Goal: Task Accomplishment & Management: Use online tool/utility

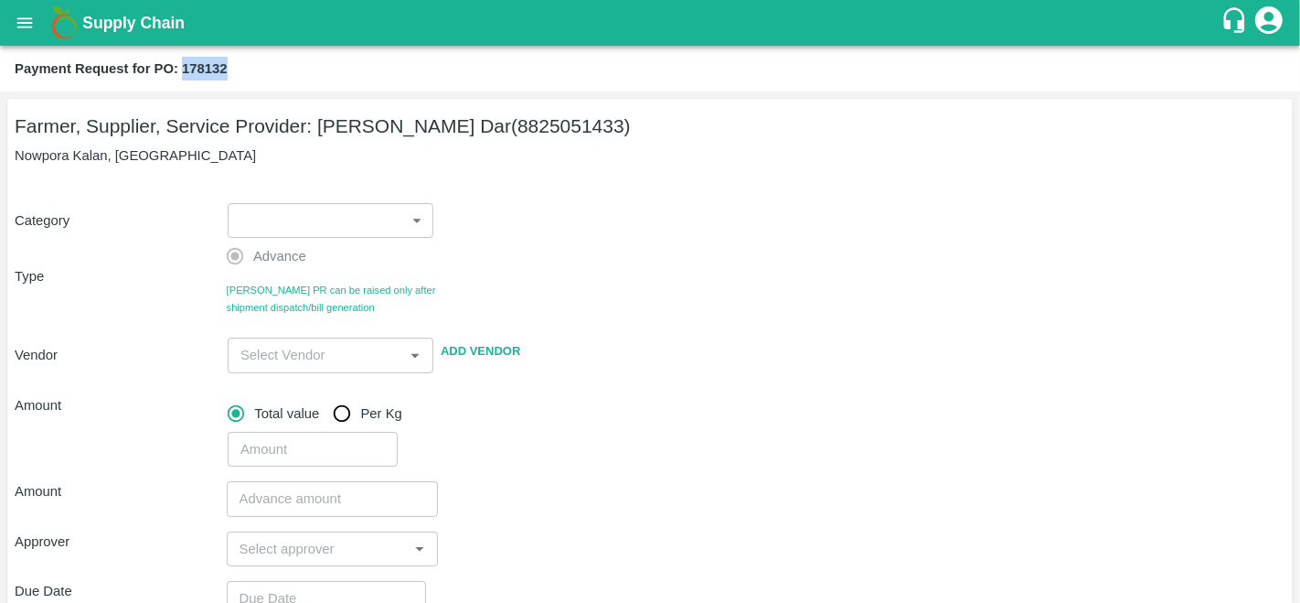
drag, startPoint x: 184, startPoint y: 66, endPoint x: 284, endPoint y: 77, distance: 101.2
click at [284, 77] on div "Payment Request for PO: 178132" at bounding box center [648, 69] width 1267 height 24
copy b "178132"
click at [31, 22] on icon "open drawer" at bounding box center [25, 22] width 16 height 10
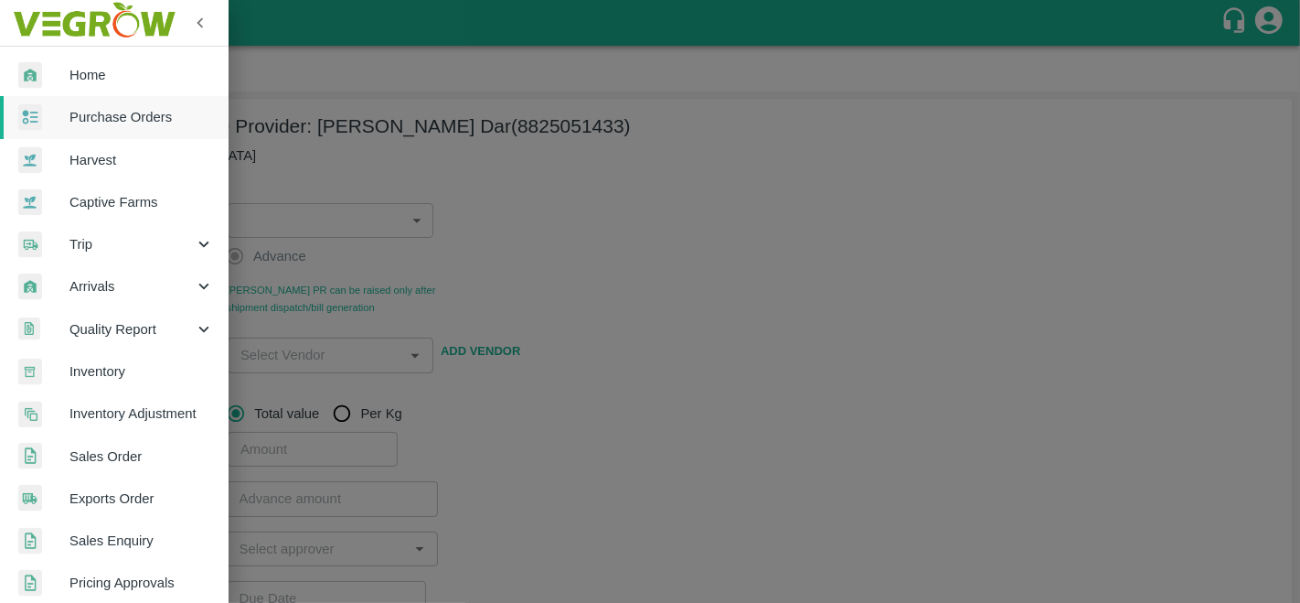
click at [741, 184] on div at bounding box center [650, 301] width 1300 height 603
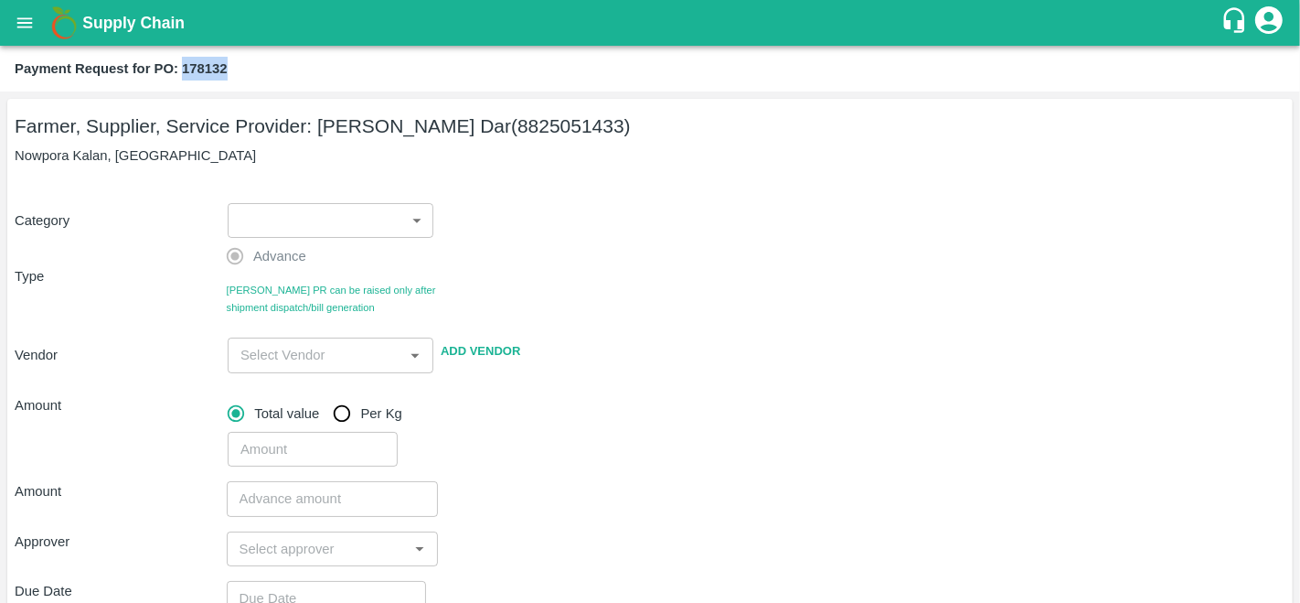
drag, startPoint x: 235, startPoint y: 78, endPoint x: 184, endPoint y: 78, distance: 51.2
click at [184, 78] on div "Payment Request for PO: 178132" at bounding box center [648, 69] width 1267 height 24
copy b "178132"
click at [31, 25] on icon "open drawer" at bounding box center [25, 23] width 20 height 20
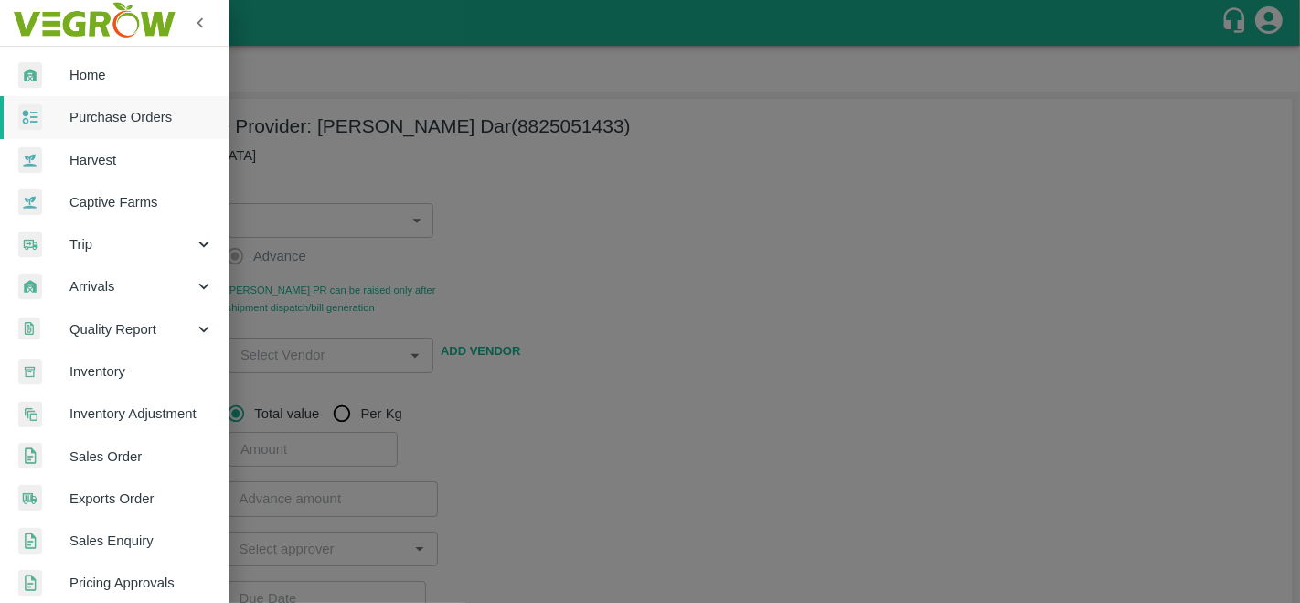
click at [125, 126] on span "Purchase Orders" at bounding box center [141, 117] width 144 height 20
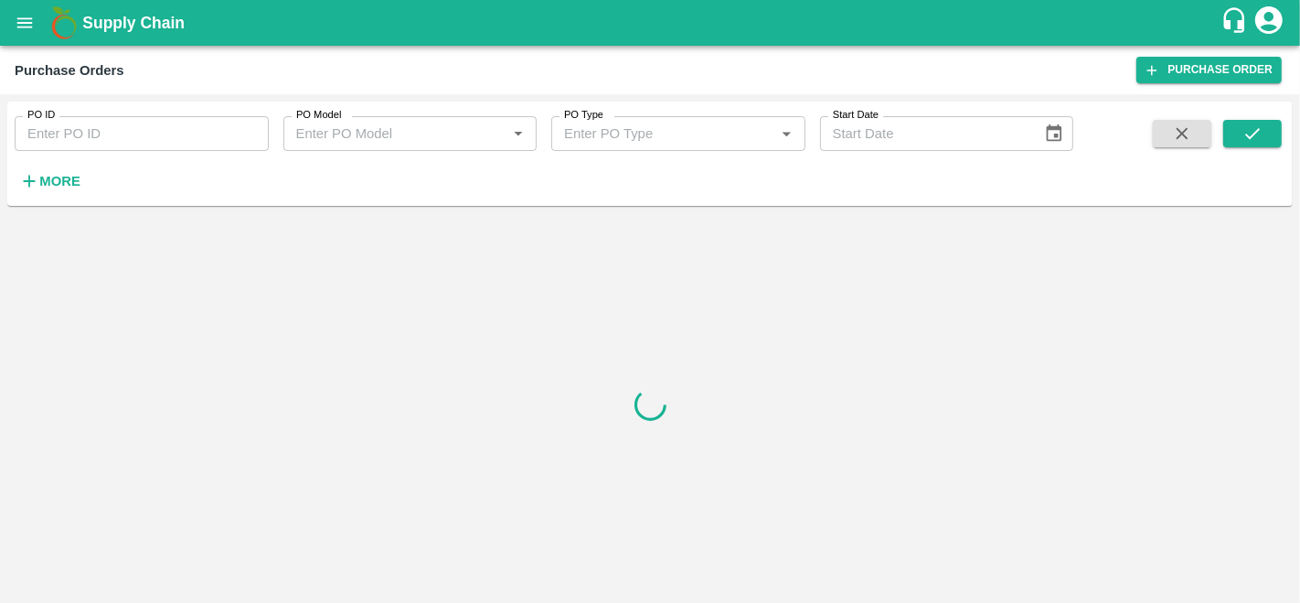
click at [144, 127] on input "PO ID" at bounding box center [142, 133] width 254 height 35
paste input "178132"
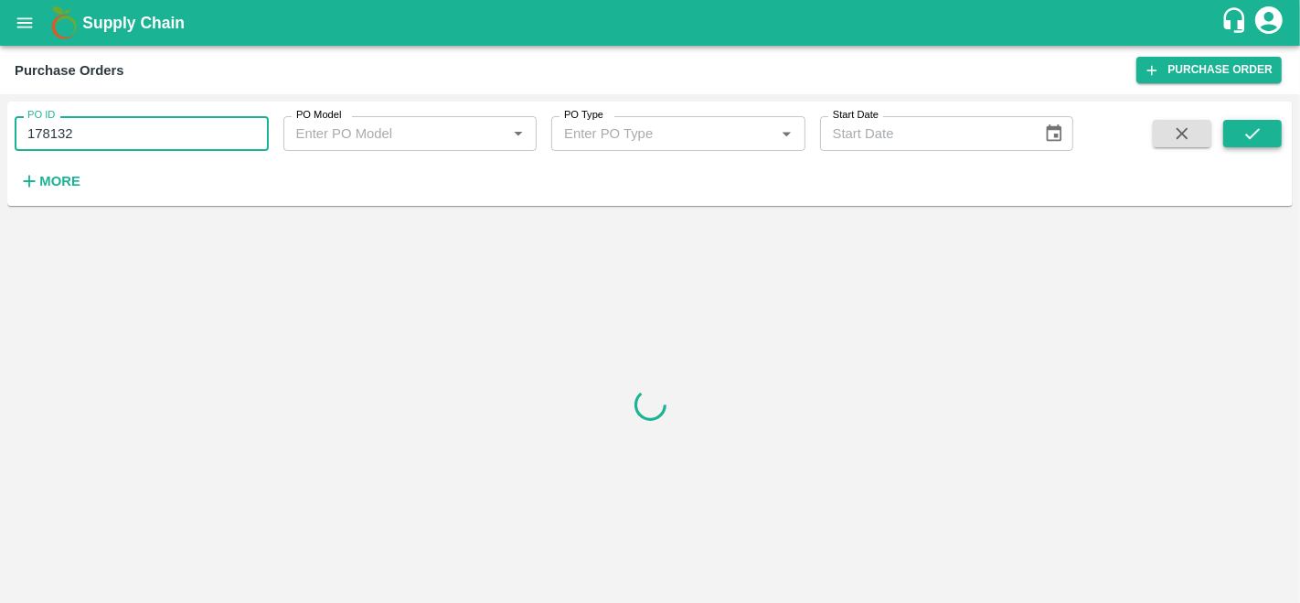
type input "178132"
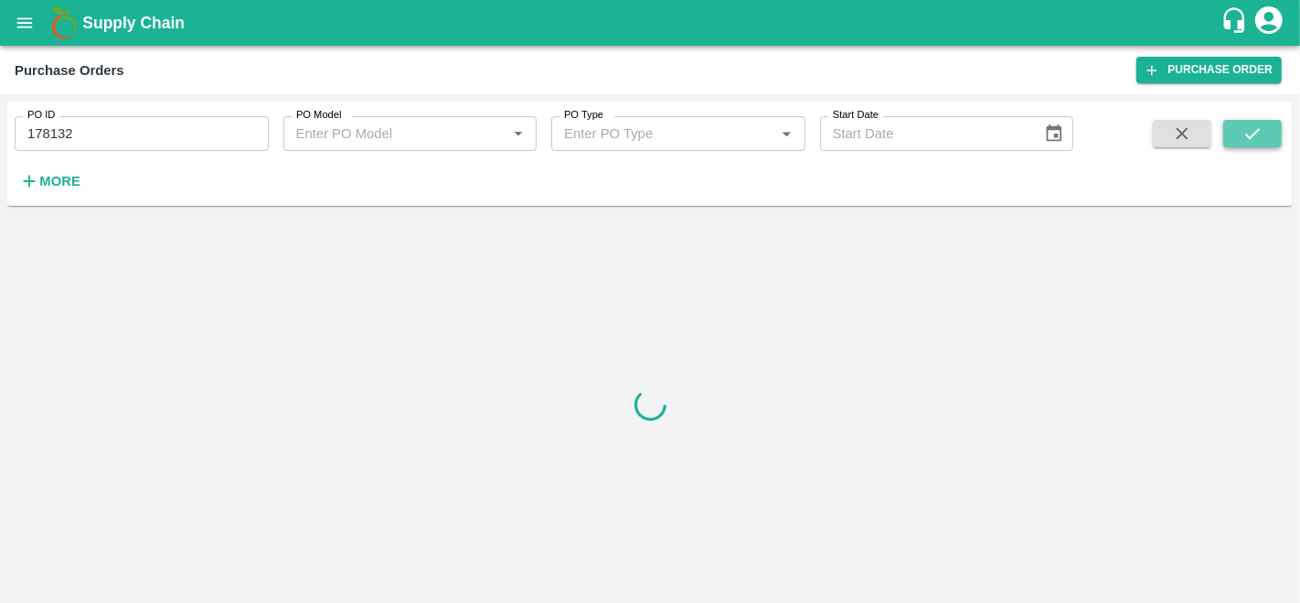
click at [1241, 137] on button "submit" at bounding box center [1252, 133] width 59 height 27
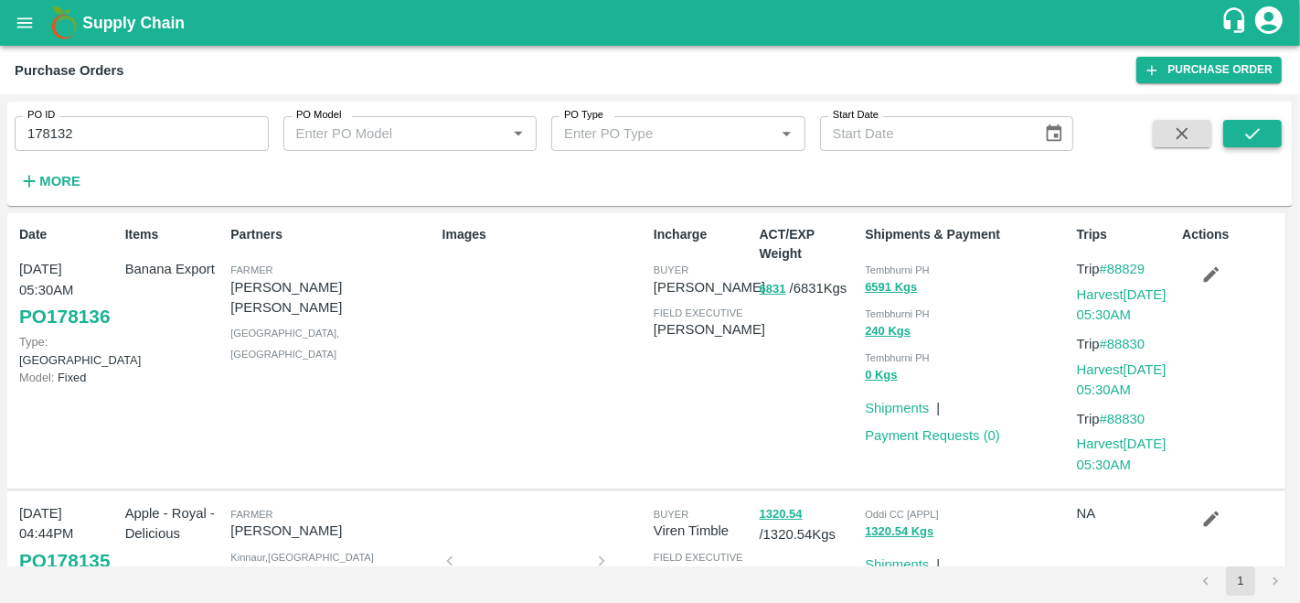
click at [1275, 128] on button "submit" at bounding box center [1252, 133] width 59 height 27
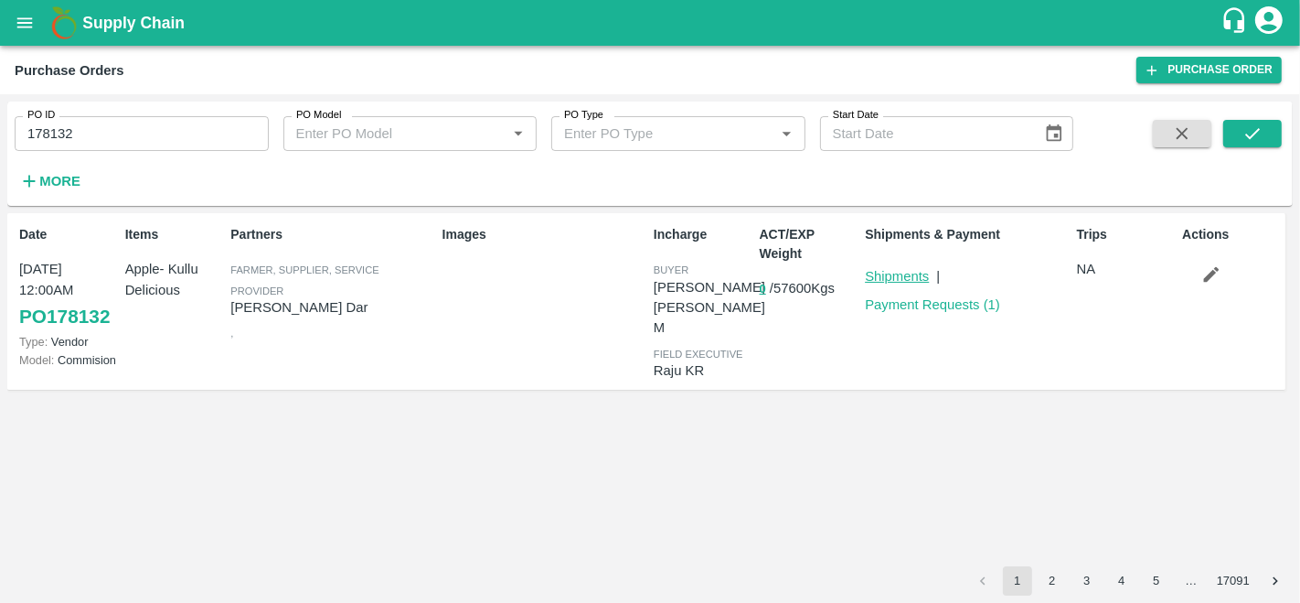
click at [879, 282] on link "Shipments" at bounding box center [897, 276] width 64 height 15
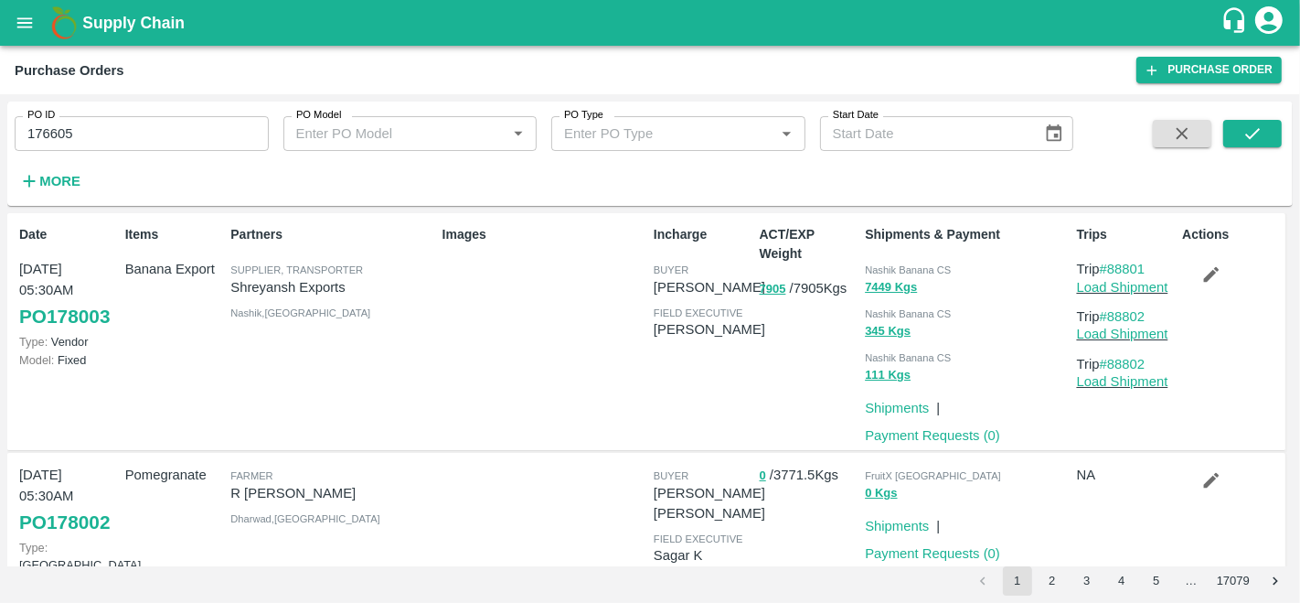
click at [31, 13] on icon "open drawer" at bounding box center [25, 23] width 20 height 20
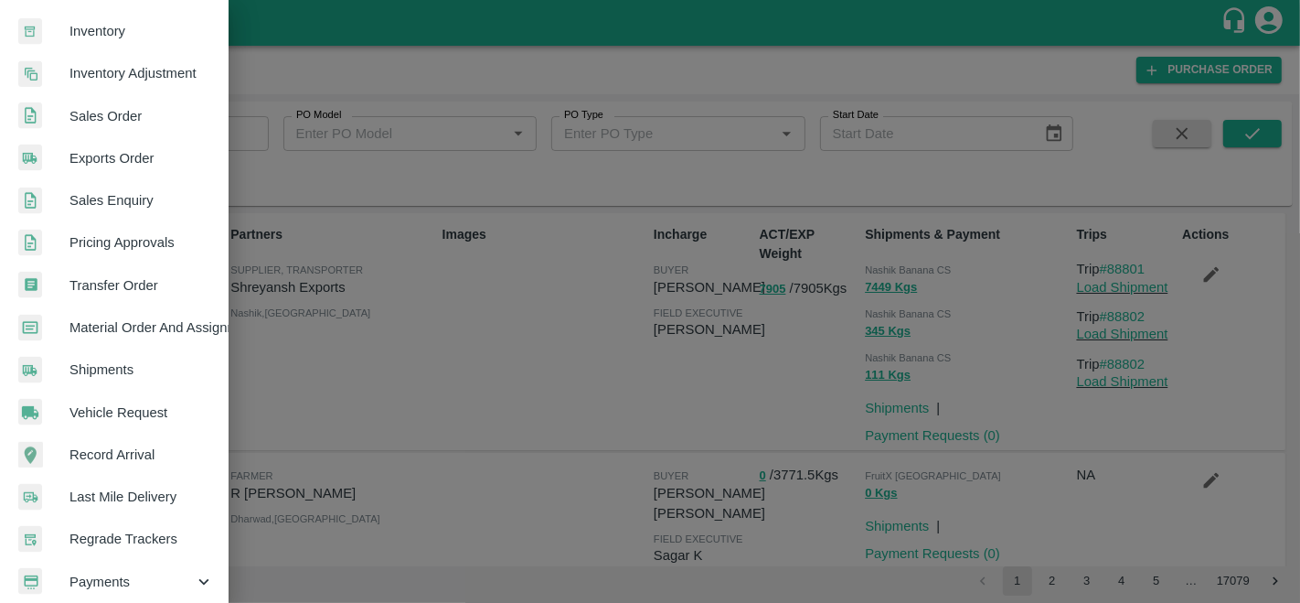
scroll to position [342, 0]
click at [160, 332] on span "Material Order And Assignment" at bounding box center [141, 325] width 144 height 20
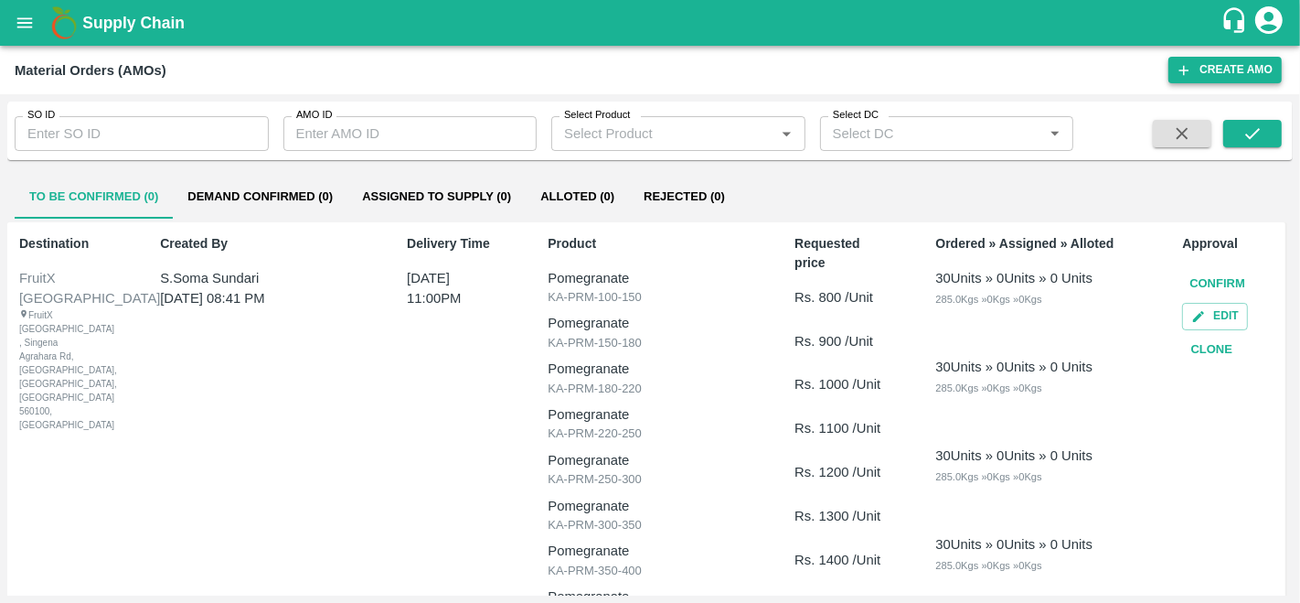
click at [1179, 66] on icon "button" at bounding box center [1184, 70] width 16 height 16
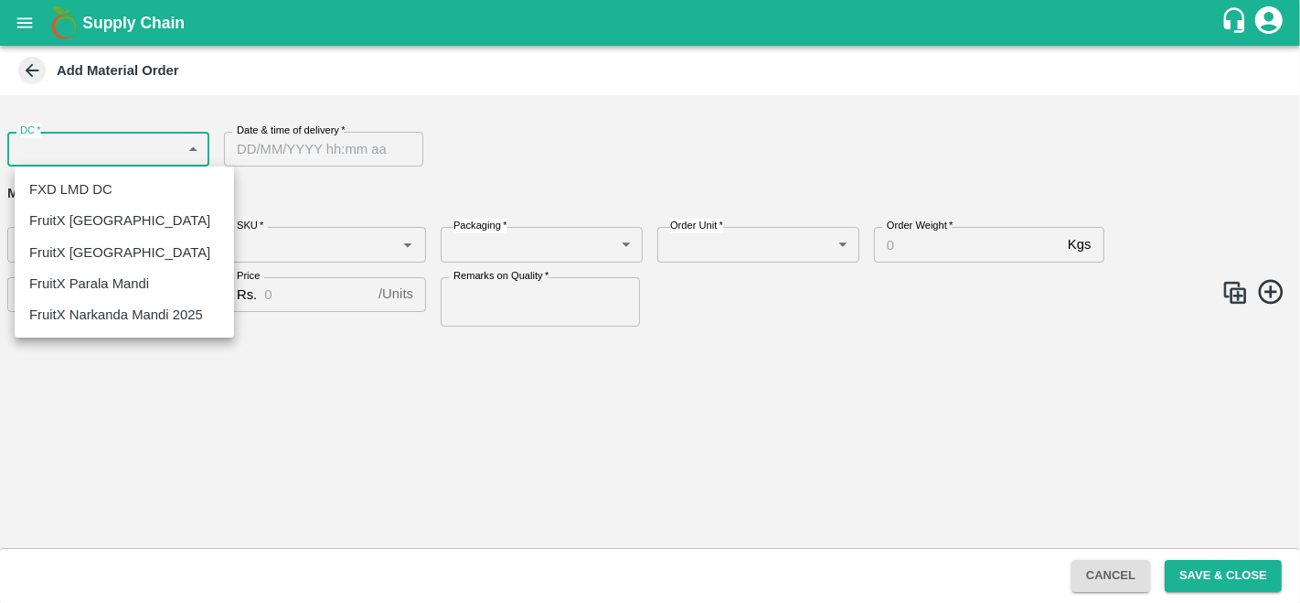
click at [111, 152] on body "Supply Chain Add Material Order DC   * ​ DC Date & time of delivery   * Date & …" at bounding box center [650, 301] width 1300 height 603
click at [78, 225] on p "FruitX [GEOGRAPHIC_DATA]" at bounding box center [119, 220] width 181 height 20
type input "147"
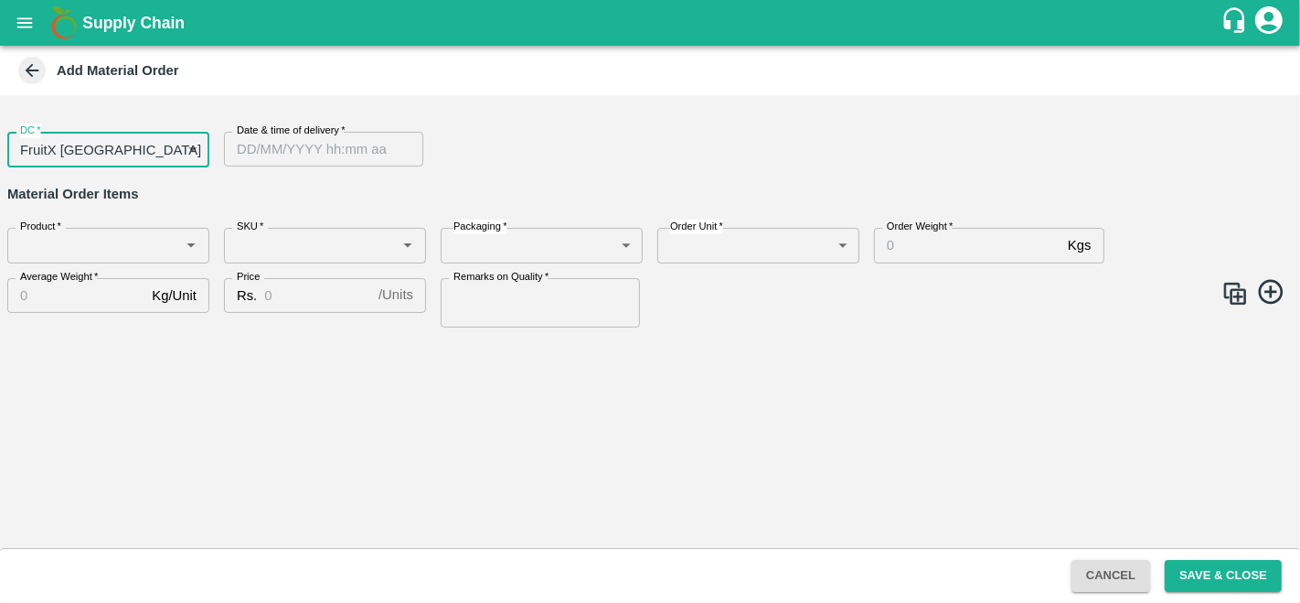
type input "DD/MM/YYYY hh:mm aa"
click at [349, 153] on input "DD/MM/YYYY hh:mm aa" at bounding box center [317, 149] width 187 height 35
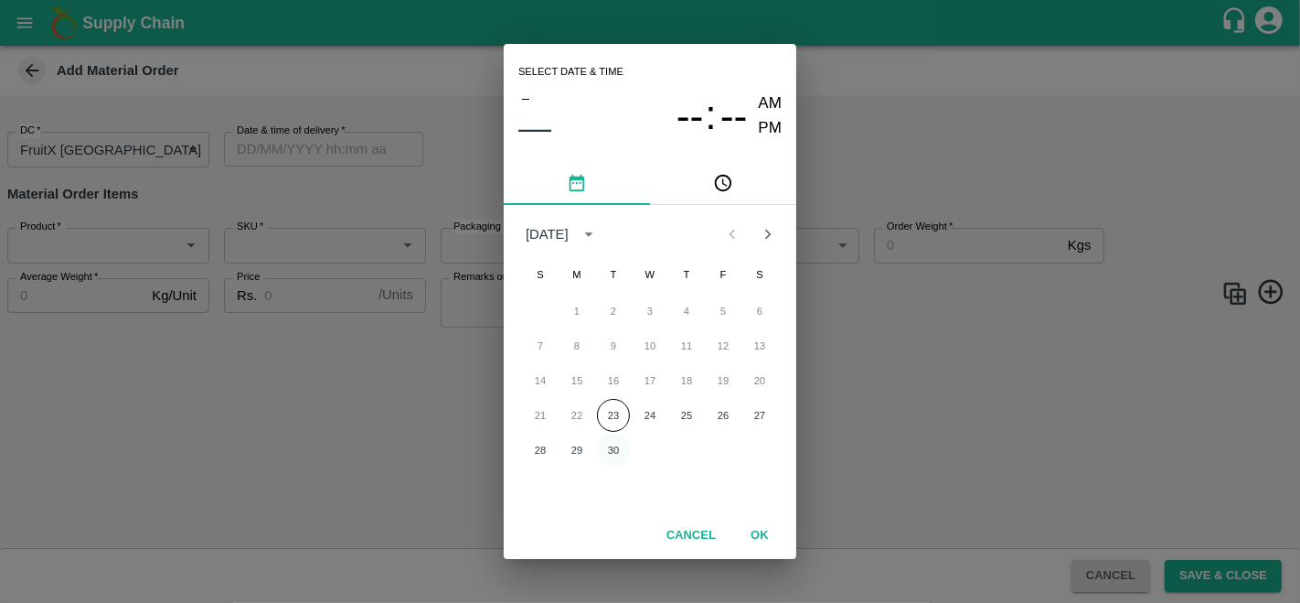
click at [616, 453] on button "30" at bounding box center [613, 449] width 33 height 33
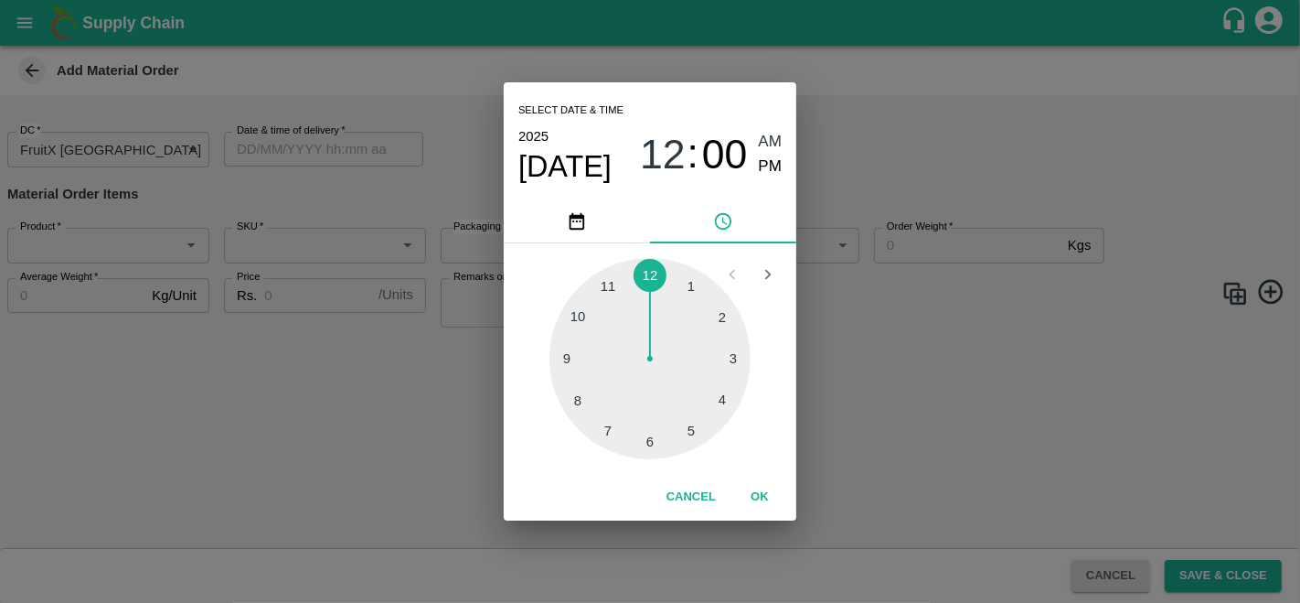
type input "30/09/2025 12:00 AM"
click at [765, 502] on button "OK" at bounding box center [760, 497] width 59 height 32
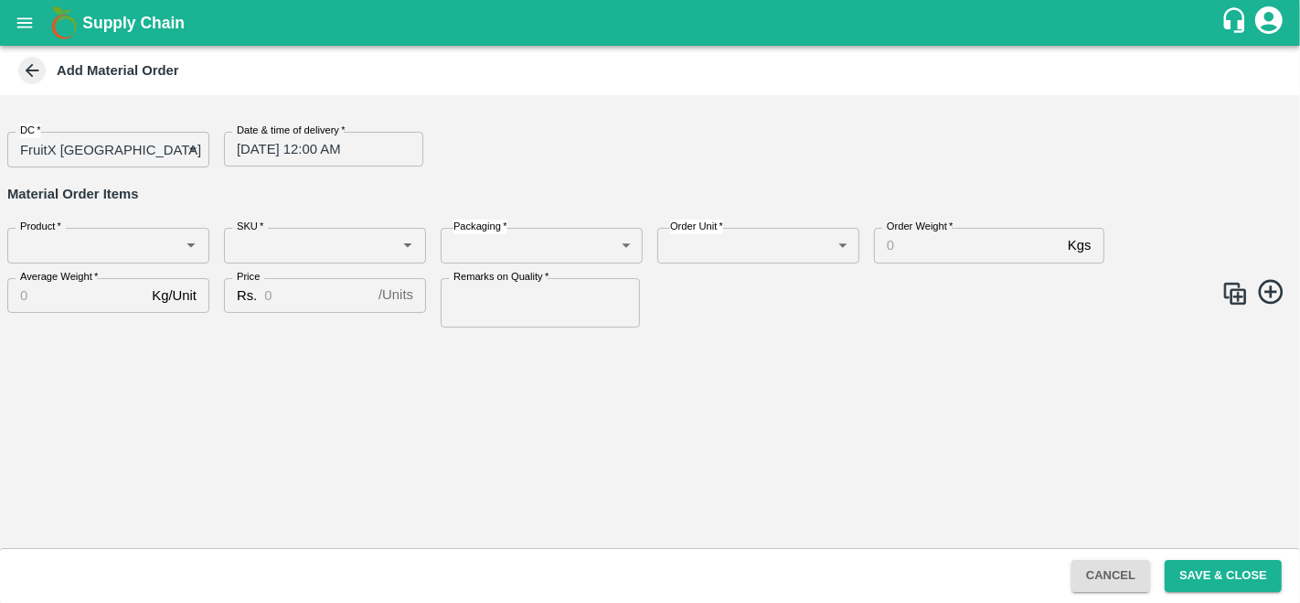
click at [414, 416] on div "DC   * FruitX Bangalore 147 DC Date & time of delivery   * 30/09/2025 12:00 AM …" at bounding box center [650, 321] width 1300 height 453
click at [75, 236] on input "Product   *" at bounding box center [93, 245] width 161 height 24
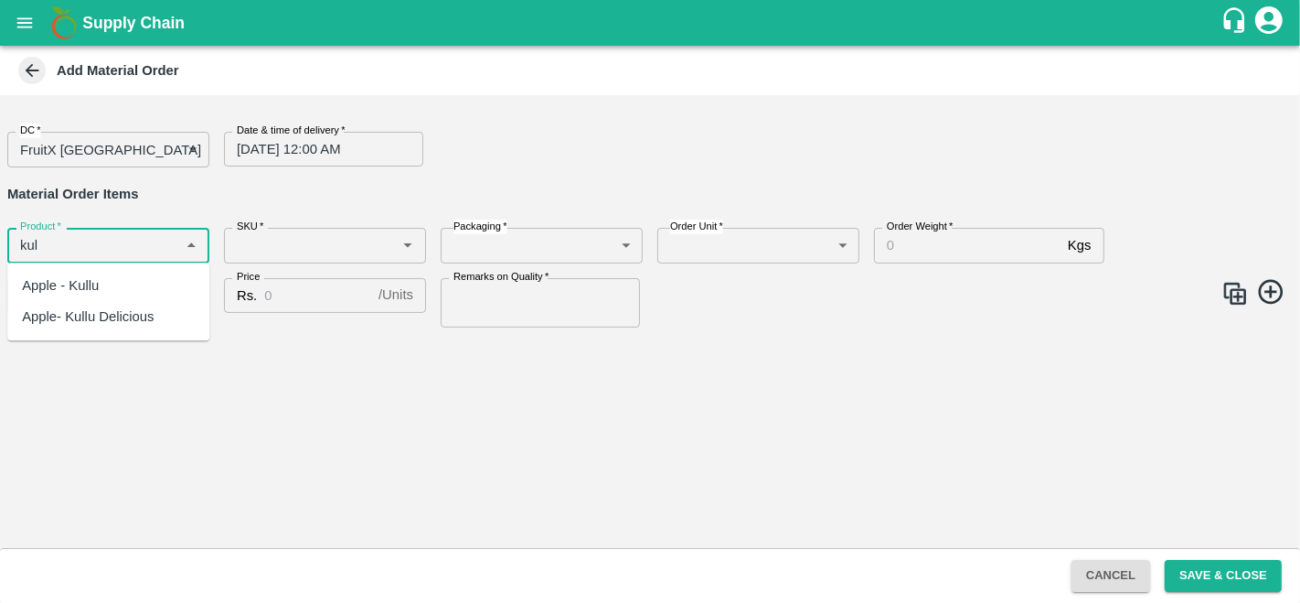
click at [106, 298] on div "Apple - Kullu" at bounding box center [108, 285] width 202 height 31
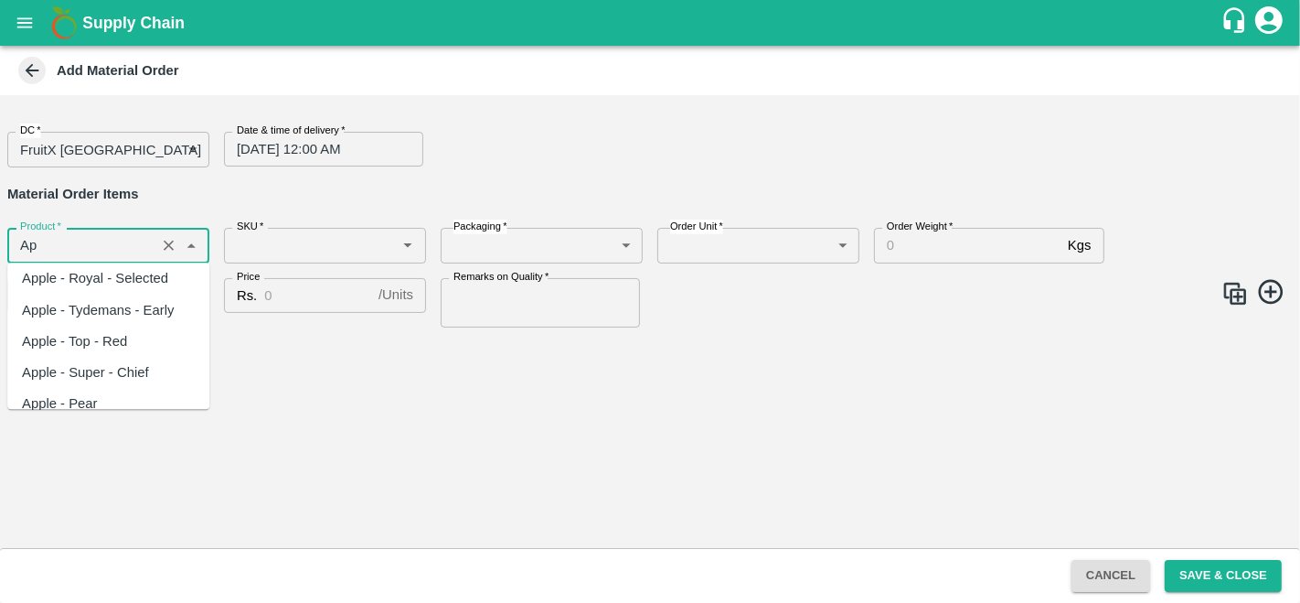
type input "A"
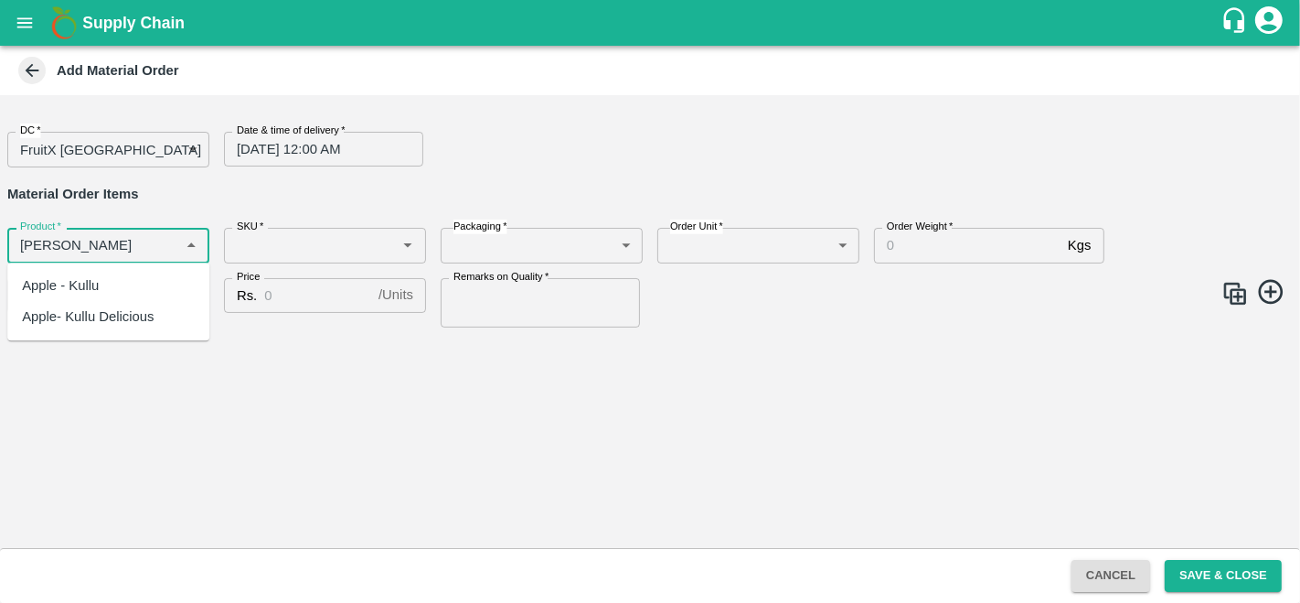
click at [72, 322] on div "Apple- Kullu Delicious" at bounding box center [88, 317] width 132 height 20
click at [299, 260] on div "SKU   *" at bounding box center [325, 245] width 202 height 35
type input "Apple- Kullu Delicious"
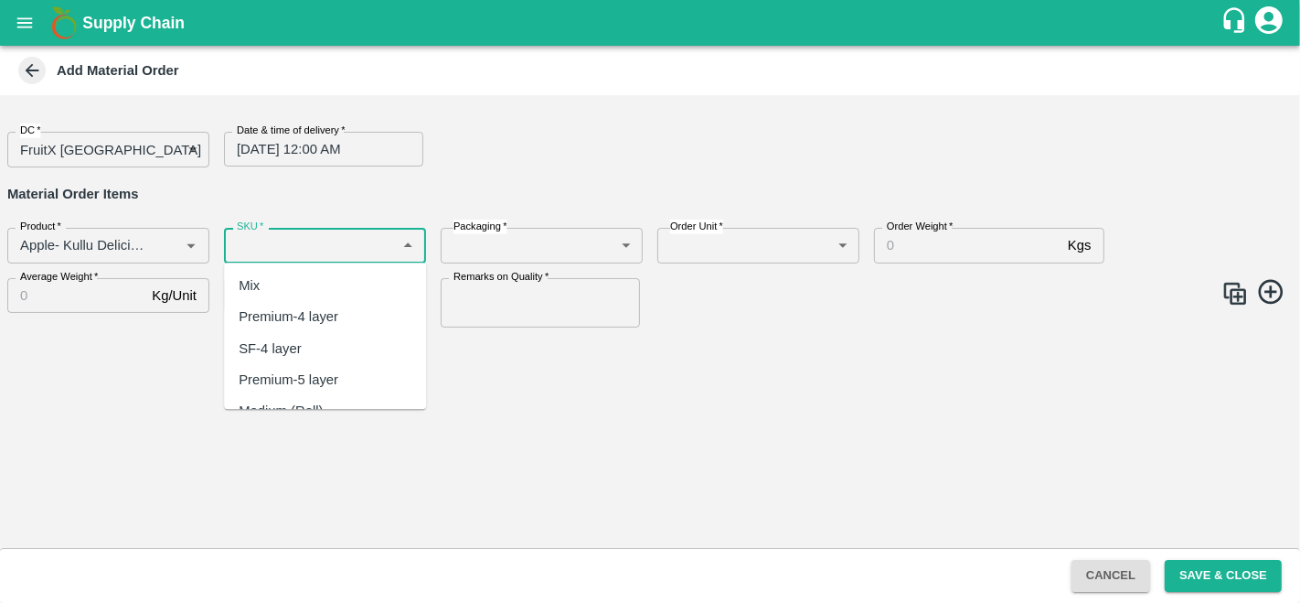
click at [304, 325] on div "Premium-4 layer" at bounding box center [289, 317] width 100 height 20
type input "Premium-4 layer"
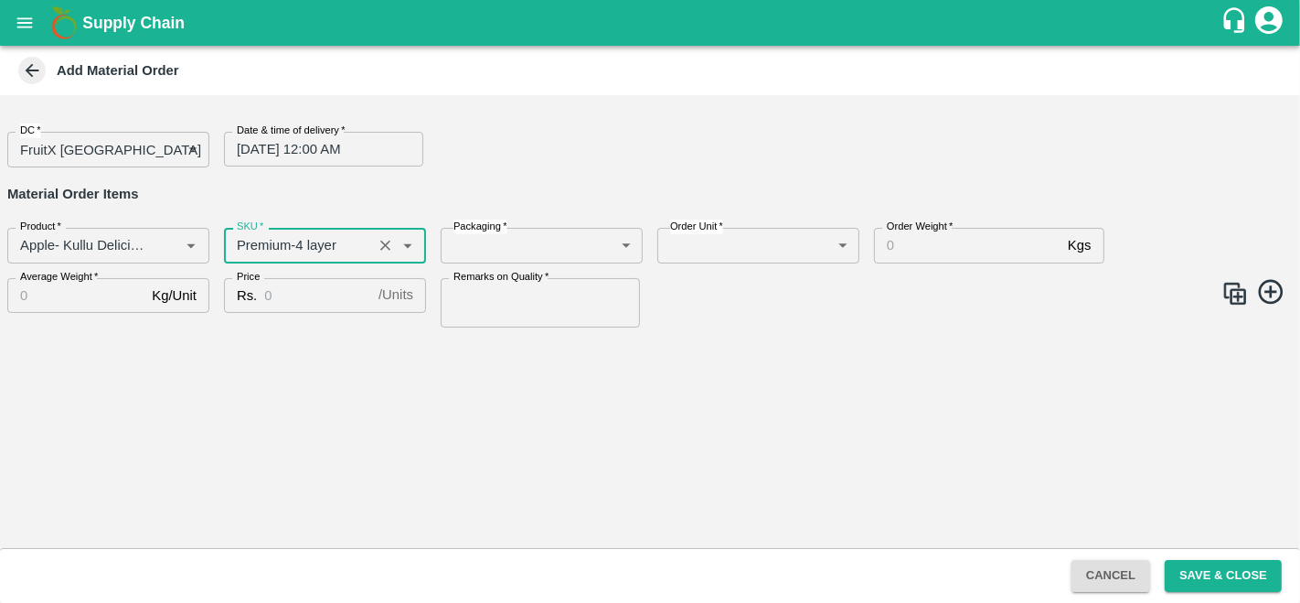
click at [555, 252] on body "Supply Chain Add Material Order DC   * FruitX Bangalore 147 DC Date & time of d…" at bounding box center [650, 301] width 1300 height 603
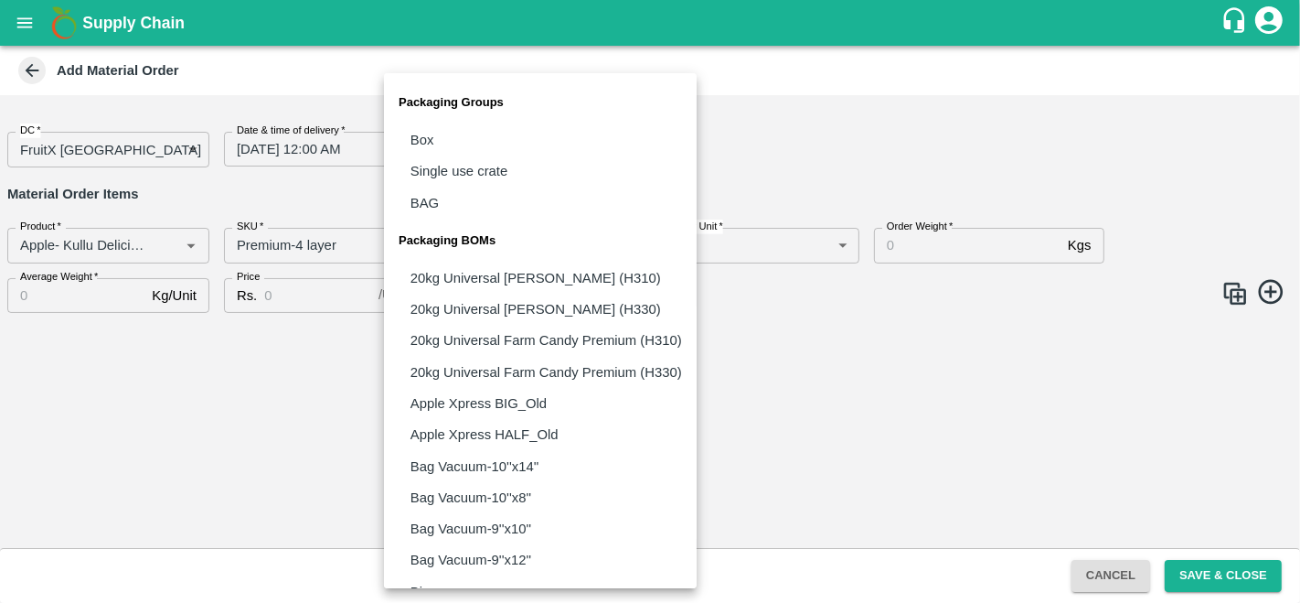
scroll to position [1311, 0]
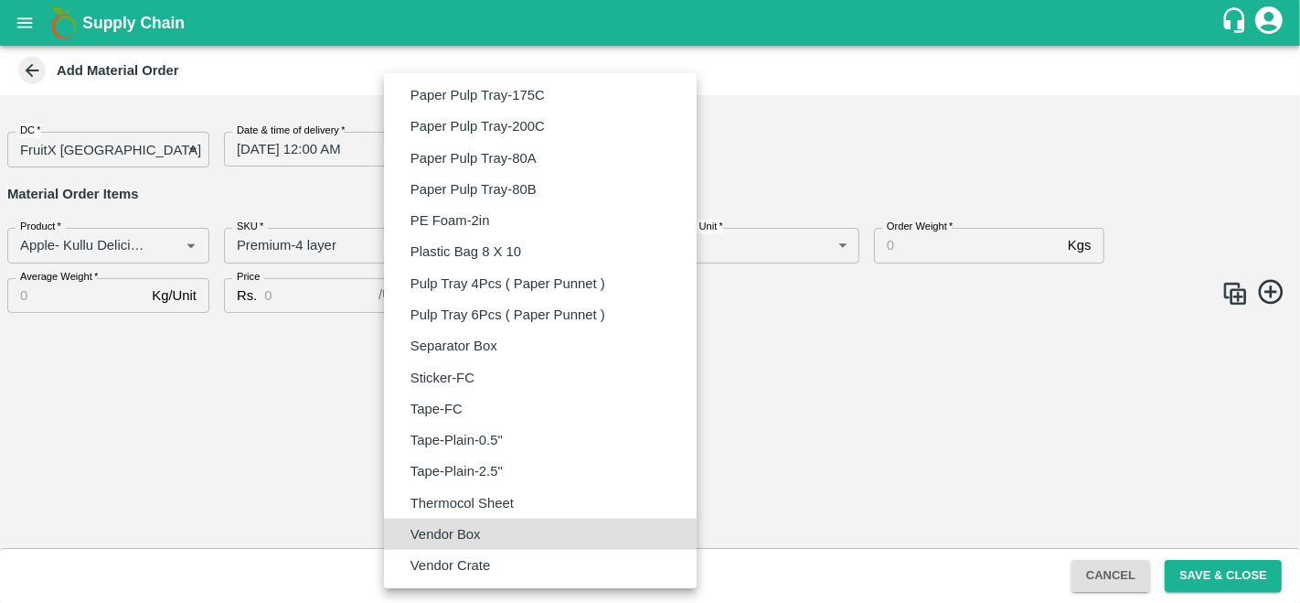
type input "BOM/276"
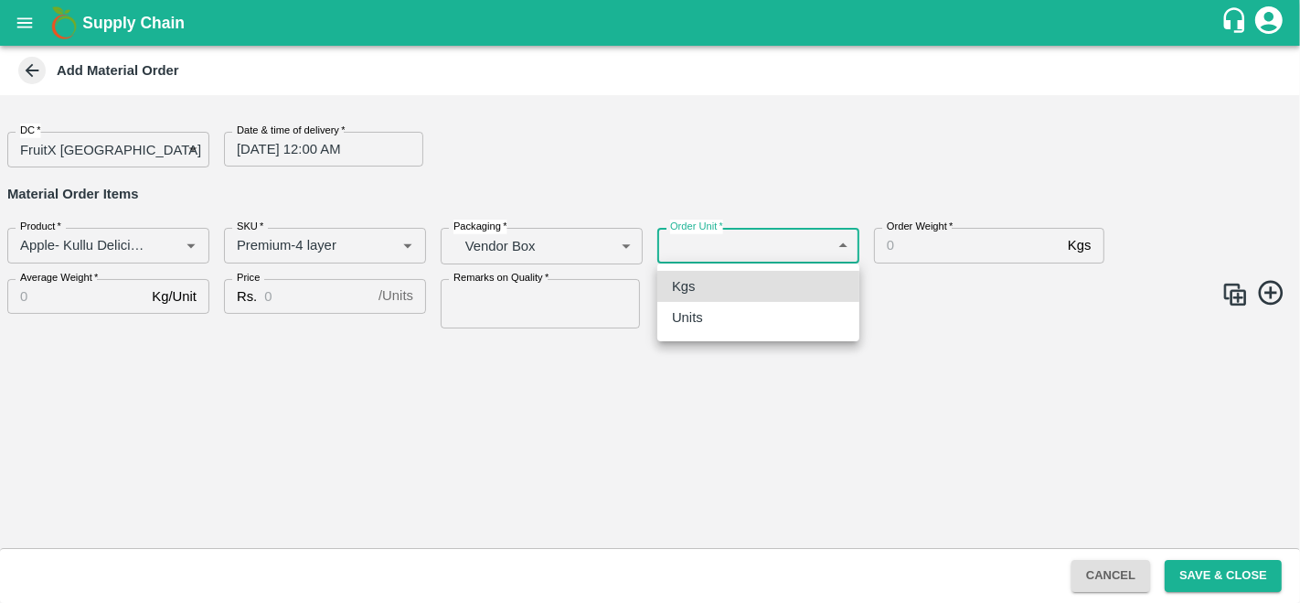
click at [759, 241] on body "Supply Chain Add Material Order DC   * FruitX Bangalore 147 DC Date & time of d…" at bounding box center [650, 301] width 1300 height 603
click at [733, 336] on ul "Kgs Units" at bounding box center [758, 302] width 202 height 78
click at [730, 323] on div "Units" at bounding box center [758, 317] width 173 height 20
type input "2"
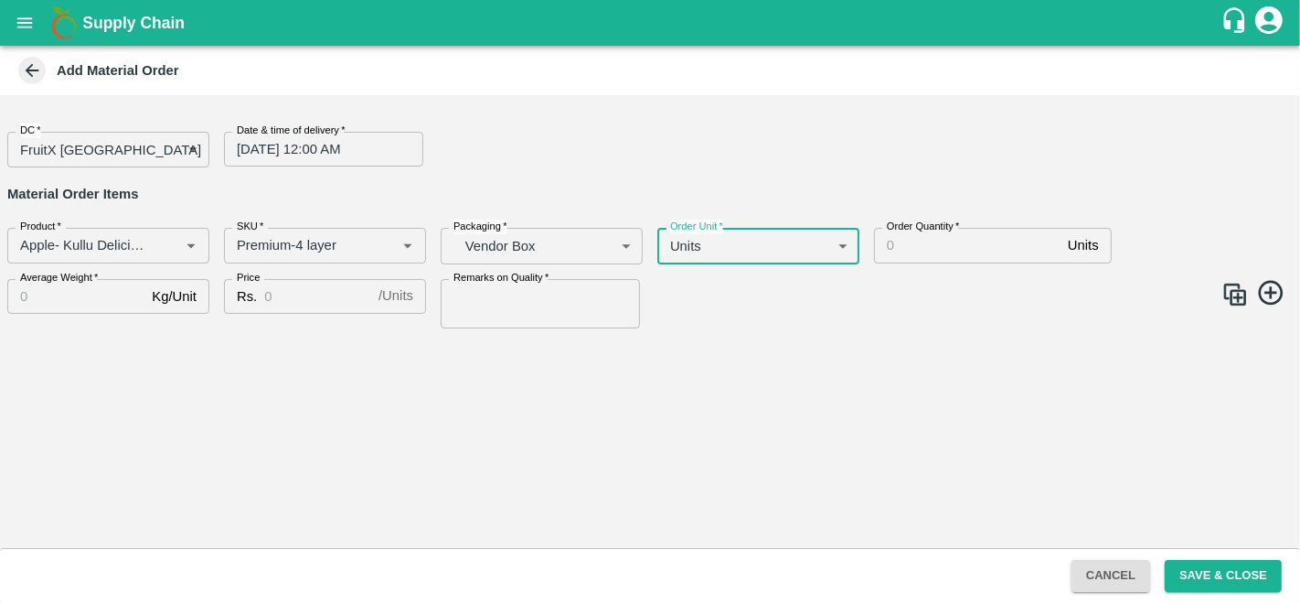
click at [914, 244] on input "Order Quantity   *" at bounding box center [967, 245] width 187 height 35
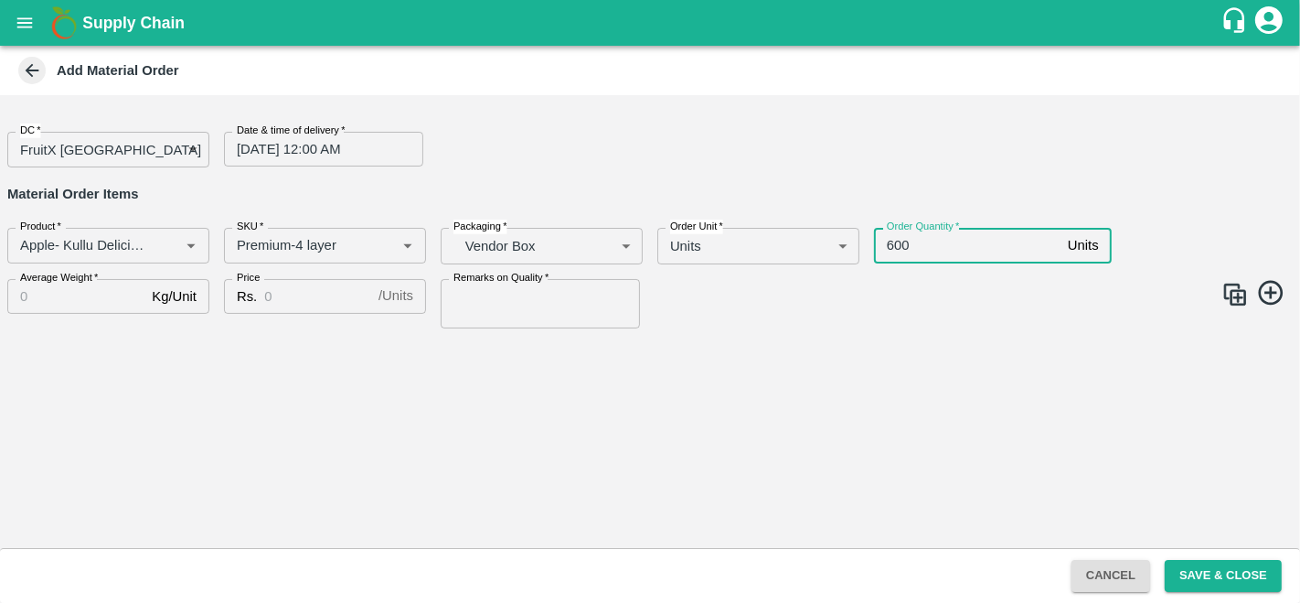
type input "600"
click at [35, 306] on input "Average Weight   *" at bounding box center [75, 296] width 137 height 35
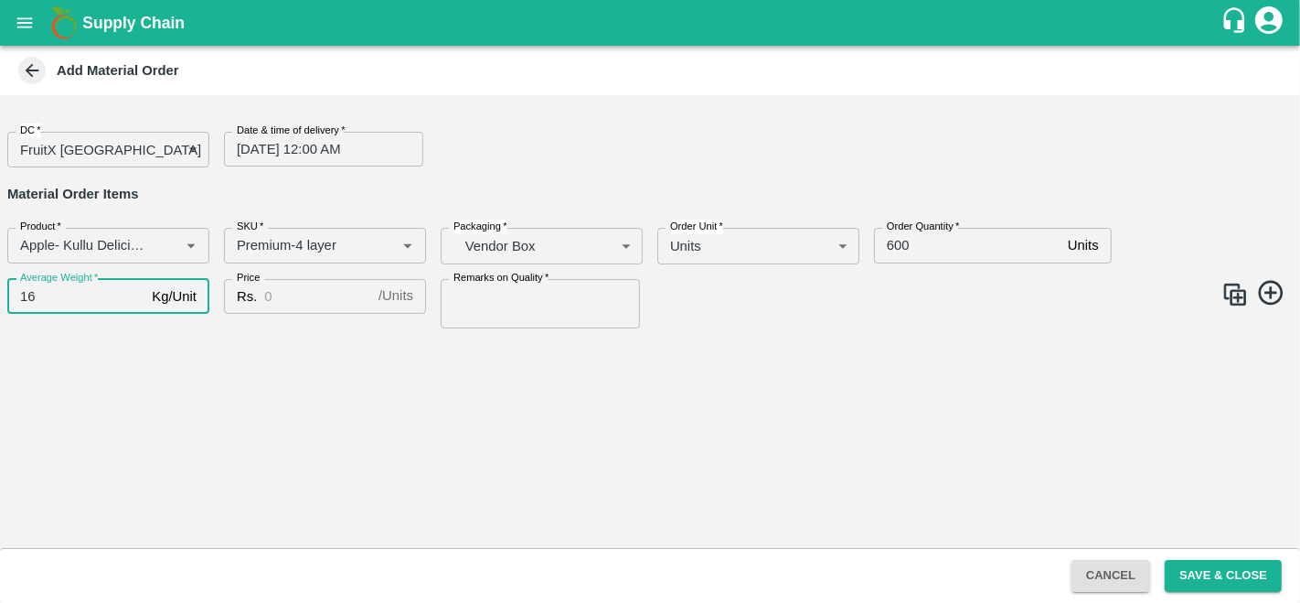
type input "16"
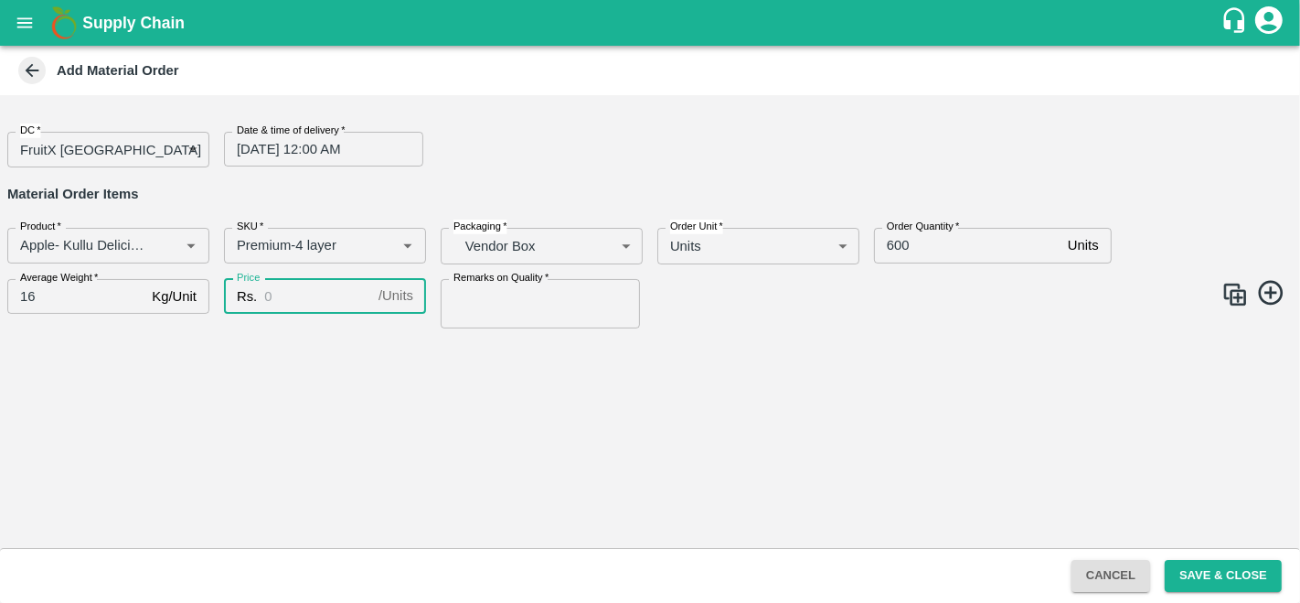
click at [293, 293] on input "Price" at bounding box center [317, 296] width 107 height 35
type input "1200"
click at [511, 304] on input "Remarks on Quality   *" at bounding box center [540, 303] width 199 height 49
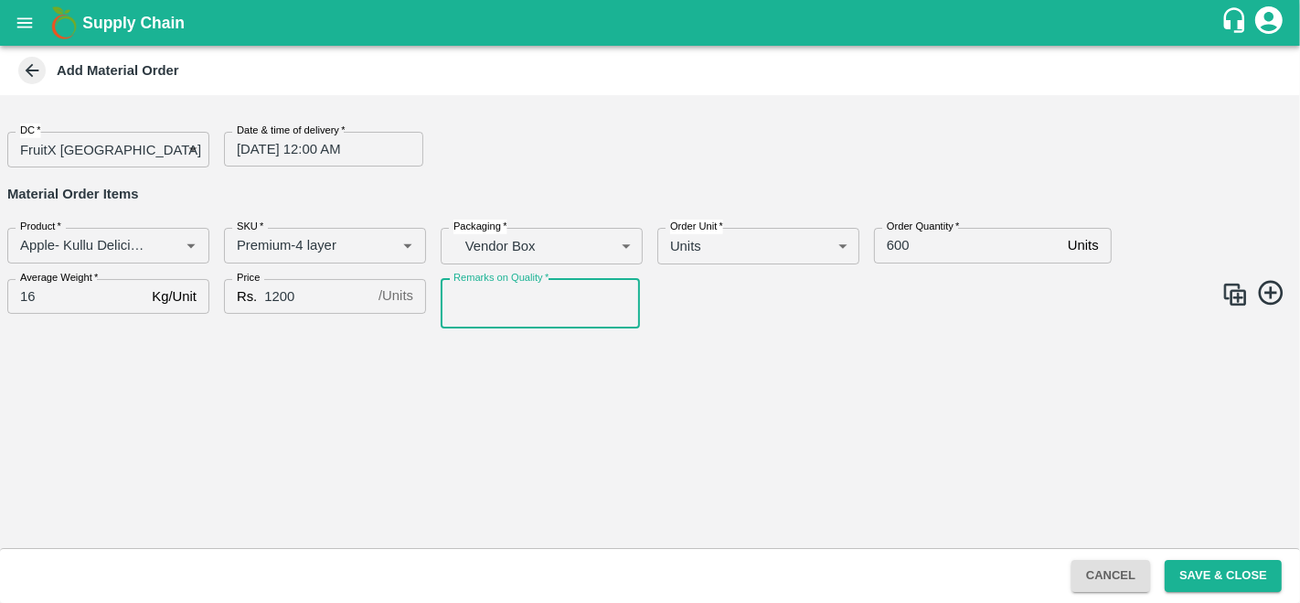
type input "GOOD QUALITY"
click at [1236, 304] on img at bounding box center [1234, 294] width 27 height 27
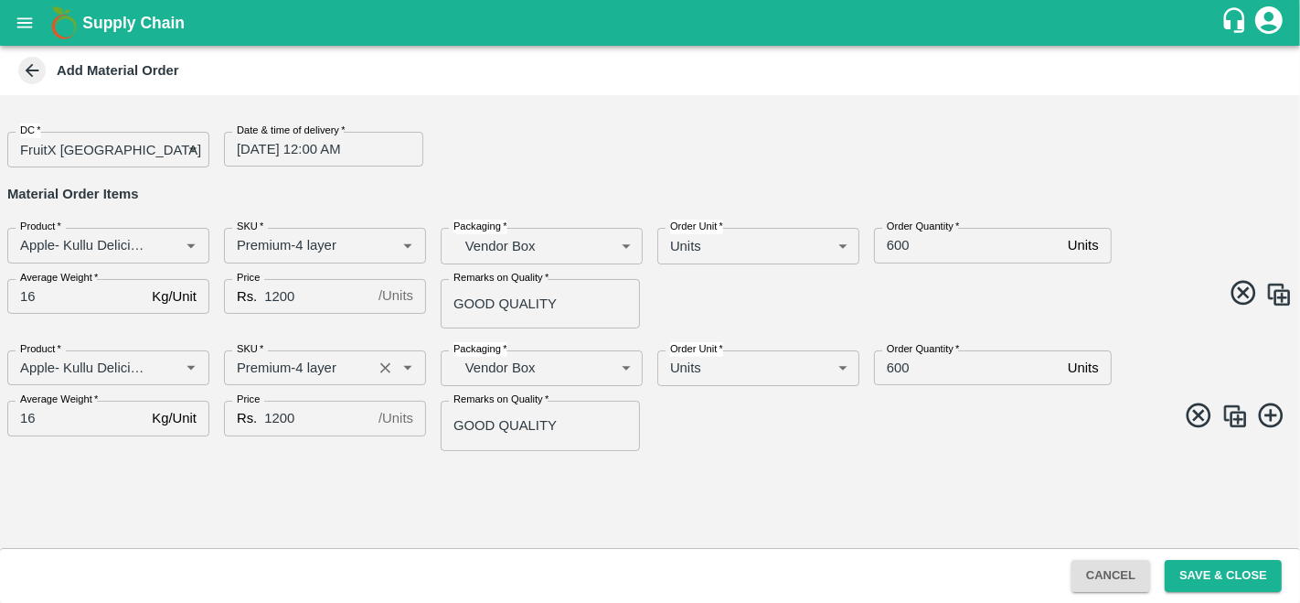
click at [299, 369] on input "SKU   *" at bounding box center [297, 368] width 137 height 24
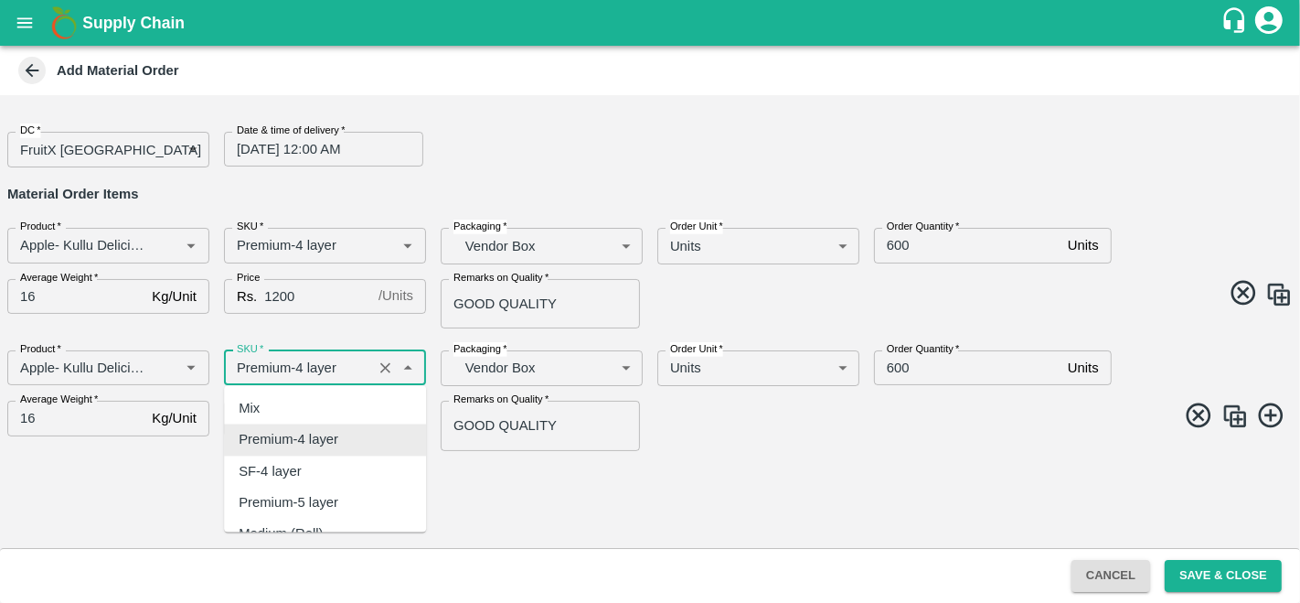
click at [300, 368] on input "SKU   *" at bounding box center [297, 368] width 137 height 24
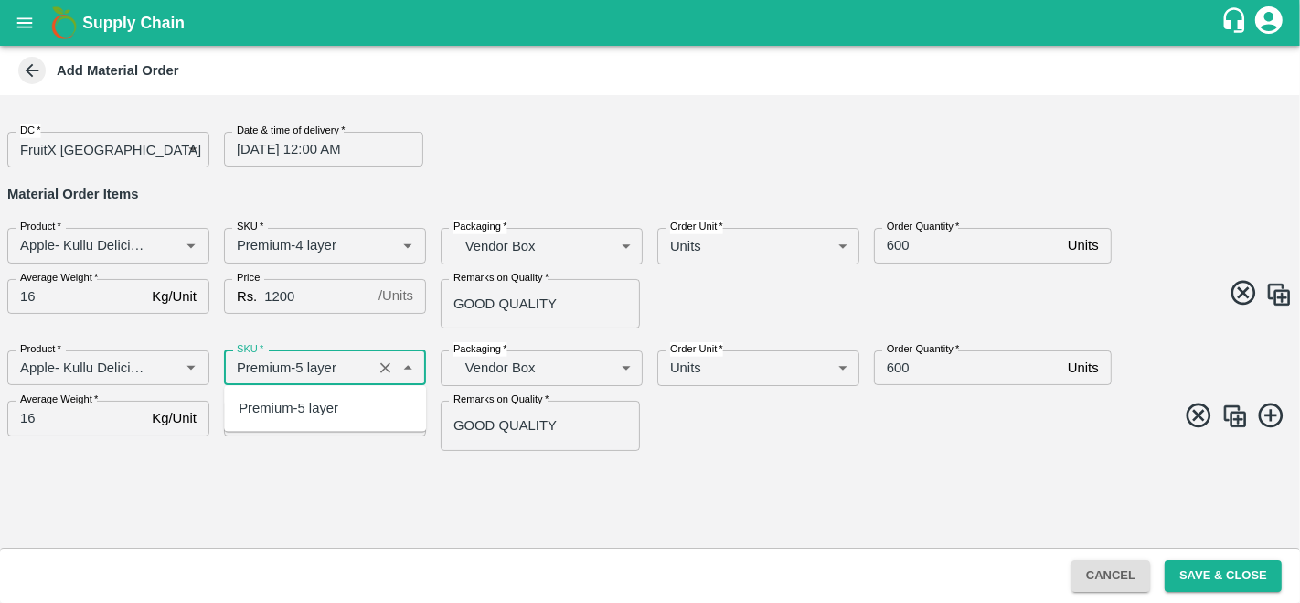
click at [313, 412] on div "Premium-5 layer" at bounding box center [289, 408] width 100 height 20
type input "Premium-5 layer"
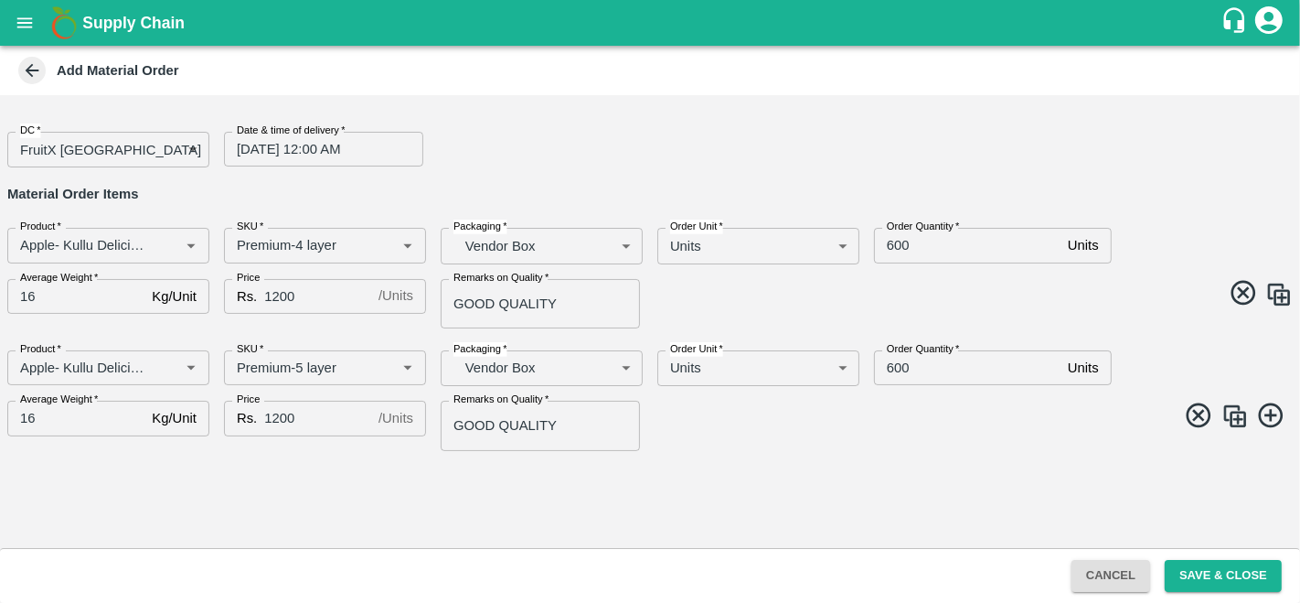
click at [421, 458] on div "DC   * FruitX Bangalore 147 DC Date & time of delivery   * 30/09/2025 12:00 AM …" at bounding box center [650, 321] width 1300 height 453
click at [1238, 420] on img at bounding box center [1234, 415] width 27 height 27
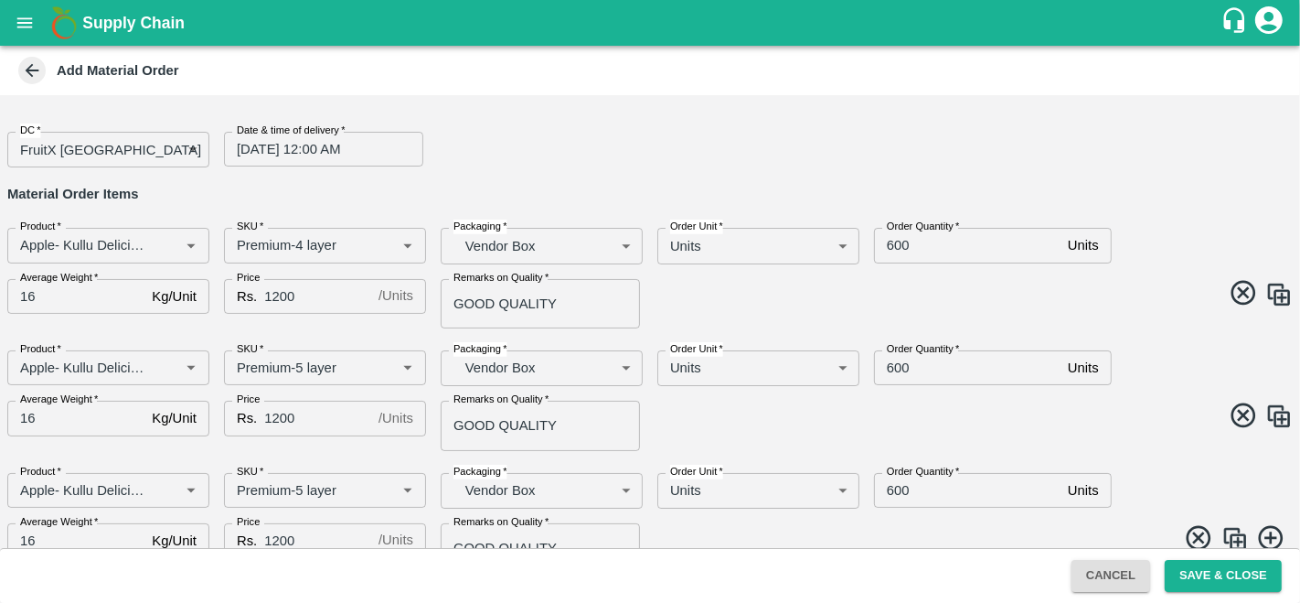
scroll to position [31, 0]
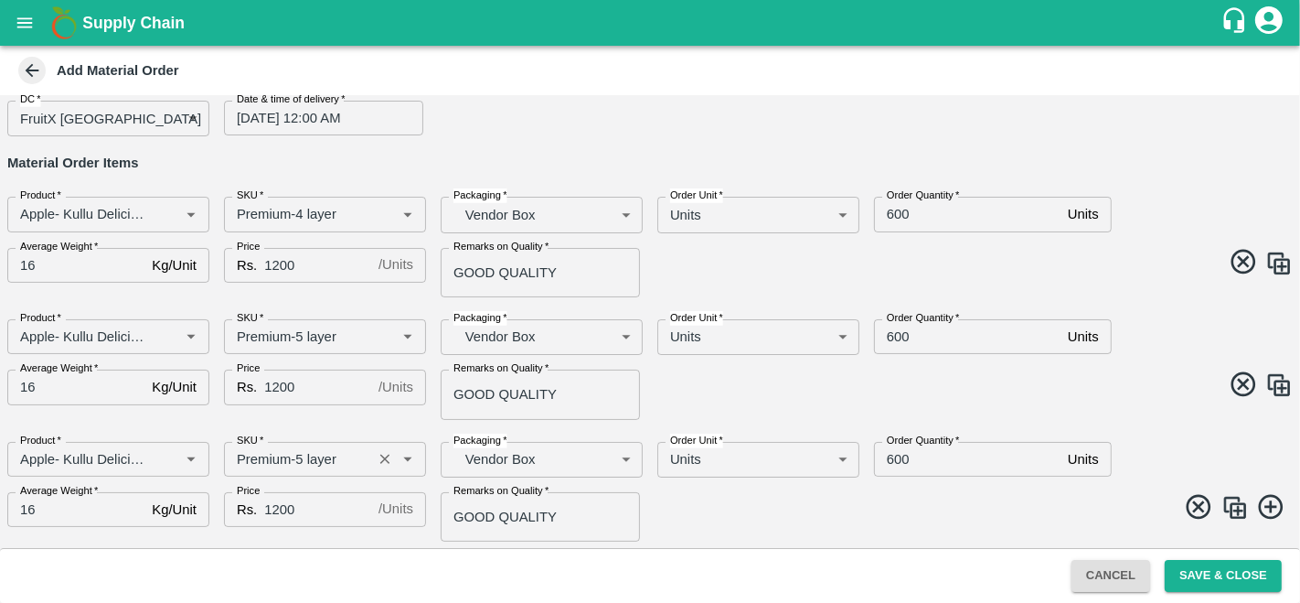
click at [301, 454] on input "SKU   *" at bounding box center [297, 459] width 137 height 24
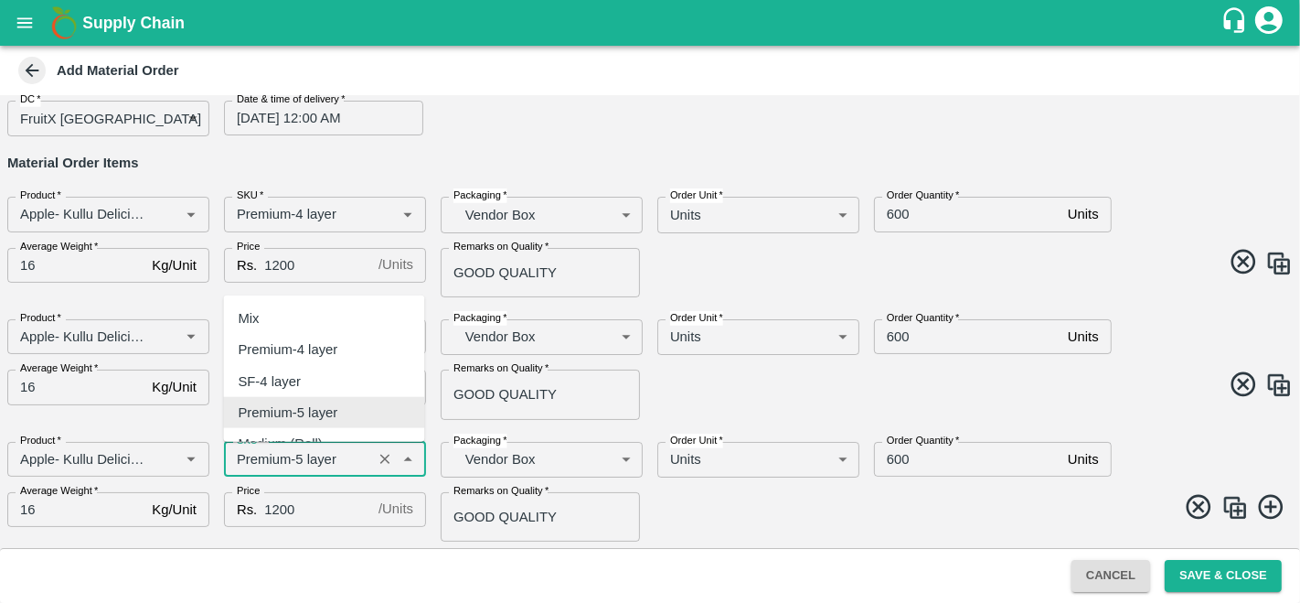
click at [301, 461] on input "SKU   *" at bounding box center [297, 459] width 137 height 24
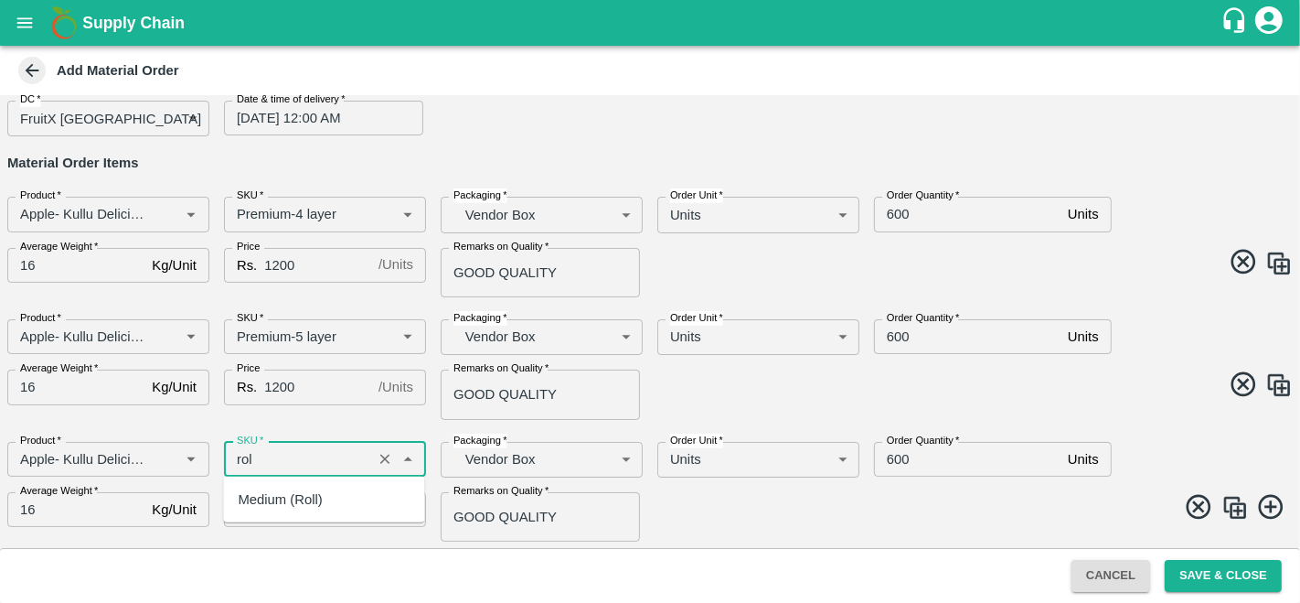
click at [315, 493] on div "Medium (Roll)" at bounding box center [280, 499] width 84 height 20
type input "Medium (Roll)"
click at [801, 509] on span at bounding box center [968, 510] width 650 height 36
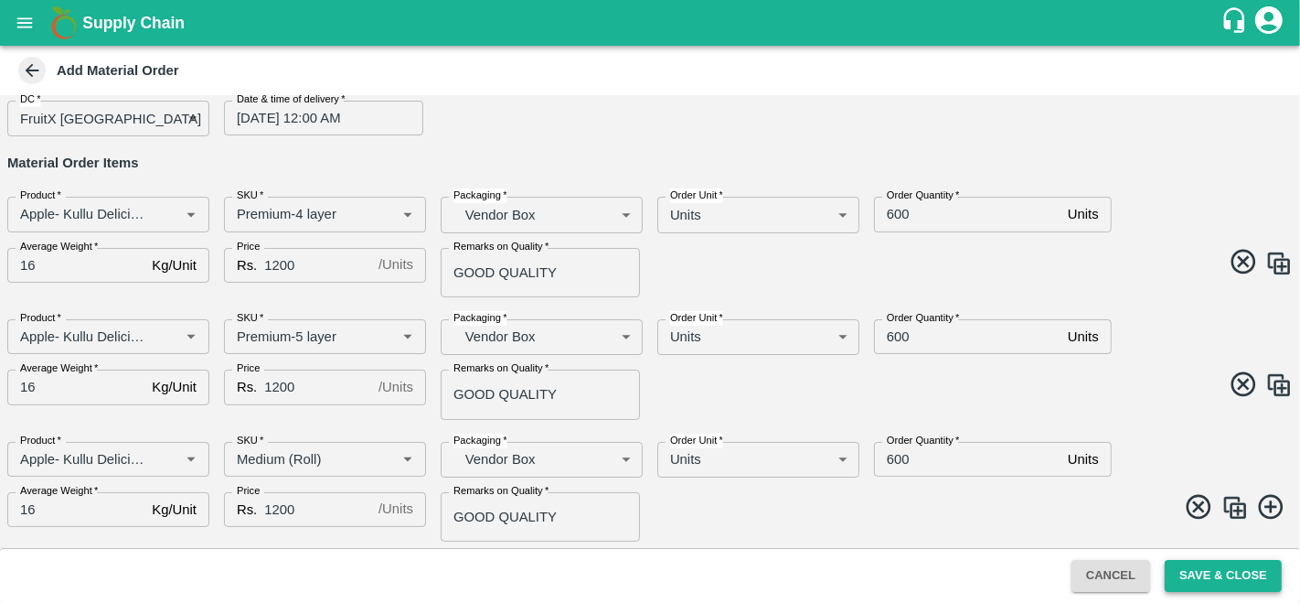
click at [1219, 577] on button "Save & Close" at bounding box center [1223, 576] width 117 height 32
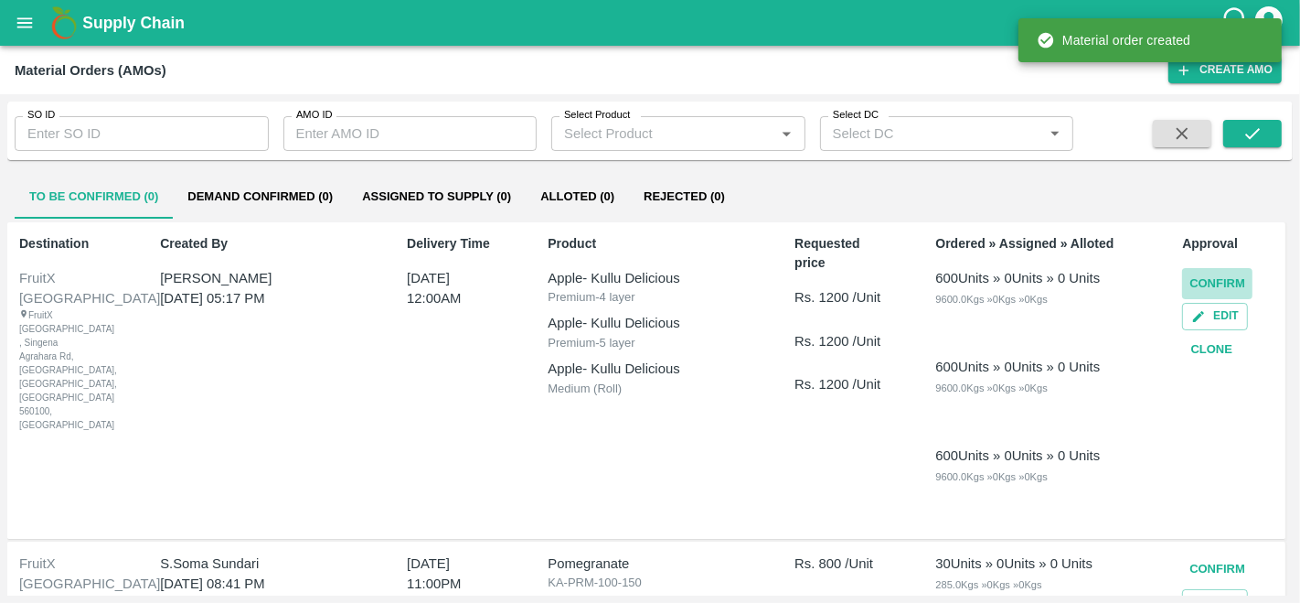
click at [1214, 272] on button "Confirm" at bounding box center [1217, 284] width 70 height 32
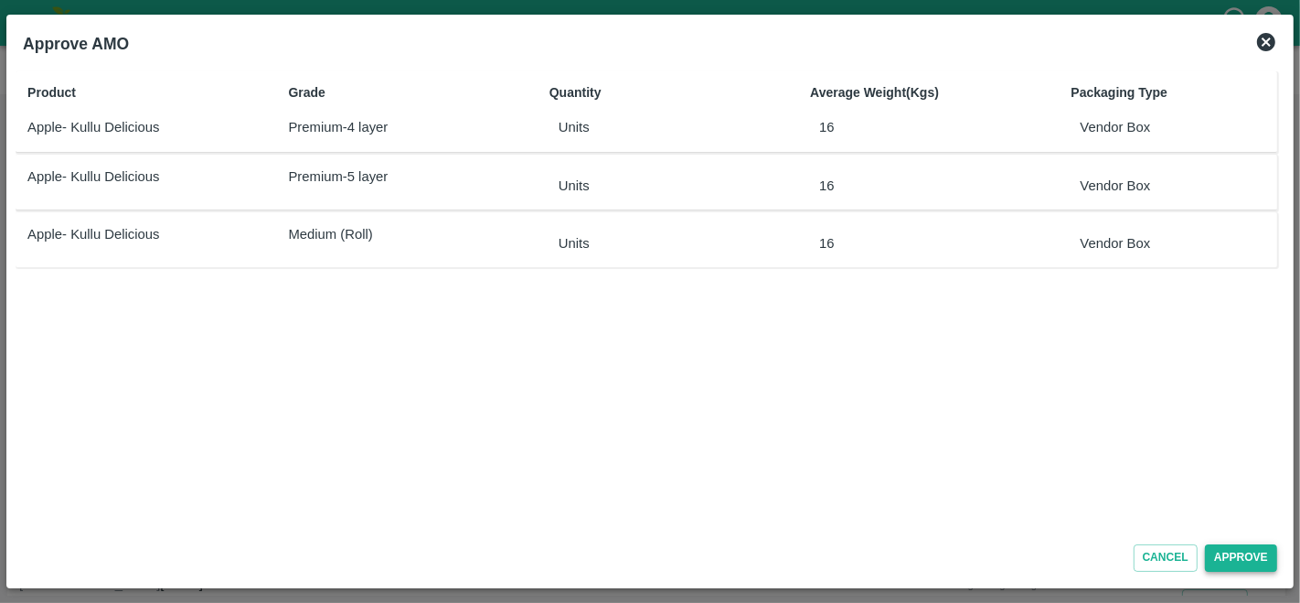
click at [1245, 552] on button "Approve" at bounding box center [1241, 557] width 72 height 27
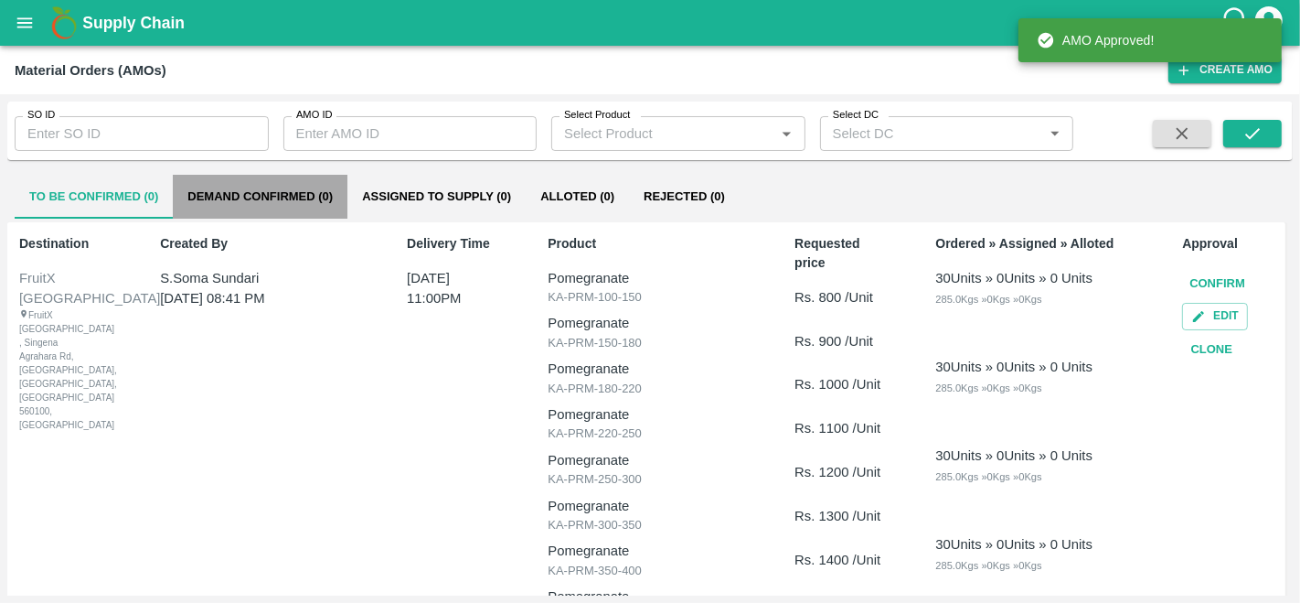
click at [252, 189] on button "Demand Confirmed (0)" at bounding box center [260, 197] width 175 height 44
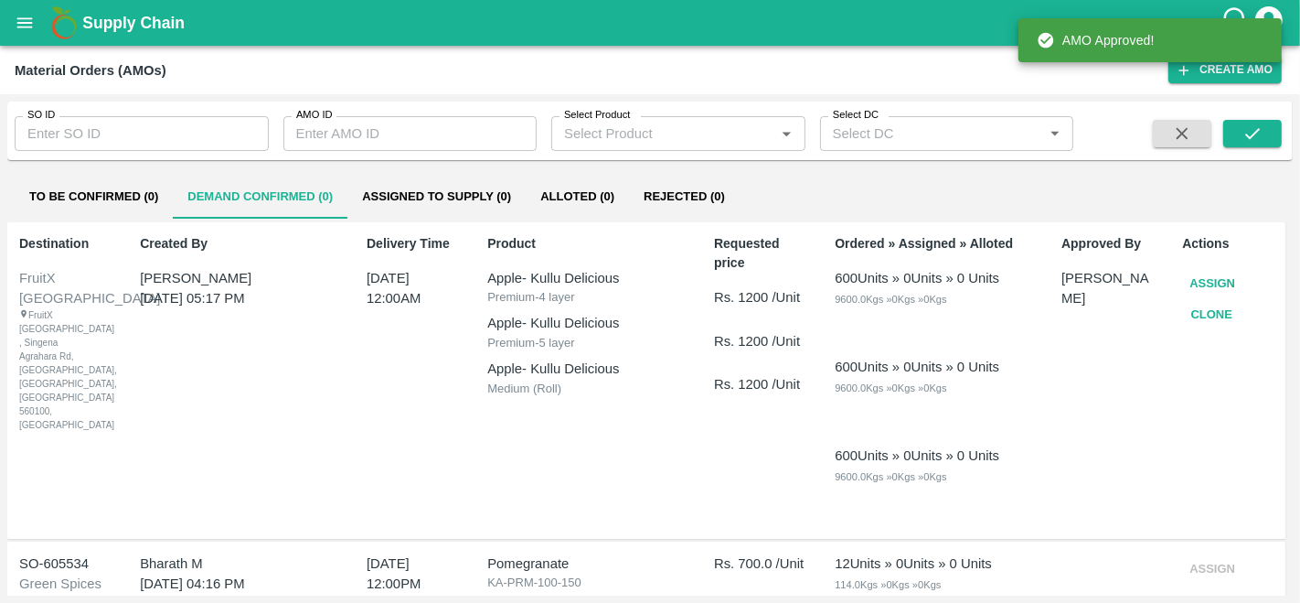
click at [1211, 278] on button "Assign" at bounding box center [1212, 284] width 60 height 32
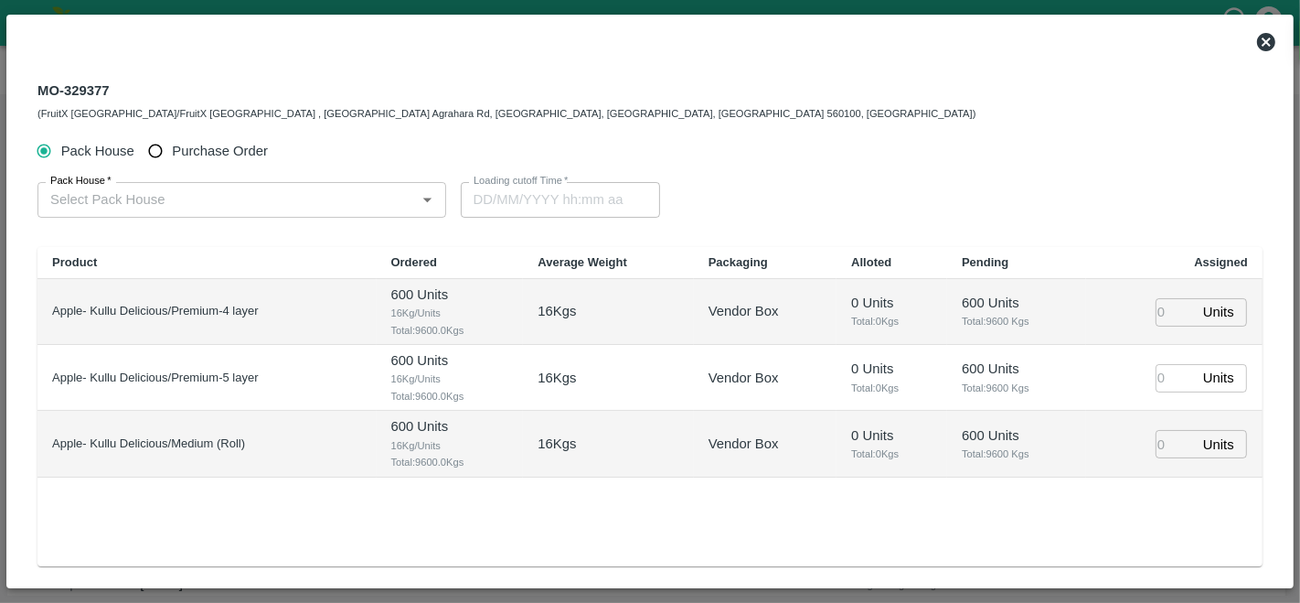
type input "30/09/2025 12:00 AM"
click at [222, 165] on label "Purchase Order" at bounding box center [203, 151] width 129 height 34
click at [173, 165] on input "Purchase Order" at bounding box center [156, 151] width 34 height 34
radio input "true"
click at [224, 149] on span "Purchase Order" at bounding box center [220, 151] width 96 height 20
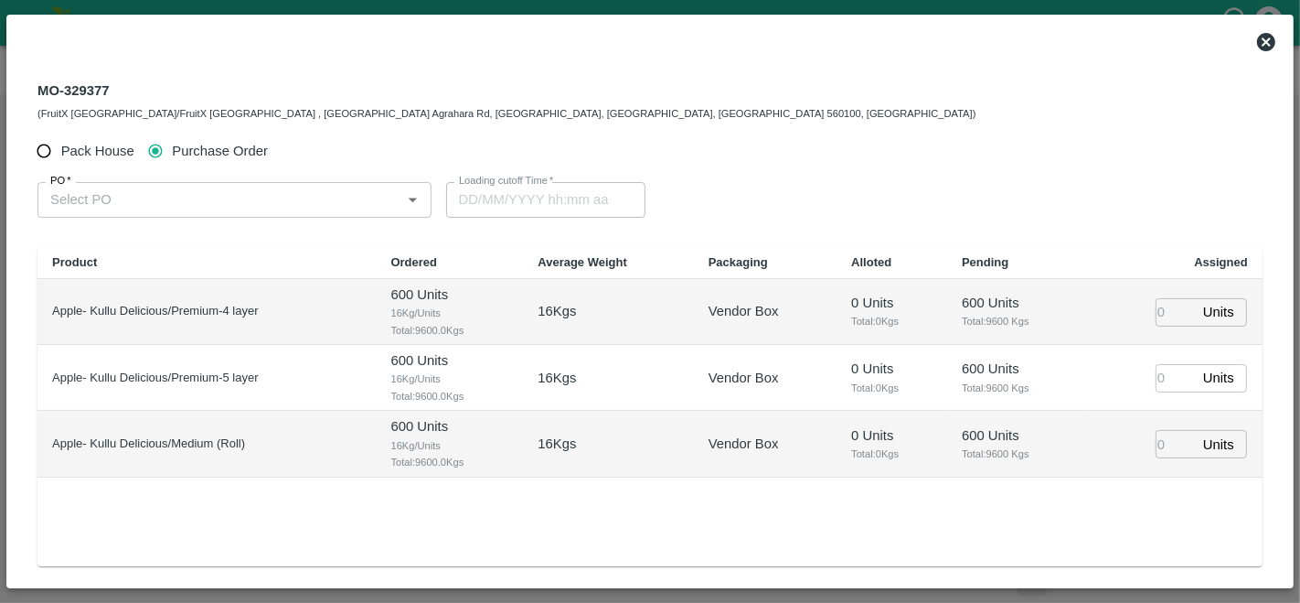
click at [173, 149] on input "Purchase Order" at bounding box center [156, 151] width 34 height 34
click at [206, 192] on input "PO   *" at bounding box center [219, 199] width 353 height 24
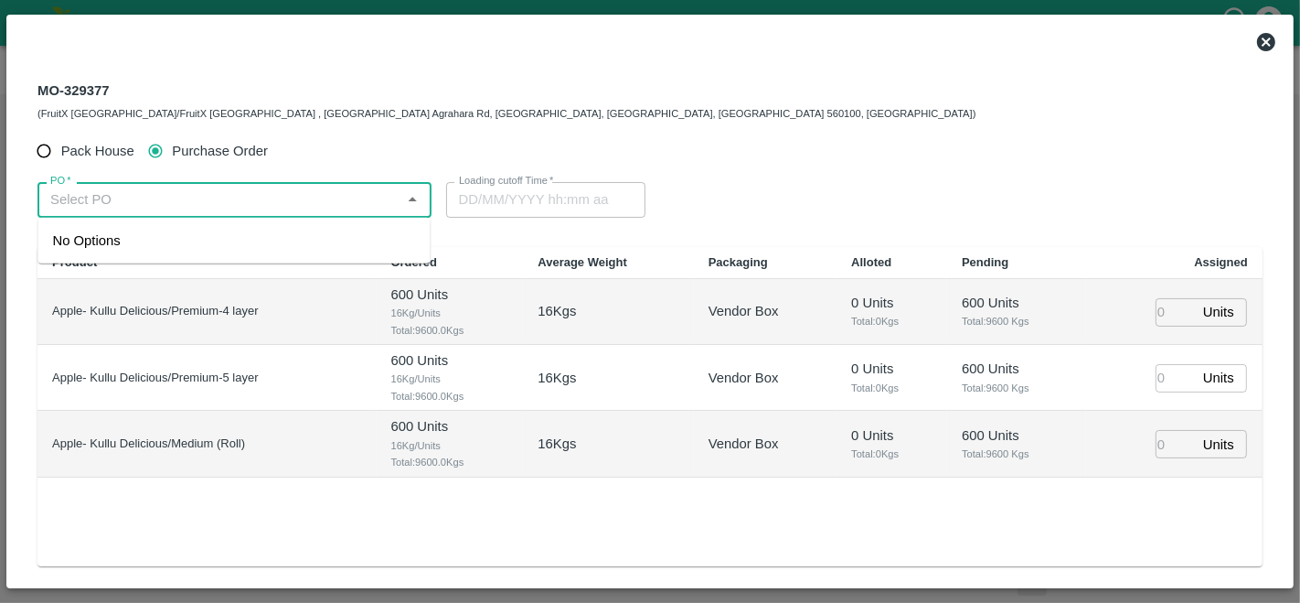
paste input "178132"
click at [224, 240] on div "PO-178132(Amir Ayoub Dar-8825051433)" at bounding box center [199, 240] width 295 height 20
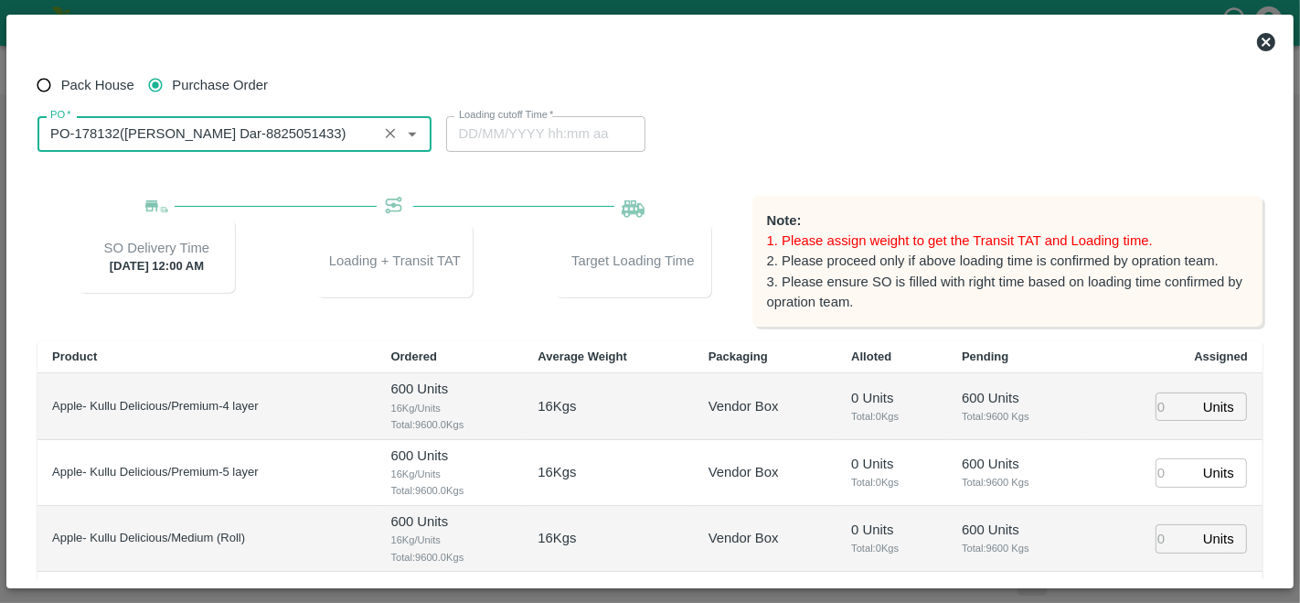
scroll to position [65, 0]
type input "PO-178132(Amir Ayoub Dar-8825051433)"
click at [1168, 411] on input "number" at bounding box center [1176, 407] width 40 height 28
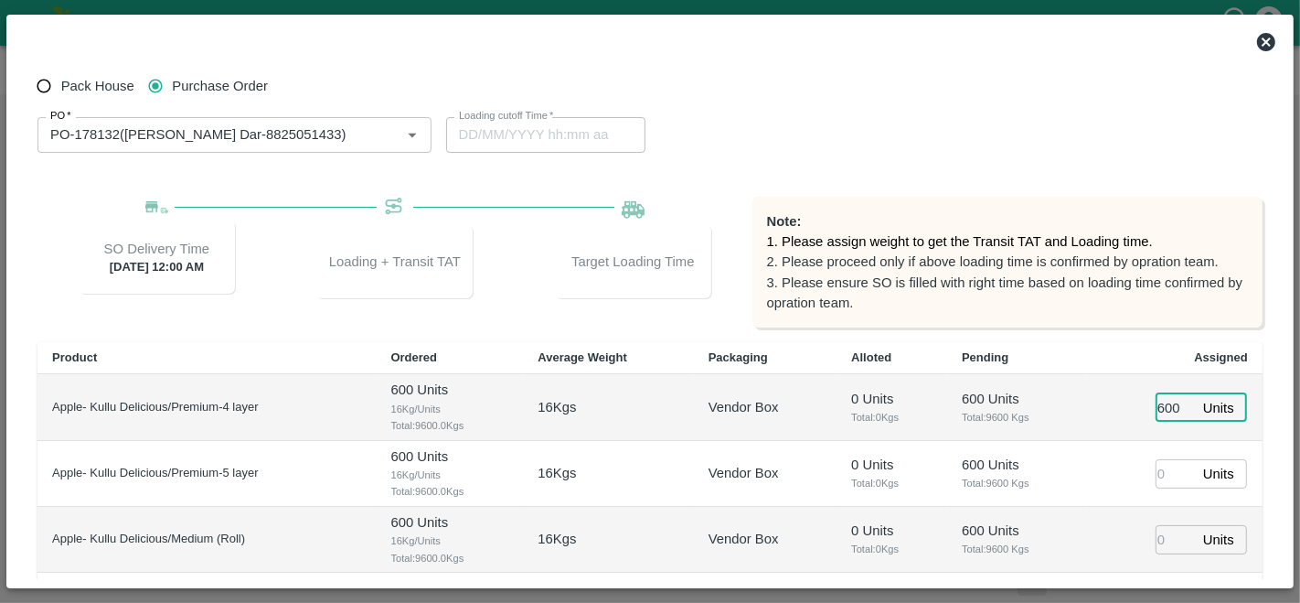
type input "600"
type input "25/09/2025 04:06 PM"
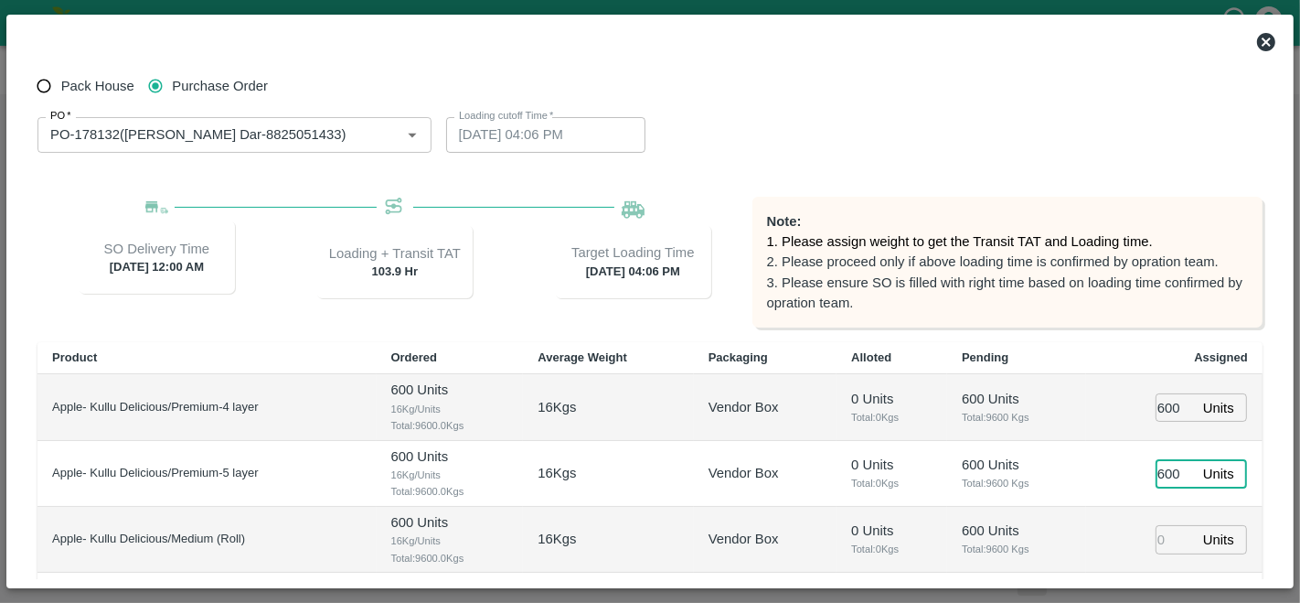
type input "600"
type input "25/09/2025 03:06 PM"
type input "500"
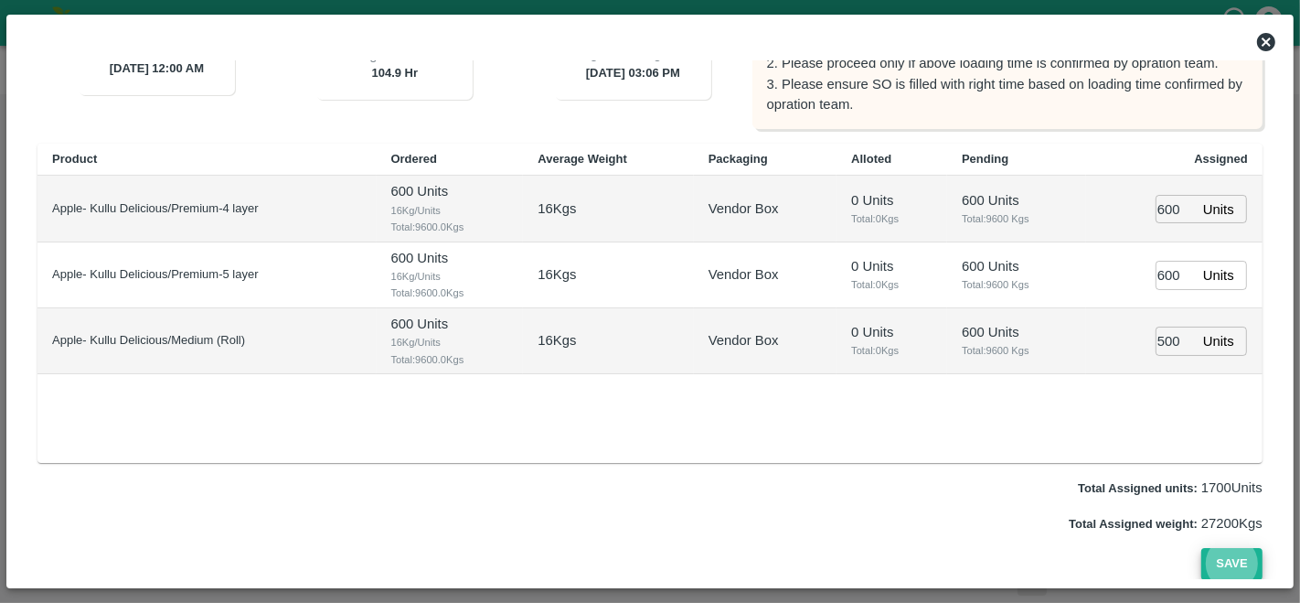
click at [1201, 548] on button "Save" at bounding box center [1231, 564] width 60 height 32
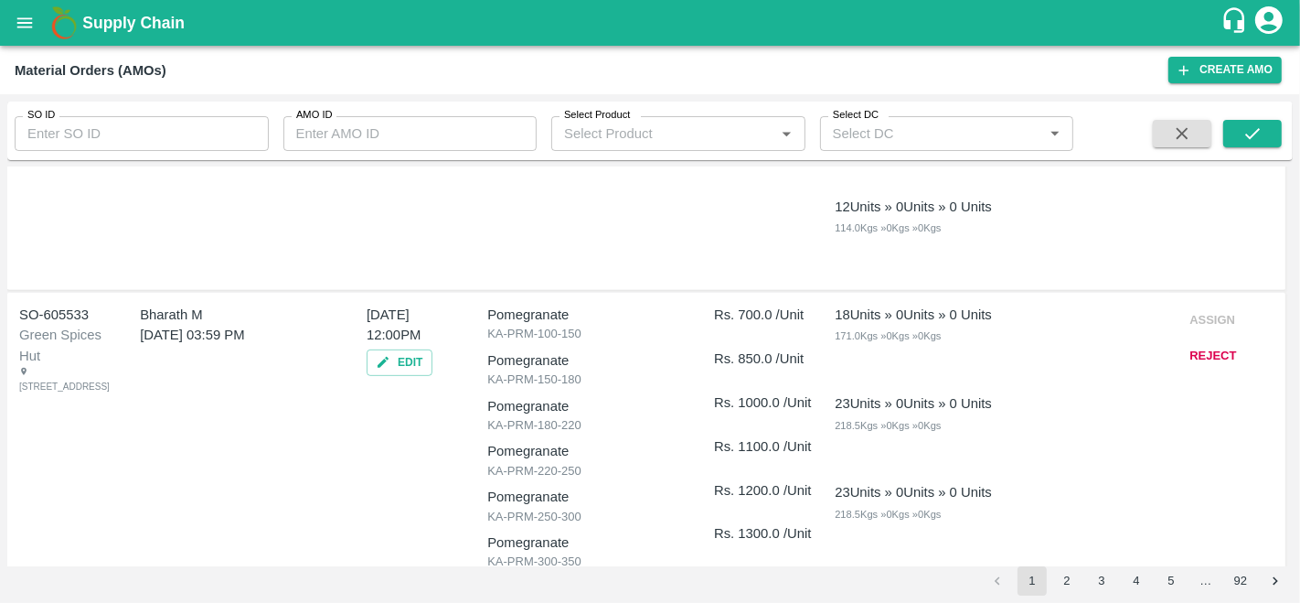
scroll to position [0, 0]
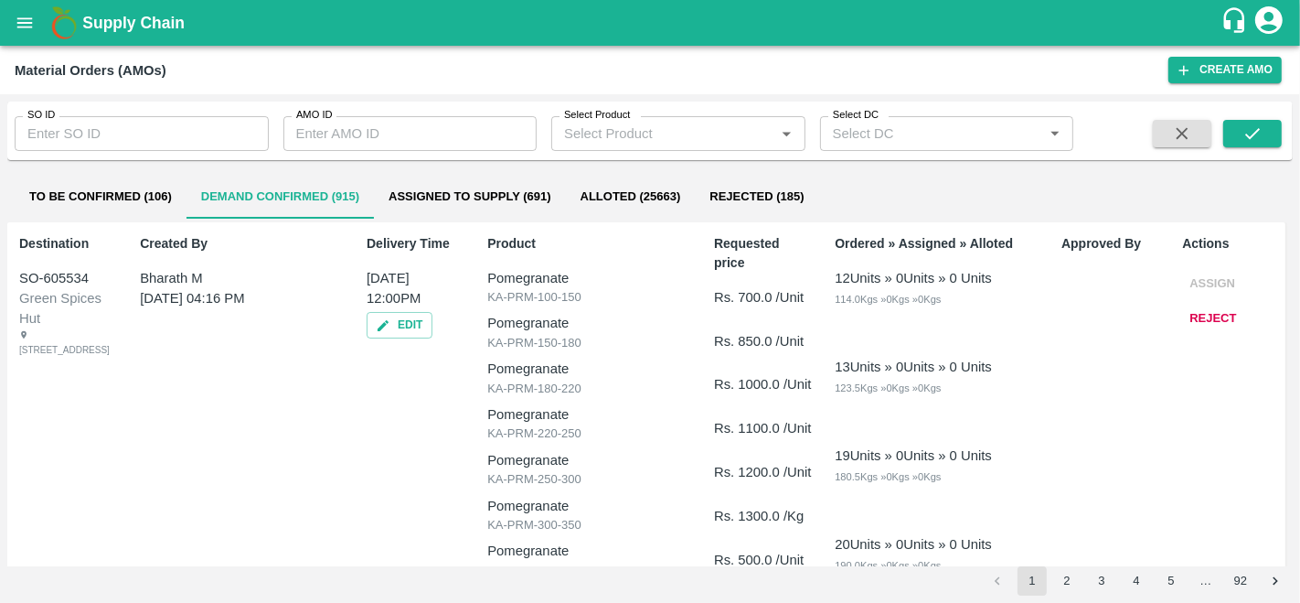
click at [307, 354] on div "Created By Bharath M 23 Sep 2025, 04:16 PM" at bounding box center [238, 582] width 211 height 710
click at [1211, 69] on button "Create AMO" at bounding box center [1224, 70] width 113 height 27
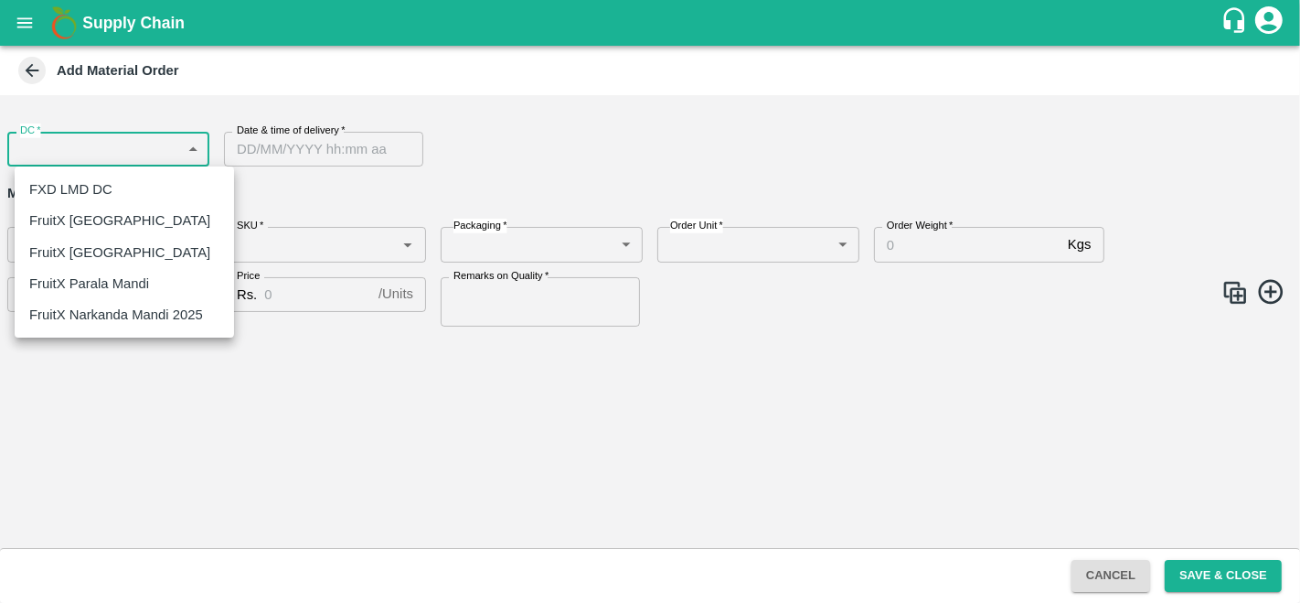
click at [107, 150] on body "Supply Chain Add Material Order DC   * ​ DC Date & time of delivery   * Date & …" at bounding box center [650, 301] width 1300 height 603
click at [57, 228] on p "FruitX [GEOGRAPHIC_DATA]" at bounding box center [119, 220] width 181 height 20
type input "147"
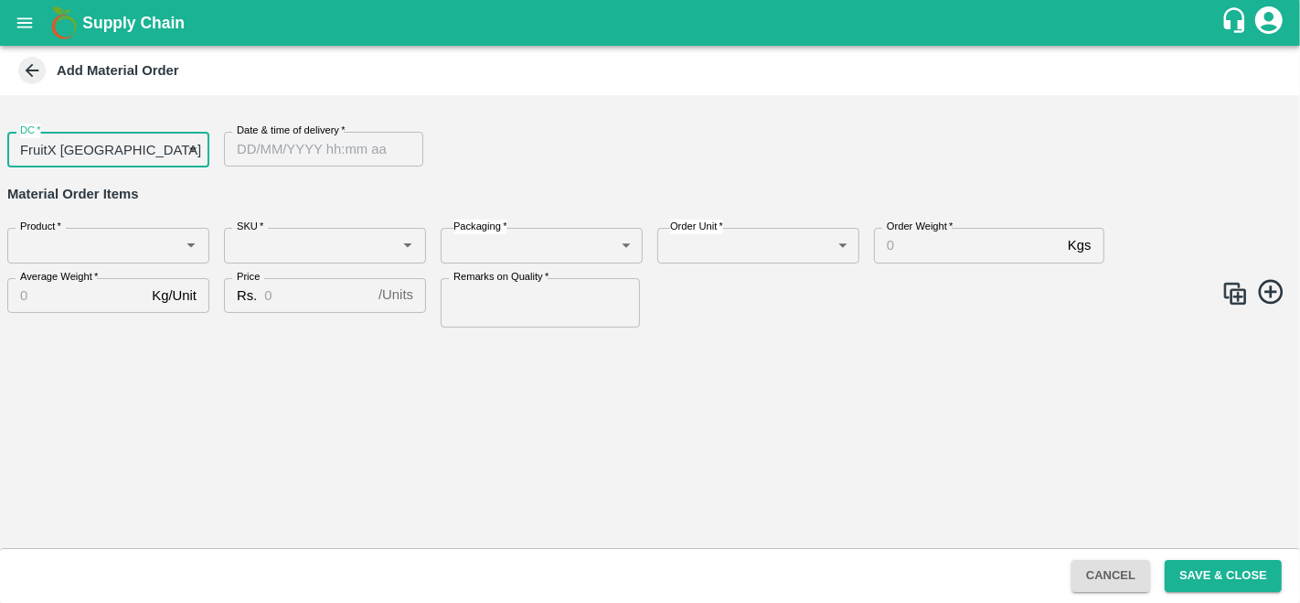
type input "DD/MM/YYYY hh:mm aa"
click at [303, 151] on input "DD/MM/YYYY hh:mm aa" at bounding box center [317, 149] width 187 height 35
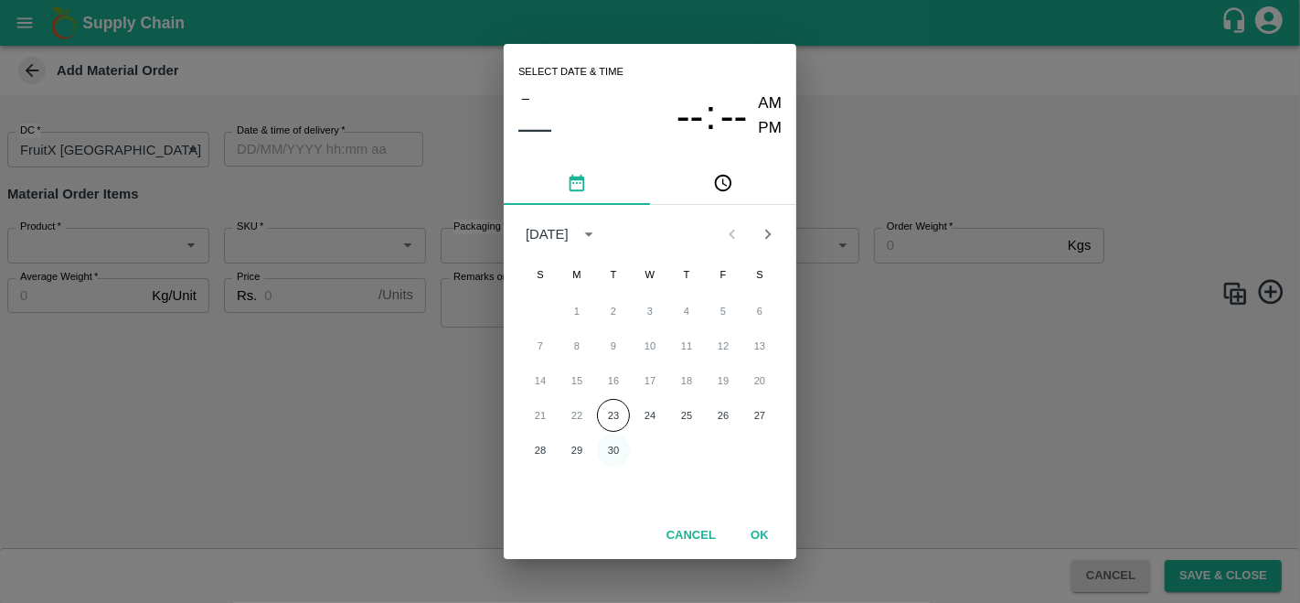
click at [613, 455] on button "30" at bounding box center [613, 449] width 33 height 33
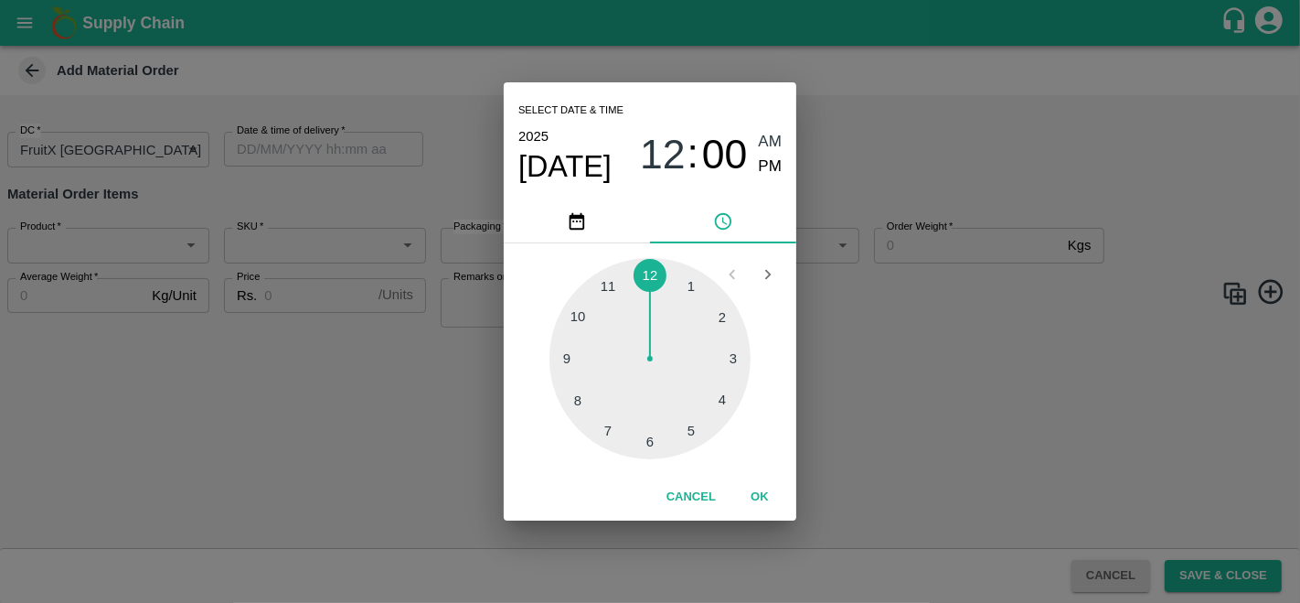
type input "30/09/2025 12:00 AM"
click at [754, 505] on button "OK" at bounding box center [760, 497] width 59 height 32
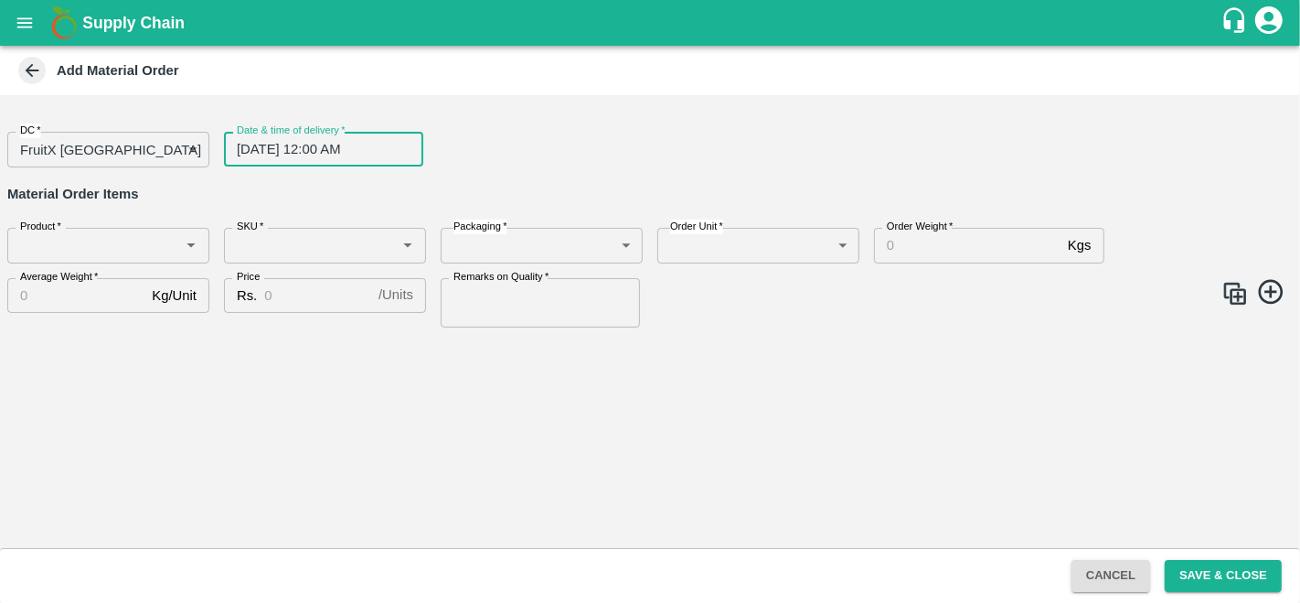
click at [545, 483] on div "DC   * FruitX Bangalore 147 DC Date & time of delivery   * 30/09/2025 12:00 AM …" at bounding box center [650, 321] width 1300 height 453
click at [51, 244] on input "Product   *" at bounding box center [93, 245] width 161 height 24
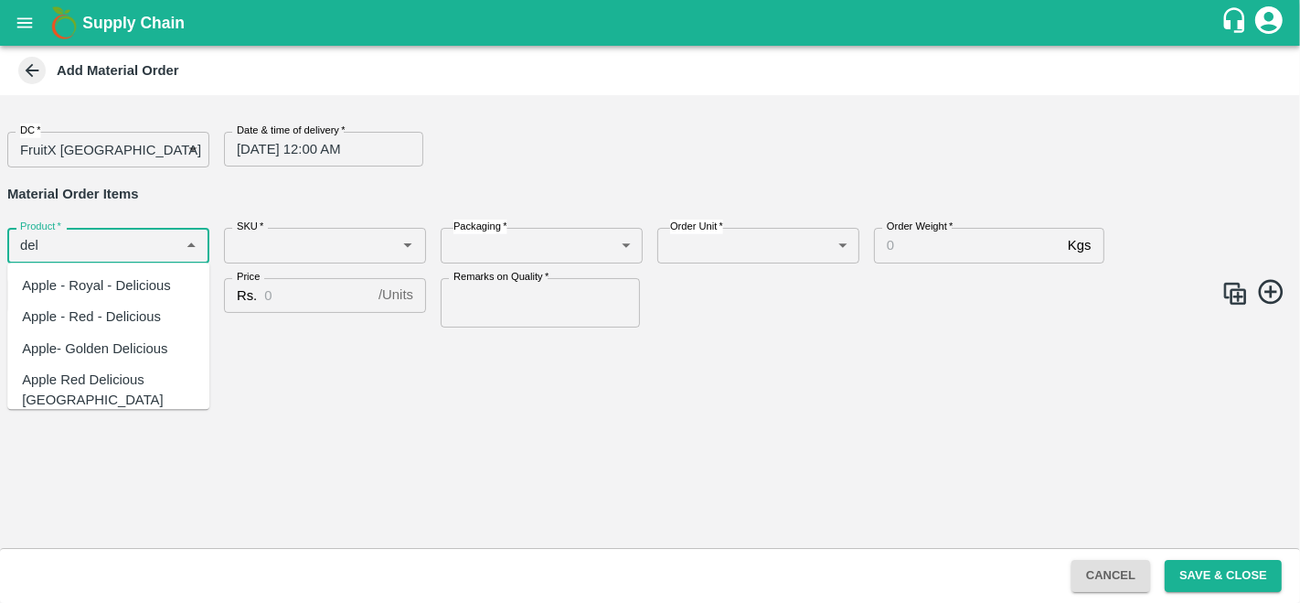
click at [139, 285] on div "Apple - Royal - Delicious" at bounding box center [96, 285] width 149 height 20
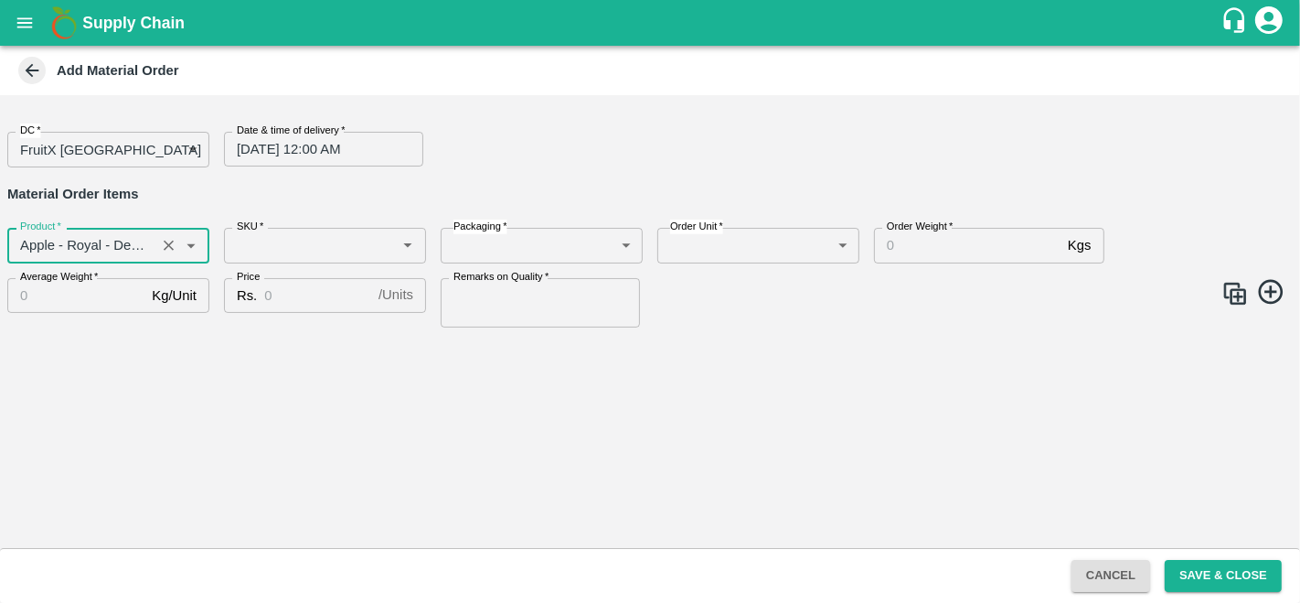
type input "Apple - Royal - Delicious"
click at [305, 257] on input "SKU   *" at bounding box center [309, 245] width 161 height 24
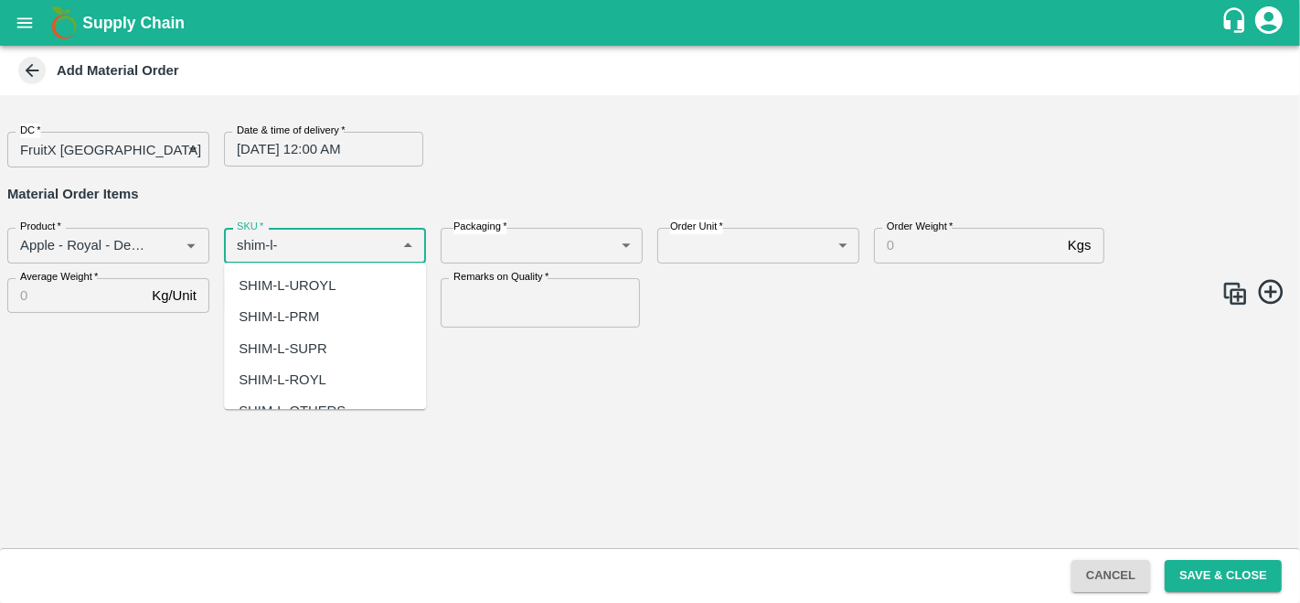
click at [305, 370] on div "SHIM-L-ROYL" at bounding box center [283, 379] width 88 height 20
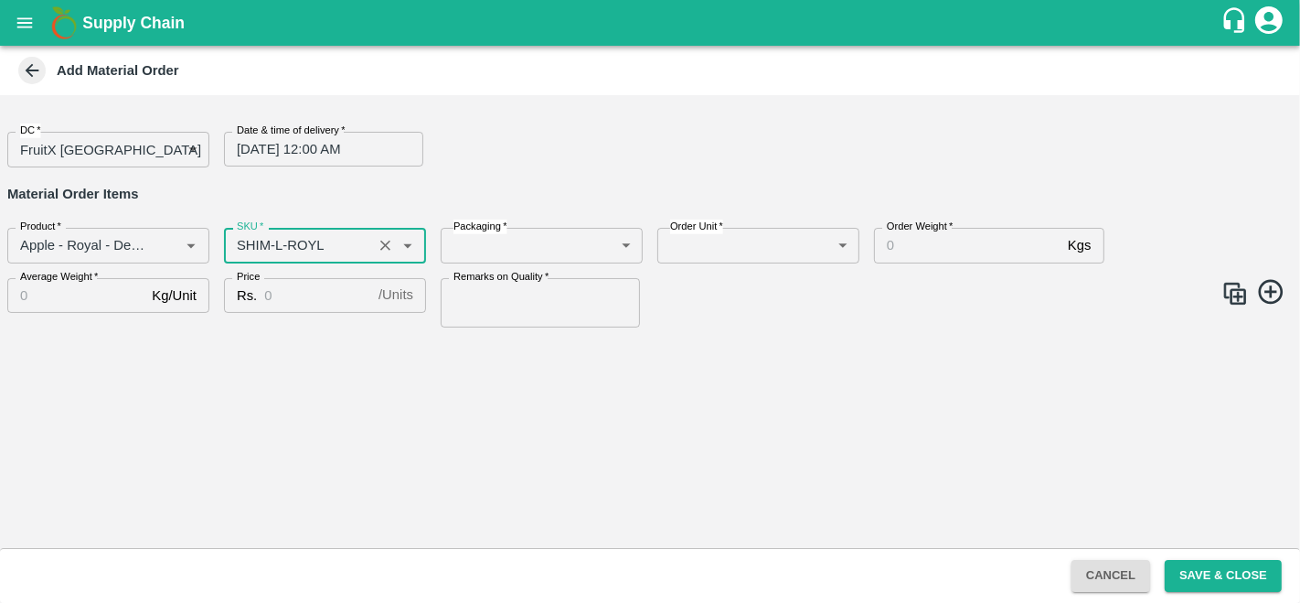
type input "SHIM-L-ROYL"
click at [509, 244] on body "Supply Chain Add Material Order DC   * FruitX Bangalore 147 DC Date & time of d…" at bounding box center [650, 301] width 1300 height 603
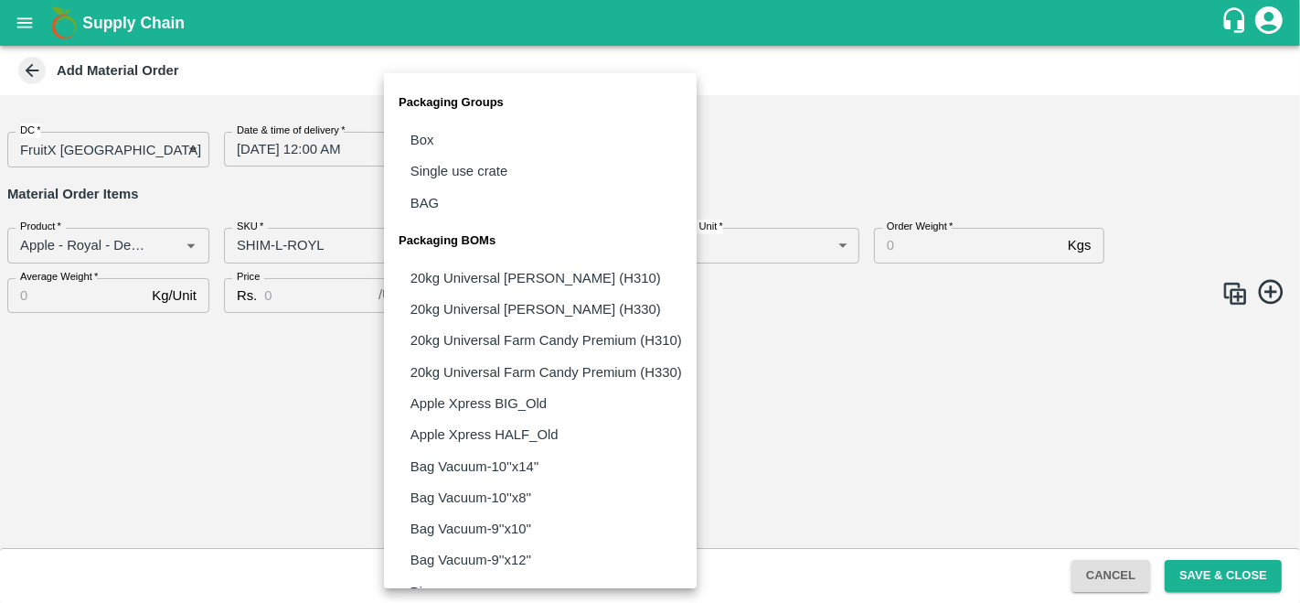
scroll to position [1311, 0]
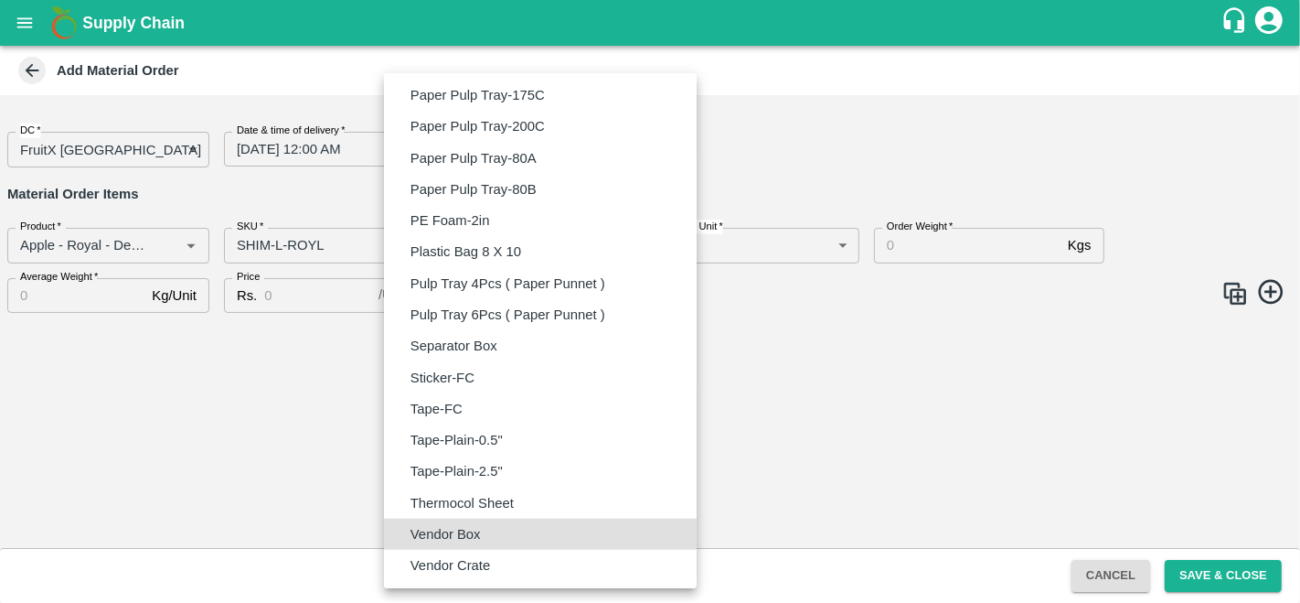
type input "BOM/276"
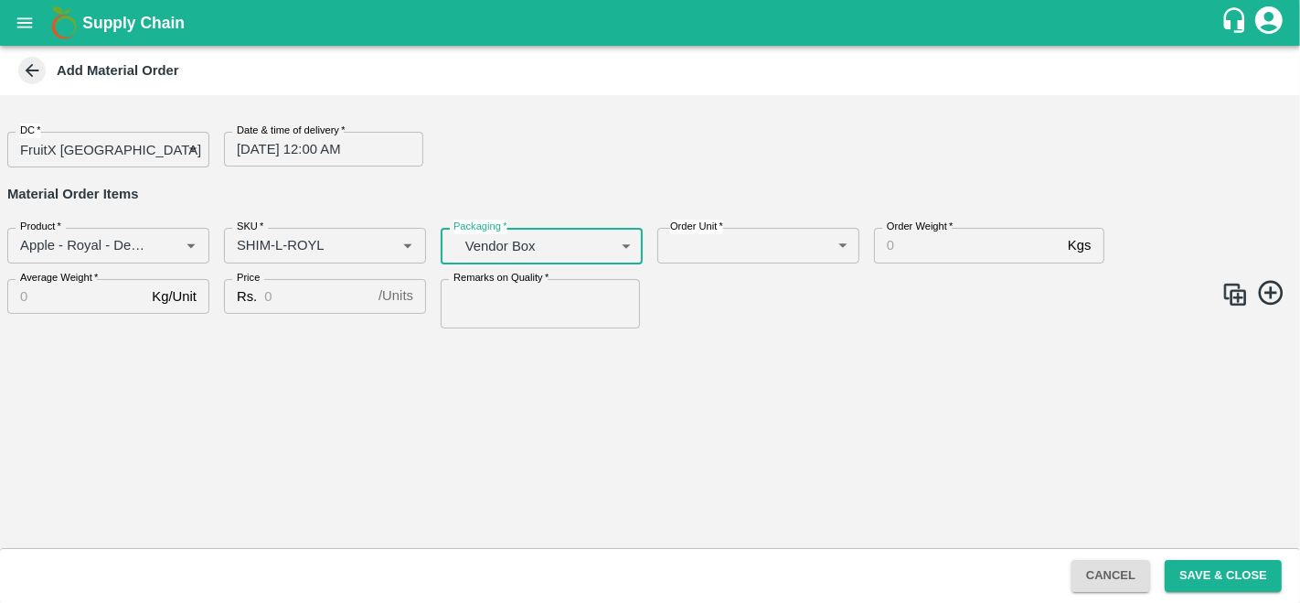
click at [773, 249] on body "Supply Chain Add Material Order DC   * FruitX Bangalore 147 DC Date & time of d…" at bounding box center [650, 301] width 1300 height 603
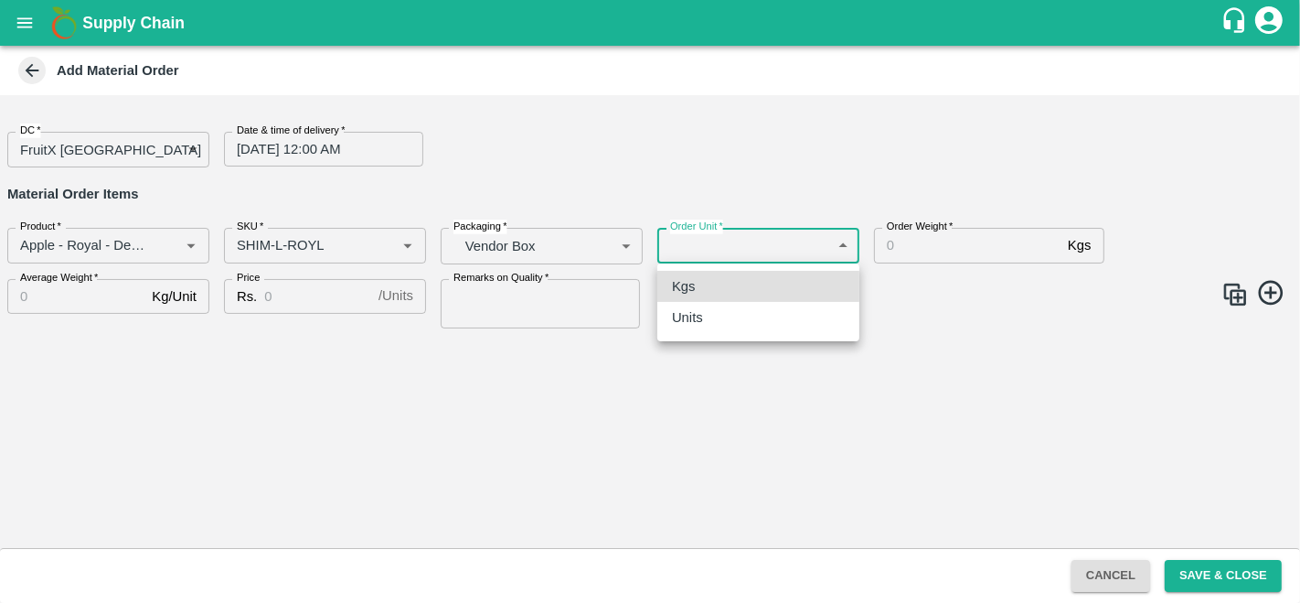
click at [695, 321] on p "Units" at bounding box center [687, 317] width 31 height 20
type input "2"
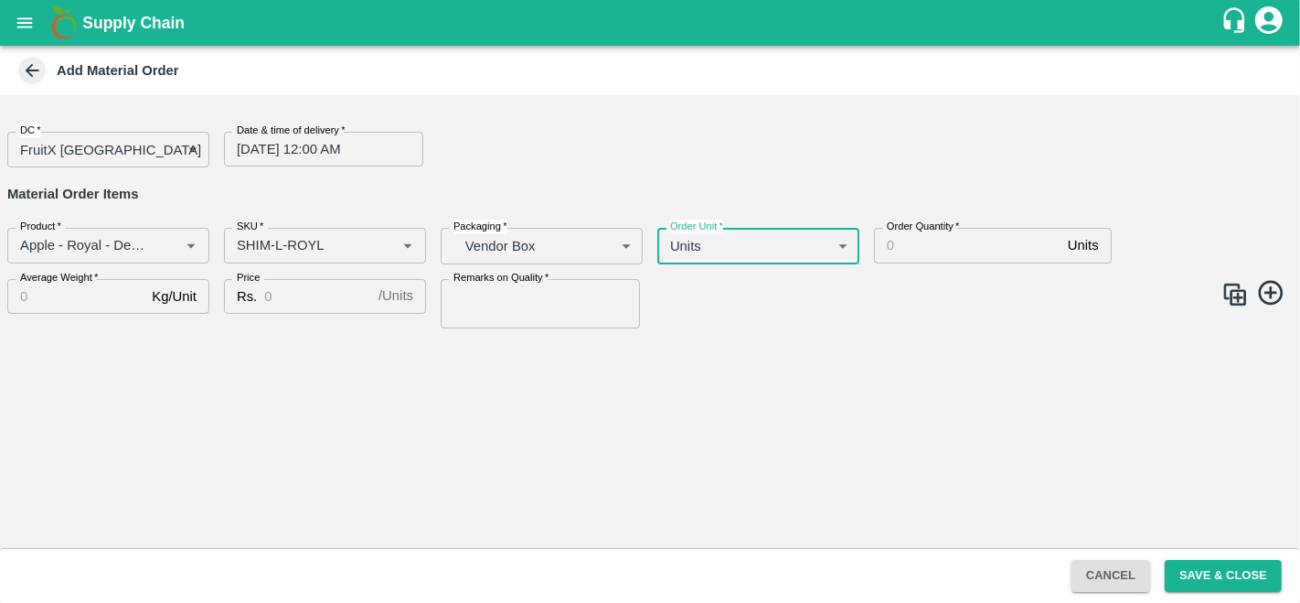
click at [921, 230] on label "Order Quantity   *" at bounding box center [923, 226] width 73 height 15
click at [921, 230] on input "Order Quantity   *" at bounding box center [967, 245] width 187 height 35
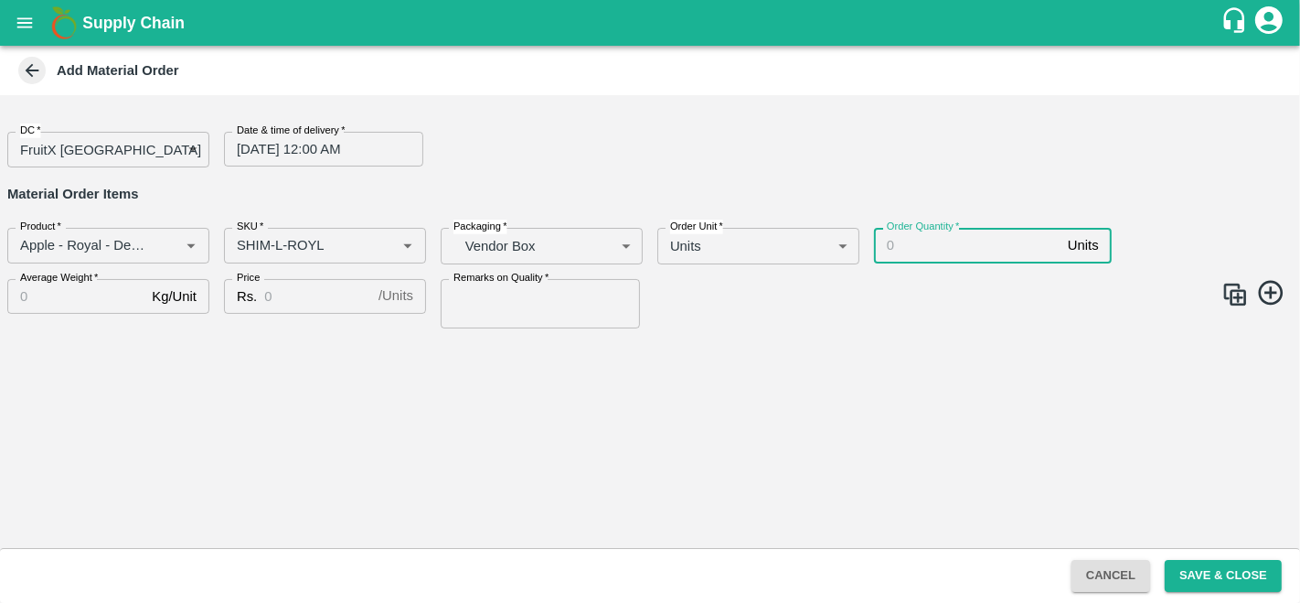
type input "2"
type input "1"
type input "80"
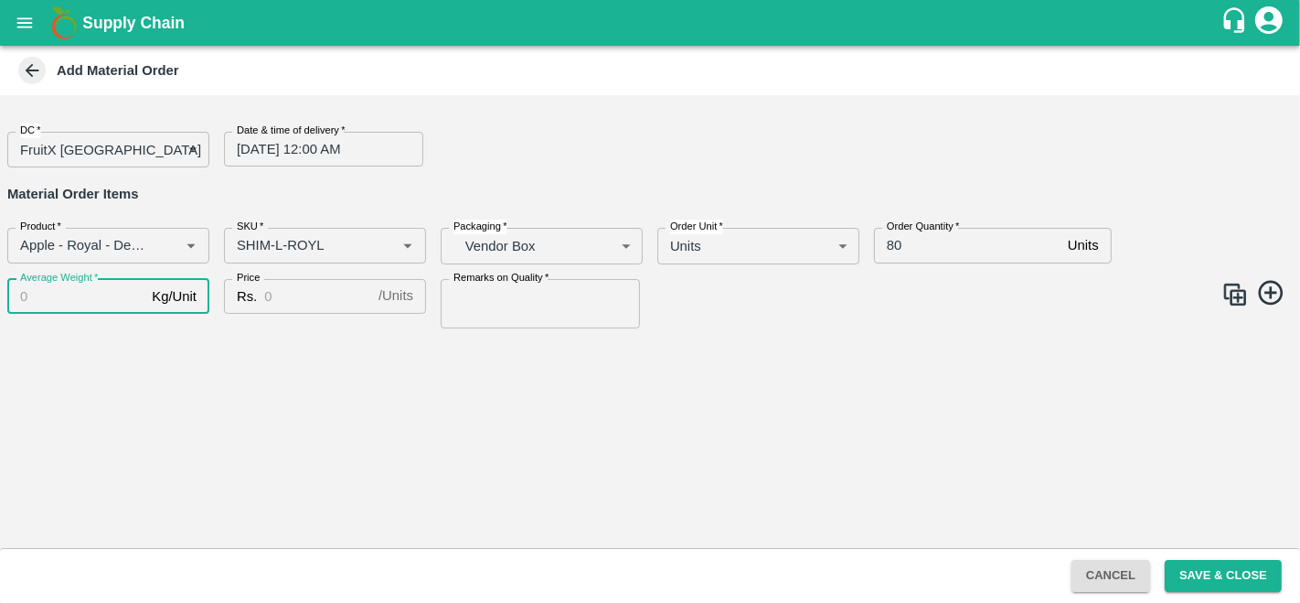
click at [117, 302] on input "Average Weight   *" at bounding box center [75, 296] width 137 height 35
type input "25"
click at [294, 301] on input "Price" at bounding box center [317, 296] width 107 height 35
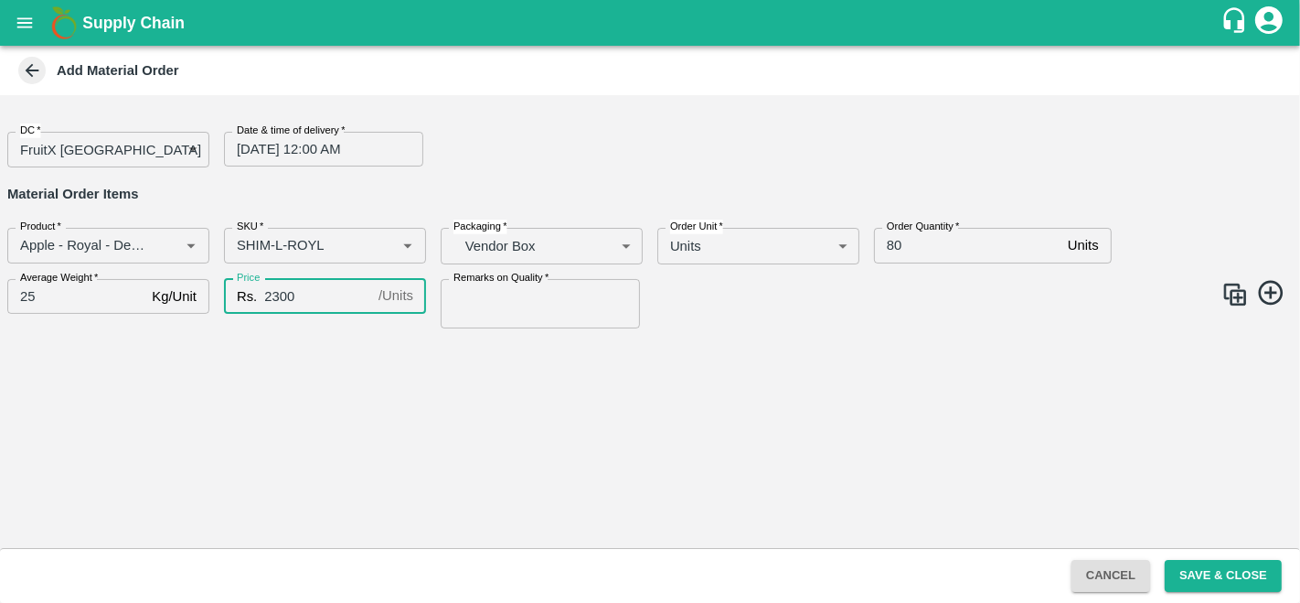
type input "2300"
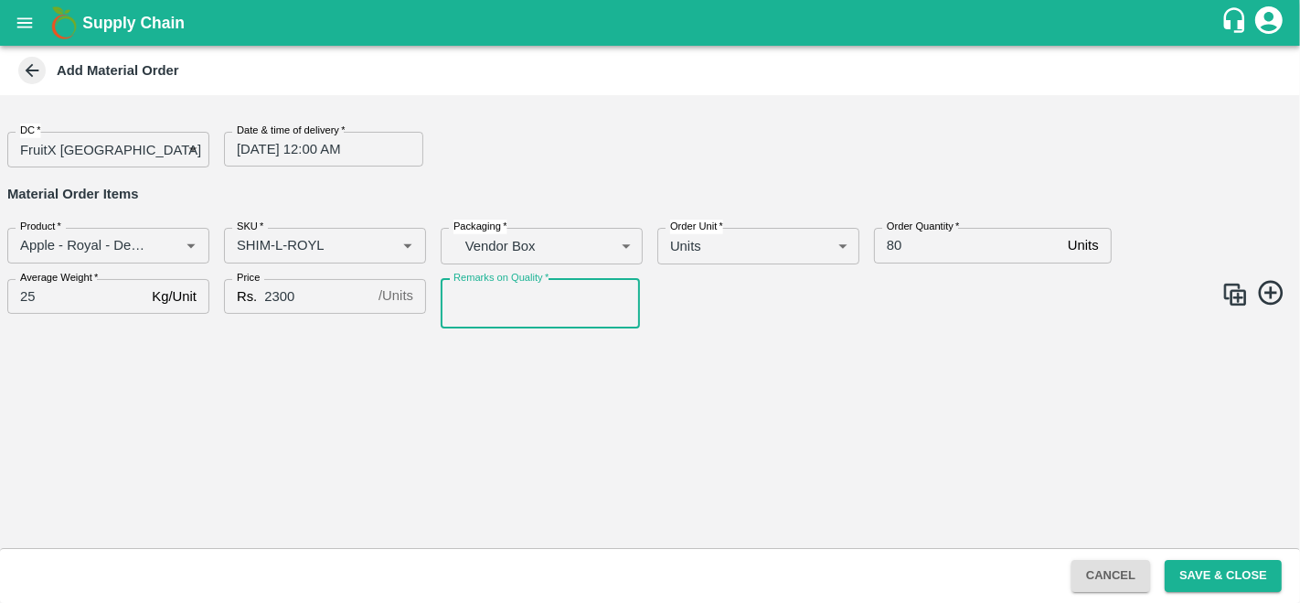
click at [490, 296] on input "Remarks on Quality   *" at bounding box center [540, 303] width 199 height 49
type input "GOOD QUALITY"
click at [763, 370] on div "DC   * FruitX Bangalore 147 DC Date & time of delivery   * 30/09/2025 12:00 AM …" at bounding box center [650, 321] width 1300 height 453
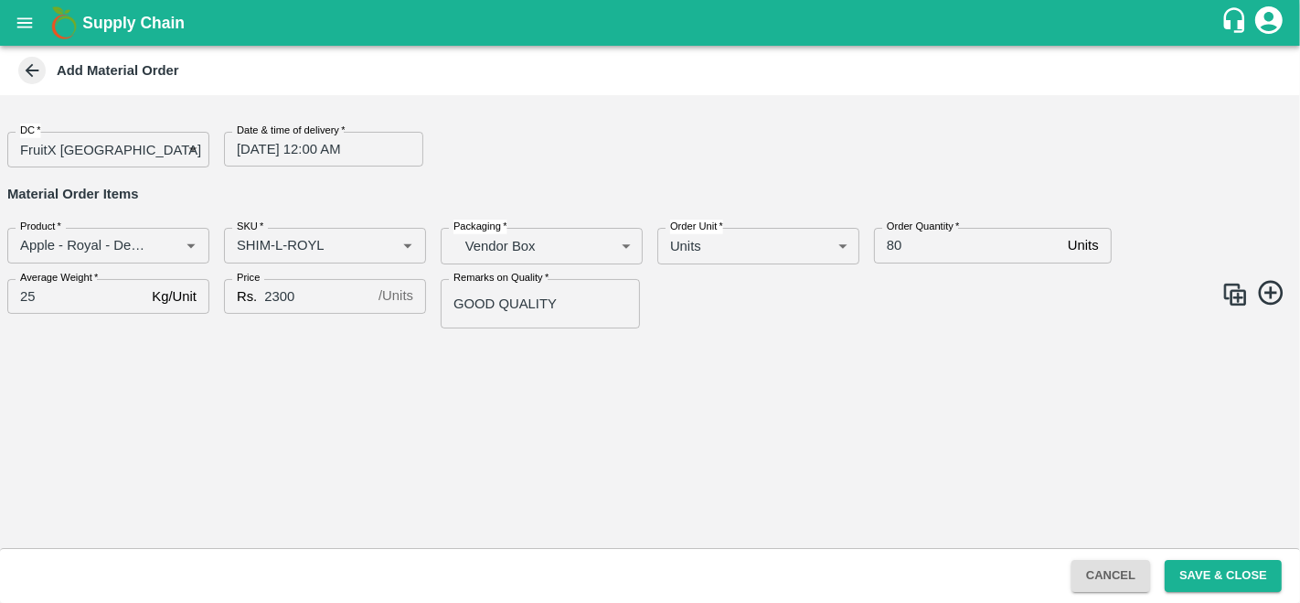
click at [1233, 290] on img at bounding box center [1234, 294] width 27 height 27
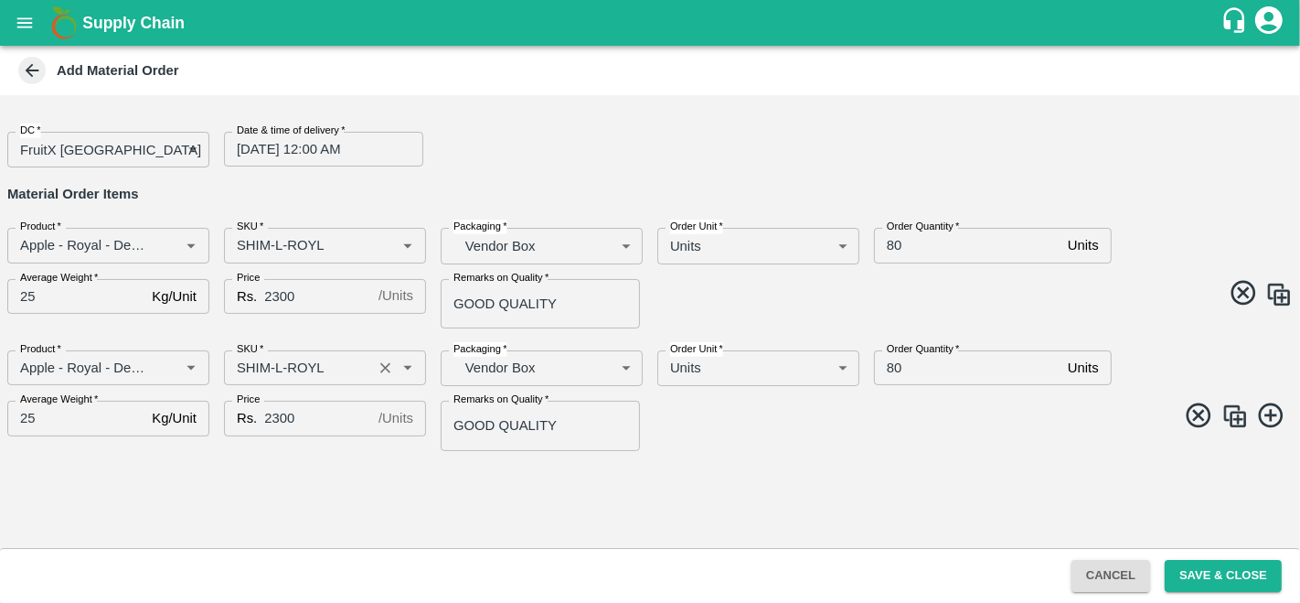
click at [281, 367] on input "SKU   *" at bounding box center [297, 368] width 137 height 24
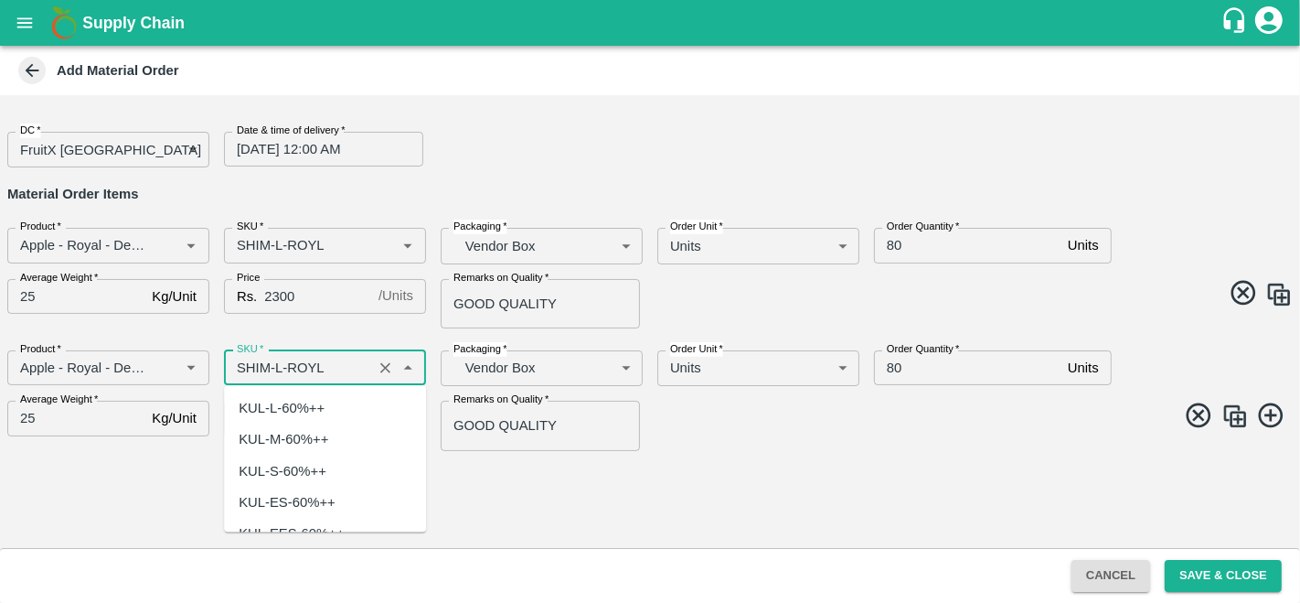
scroll to position [5000, 0]
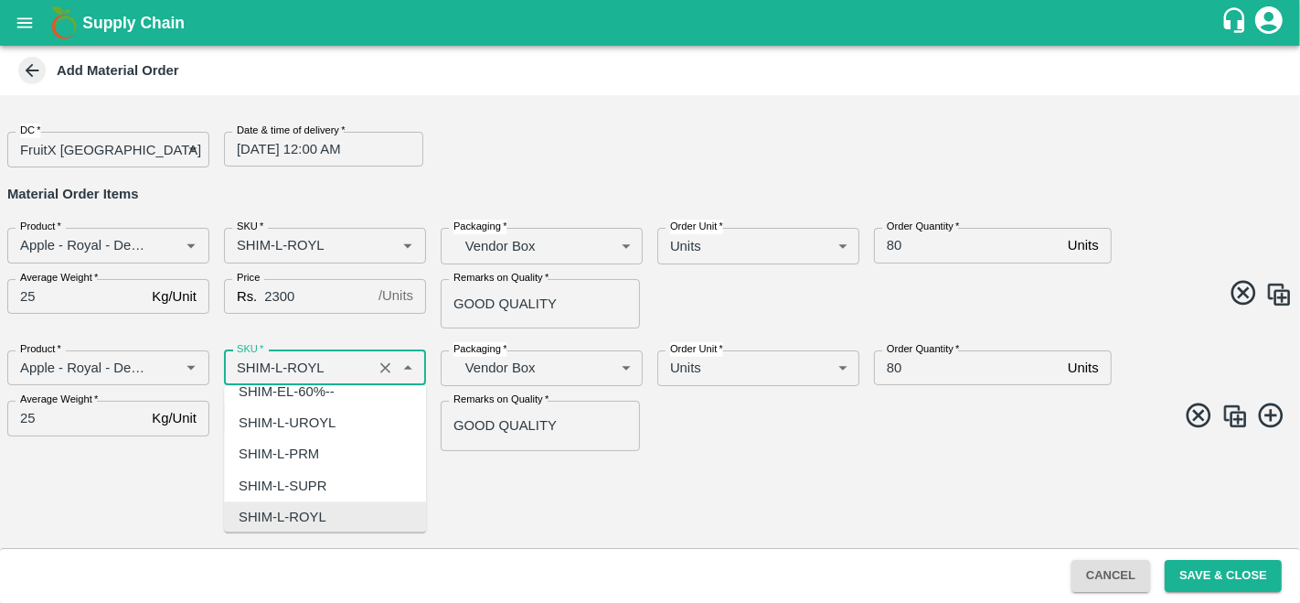
click at [281, 367] on input "SKU   *" at bounding box center [297, 368] width 137 height 24
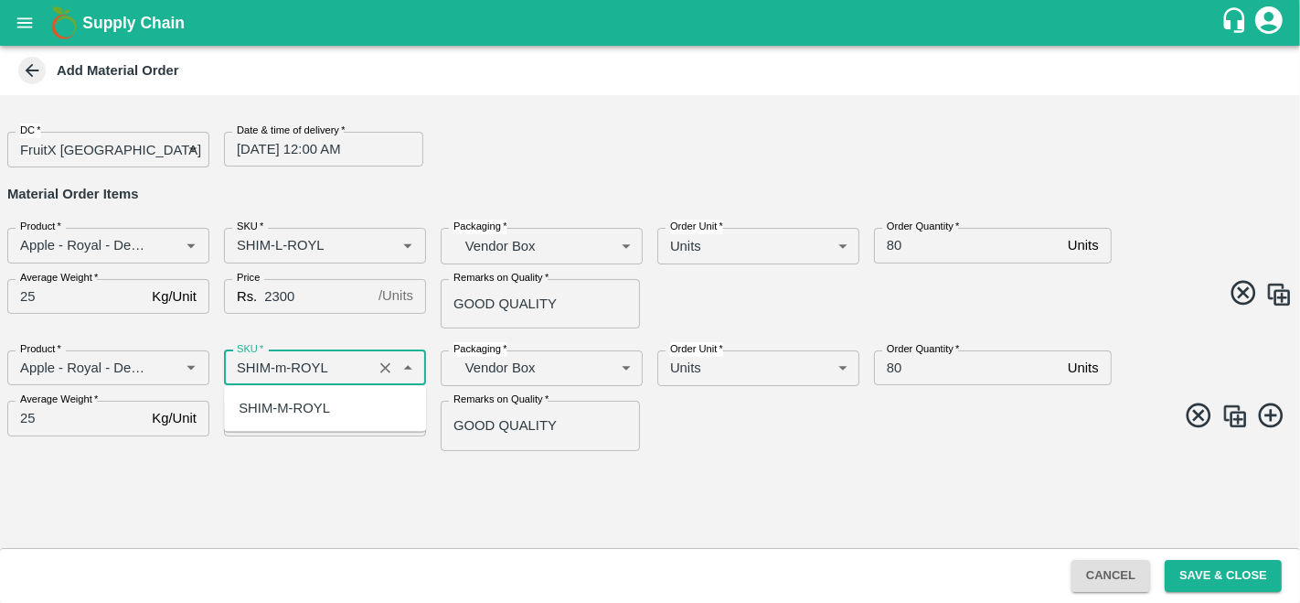
click at [335, 403] on div "SHIM-M-ROYL" at bounding box center [325, 407] width 202 height 31
type input "SHIM-M-ROYL"
click at [1227, 415] on img at bounding box center [1234, 415] width 27 height 27
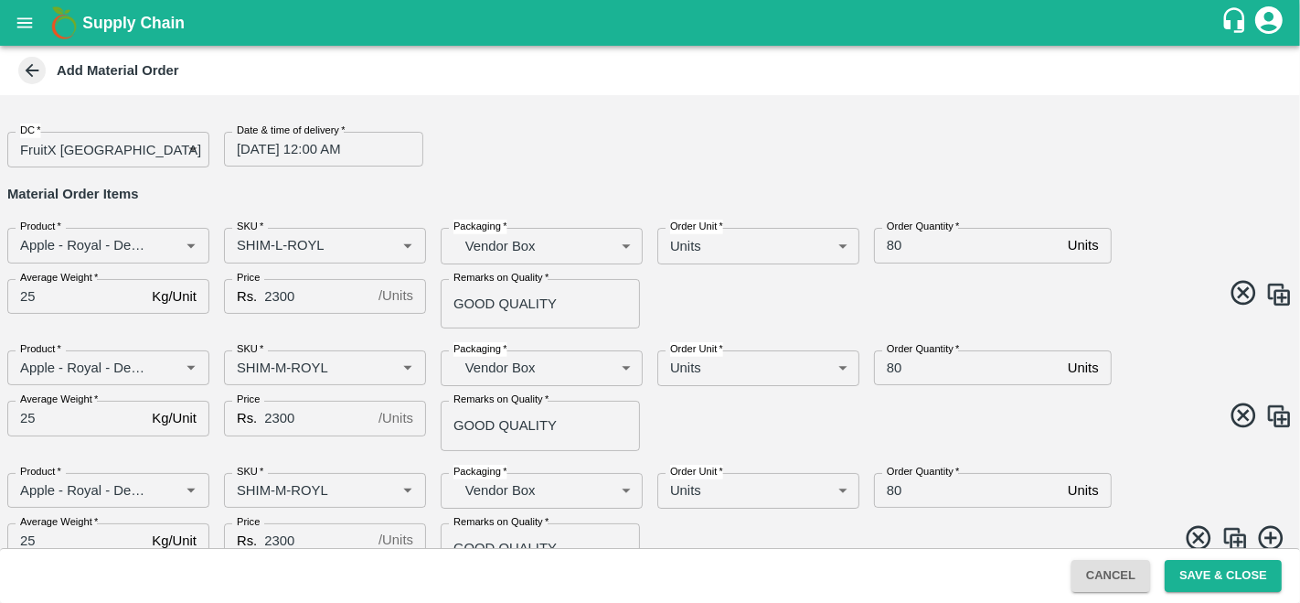
scroll to position [31, 0]
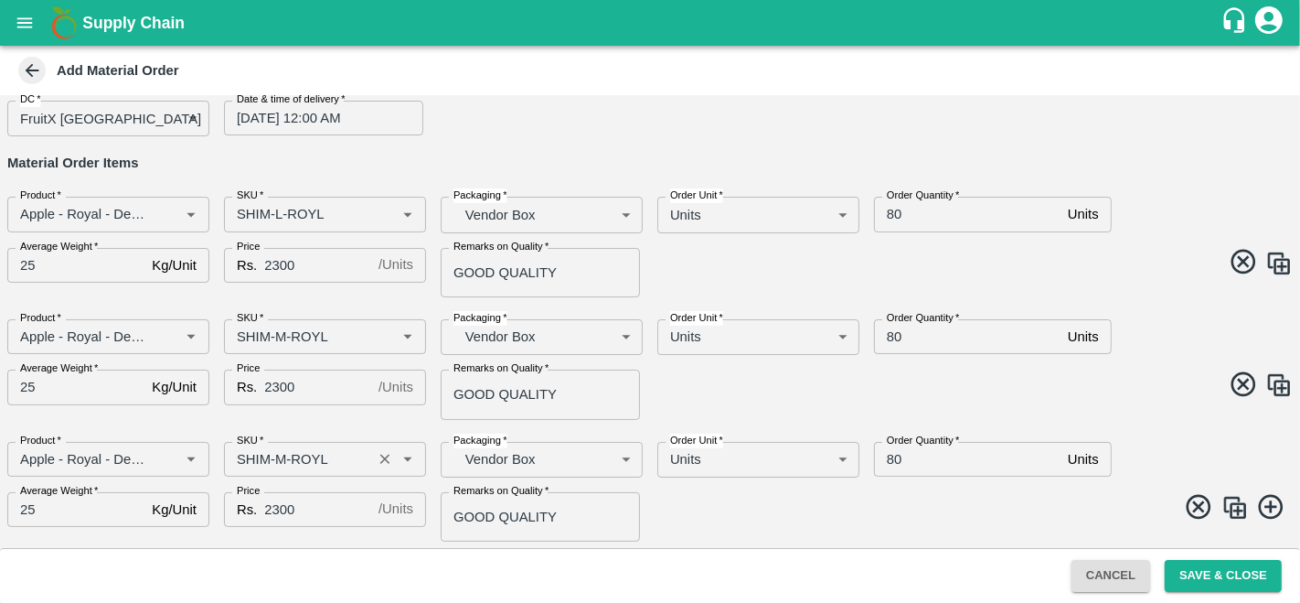
click at [282, 461] on input "SKU   *" at bounding box center [297, 459] width 137 height 24
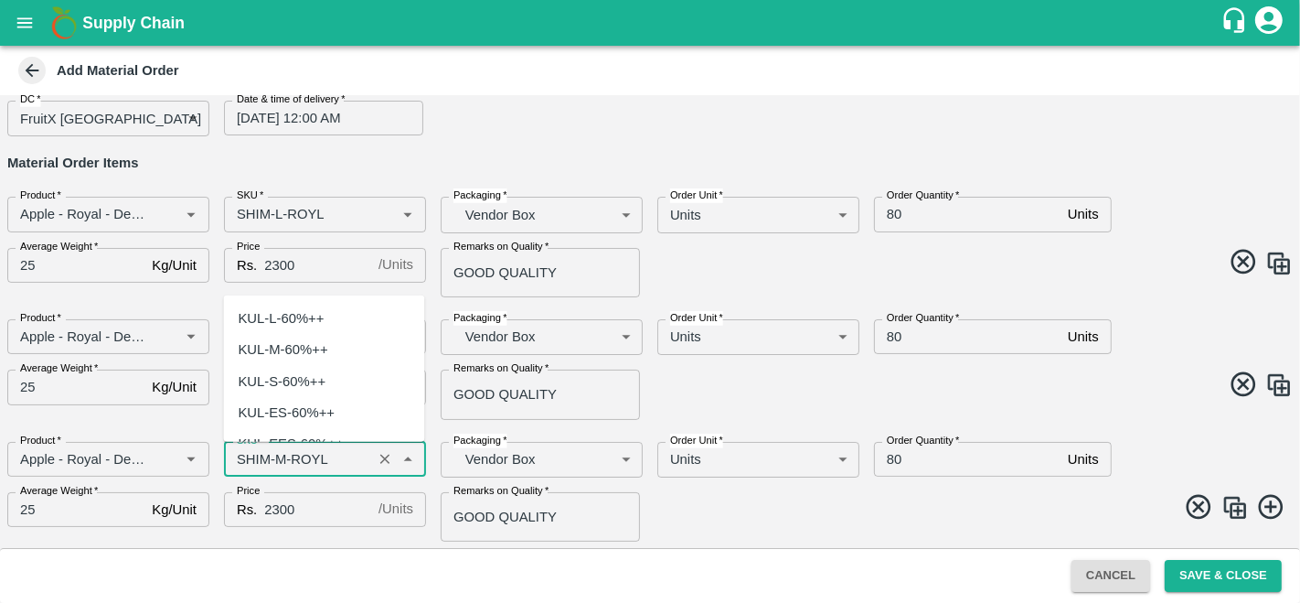
scroll to position [5284, 0]
click at [285, 461] on input "SKU   *" at bounding box center [297, 459] width 137 height 24
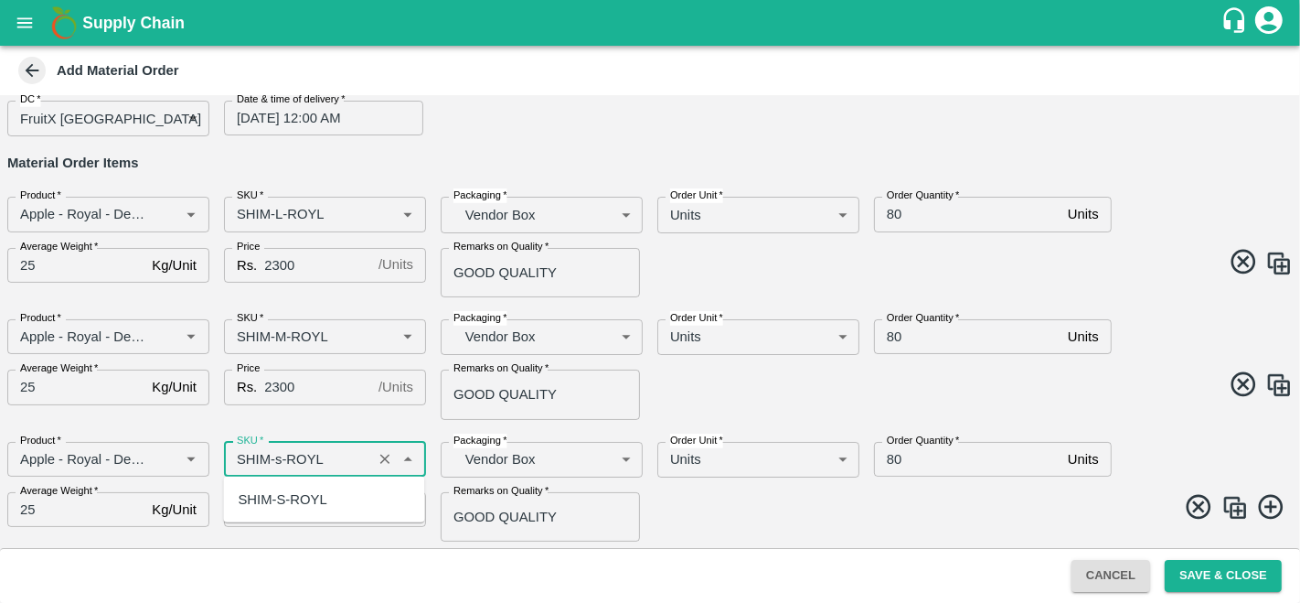
click at [301, 500] on div "SHIM-S-ROYL" at bounding box center [282, 499] width 89 height 20
type input "SHIM-S-ROYL"
click at [729, 474] on body "Supply Chain Add Material Order DC   * FruitX Bangalore 147 DC Date & time of d…" at bounding box center [650, 301] width 1300 height 603
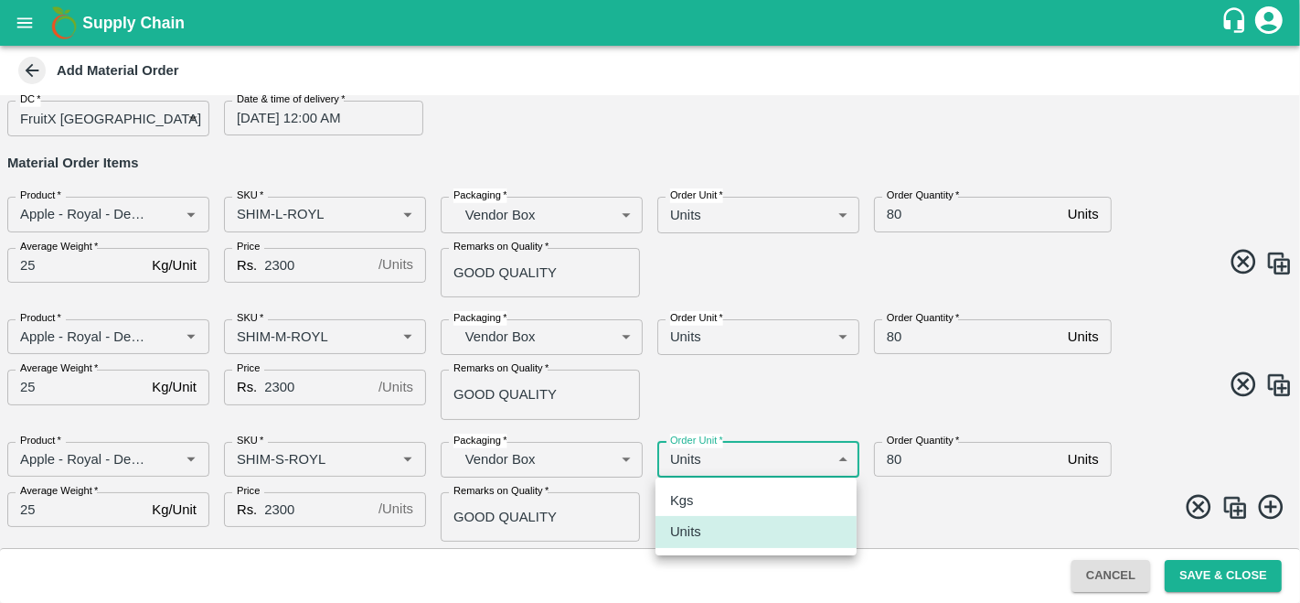
click at [909, 514] on div at bounding box center [650, 301] width 1300 height 603
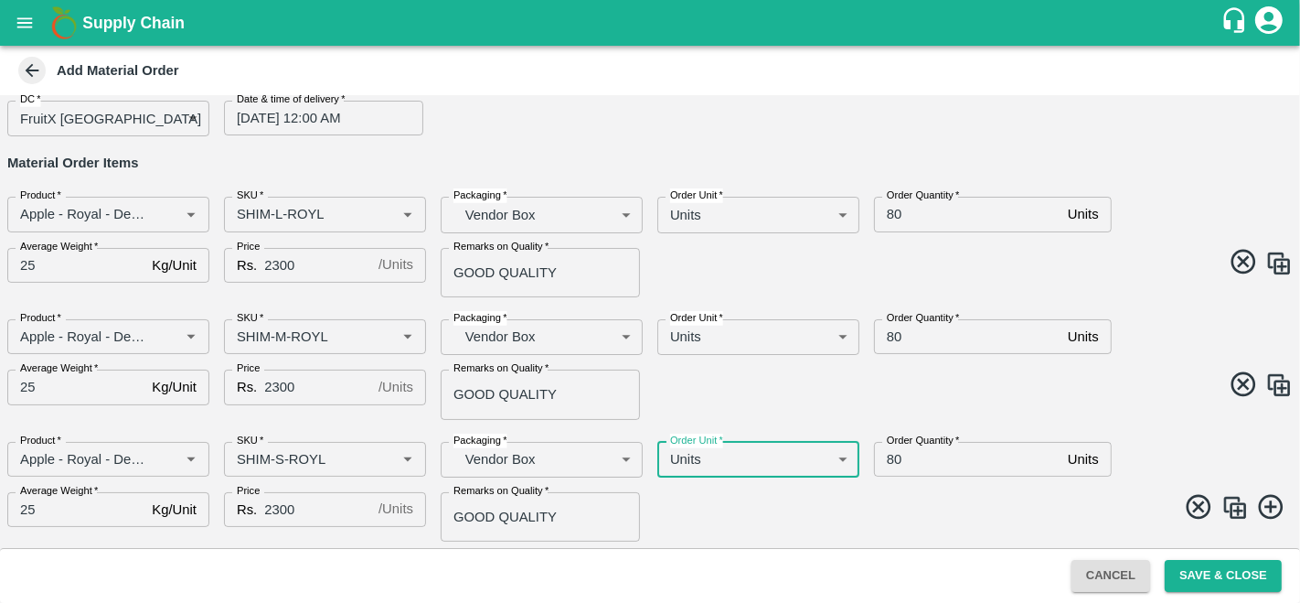
click at [1233, 506] on img at bounding box center [1234, 507] width 27 height 27
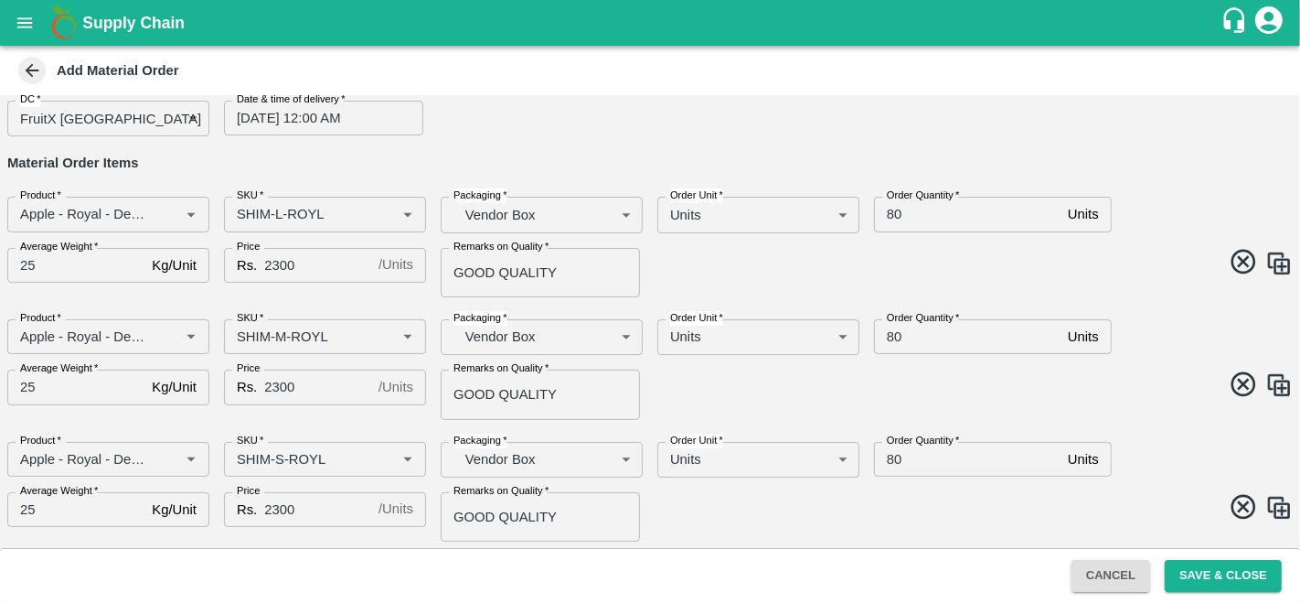
click at [989, 518] on span at bounding box center [968, 510] width 650 height 36
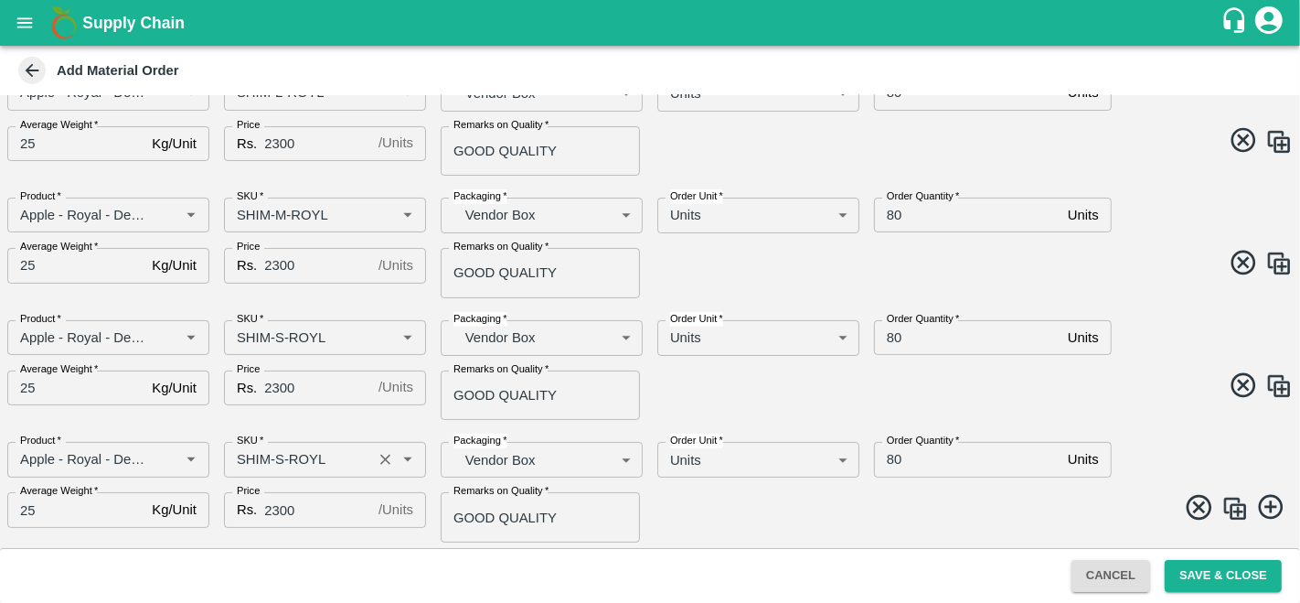
click at [277, 453] on input "SKU   *" at bounding box center [297, 459] width 137 height 24
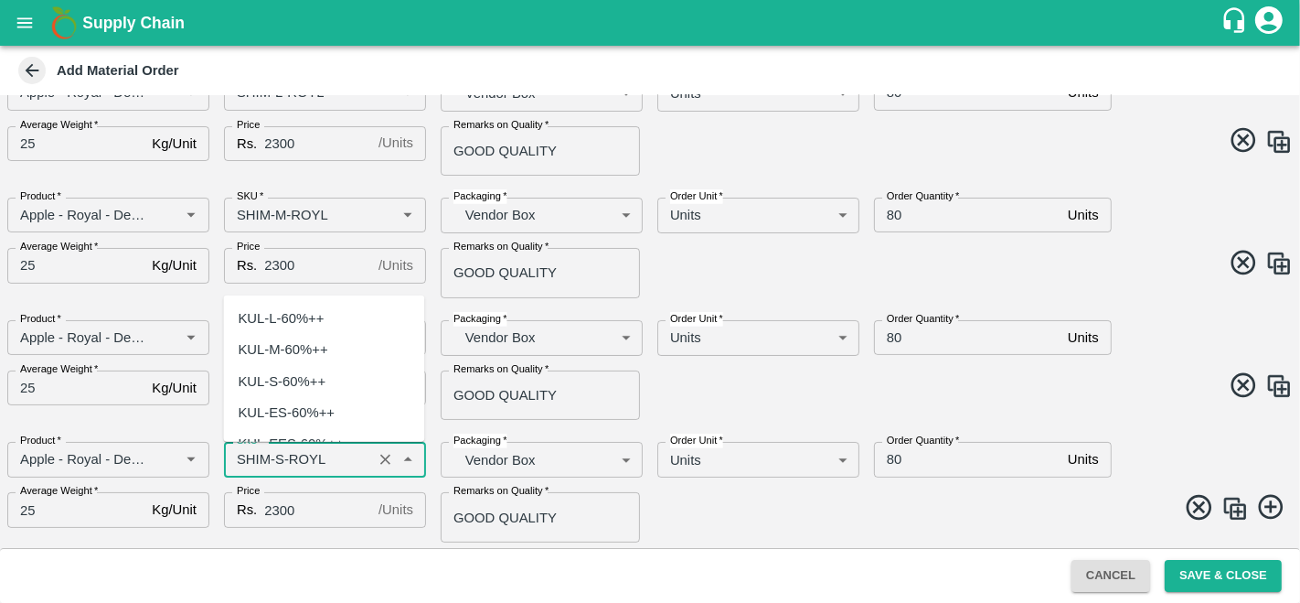
scroll to position [5564, 0]
click at [277, 453] on input "SKU   *" at bounding box center [297, 459] width 137 height 24
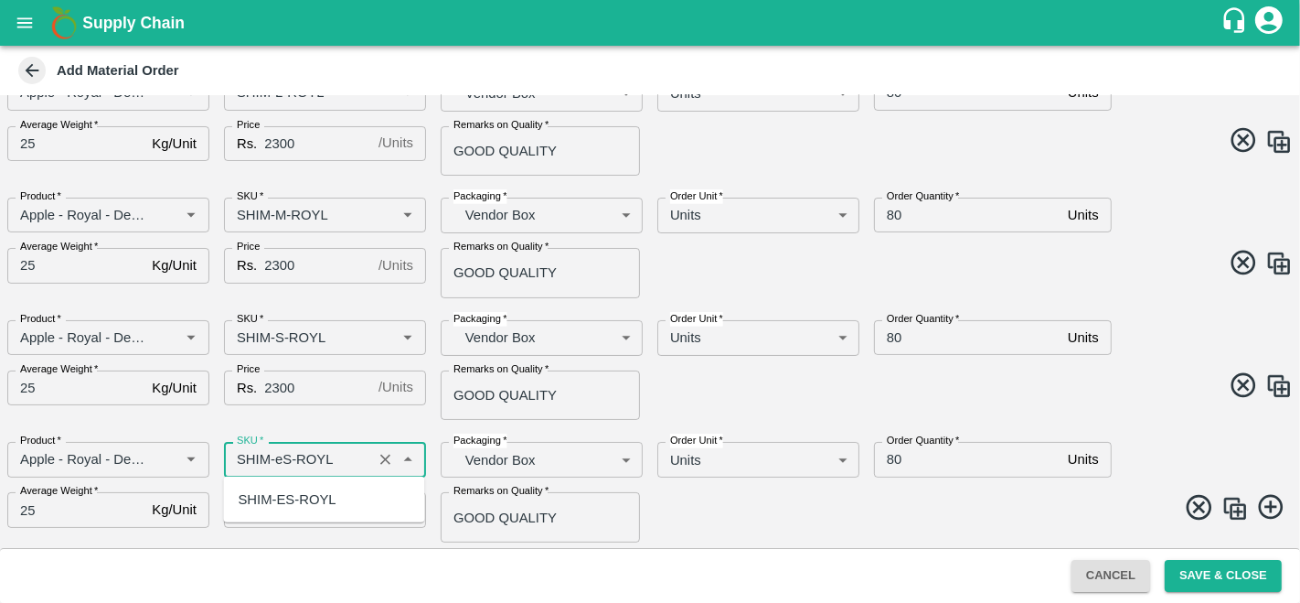
scroll to position [0, 0]
click at [298, 491] on div "SHIM-ES-ROYL" at bounding box center [287, 499] width 98 height 20
type input "SHIM-ES-ROYL"
click at [717, 515] on span at bounding box center [968, 510] width 650 height 36
click at [1221, 507] on img at bounding box center [1234, 508] width 27 height 27
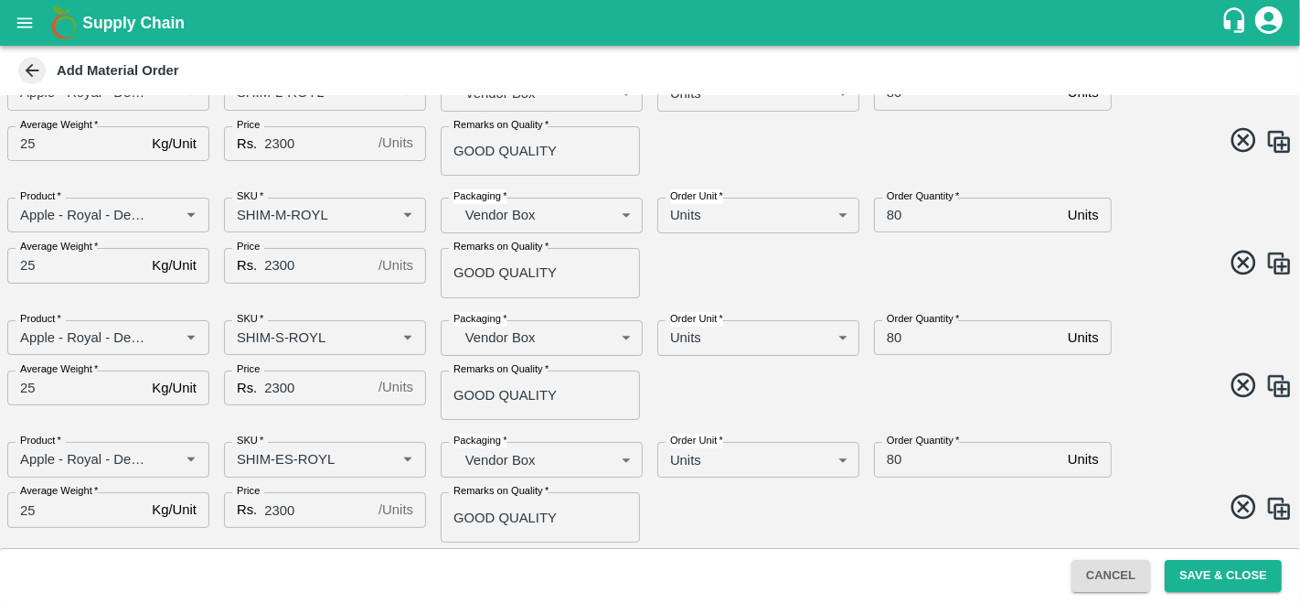
scroll to position [275, 0]
click at [279, 459] on input "SKU   *" at bounding box center [297, 459] width 137 height 24
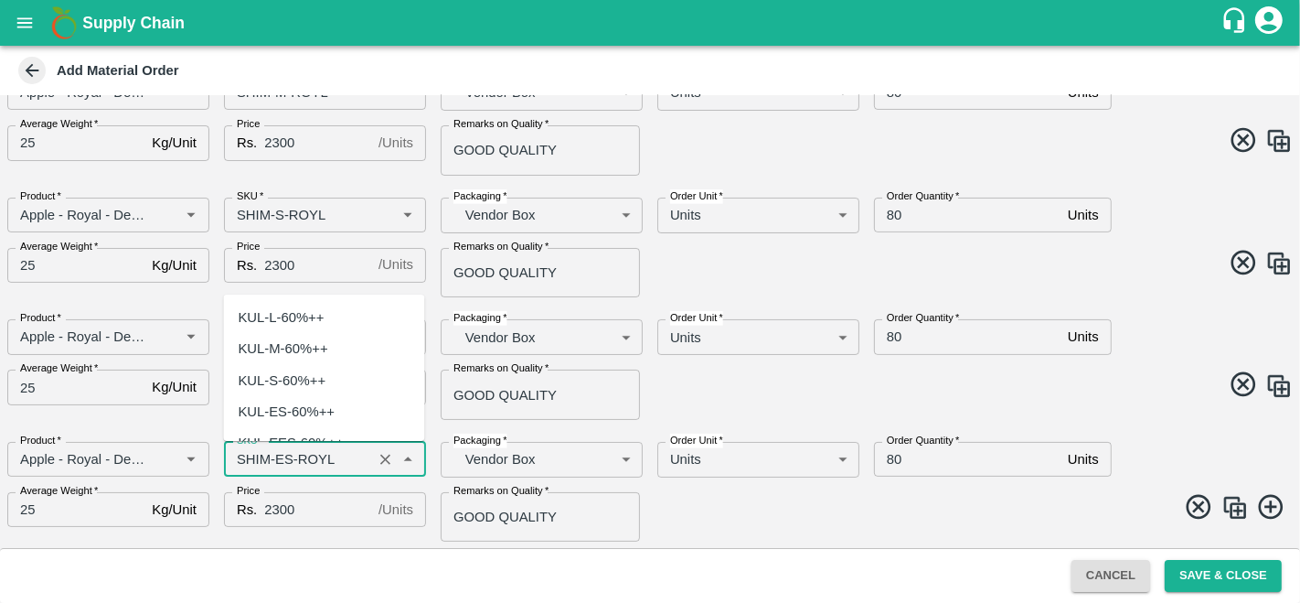
scroll to position [5848, 0]
click at [279, 459] on input "SKU   *" at bounding box center [297, 459] width 137 height 24
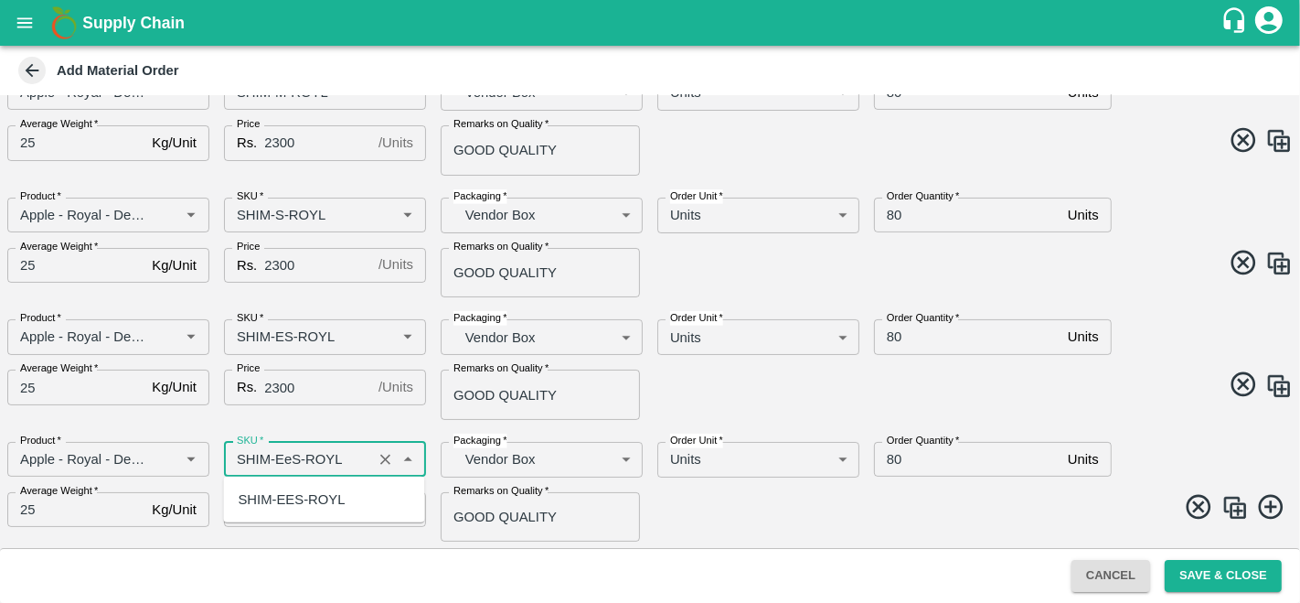
scroll to position [0, 0]
click at [313, 497] on div "SHIM-EES-ROYL" at bounding box center [291, 499] width 107 height 20
type input "SHIM-EES-ROYL"
click at [766, 503] on span at bounding box center [968, 510] width 650 height 36
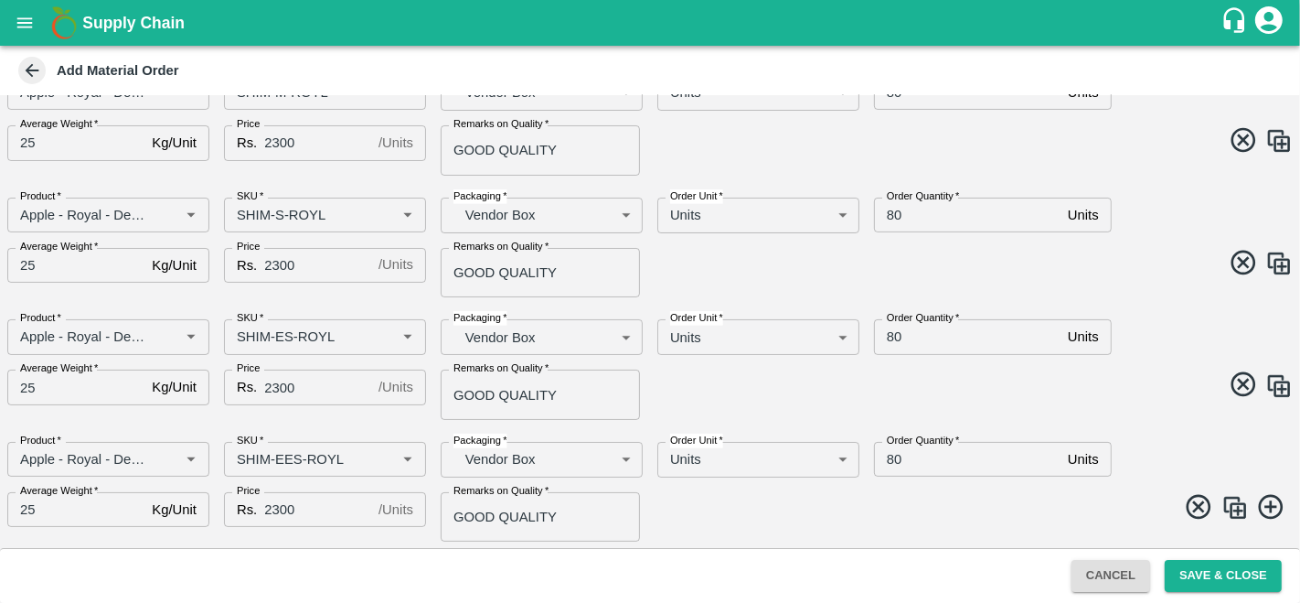
click at [1235, 508] on img at bounding box center [1234, 507] width 27 height 27
click at [294, 463] on input "SKU   *" at bounding box center [297, 459] width 137 height 24
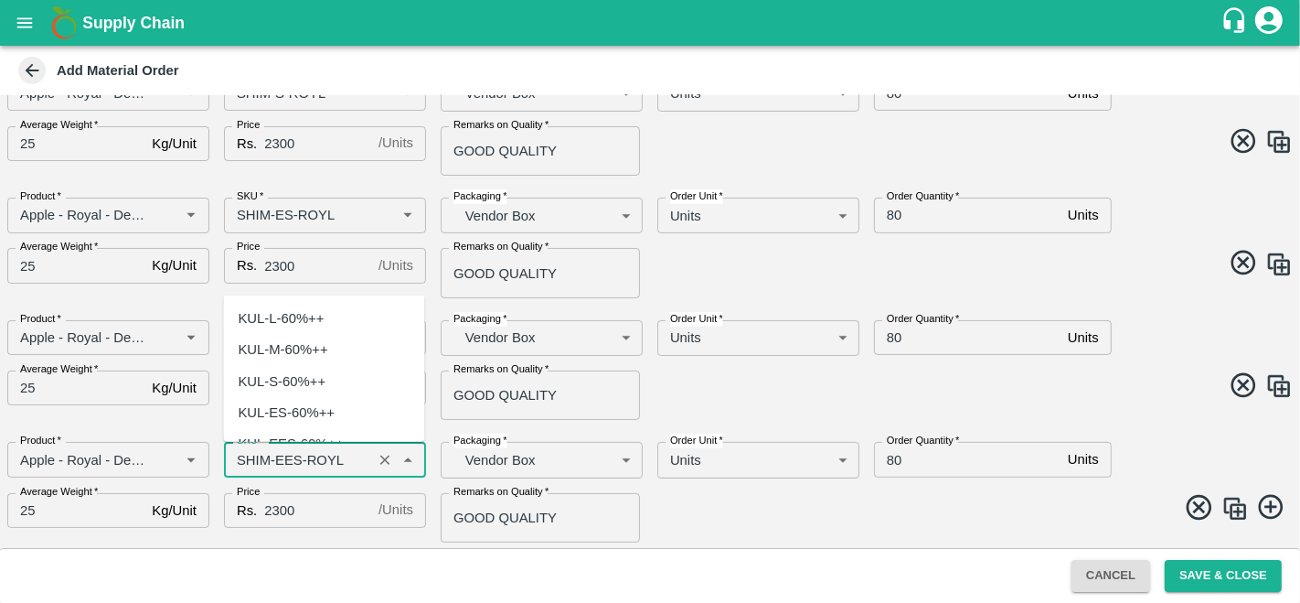
scroll to position [6128, 0]
click at [296, 455] on input "SKU   *" at bounding box center [297, 459] width 137 height 24
click at [296, 458] on input "SKU   *" at bounding box center [297, 459] width 137 height 24
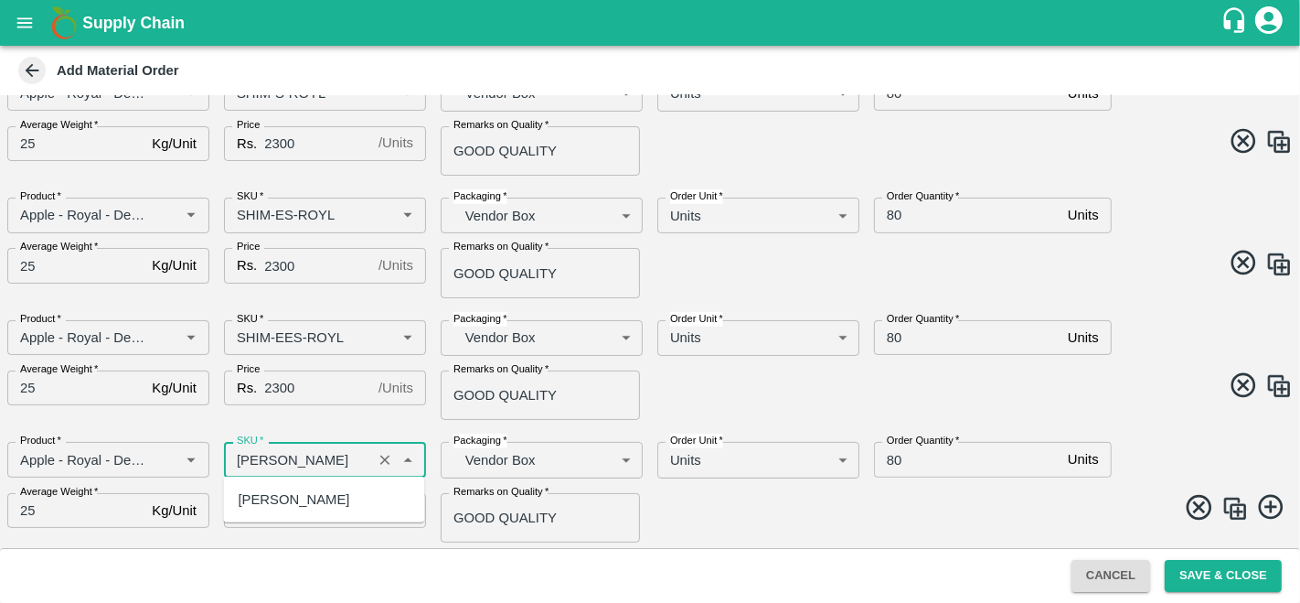
click at [287, 492] on div "SHIM-PITTO-ROYL" at bounding box center [294, 499] width 112 height 20
type input "SHIM-PITTO-ROYL"
click at [1230, 507] on img at bounding box center [1234, 508] width 27 height 27
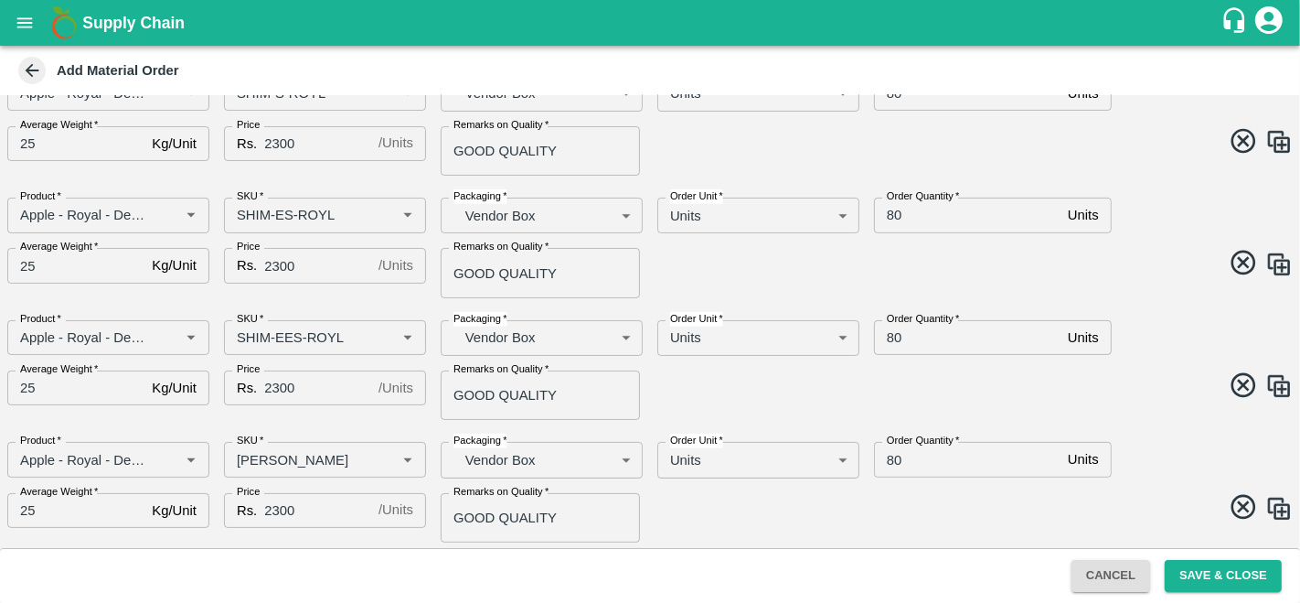
scroll to position [519, 0]
click at [284, 461] on input "SKU   *" at bounding box center [297, 459] width 137 height 24
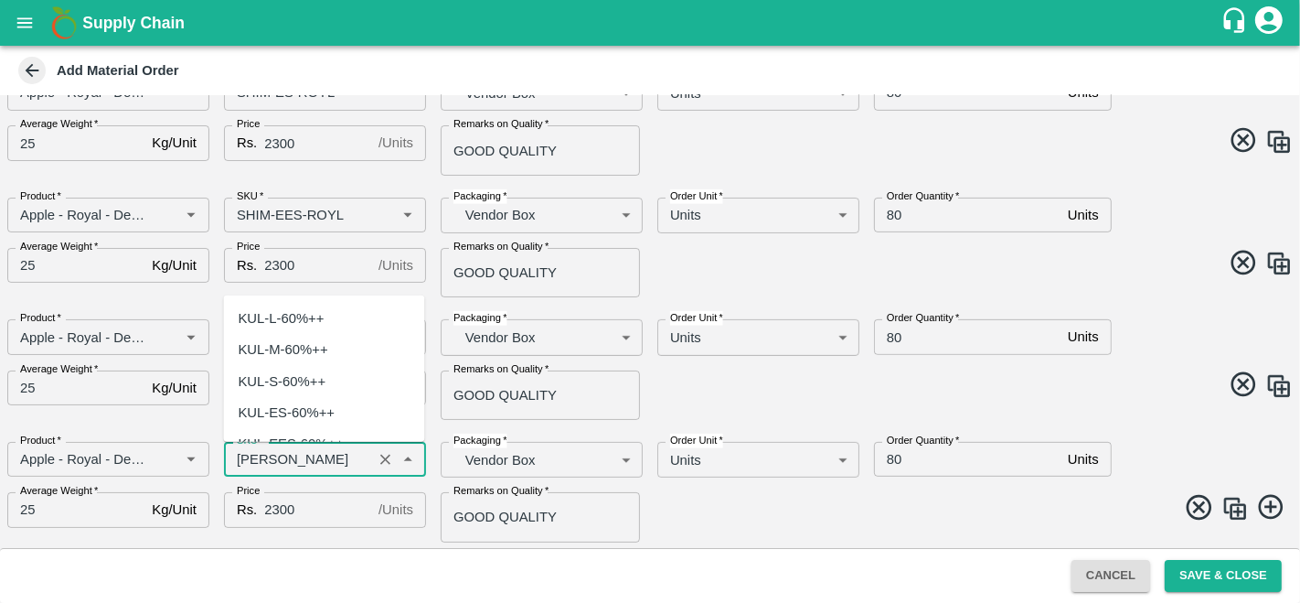
scroll to position [6412, 0]
click at [301, 457] on input "SKU   *" at bounding box center [297, 459] width 137 height 24
click at [310, 457] on input "SKU   *" at bounding box center [297, 459] width 137 height 24
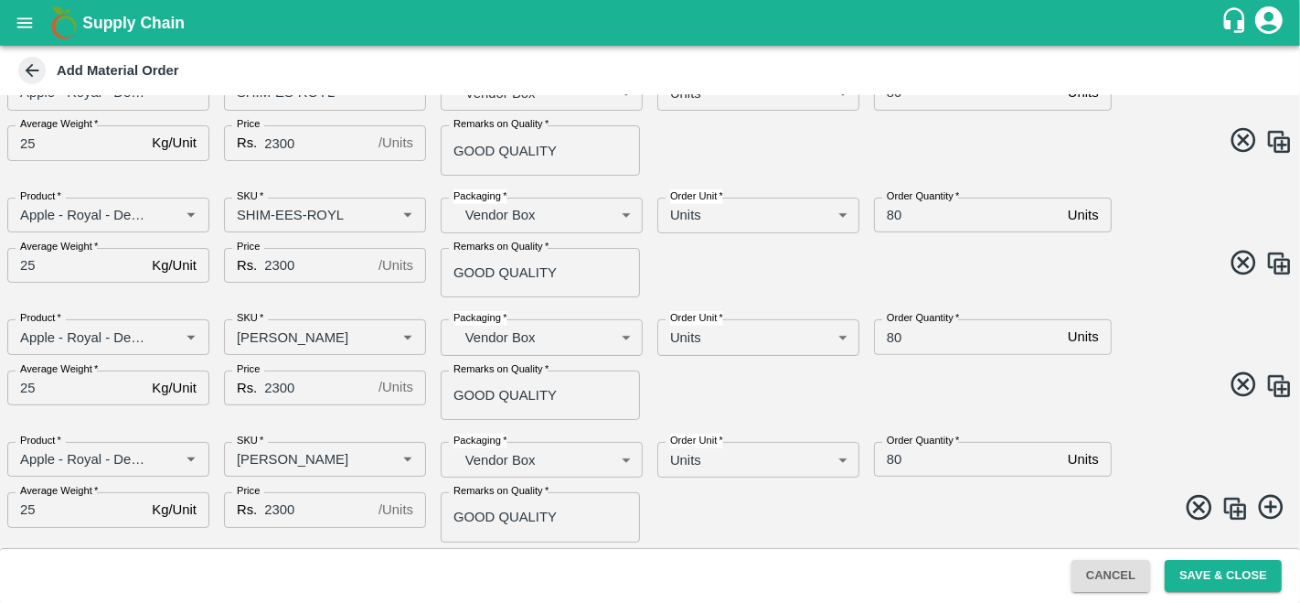
click at [718, 503] on span at bounding box center [968, 510] width 650 height 36
click at [306, 458] on input "SKU   *" at bounding box center [297, 459] width 137 height 24
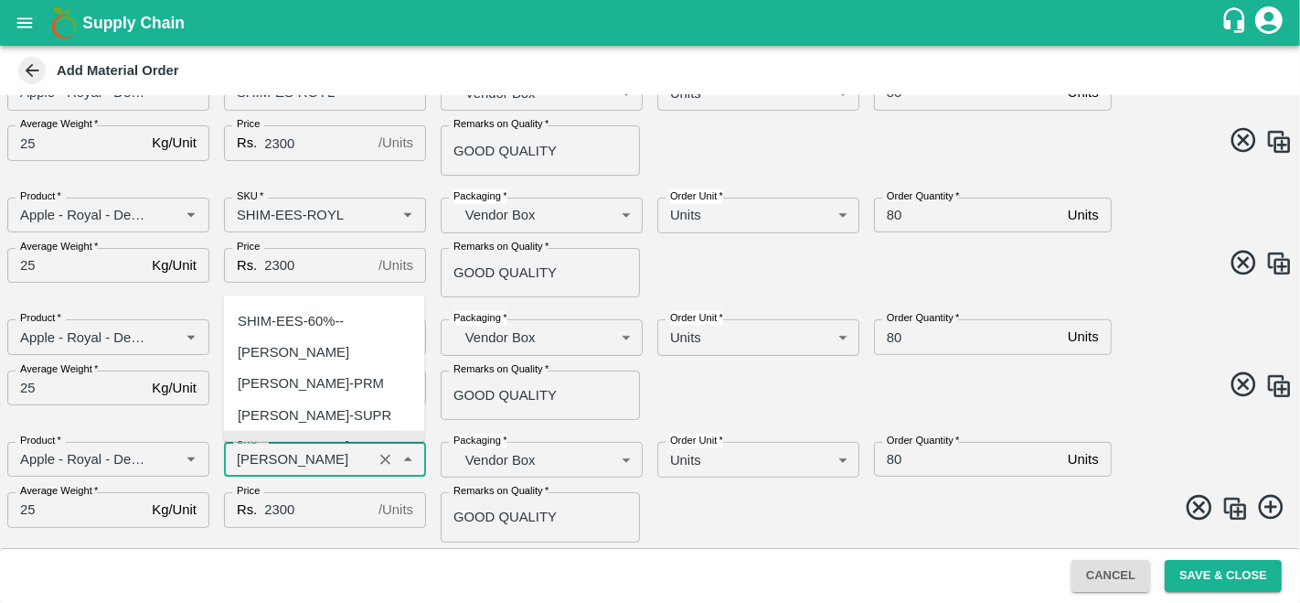
click at [309, 458] on input "SKU   *" at bounding box center [297, 459] width 137 height 24
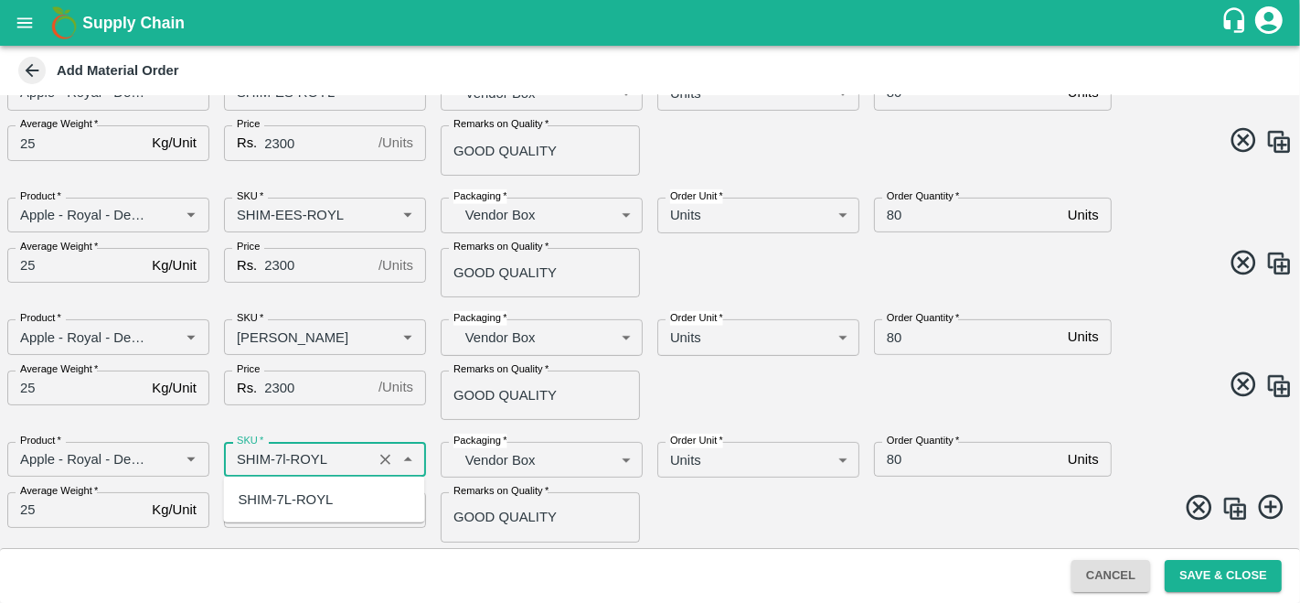
click at [305, 495] on div "SHIM-7L-ROYL" at bounding box center [285, 499] width 95 height 20
type input "SHIM-7L-ROYL"
click at [716, 517] on span at bounding box center [968, 510] width 650 height 36
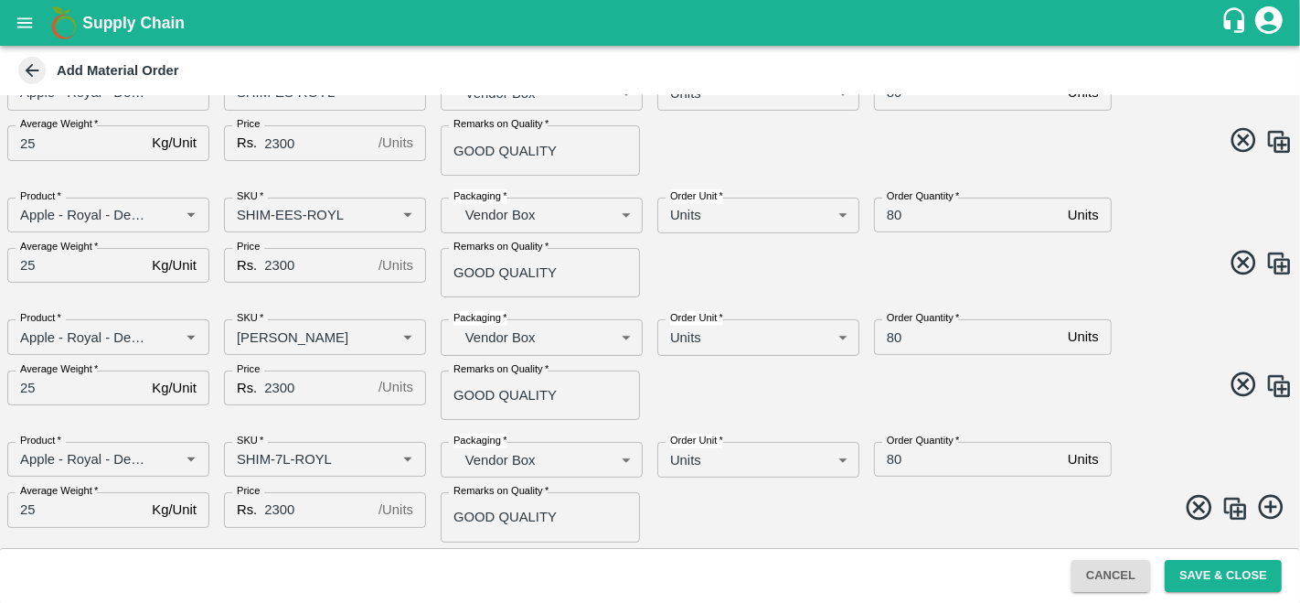
click at [823, 497] on span at bounding box center [968, 510] width 650 height 36
click at [1212, 578] on button "Save & Close" at bounding box center [1223, 576] width 117 height 32
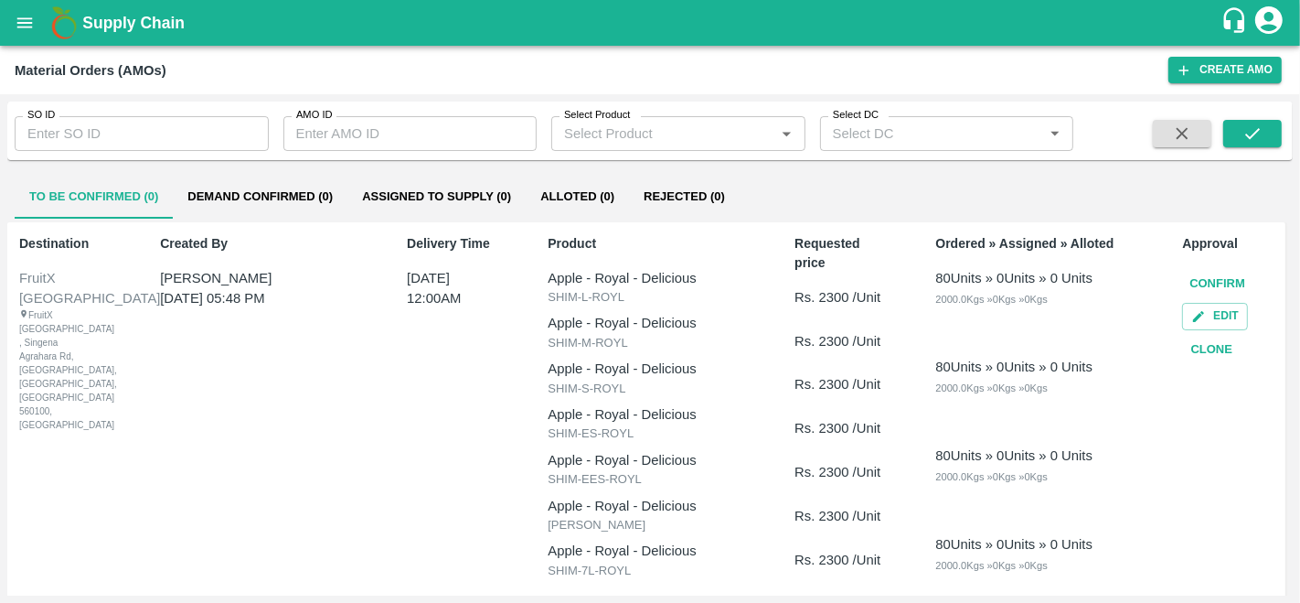
click at [242, 191] on button "Demand Confirmed (0)" at bounding box center [260, 197] width 175 height 44
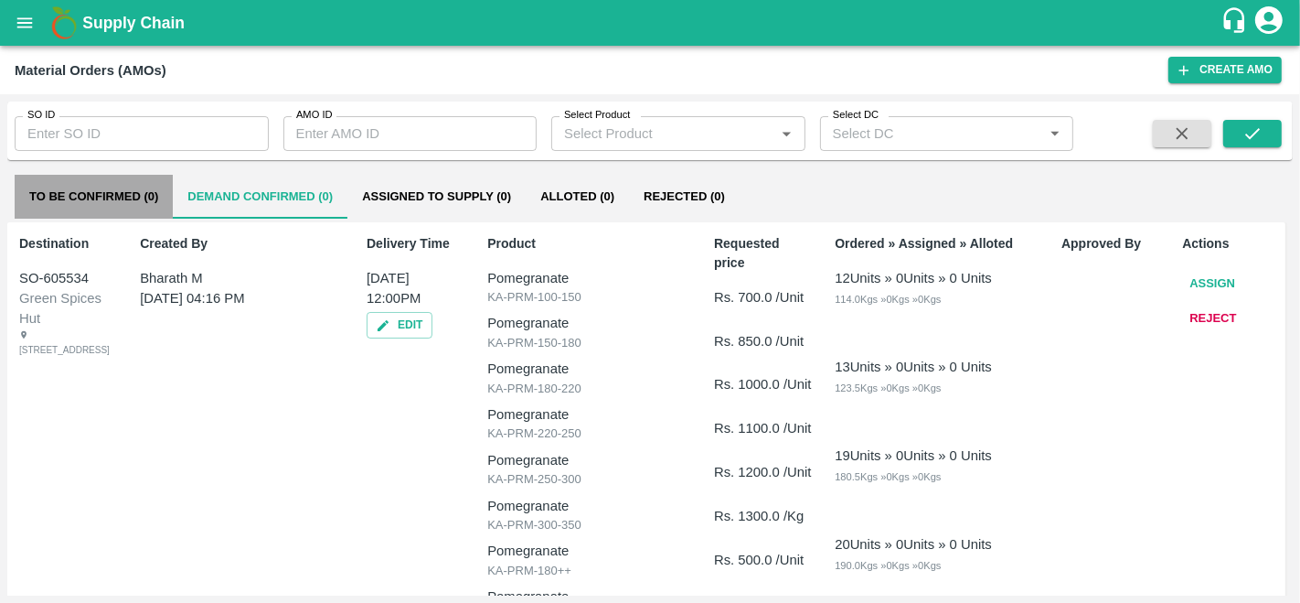
click at [126, 184] on button "To Be Confirmed (0)" at bounding box center [94, 197] width 158 height 44
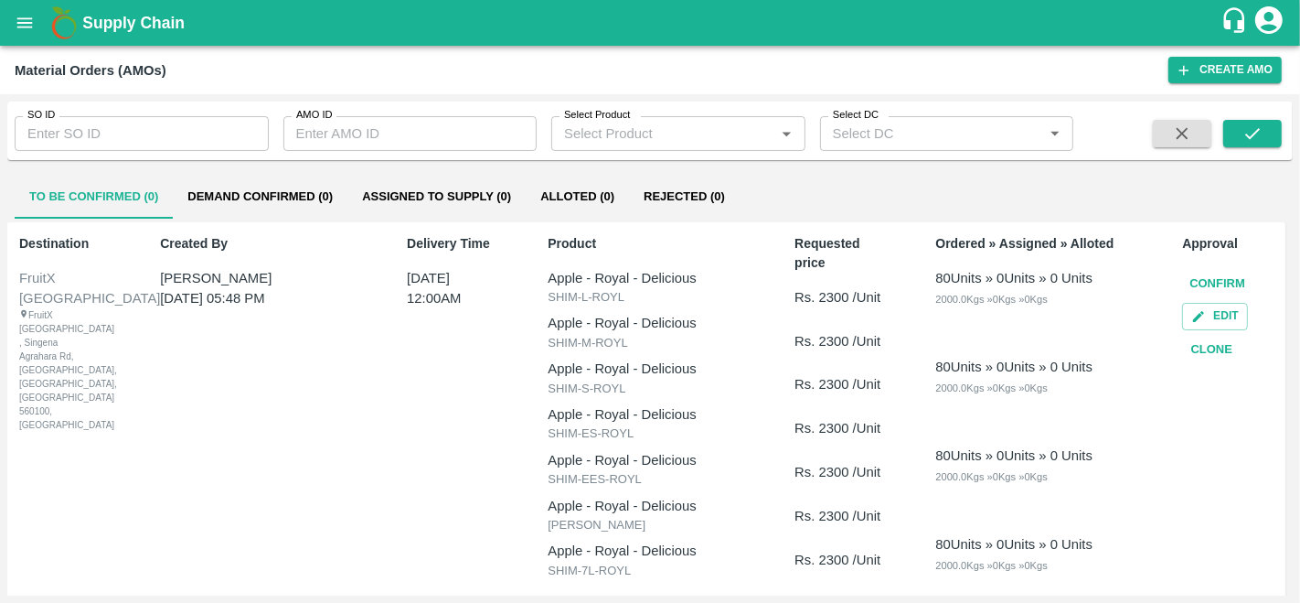
click at [1189, 283] on button "Confirm" at bounding box center [1217, 284] width 70 height 32
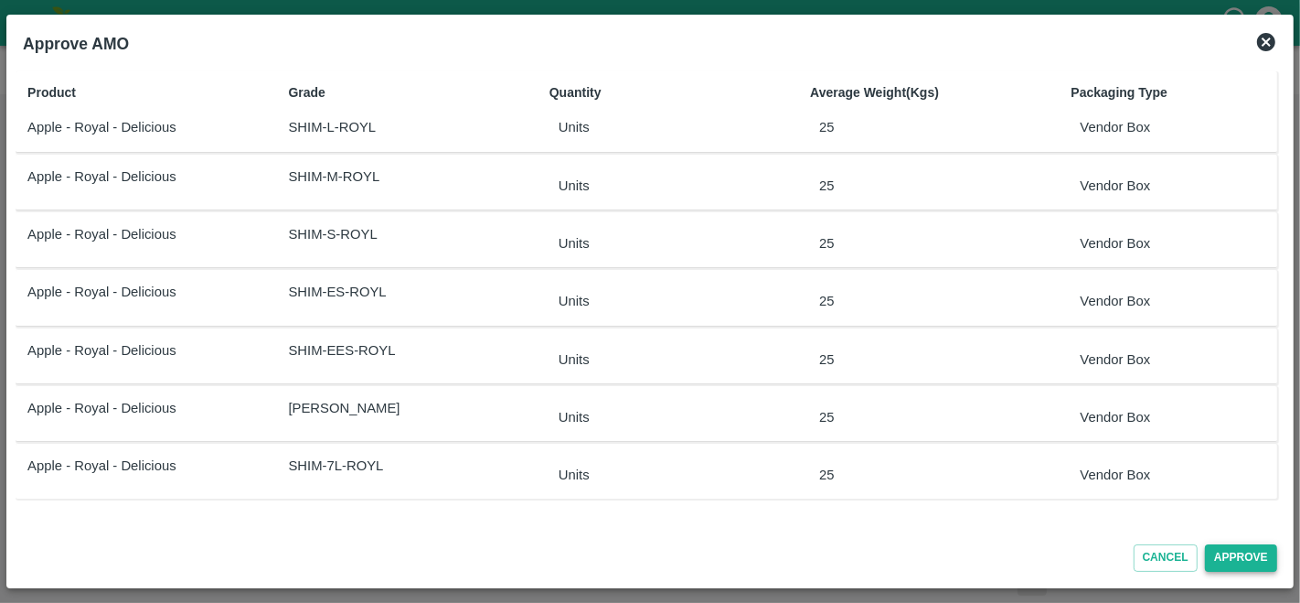
click at [1232, 563] on button "Approve" at bounding box center [1241, 557] width 72 height 27
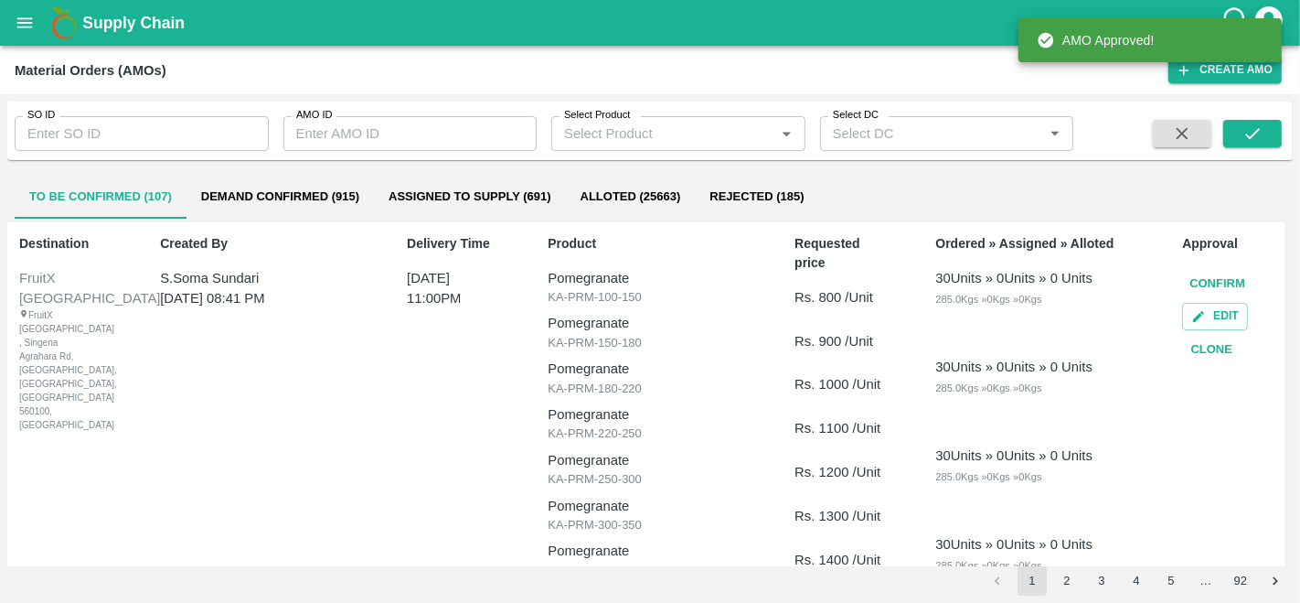
click at [276, 194] on button "Demand Confirmed (915)" at bounding box center [280, 197] width 187 height 44
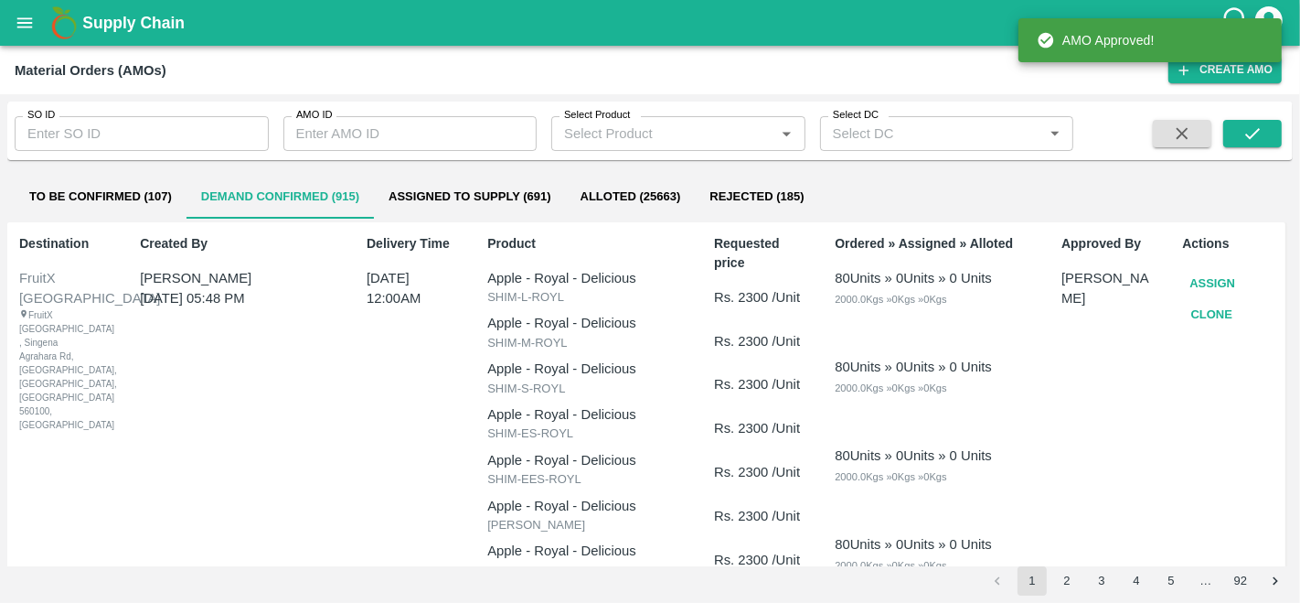
click at [1204, 289] on button "Assign" at bounding box center [1212, 284] width 60 height 32
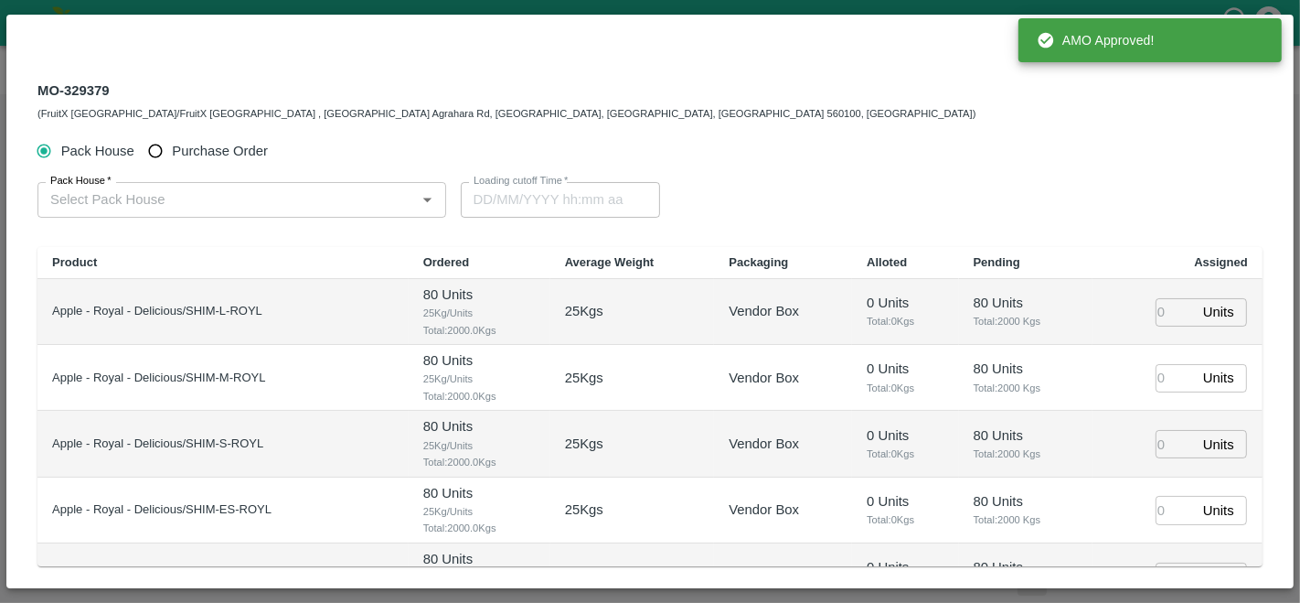
type input "30/09/2025 12:00 AM"
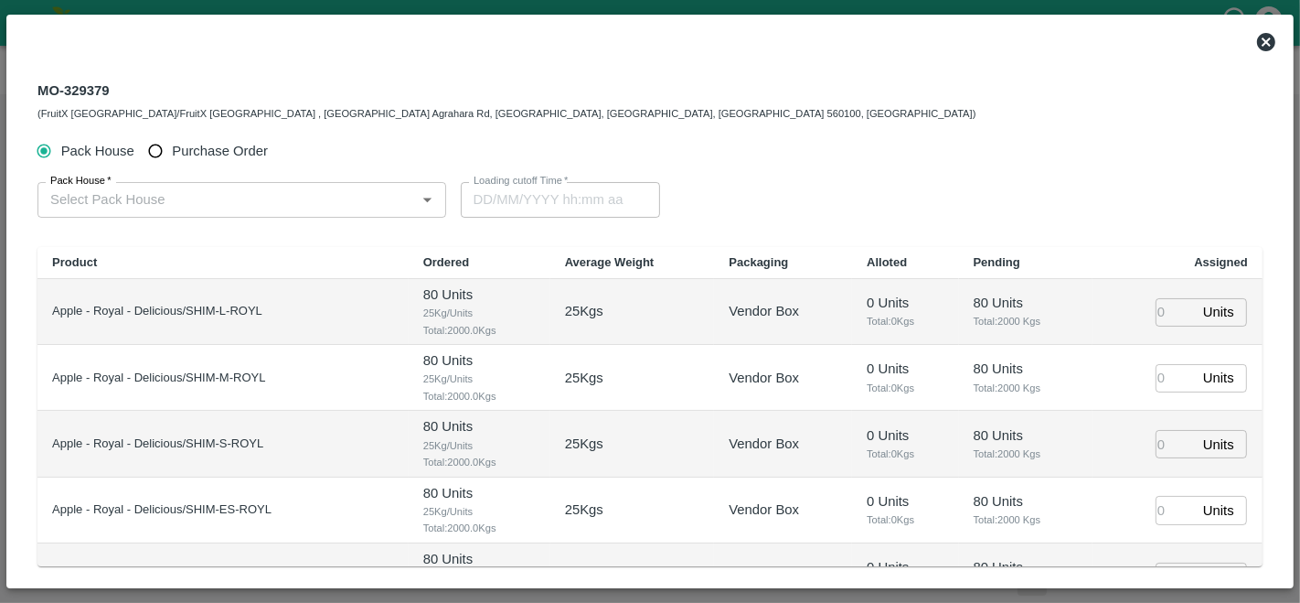
click at [214, 144] on span "Purchase Order" at bounding box center [220, 151] width 96 height 20
click at [173, 144] on input "Purchase Order" at bounding box center [156, 151] width 34 height 34
radio input "true"
click at [189, 208] on input "PO   *" at bounding box center [219, 199] width 353 height 24
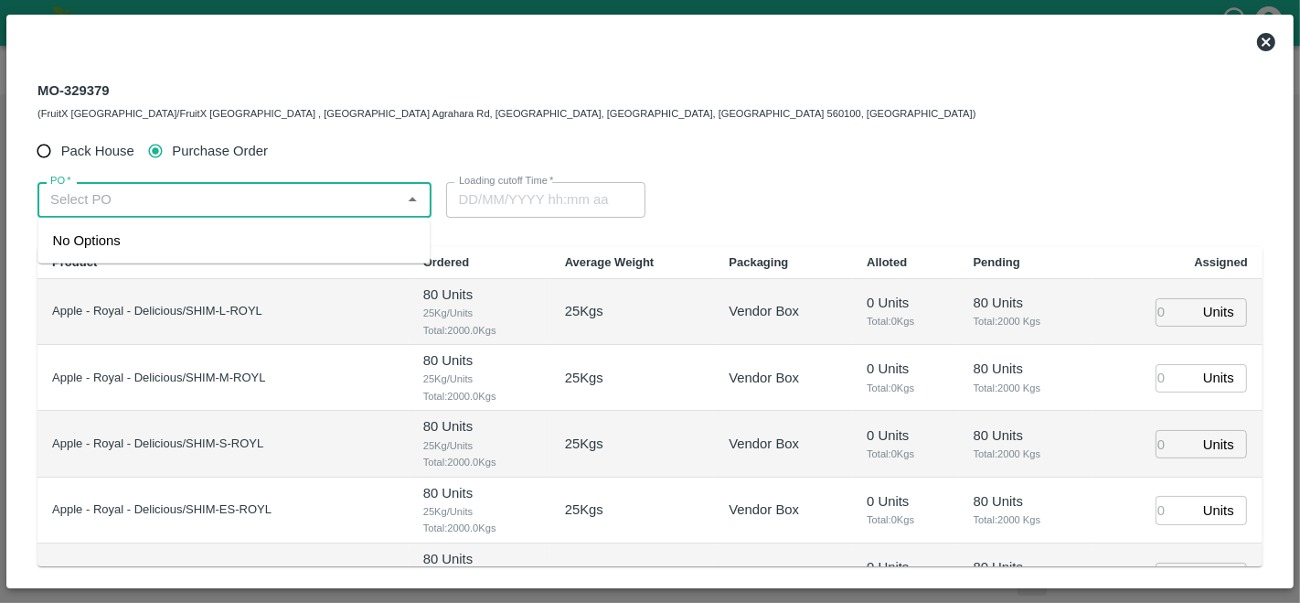
paste input "176591"
click at [196, 259] on div "PO-176591(S.O. FRUIT Co. ( Sardevan Singh)-7807720600)" at bounding box center [233, 250] width 363 height 41
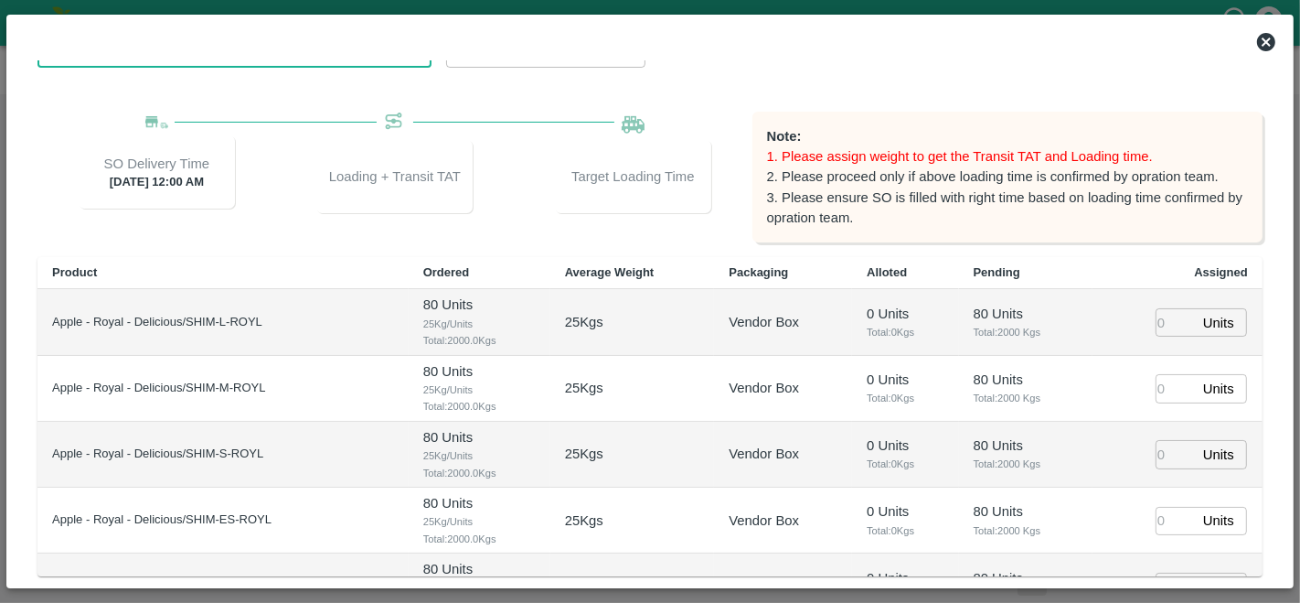
scroll to position [144, 0]
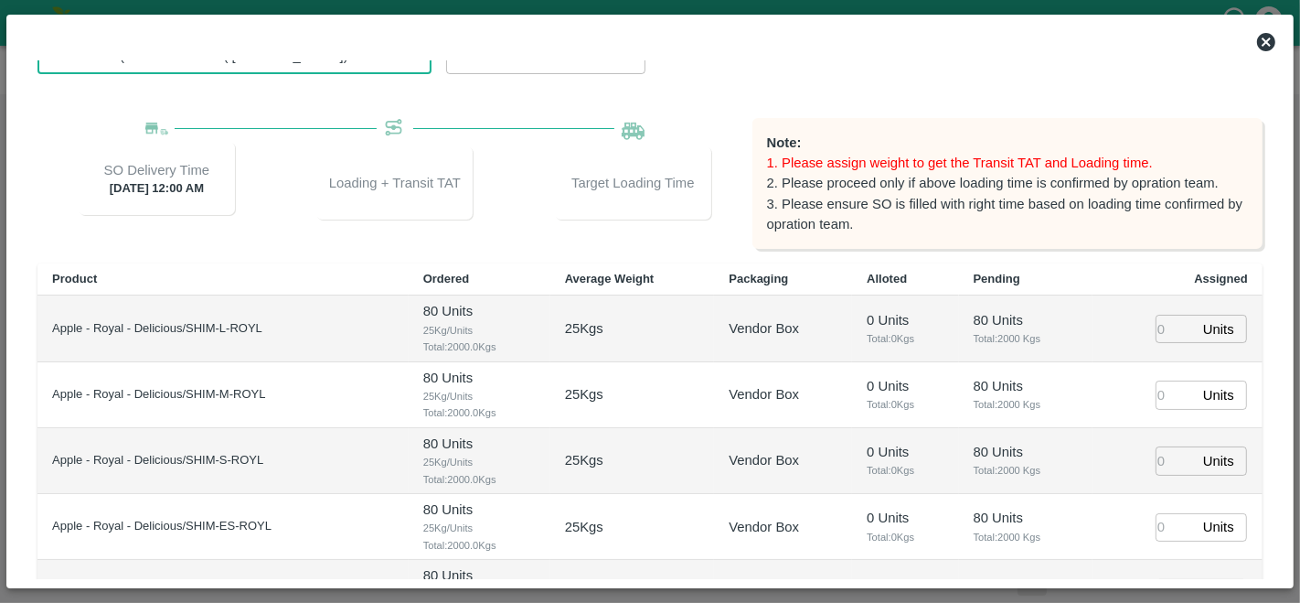
type input "PO-176591(S.O. FRUIT Co. ( Sardevan Singh)-7807720600)"
click at [1144, 323] on td "Units ​" at bounding box center [1178, 328] width 170 height 66
click at [1160, 327] on input "number" at bounding box center [1176, 329] width 40 height 28
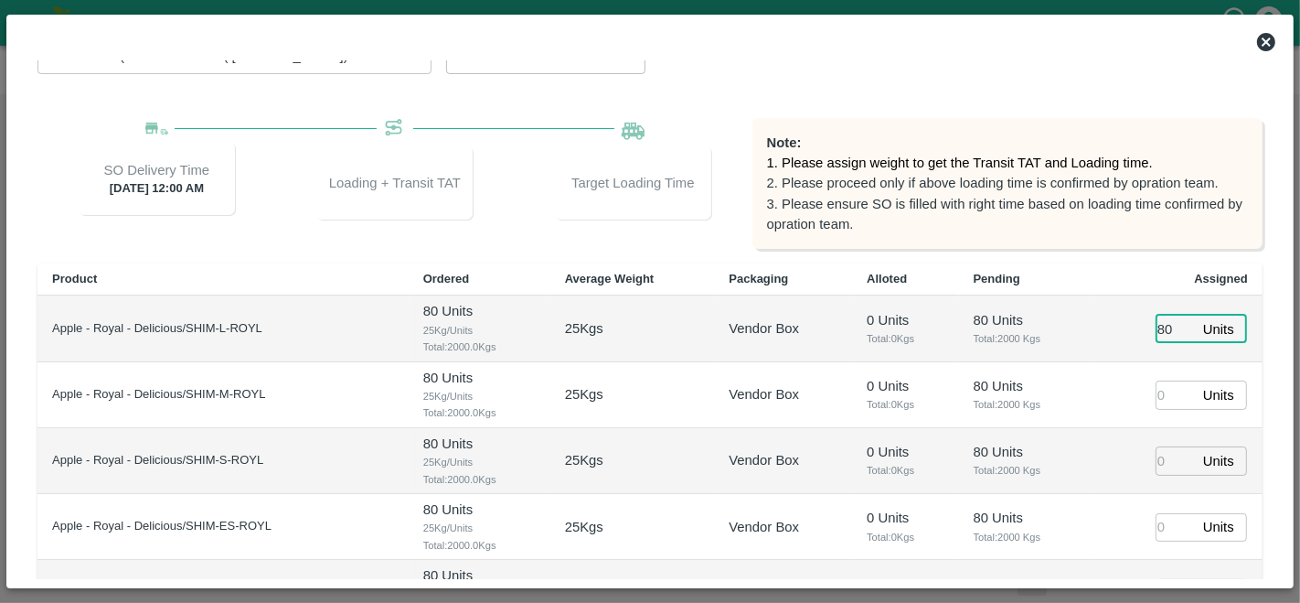
type input "80"
type input "26/09/2025 05:48 AM"
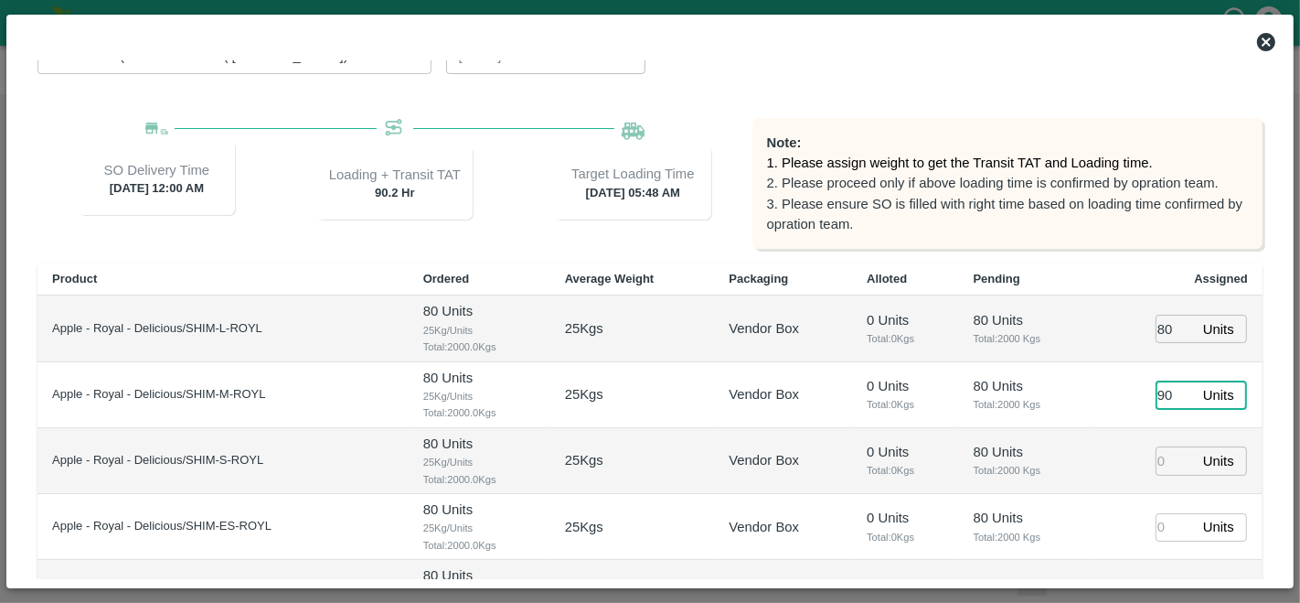
type input "90"
type input "89"
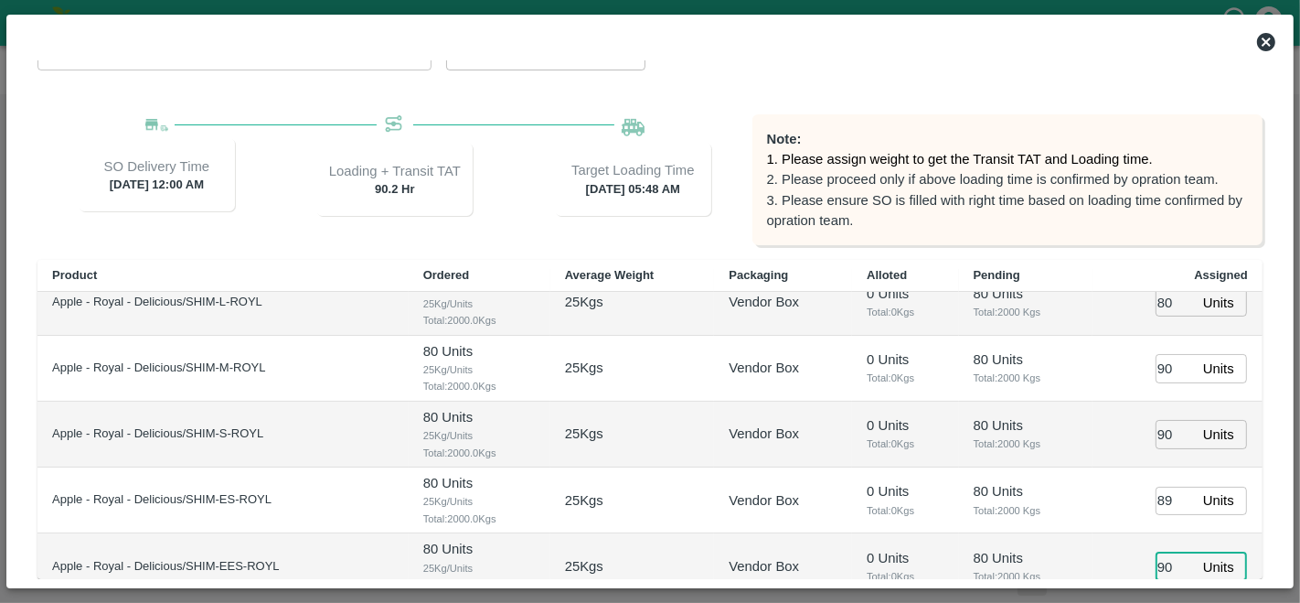
type input "90"
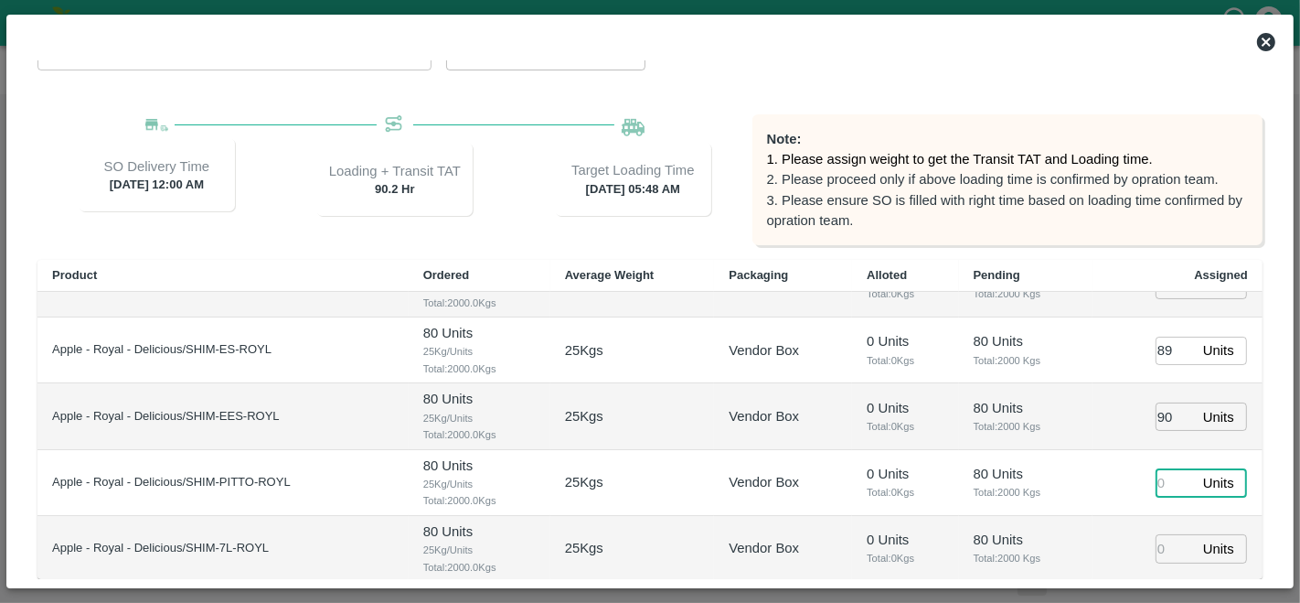
type input "8"
type input "26/09/2025 03:48 AM"
type input "80"
type input "89"
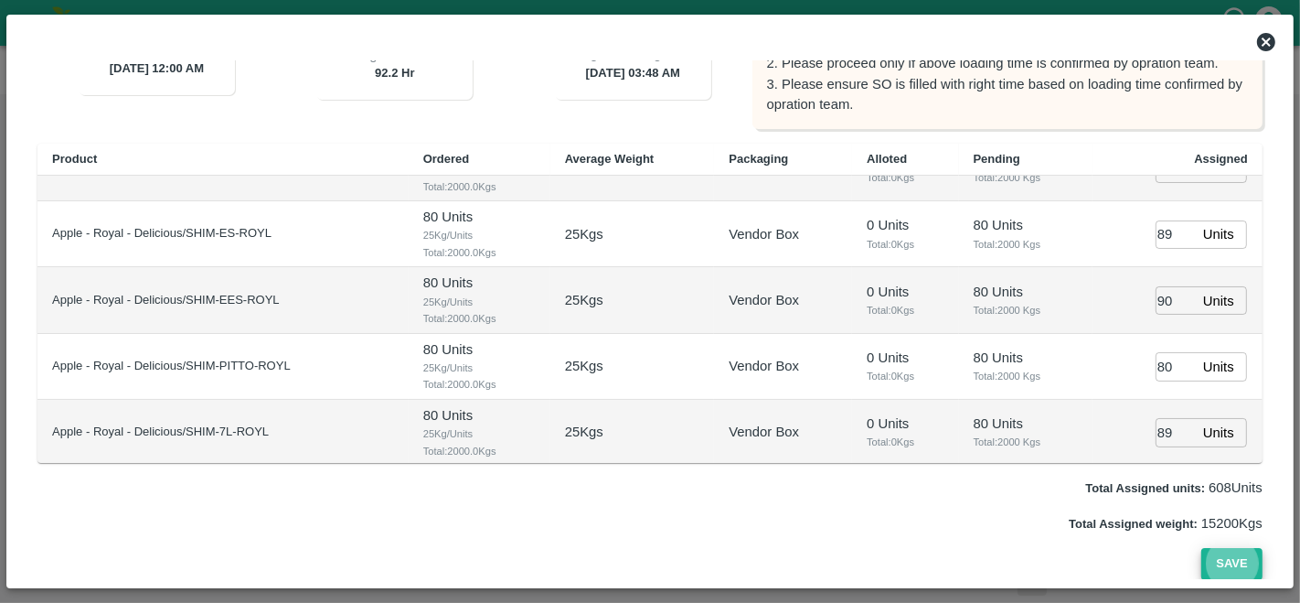
click at [1201, 548] on button "Save" at bounding box center [1231, 564] width 60 height 32
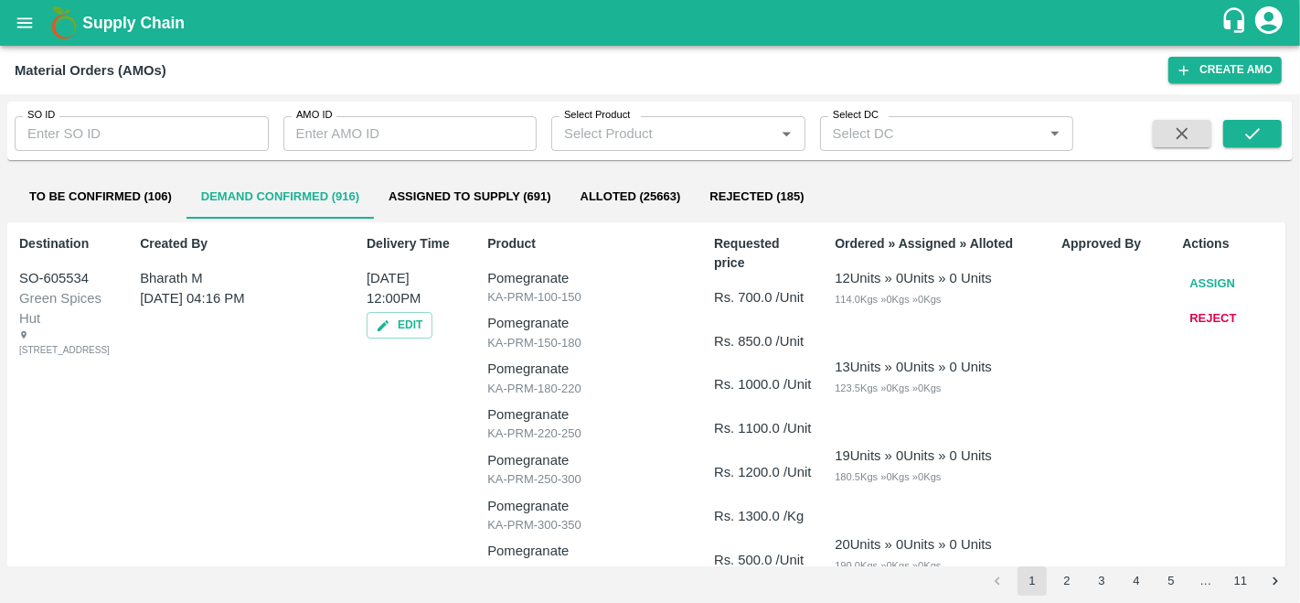
click at [446, 190] on button "Assigned to Supply (691)" at bounding box center [470, 197] width 192 height 44
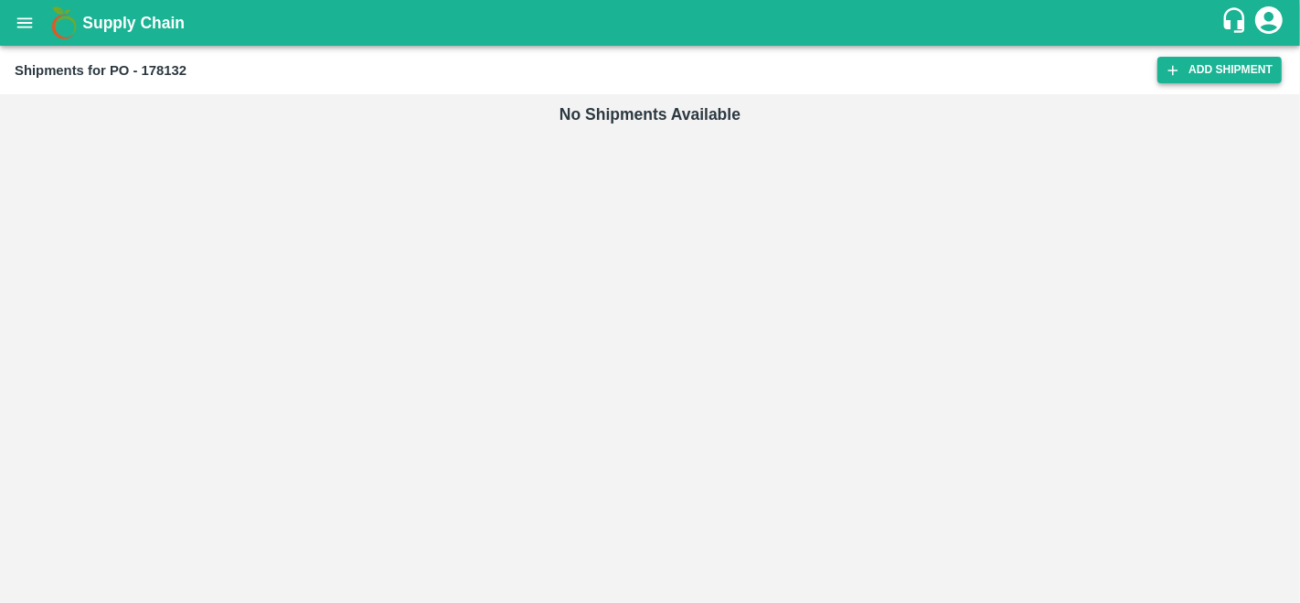
click at [1226, 74] on link "Add Shipment" at bounding box center [1219, 70] width 124 height 27
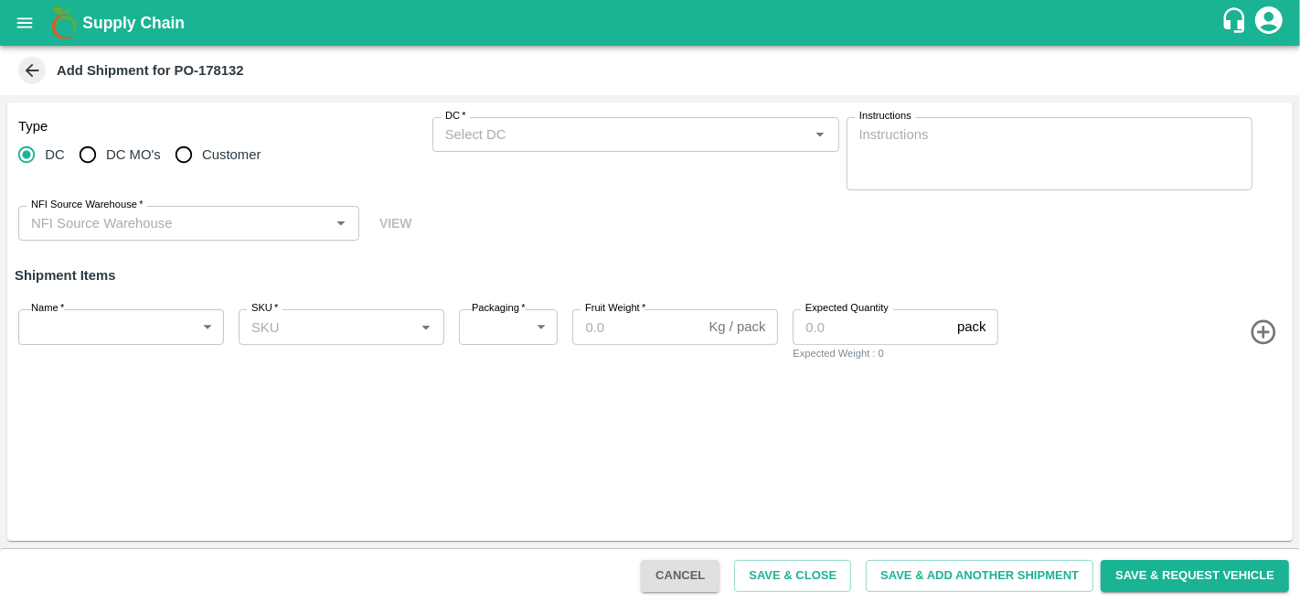
click at [126, 150] on span "DC MO's" at bounding box center [133, 154] width 55 height 20
click at [106, 150] on input "DC MO's" at bounding box center [87, 154] width 37 height 37
radio input "true"
click at [530, 122] on label "DC (Material Orders)   *" at bounding box center [495, 116] width 101 height 15
click at [530, 123] on input "DC (Material Orders)   *" at bounding box center [621, 135] width 366 height 24
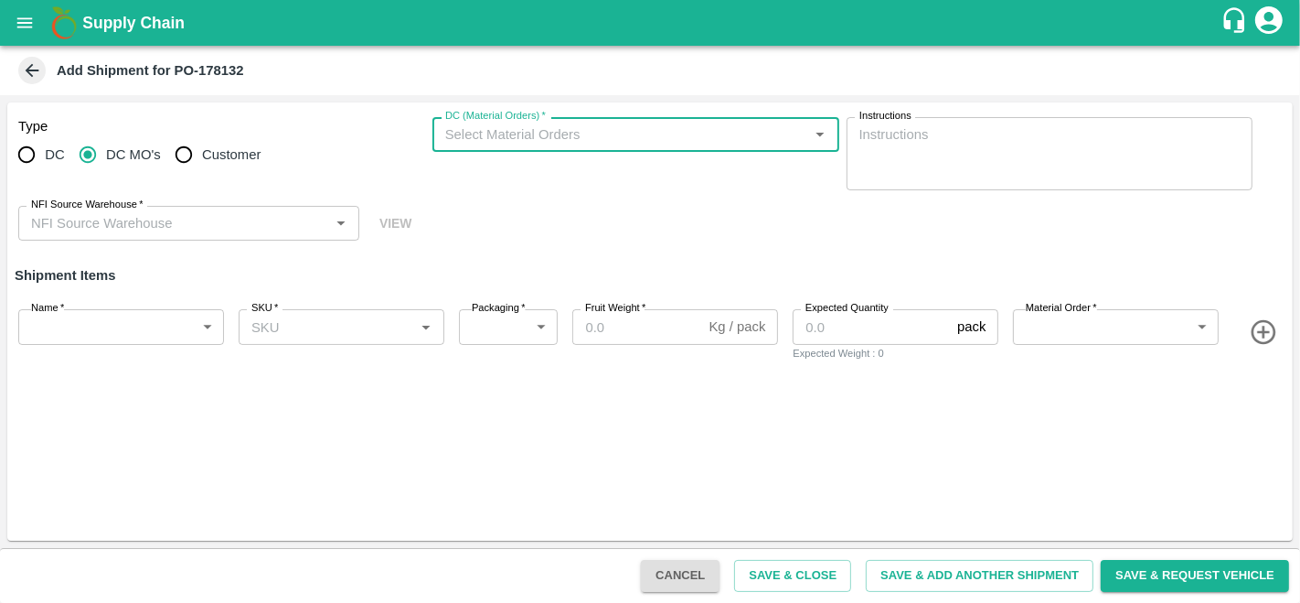
click at [496, 137] on input "DC (Material Orders)   *" at bounding box center [621, 135] width 366 height 24
click at [498, 176] on div "MO-329378/25-Sep/FruitX Bangalore" at bounding box center [621, 175] width 304 height 20
type input "MO-329378/25-Sep/FruitX Bangalore"
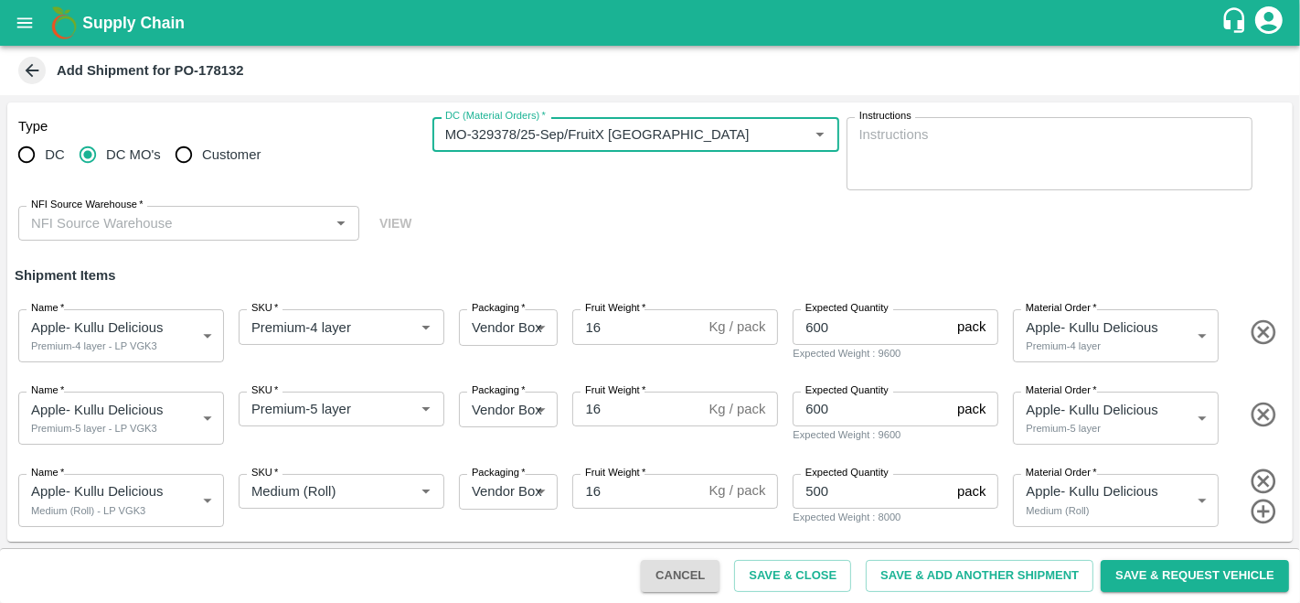
click at [224, 208] on div "NFI Source Warehouse   *" at bounding box center [188, 223] width 341 height 35
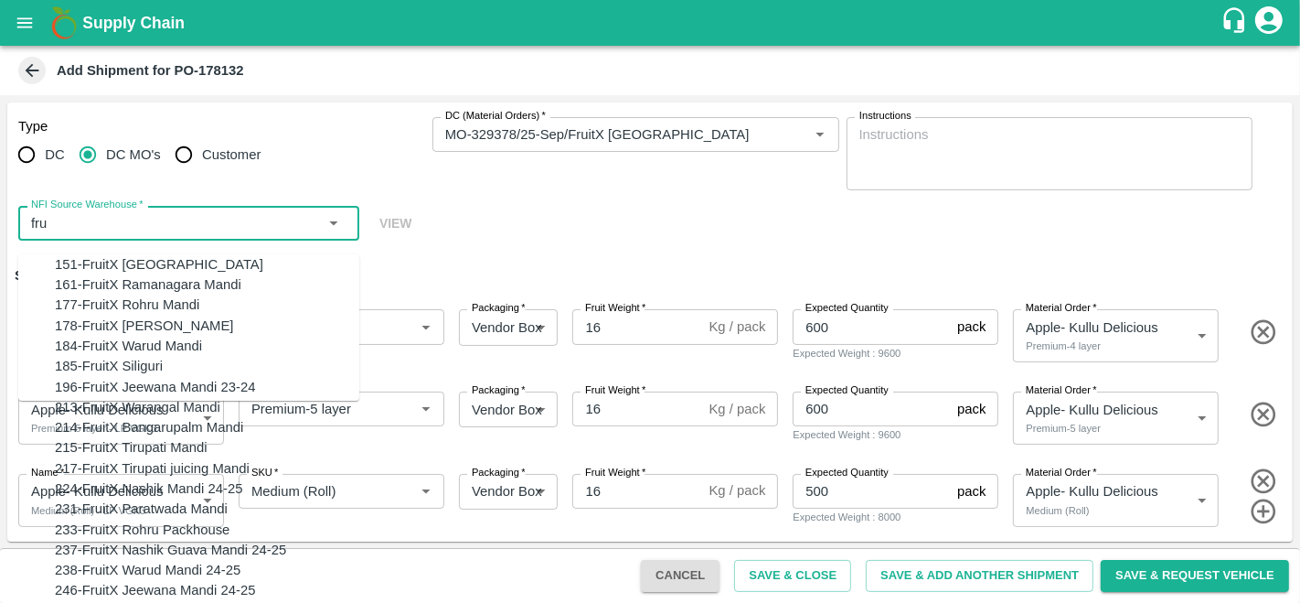
click at [97, 267] on div "151-FruitX Delhi" at bounding box center [159, 264] width 208 height 20
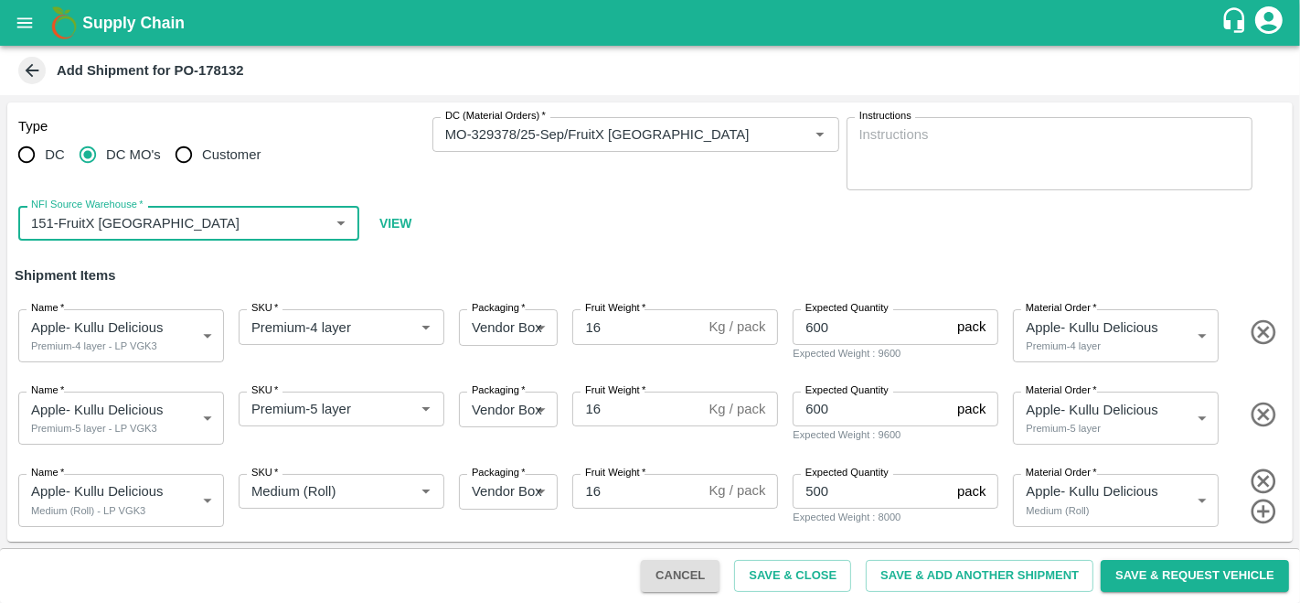
type input "151-FruitX Delhi"
click at [590, 223] on div "Type DC DC MO's Customer DC (Material Orders)   * DC (Material Orders)   * Inst…" at bounding box center [649, 179] width 1285 height 154
click at [1222, 579] on button "Save & Request Vehicle" at bounding box center [1195, 576] width 188 height 32
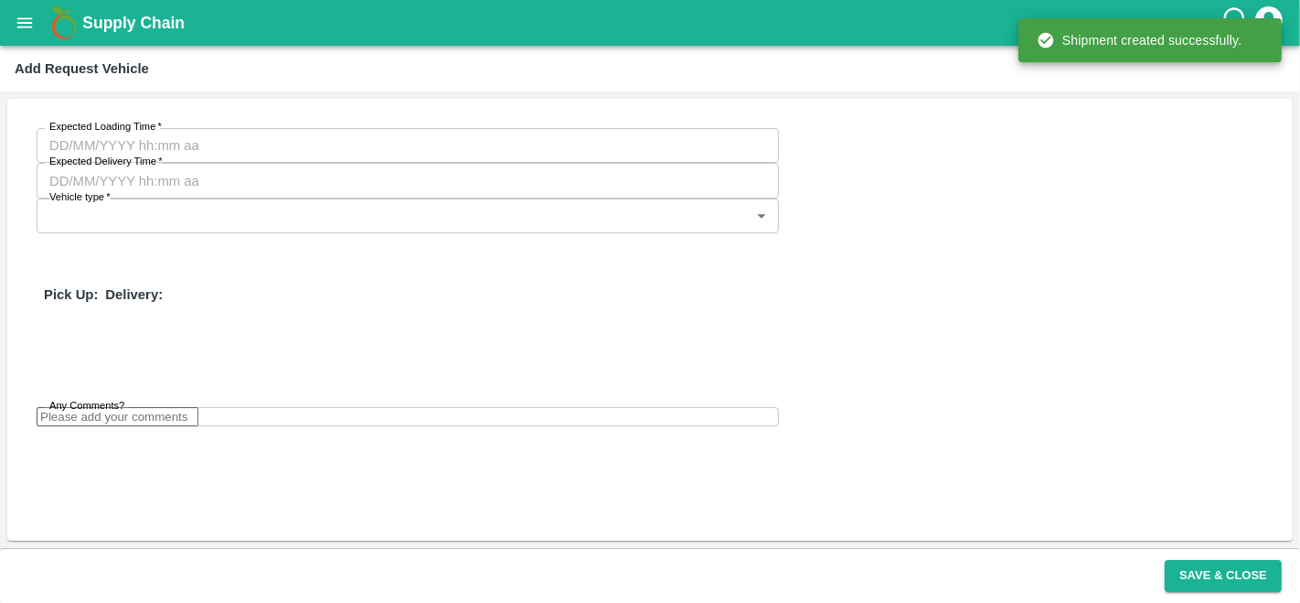
type input "25/09/2025 03:06 PM"
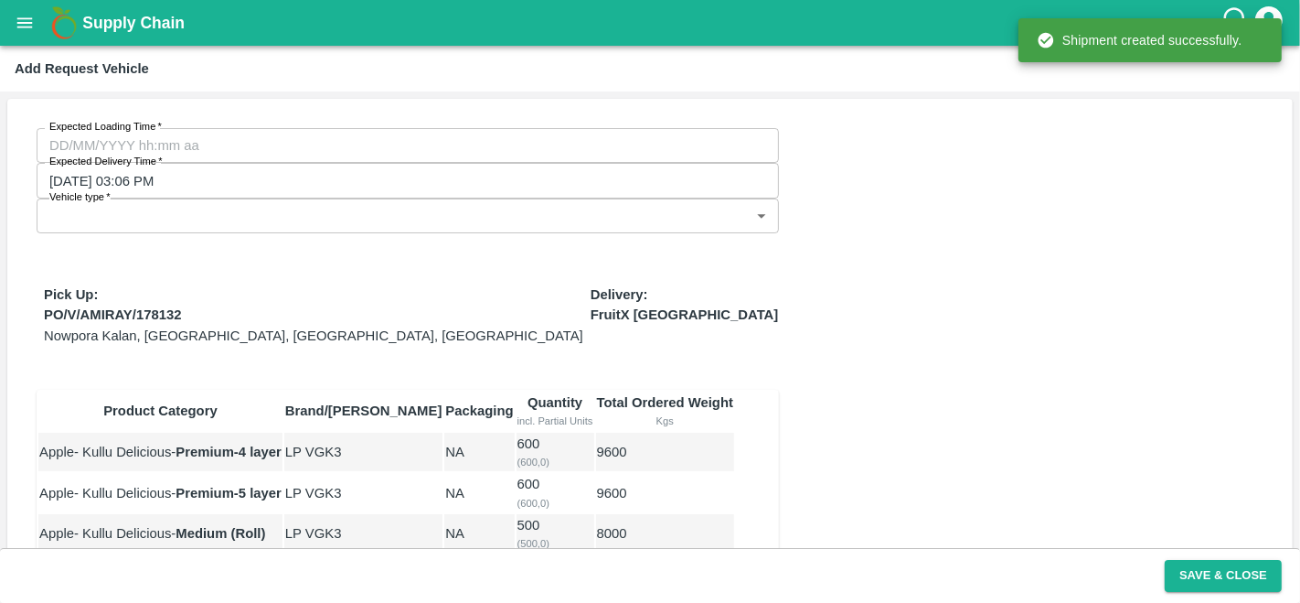
type input "DD/MM/YYYY hh:mm aa"
click at [123, 142] on input "DD/MM/YYYY hh:mm aa" at bounding box center [402, 145] width 730 height 35
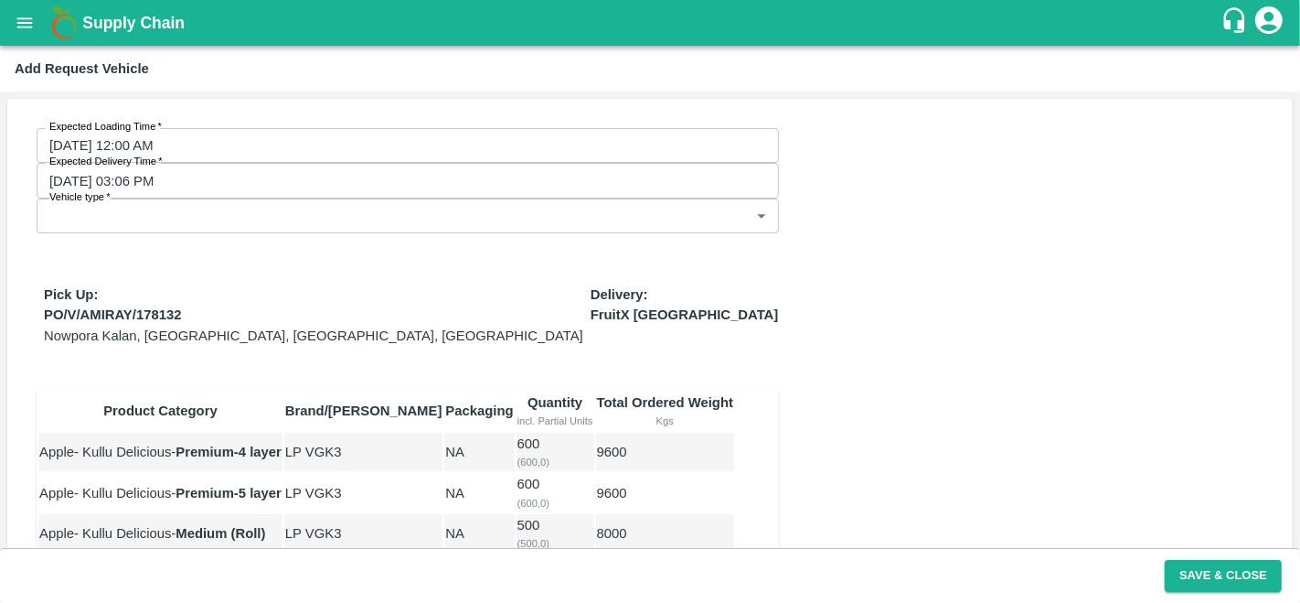
type input "23/09/2025 07:00 PM"
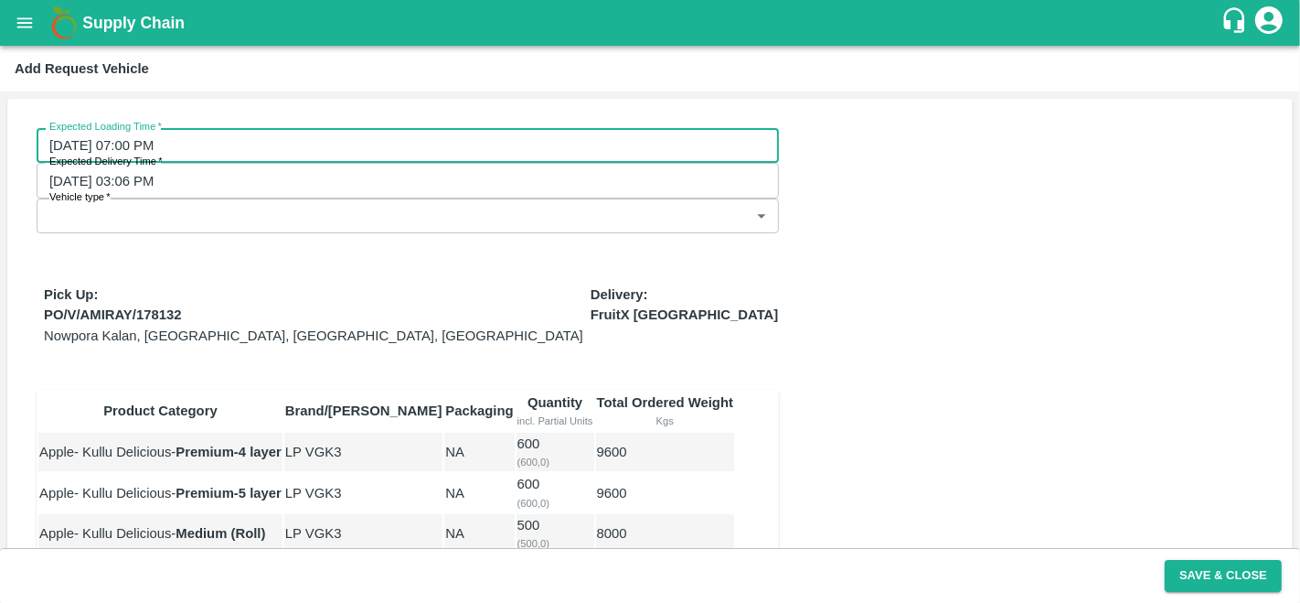
click at [607, 144] on body "Supply Chain Add Request Vehicle Expected Loading Time   * 23/09/2025 07:00 PM …" at bounding box center [650, 301] width 1300 height 603
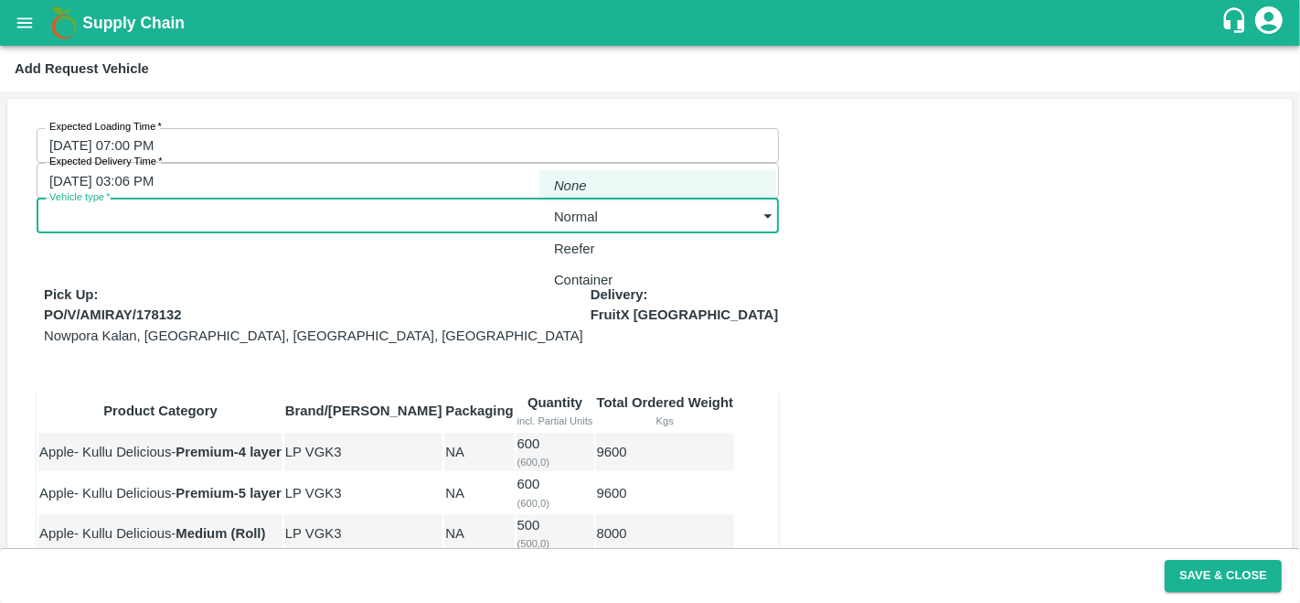
click at [595, 222] on p "Normal" at bounding box center [576, 217] width 44 height 20
type input "1"
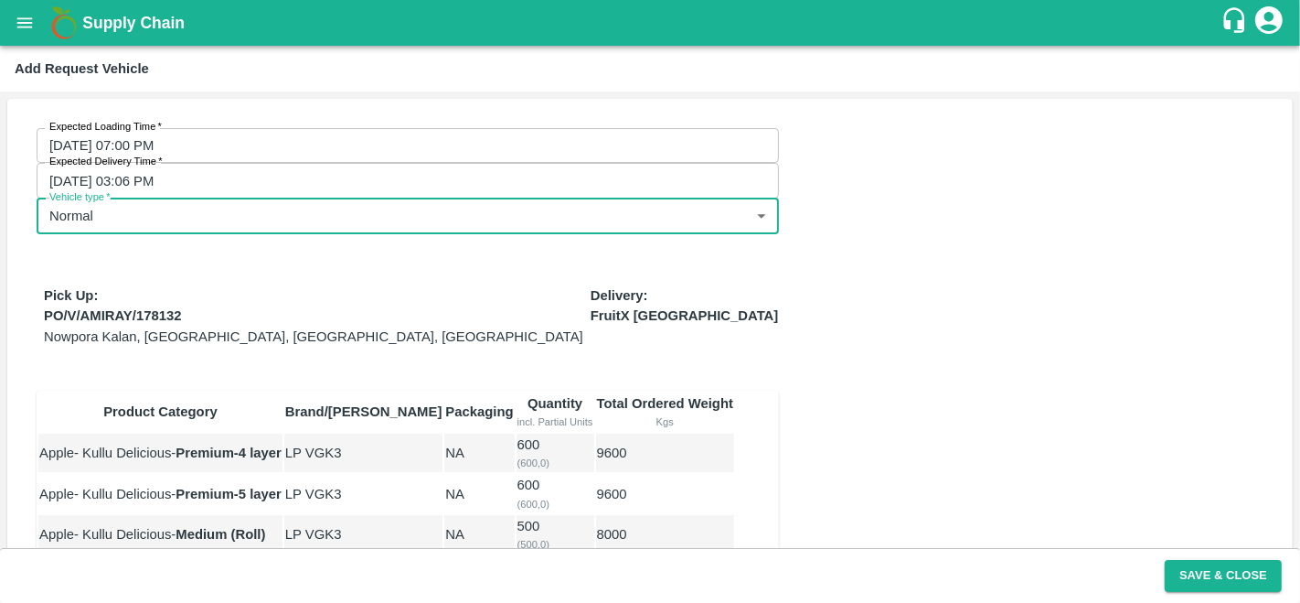
click at [869, 236] on div "Expected Loading Time   * 23/09/2025 07:00 PM Expected Loading Time Expected De…" at bounding box center [649, 407] width 1285 height 617
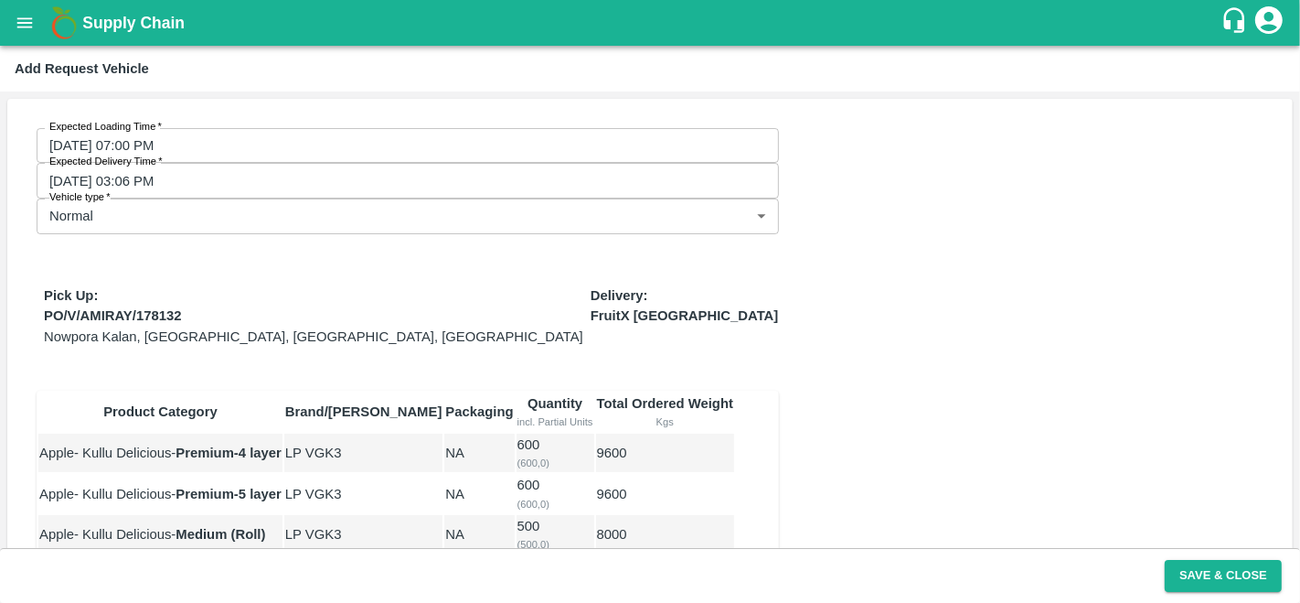
scroll to position [121, 0]
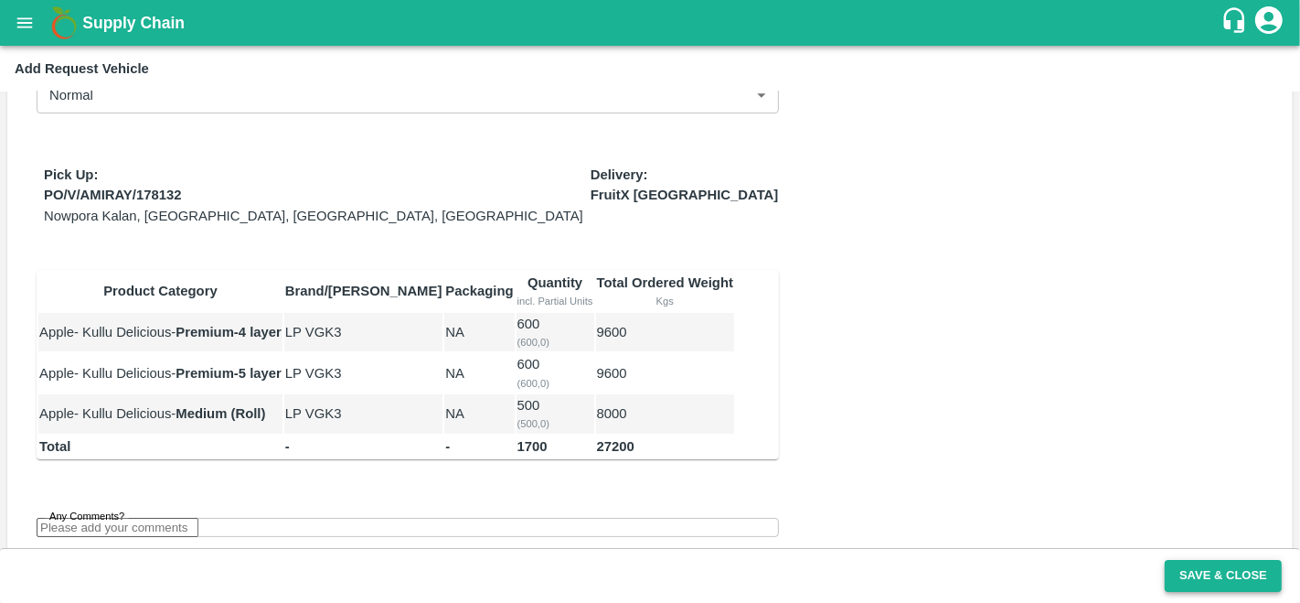
click at [1189, 586] on button "Save & Close" at bounding box center [1223, 576] width 117 height 32
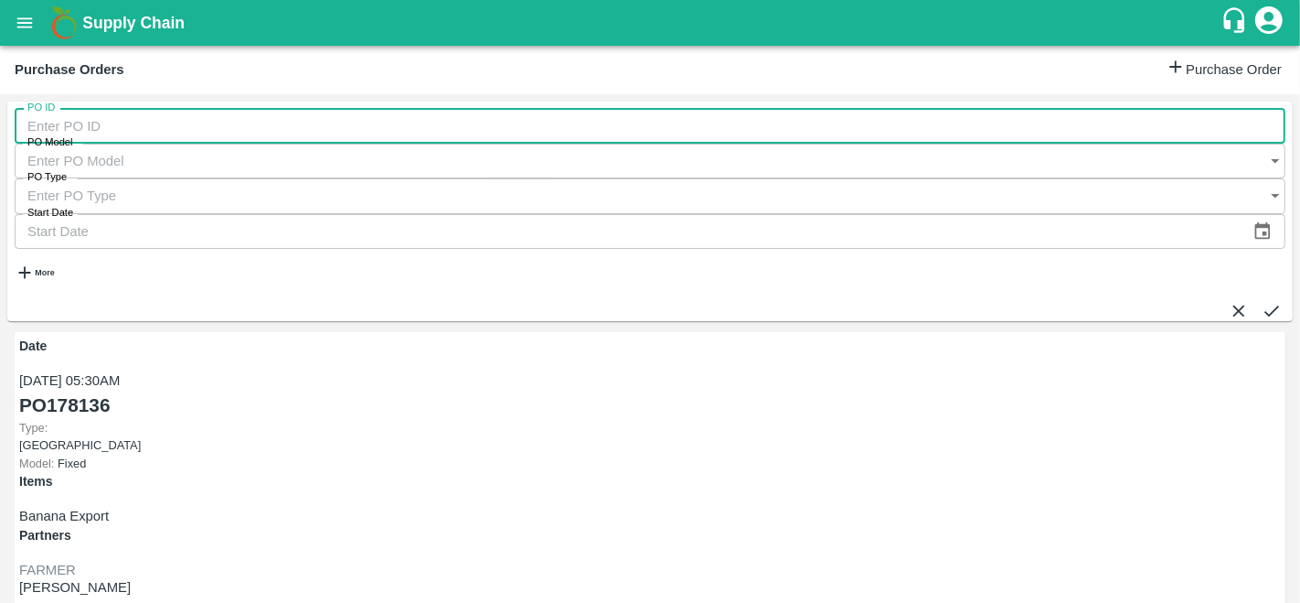
click at [41, 141] on input "PO ID" at bounding box center [650, 126] width 1271 height 35
paste input "178132"
type input "178132"
click at [1262, 301] on icon "submit" at bounding box center [1272, 311] width 20 height 20
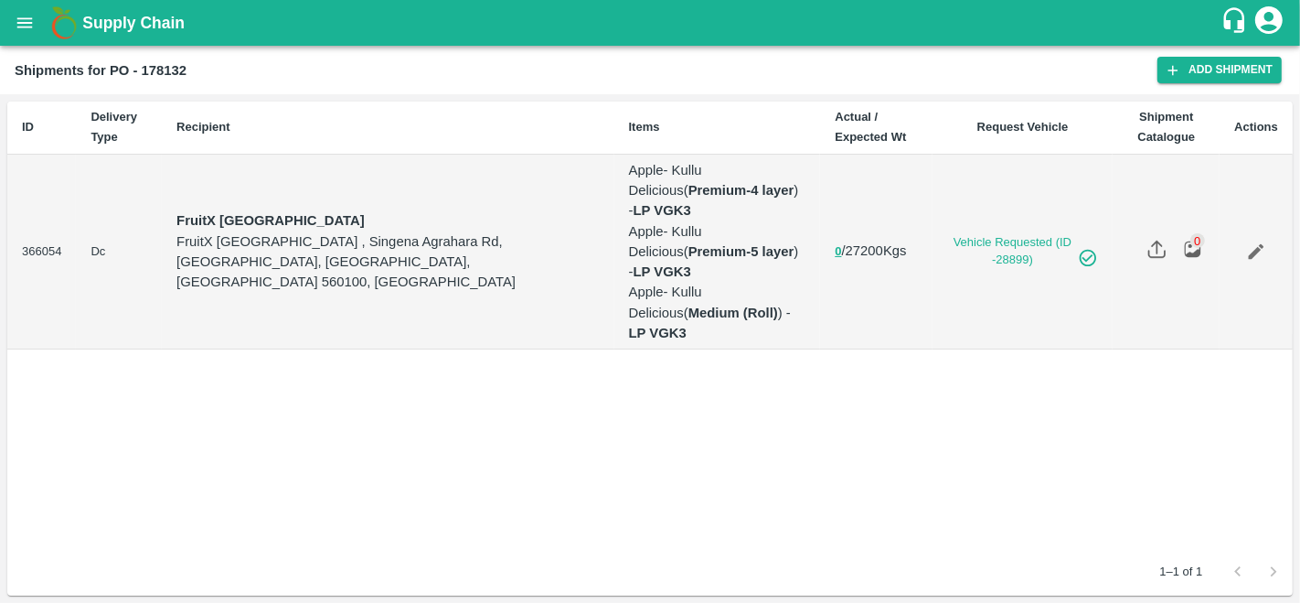
click at [16, 23] on icon "open drawer" at bounding box center [25, 23] width 20 height 20
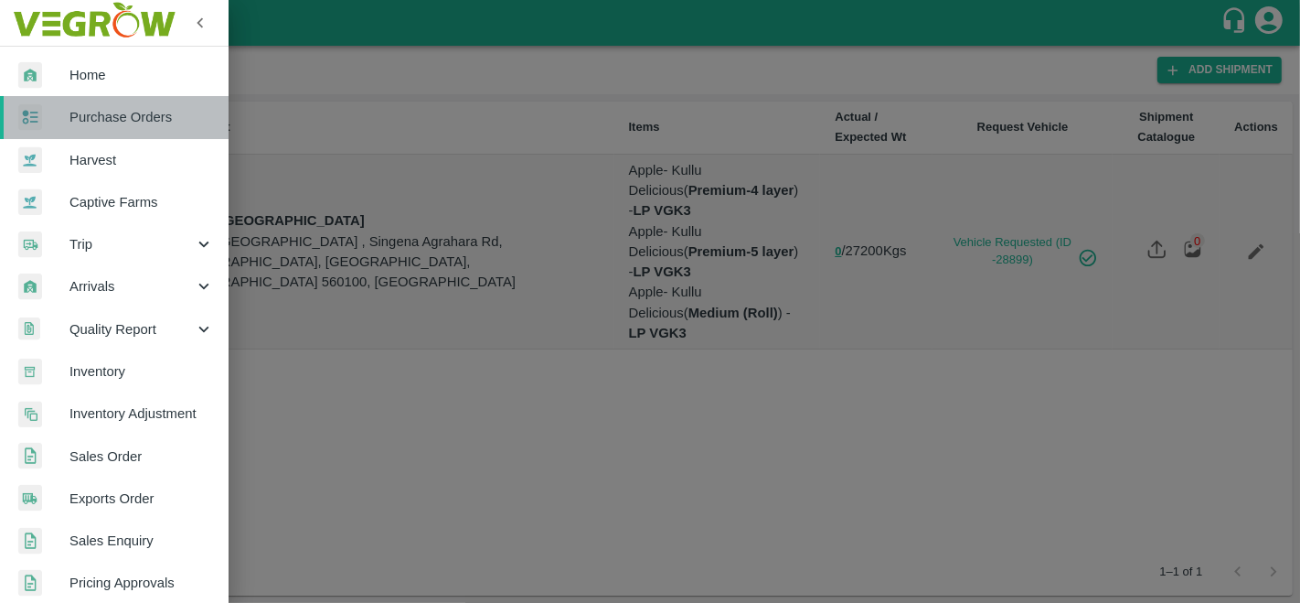
click at [150, 102] on link "Purchase Orders" at bounding box center [114, 117] width 229 height 42
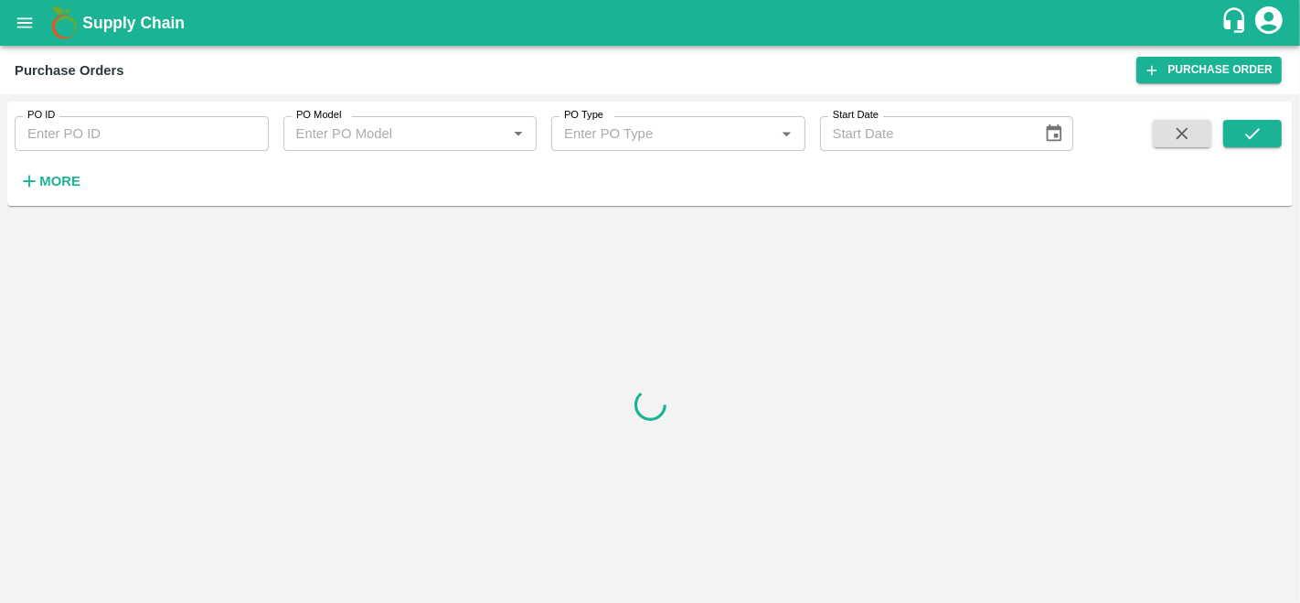
click at [116, 132] on input "PO ID" at bounding box center [142, 133] width 254 height 35
paste input "176591"
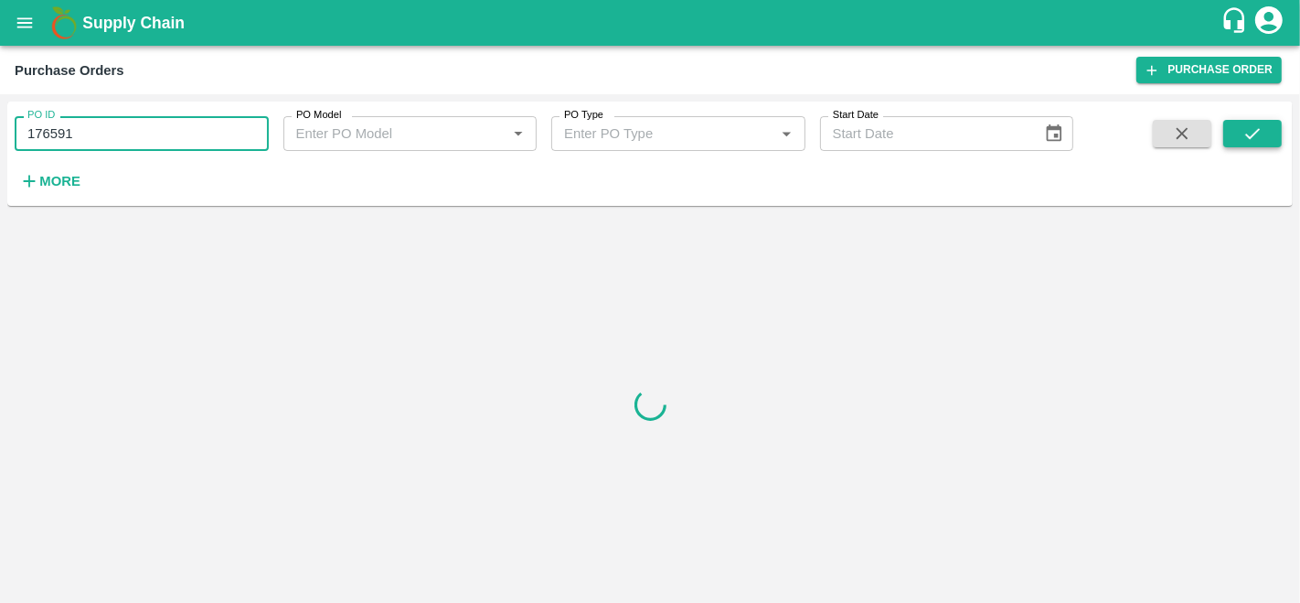
type input "176591"
click at [1259, 140] on icon "submit" at bounding box center [1253, 133] width 20 height 20
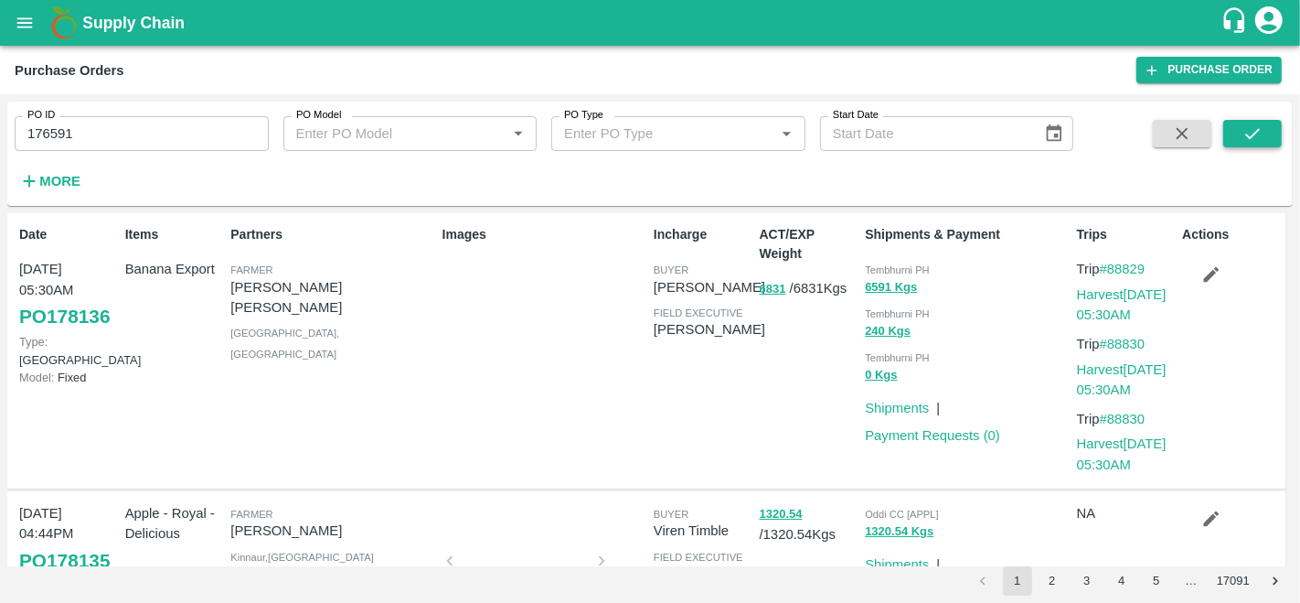
click at [1228, 133] on button "submit" at bounding box center [1252, 133] width 59 height 27
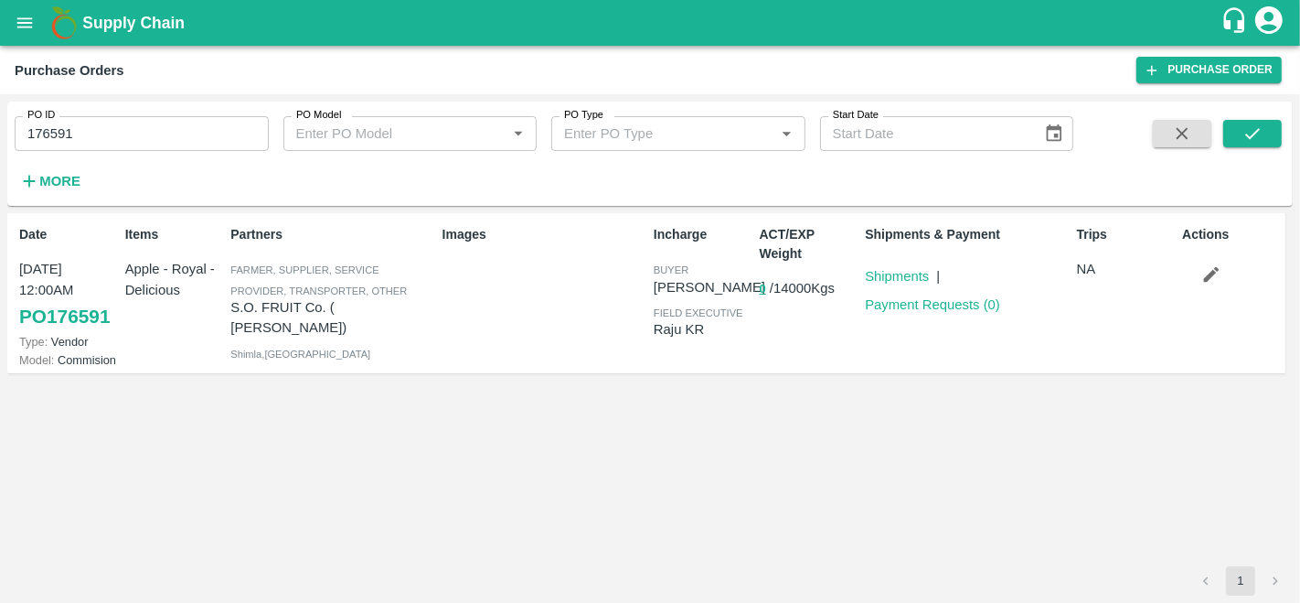
click at [25, 28] on icon "open drawer" at bounding box center [25, 23] width 20 height 20
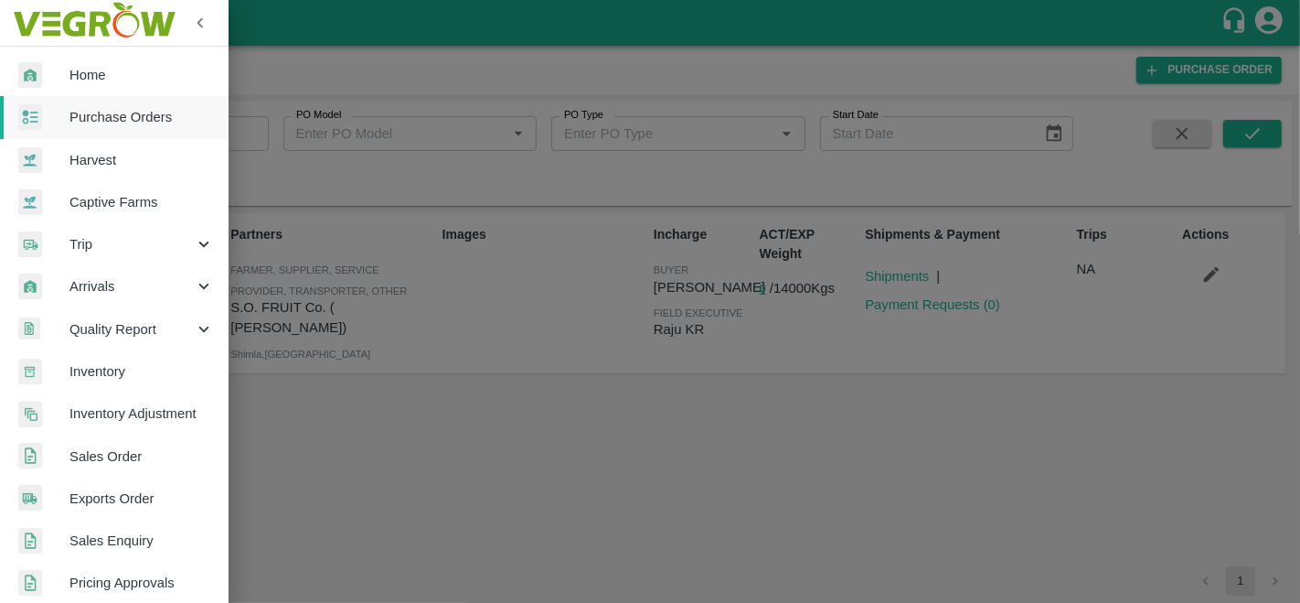
click at [101, 229] on div "Trip" at bounding box center [114, 244] width 229 height 42
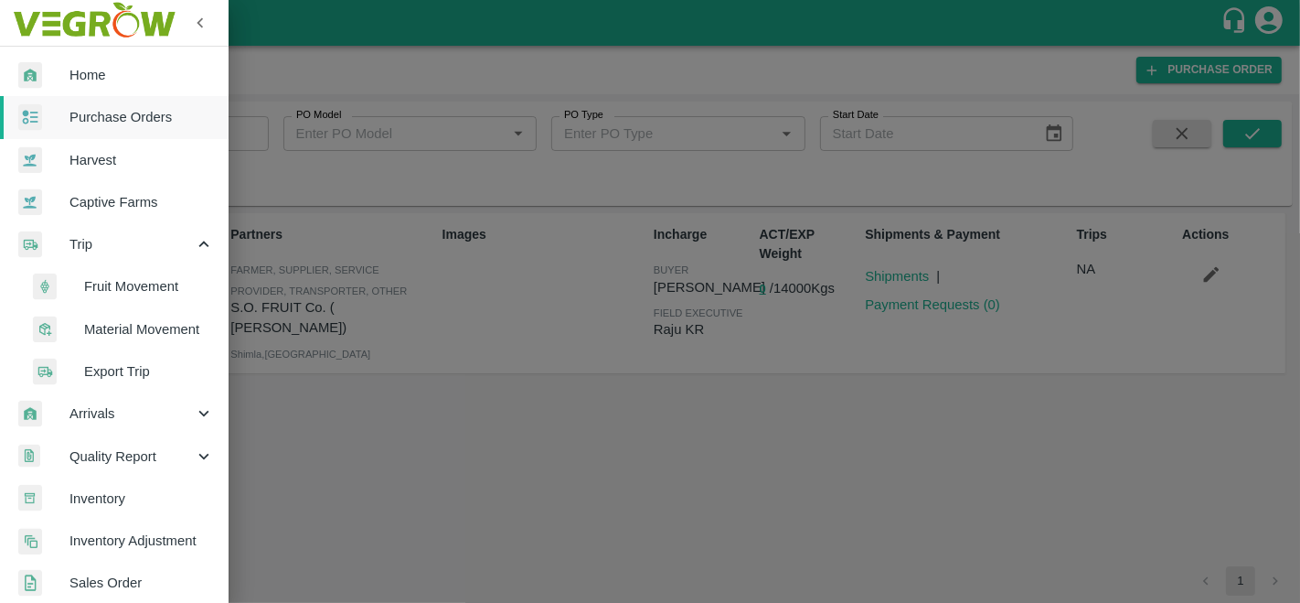
click at [112, 278] on span "Fruit Movement" at bounding box center [149, 286] width 130 height 20
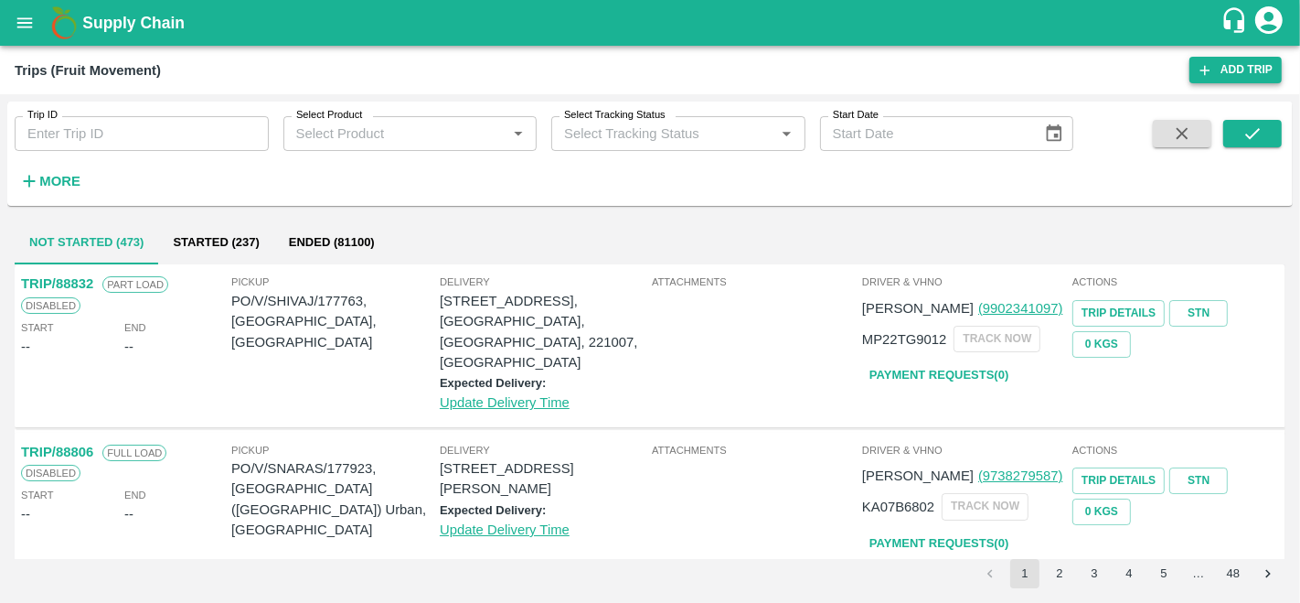
click at [1222, 66] on link "Add Trip" at bounding box center [1235, 70] width 92 height 27
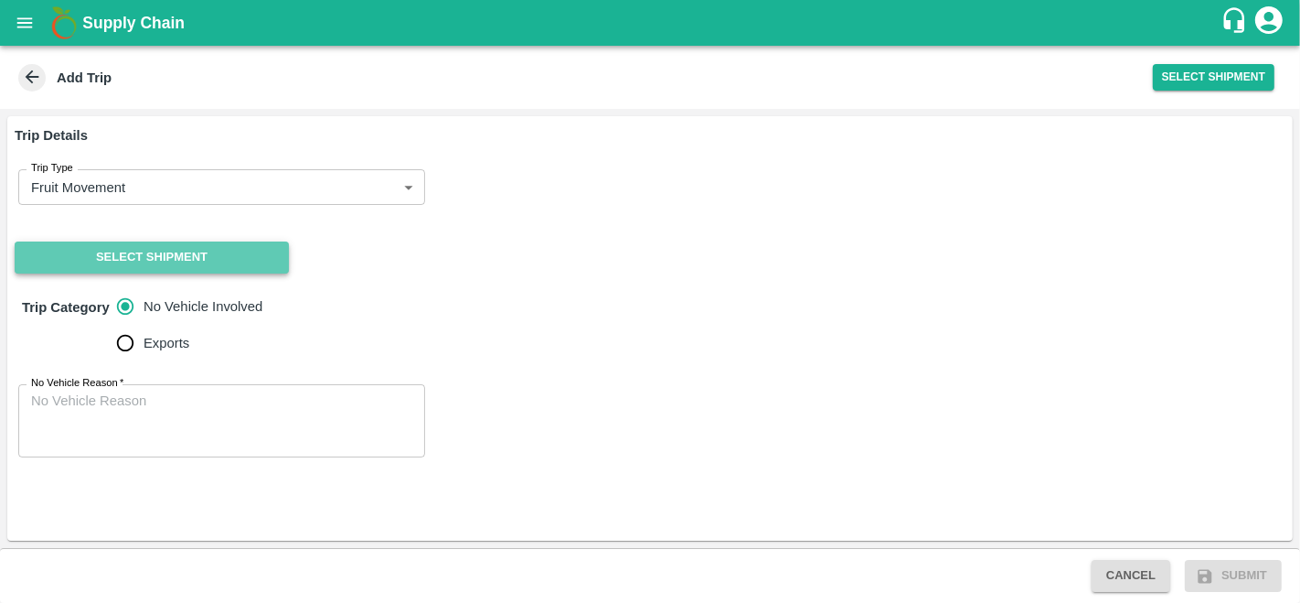
click at [125, 254] on button "Select Shipment" at bounding box center [152, 257] width 274 height 32
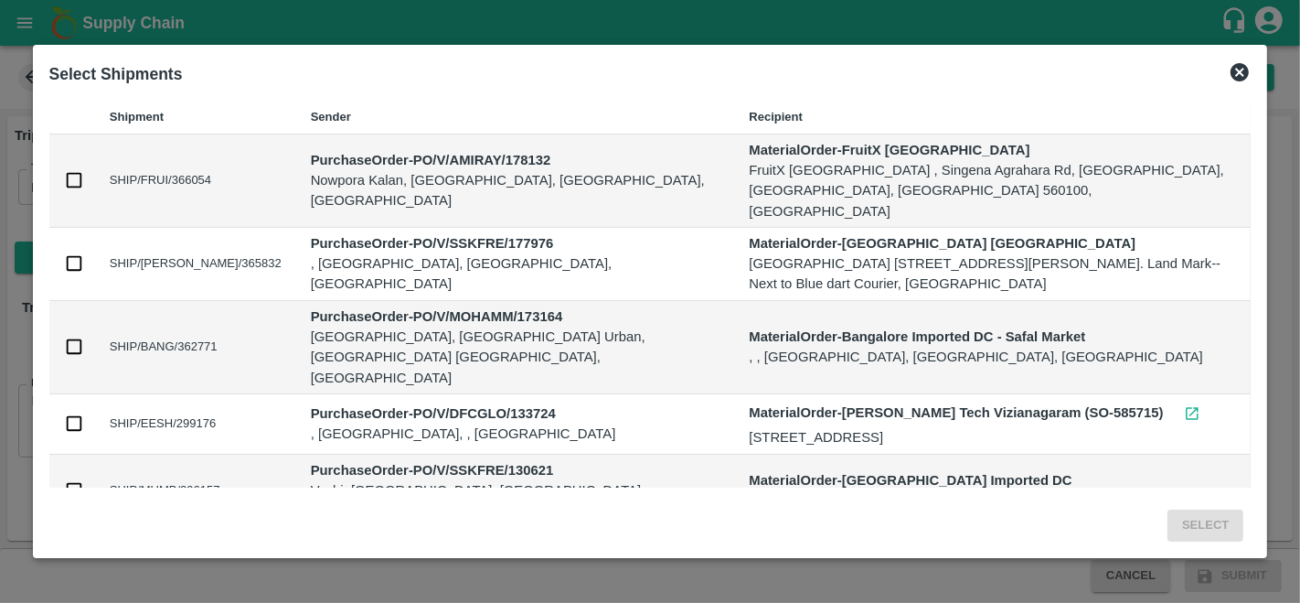
drag, startPoint x: 715, startPoint y: 440, endPoint x: 412, endPoint y: 293, distance: 336.1
click at [412, 293] on div "Select Shipments Shipment Sender Recipient SHIP/FRUI/366054 PurchaseOrder - PO/…" at bounding box center [650, 301] width 1300 height 603
click at [67, 170] on input "checkbox" at bounding box center [74, 180] width 20 height 20
click at [64, 170] on input "checkbox" at bounding box center [74, 180] width 20 height 20
checkbox input "false"
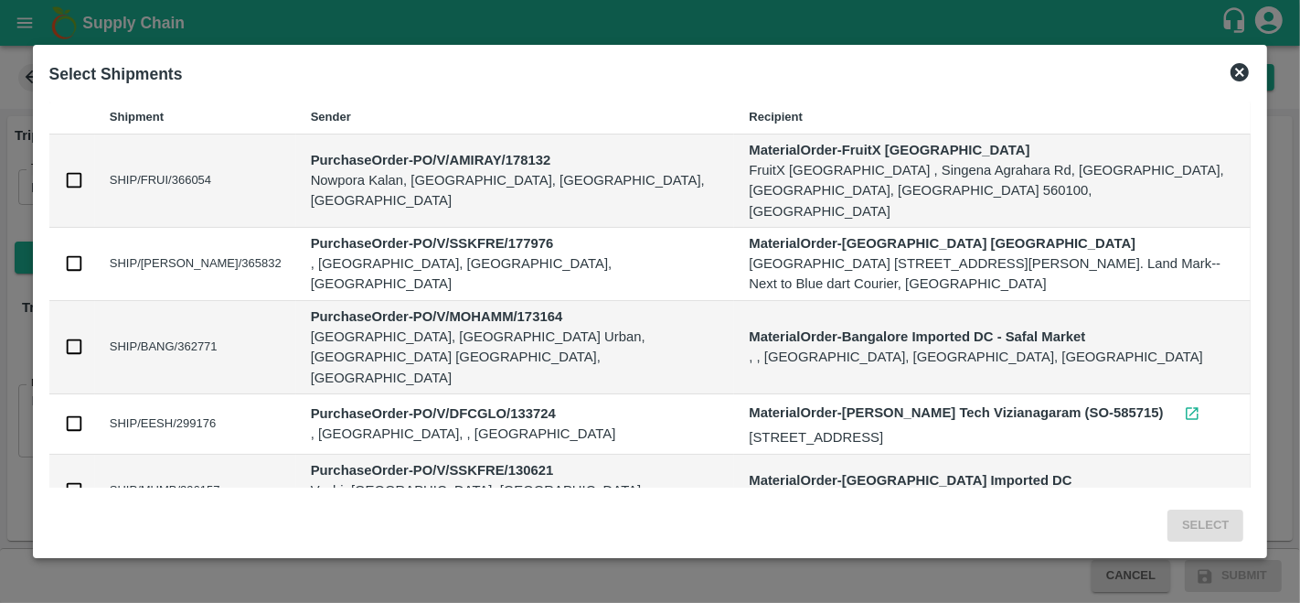
click at [1243, 60] on div "Select Shipments" at bounding box center [650, 74] width 1217 height 40
click at [1242, 77] on icon at bounding box center [1240, 72] width 18 height 18
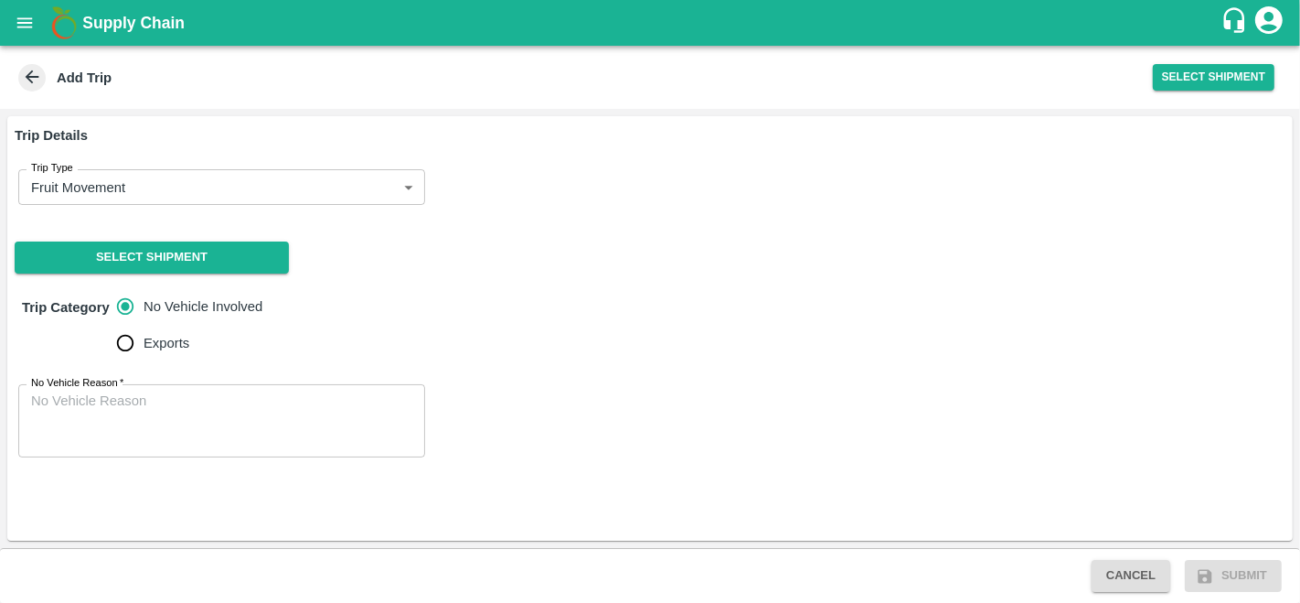
click at [34, 80] on icon at bounding box center [32, 77] width 20 height 20
click at [26, 25] on icon "open drawer" at bounding box center [25, 23] width 20 height 20
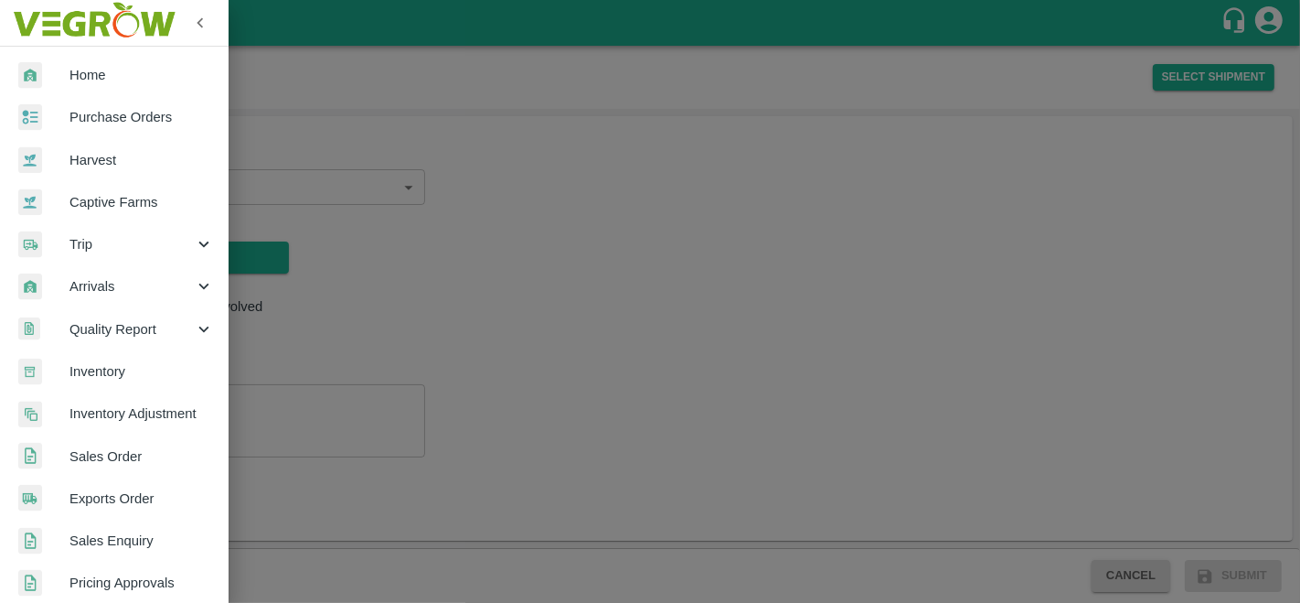
click at [130, 113] on span "Purchase Orders" at bounding box center [141, 117] width 144 height 20
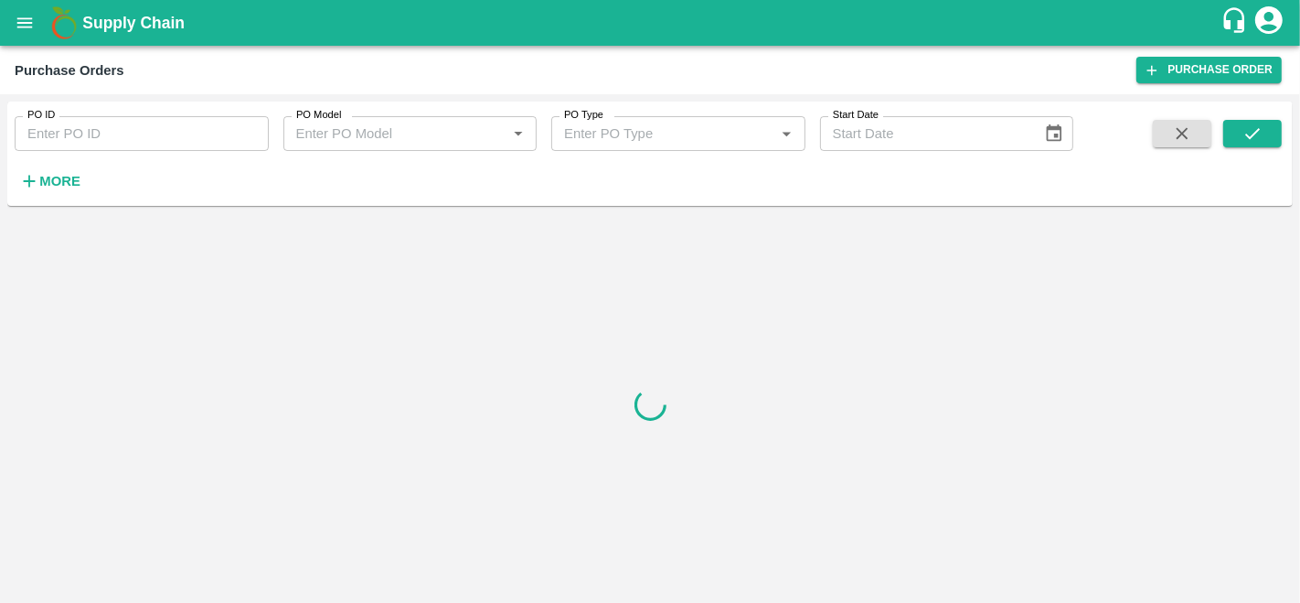
click at [134, 140] on input "PO ID" at bounding box center [142, 133] width 254 height 35
paste input "176591"
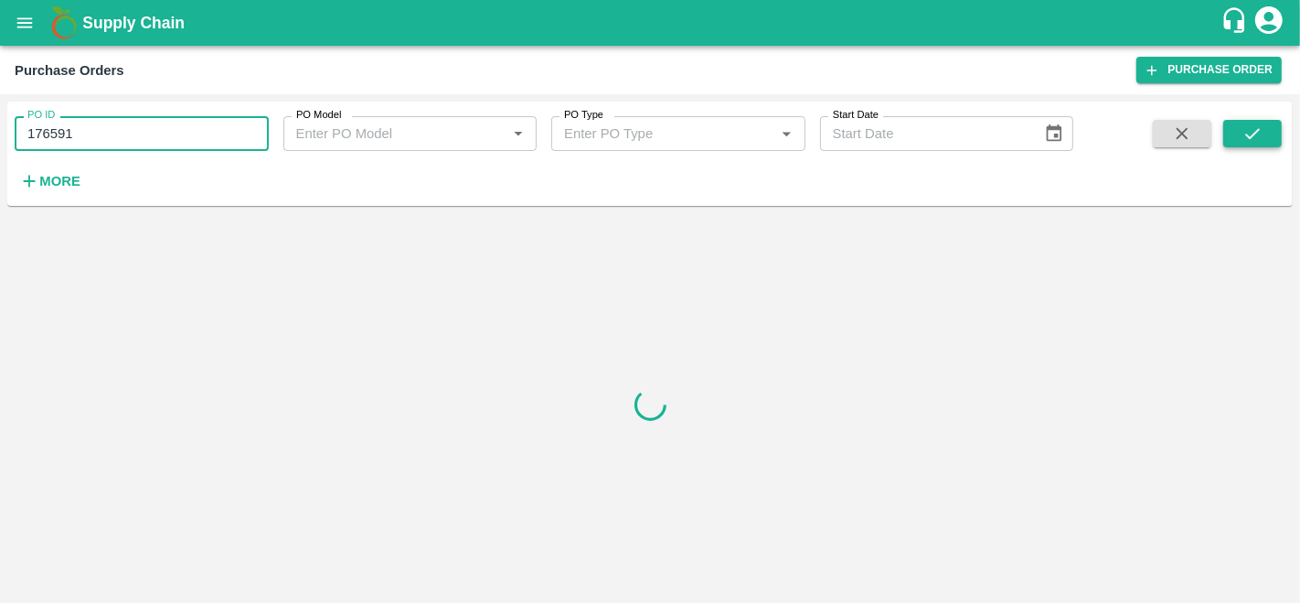
type input "176591"
click at [1259, 123] on icon "submit" at bounding box center [1253, 133] width 20 height 20
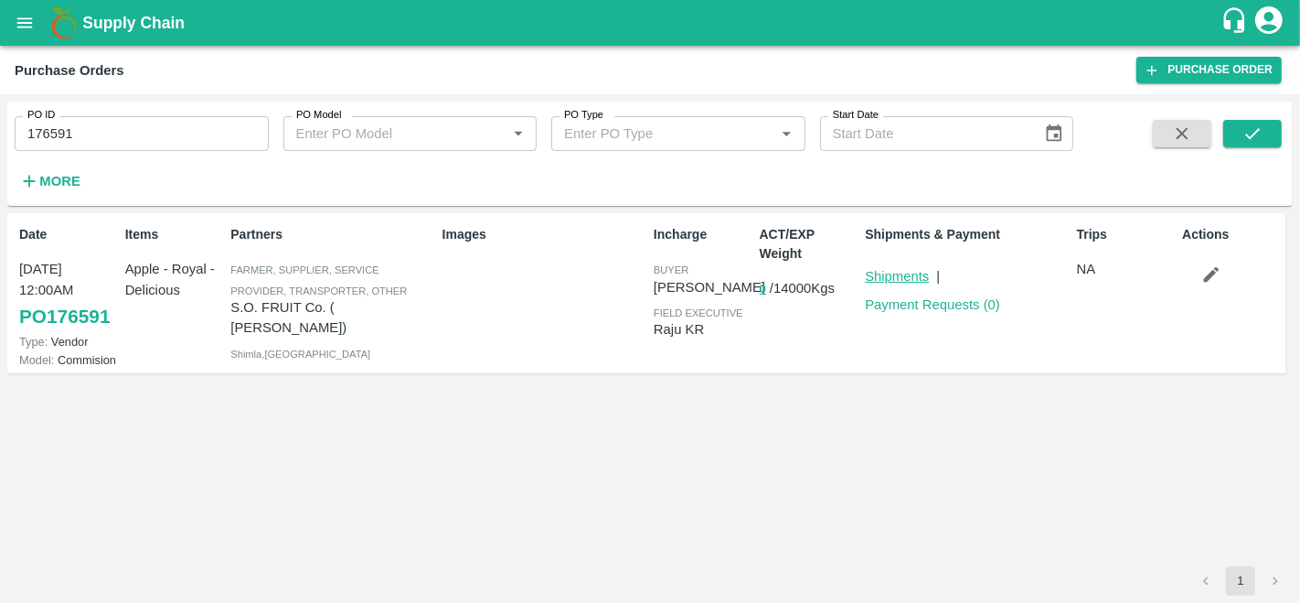
click at [892, 281] on link "Shipments" at bounding box center [897, 276] width 64 height 15
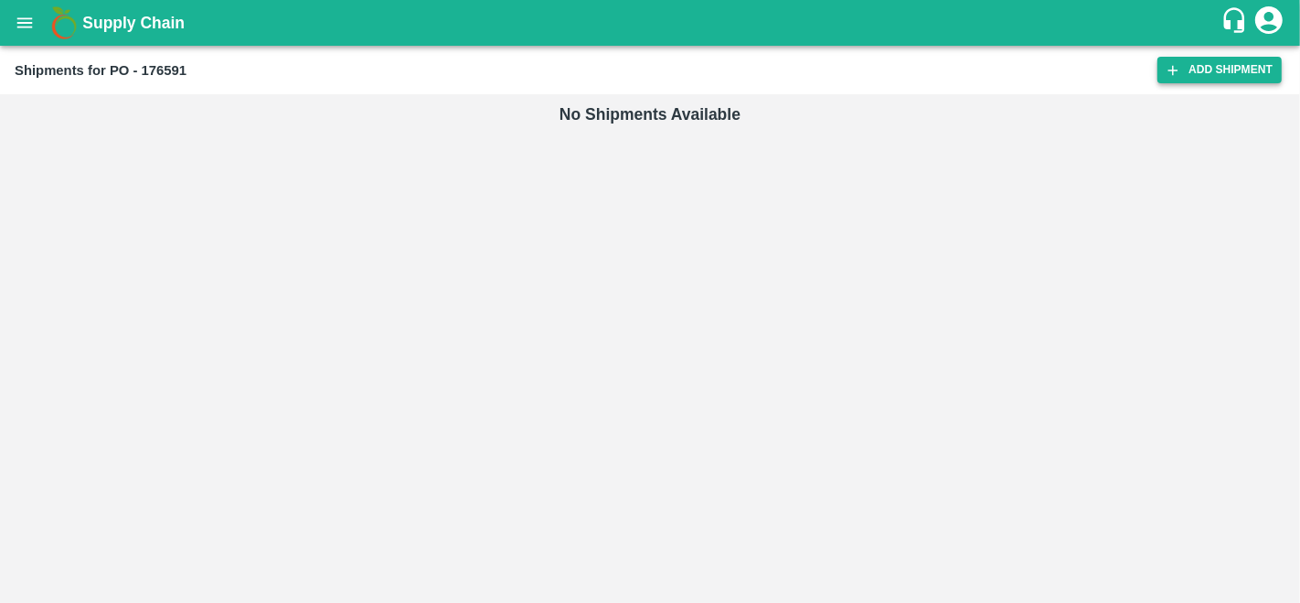
click at [1264, 73] on link "Add Shipment" at bounding box center [1219, 70] width 124 height 27
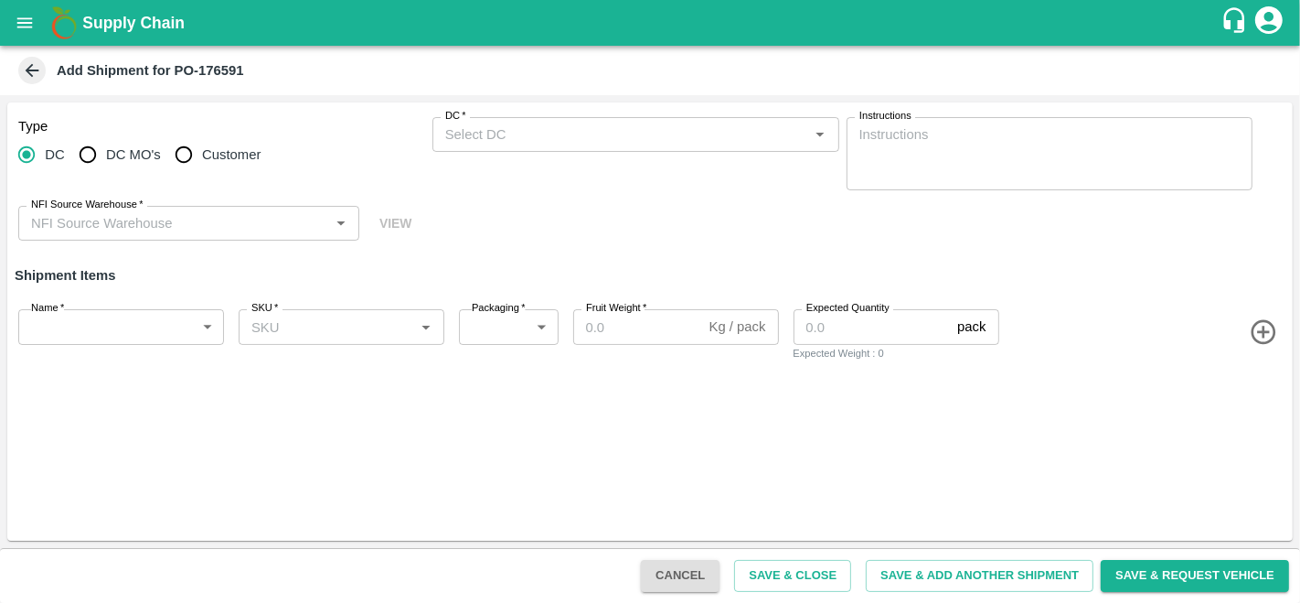
click at [102, 161] on input "DC MO's" at bounding box center [87, 154] width 37 height 37
radio input "true"
click at [543, 160] on div "DC (Material Orders)   * DC (Material Orders)   *" at bounding box center [635, 153] width 407 height 73
click at [560, 139] on input "DC (Material Orders)   *" at bounding box center [621, 135] width 366 height 24
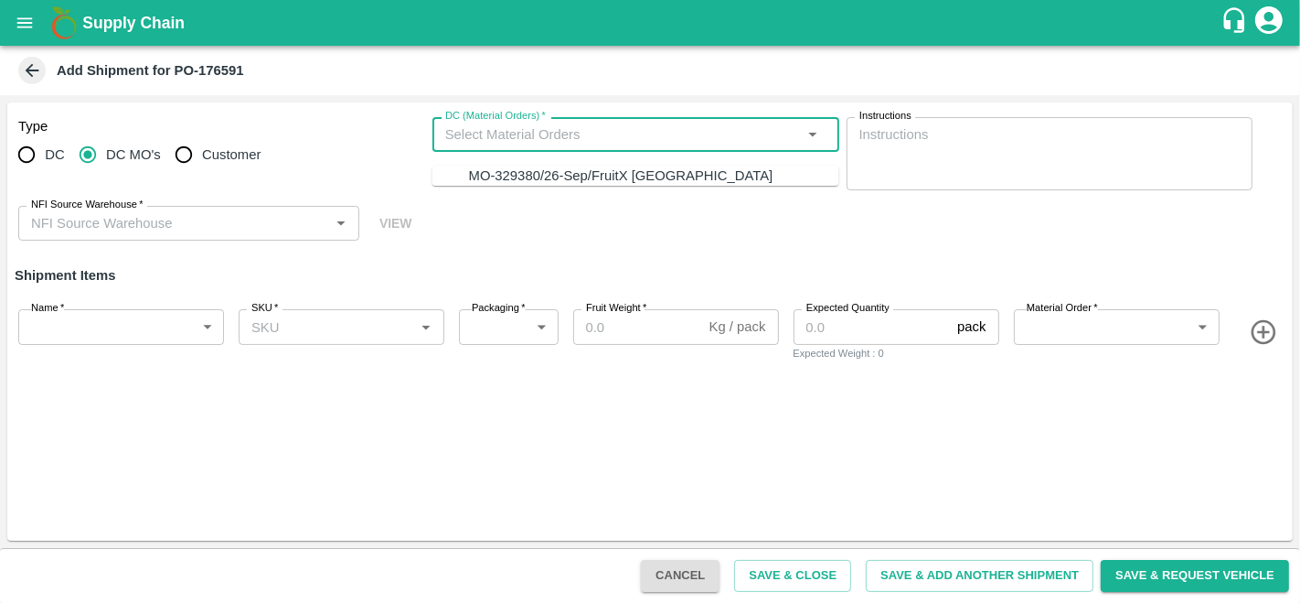
click at [515, 179] on div "MO-329380/26-Sep/FruitX [GEOGRAPHIC_DATA]" at bounding box center [621, 175] width 304 height 20
type input "MO-329380/26-Sep/FruitX [GEOGRAPHIC_DATA]"
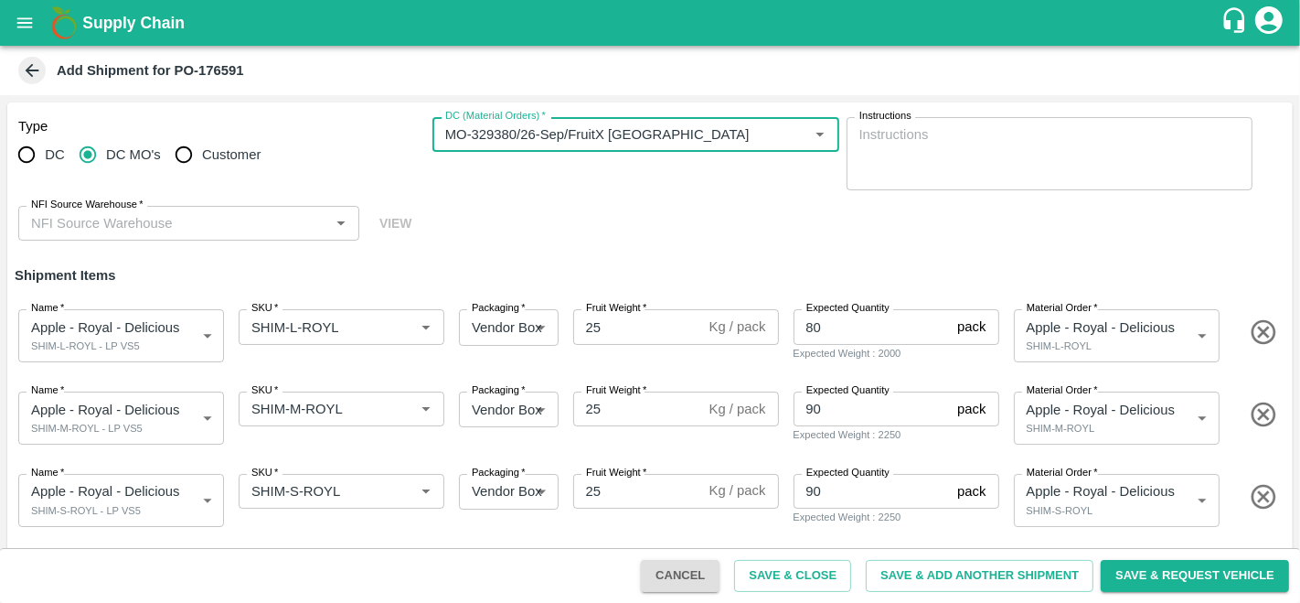
click at [222, 226] on input "NFI Source Warehouse   *" at bounding box center [174, 223] width 300 height 24
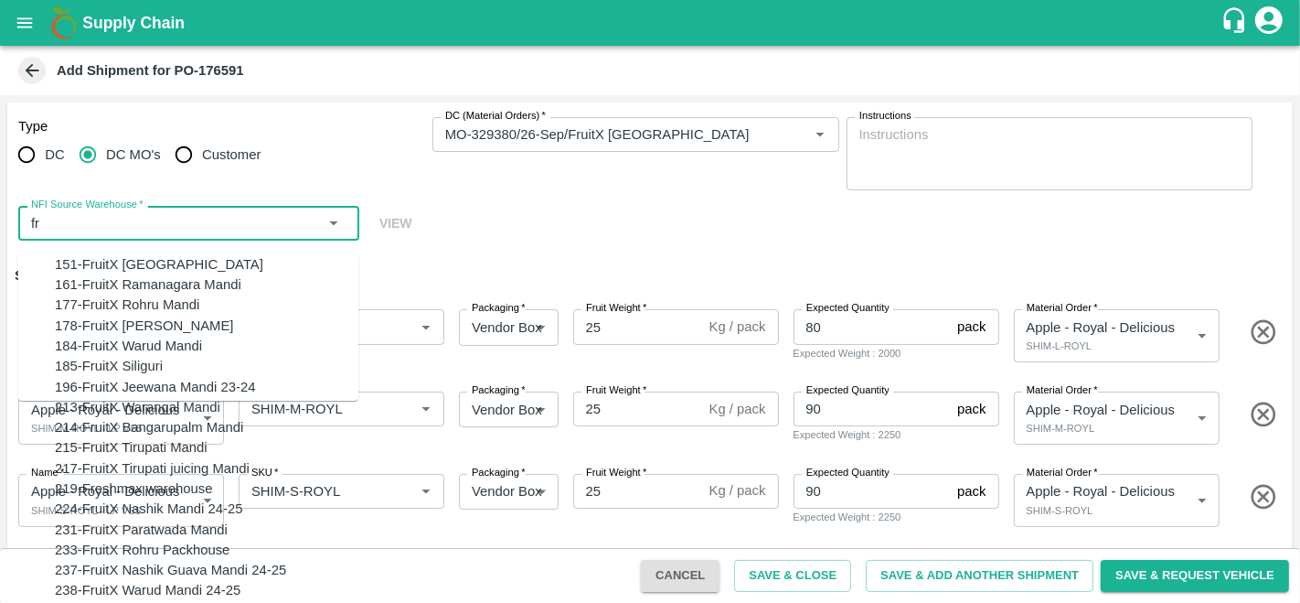
click at [197, 259] on div "151-FruitX Delhi" at bounding box center [207, 264] width 304 height 20
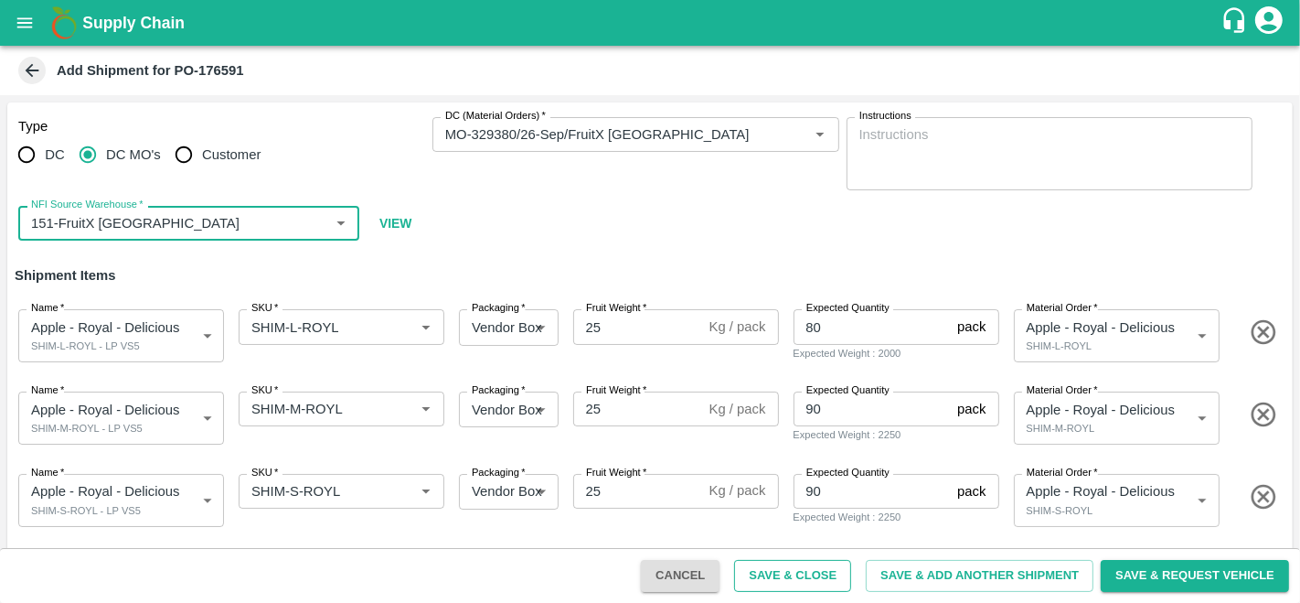
type input "151-FruitX Delhi"
click at [796, 569] on button "Save & Close" at bounding box center [792, 576] width 117 height 32
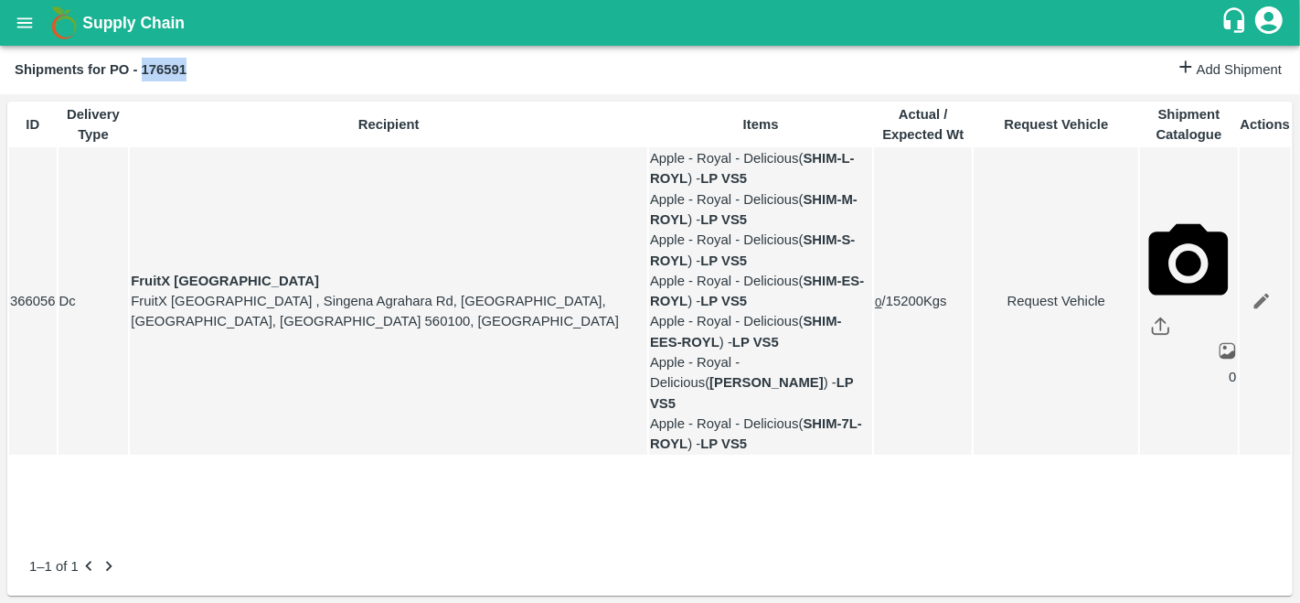
drag, startPoint x: 193, startPoint y: 61, endPoint x: 144, endPoint y: 75, distance: 50.4
click at [144, 75] on div "Shipments for PO - 176591" at bounding box center [595, 70] width 1161 height 24
copy b "176591"
click at [26, 35] on button "open drawer" at bounding box center [25, 23] width 42 height 42
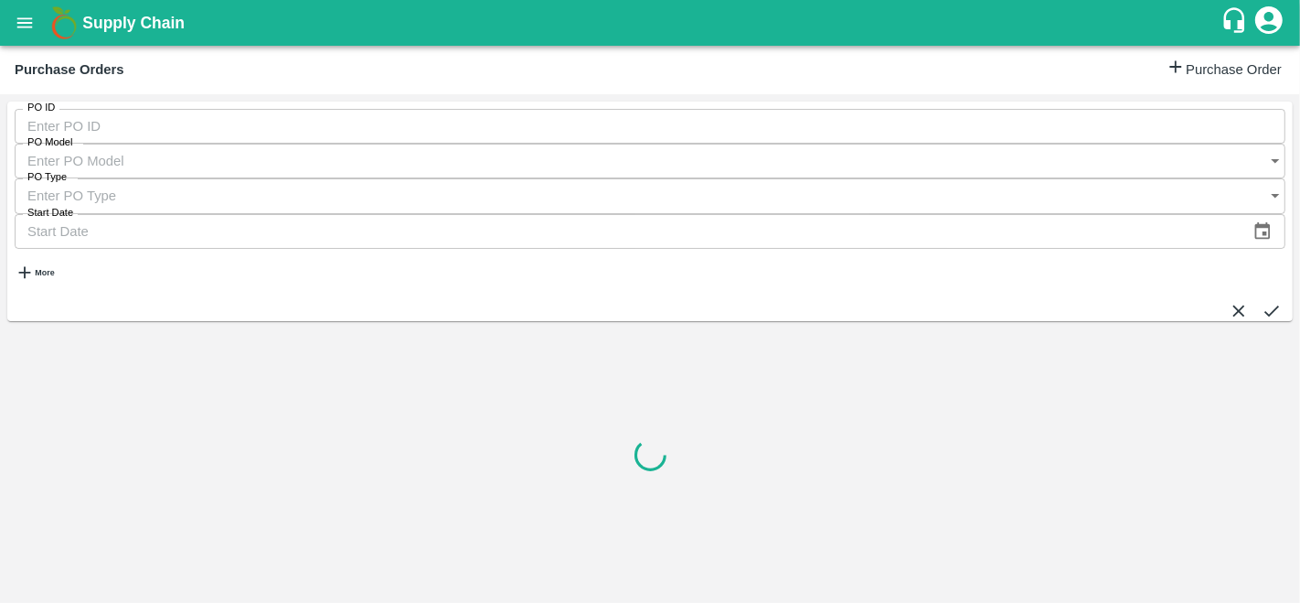
click at [59, 135] on input "PO ID" at bounding box center [650, 126] width 1271 height 35
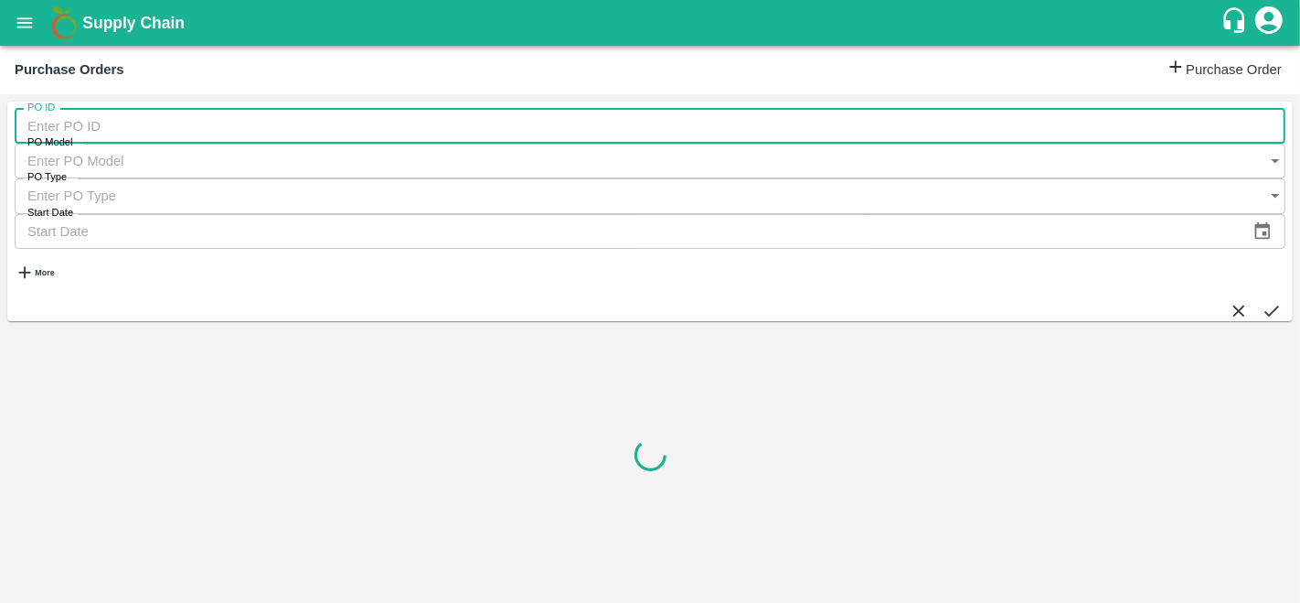
paste input "176591"
type input "176591"
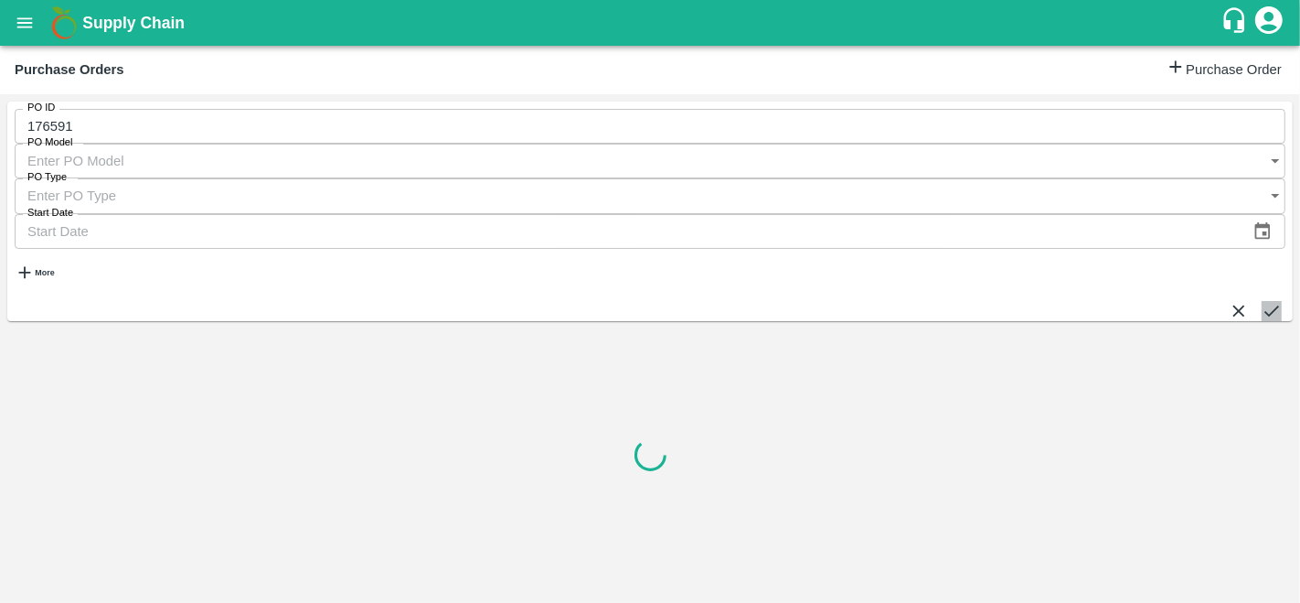
click at [1269, 301] on button "submit" at bounding box center [1272, 311] width 20 height 20
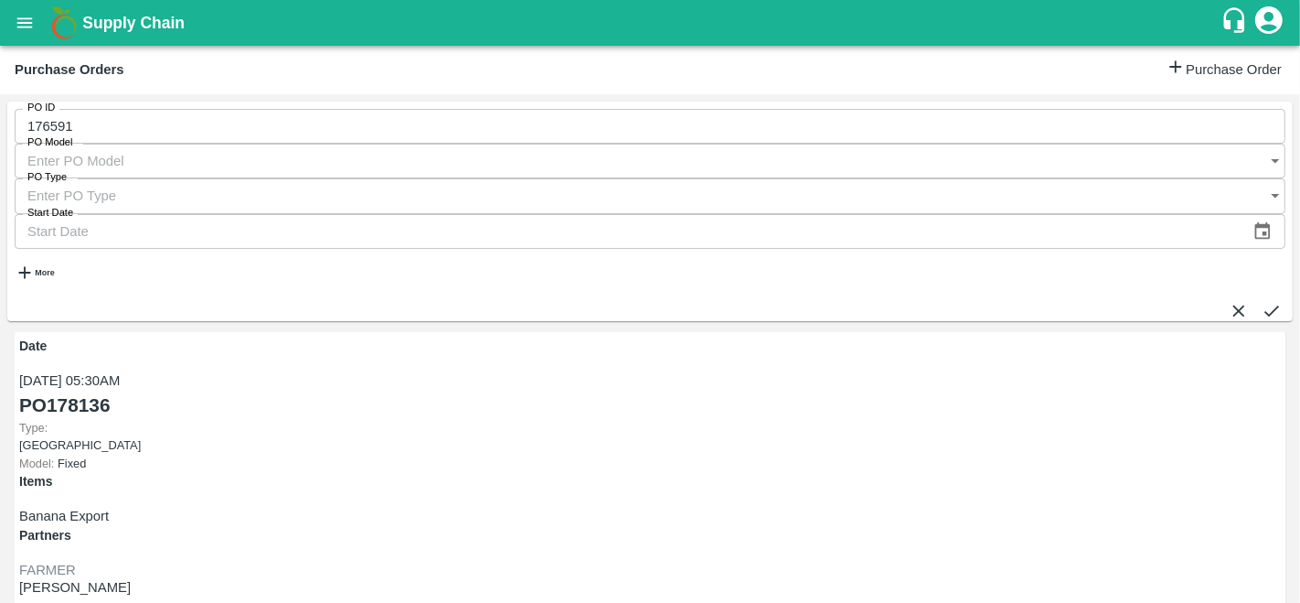
click at [1279, 301] on button "submit" at bounding box center [1272, 311] width 20 height 20
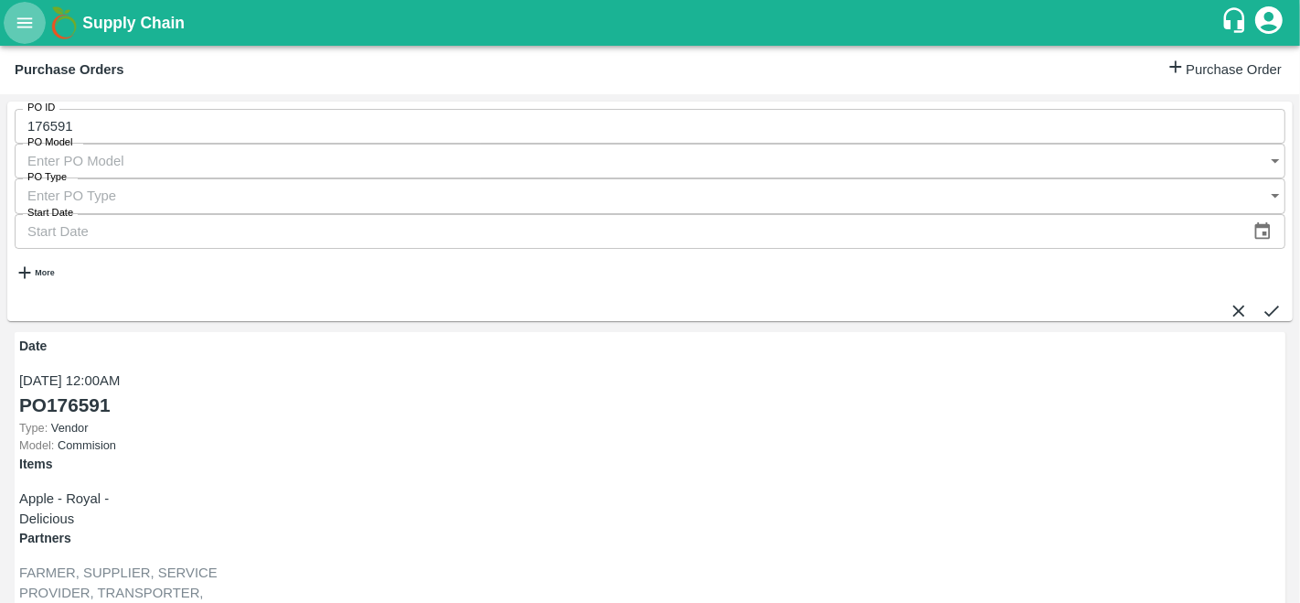
click at [27, 16] on icon "open drawer" at bounding box center [25, 23] width 20 height 20
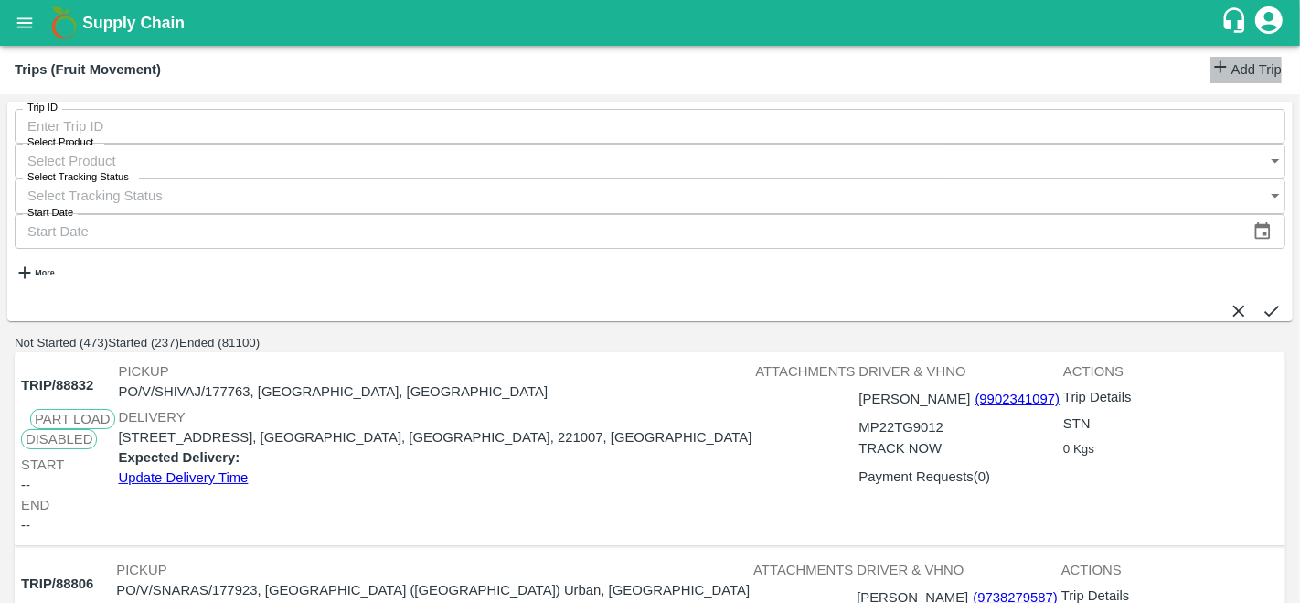
click at [1241, 77] on link "Add Trip" at bounding box center [1246, 70] width 71 height 27
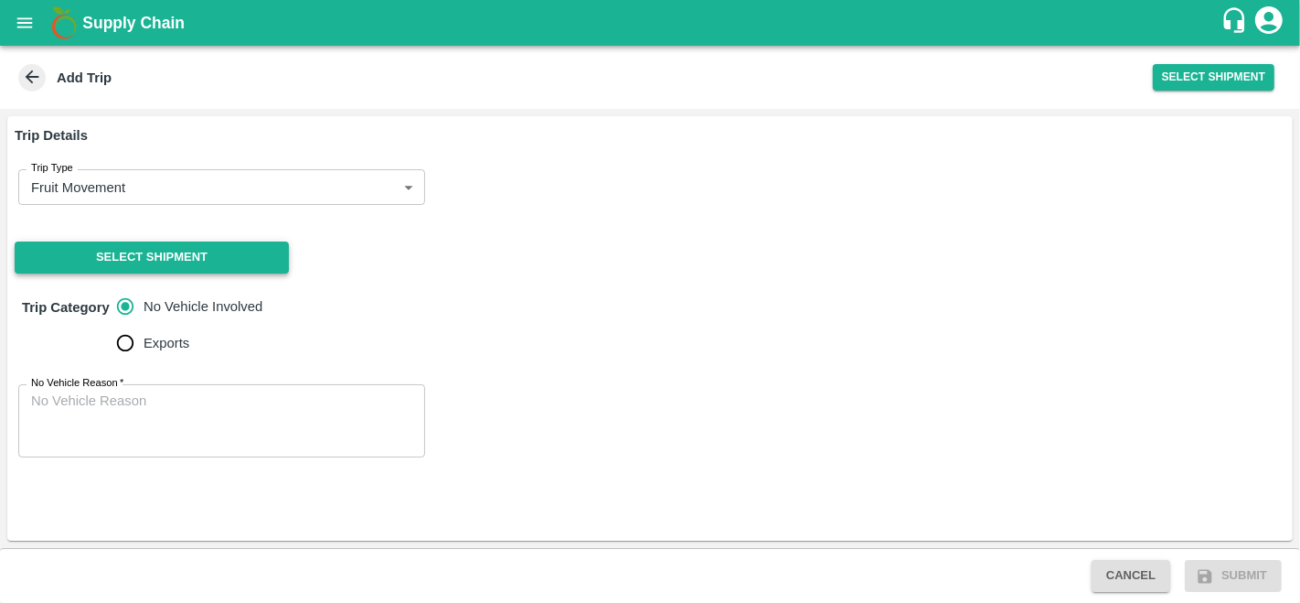
click at [147, 257] on button "Select Shipment" at bounding box center [152, 257] width 274 height 32
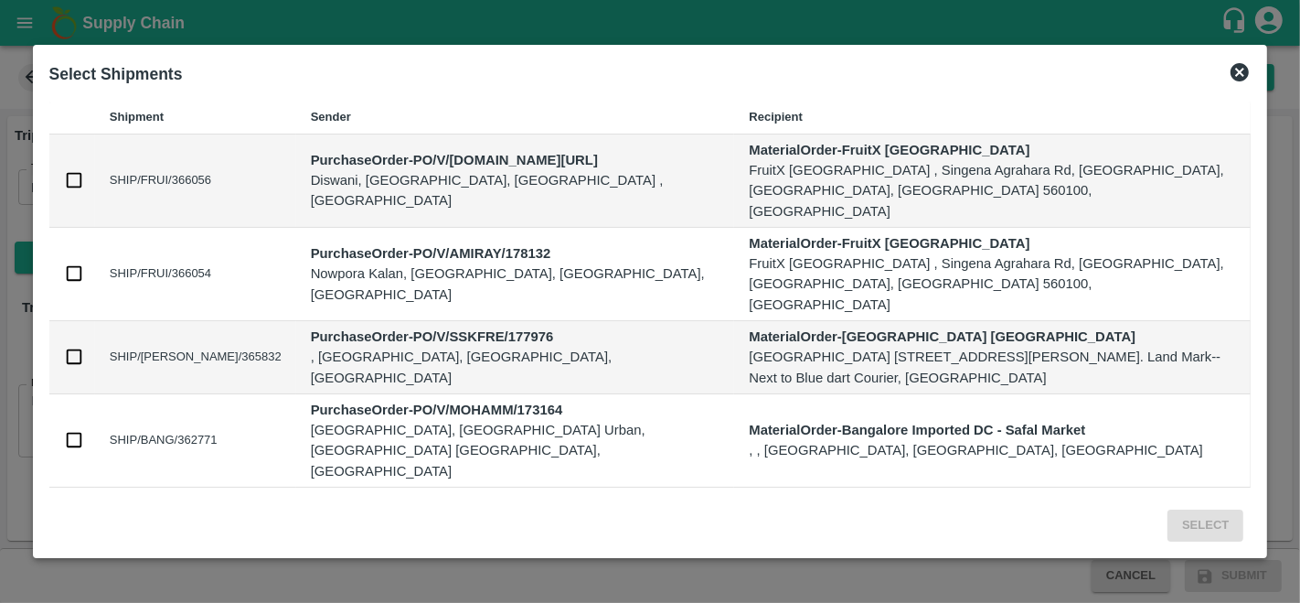
click at [72, 170] on input "checkbox" at bounding box center [74, 180] width 20 height 20
checkbox input "true"
click at [1178, 520] on button "Select" at bounding box center [1206, 525] width 76 height 32
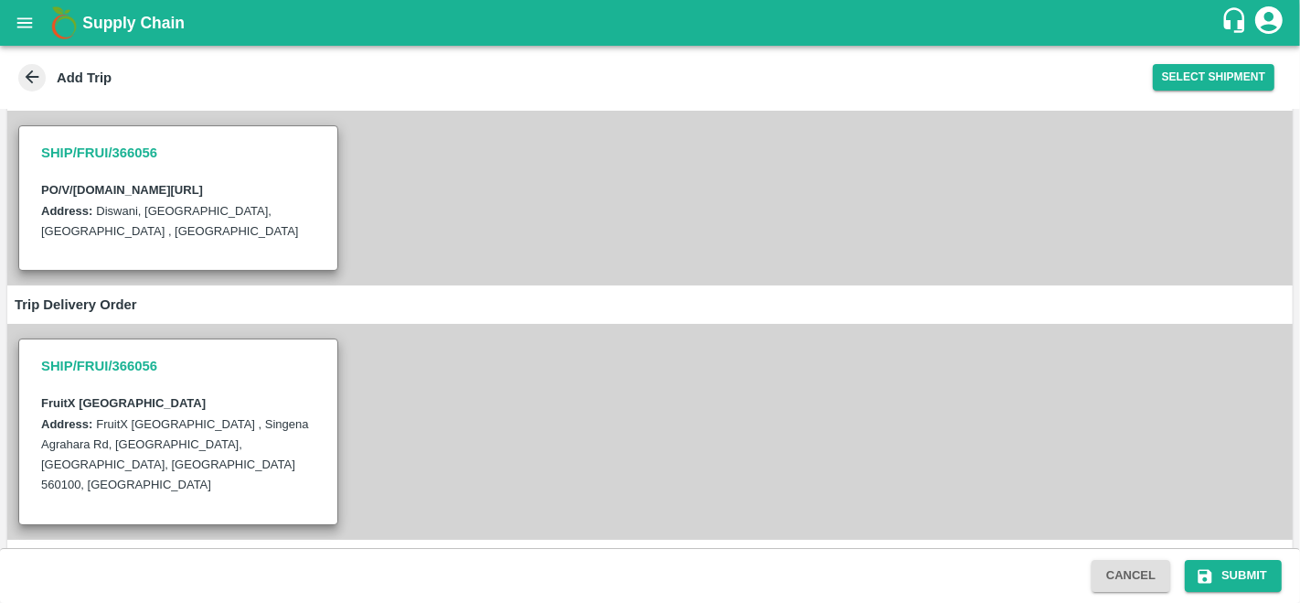
scroll to position [345, 0]
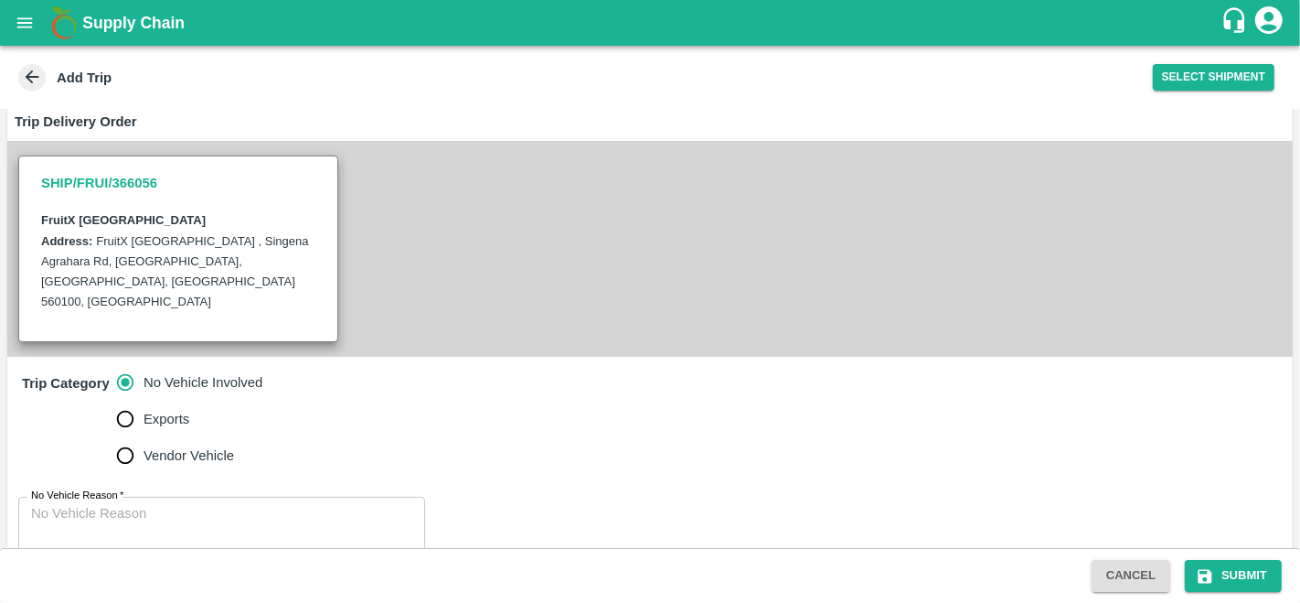
click at [104, 504] on textarea "No Vehicle Reason   *" at bounding box center [221, 533] width 381 height 58
type textarea "vendor delivery"
click at [625, 437] on div "Trip Category No Vehicle Involved Exports Vendor Vehicle" at bounding box center [649, 419] width 1285 height 125
click at [1226, 571] on button "Submit" at bounding box center [1233, 576] width 97 height 32
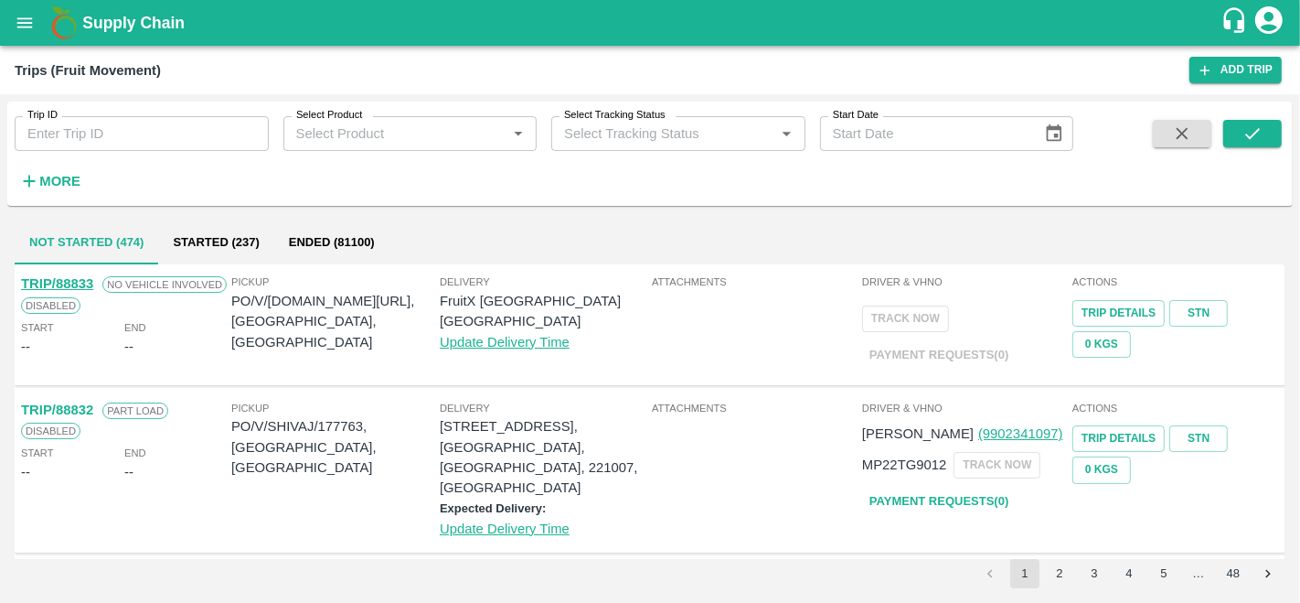
click at [24, 22] on icon "open drawer" at bounding box center [25, 22] width 16 height 10
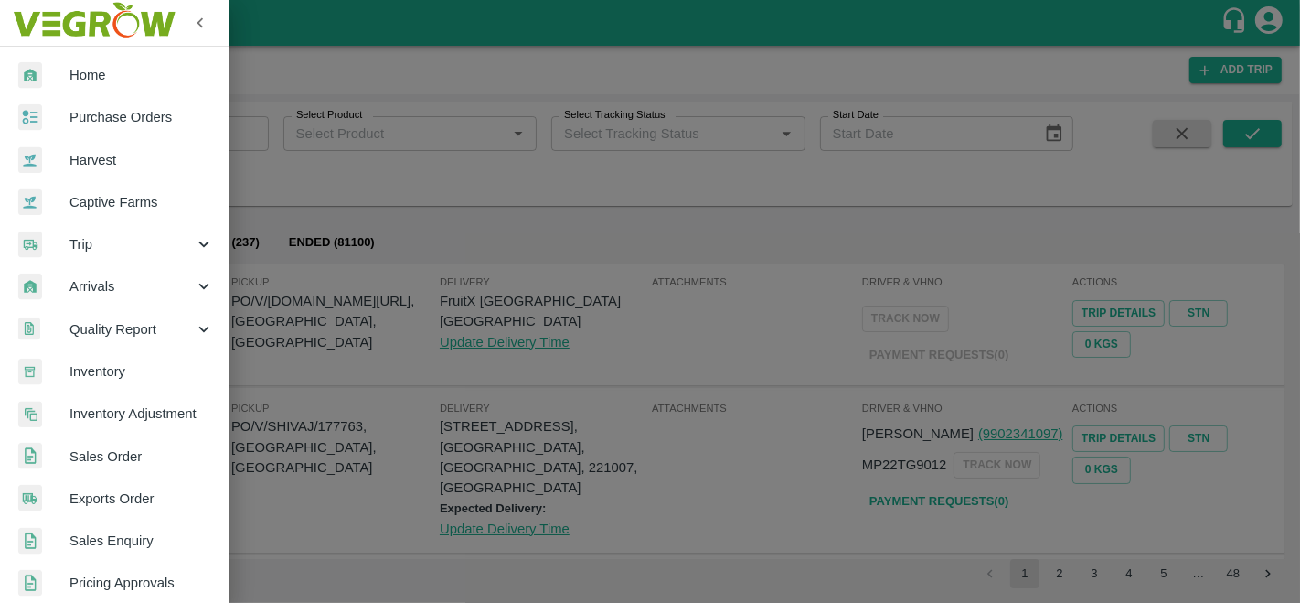
click at [175, 112] on span "Purchase Orders" at bounding box center [141, 117] width 144 height 20
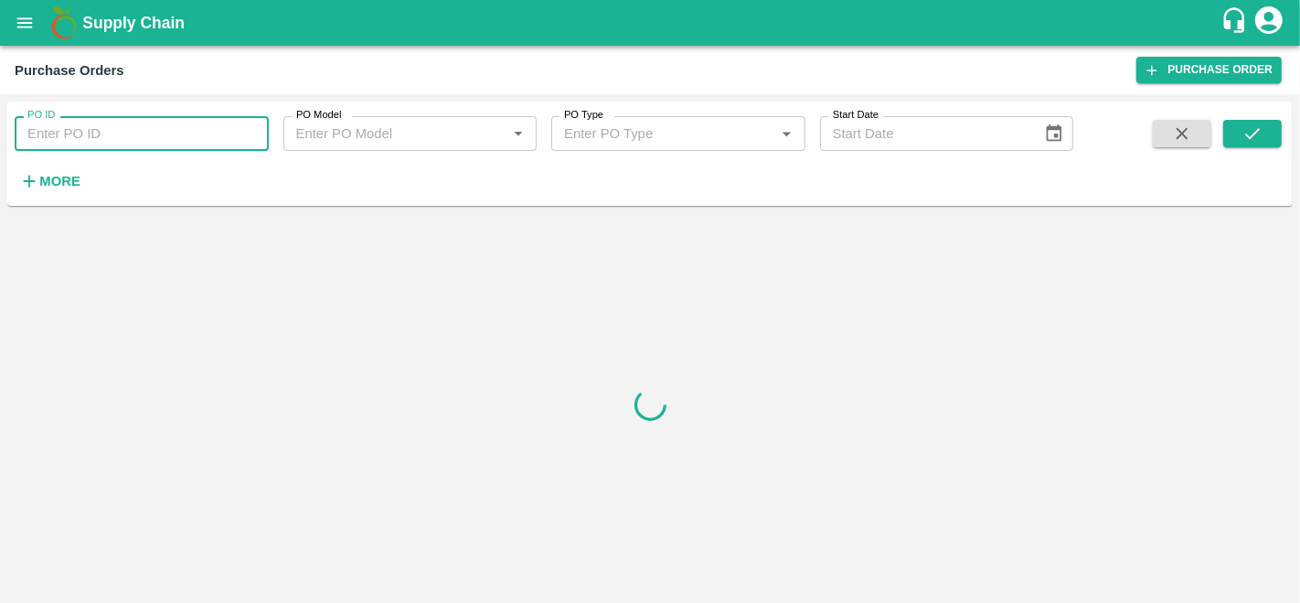
click at [166, 129] on input "PO ID" at bounding box center [142, 133] width 254 height 35
paste input "176591"
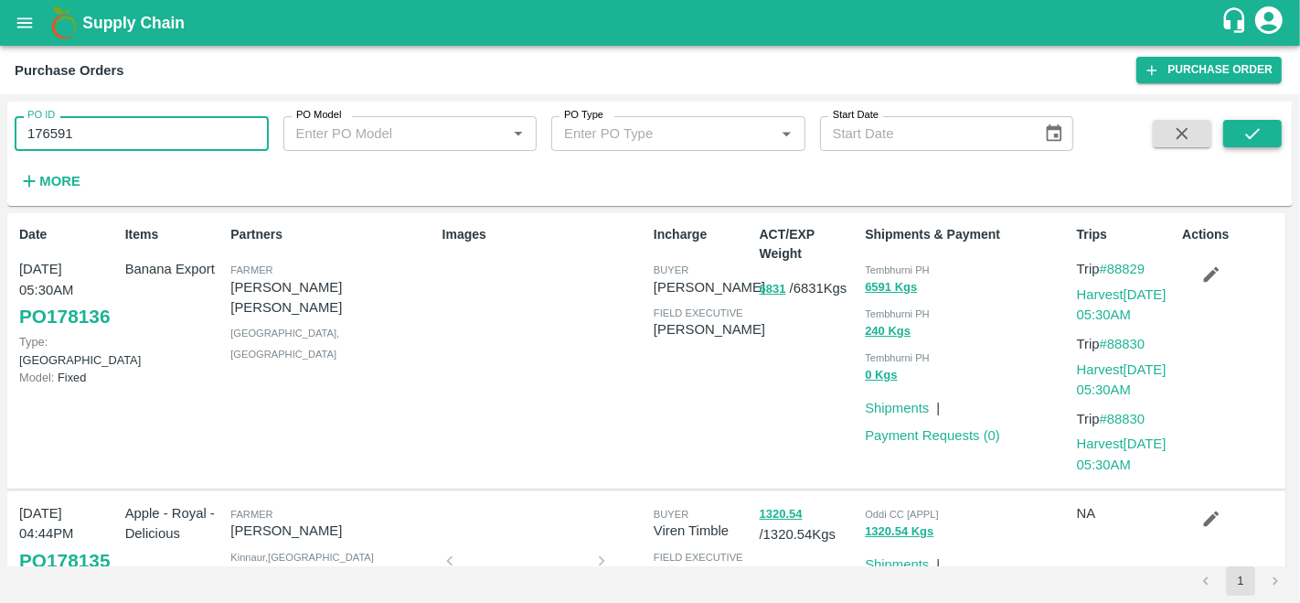
type input "176591"
click at [1248, 132] on icon "submit" at bounding box center [1253, 133] width 20 height 20
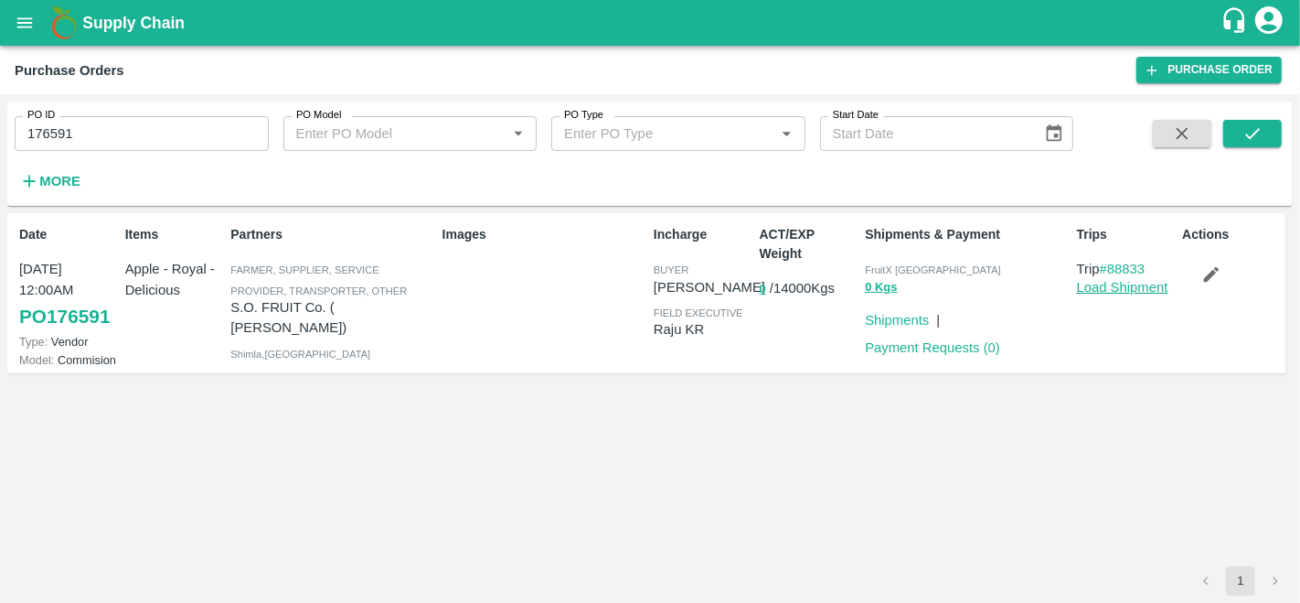
click at [1102, 285] on link "Load Shipment" at bounding box center [1122, 287] width 91 height 15
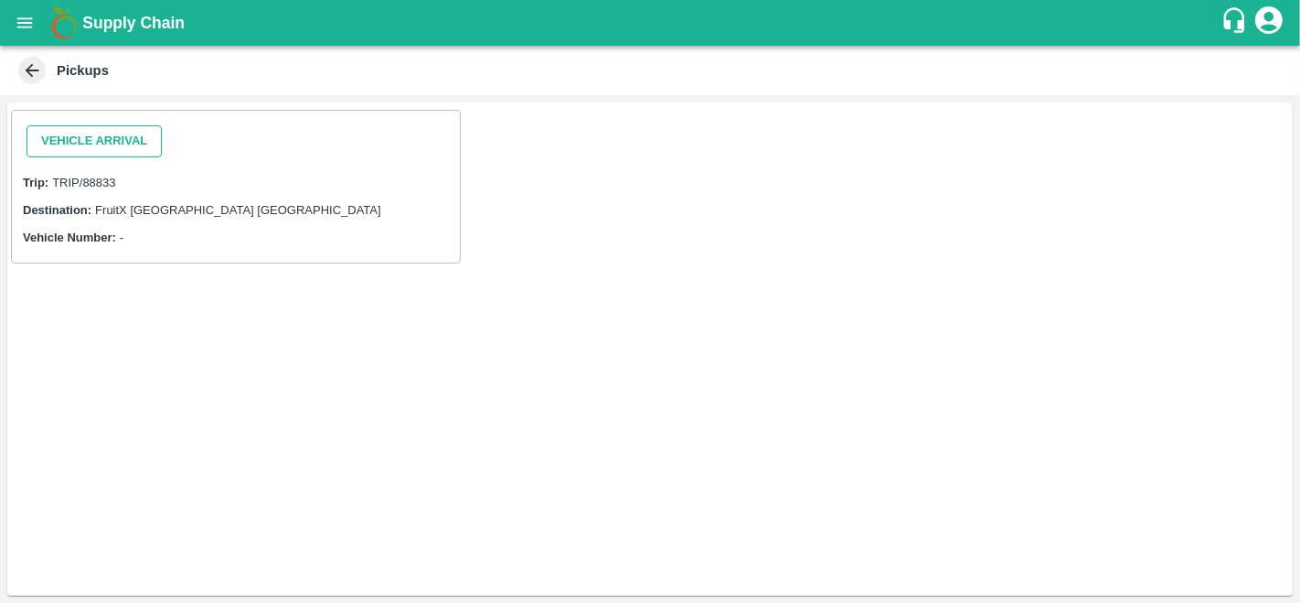
click at [78, 135] on button "Vehicle Arrival" at bounding box center [94, 141] width 135 height 32
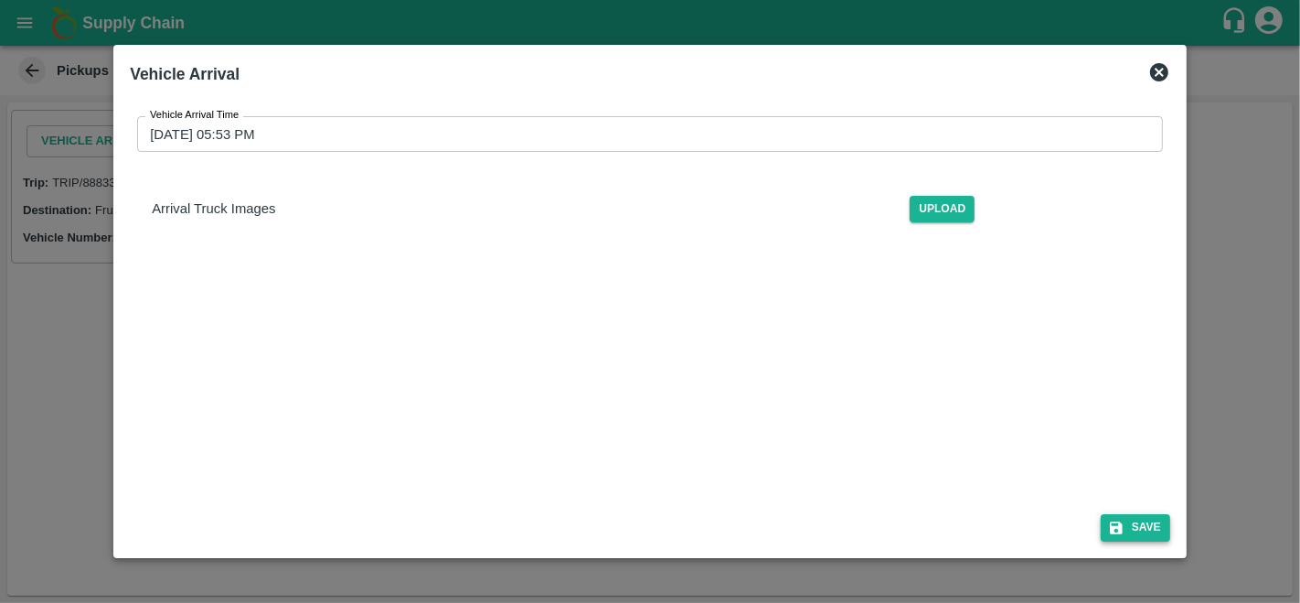
click at [1134, 524] on button "Save" at bounding box center [1135, 527] width 69 height 27
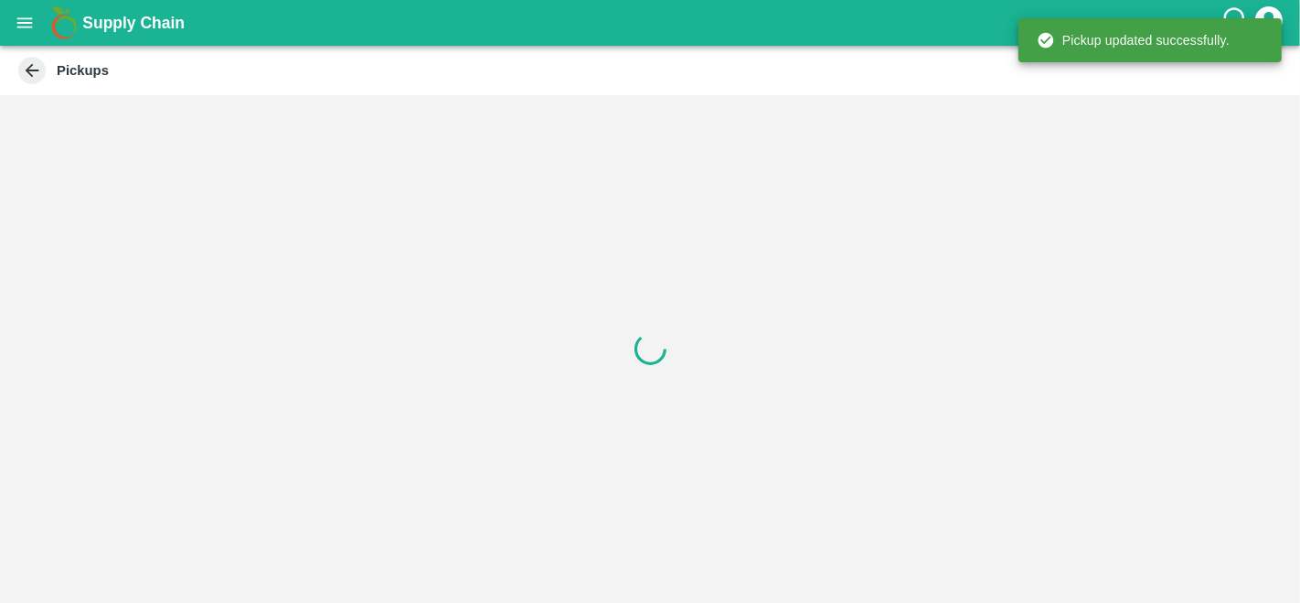
click at [59, 357] on div at bounding box center [650, 348] width 1300 height 507
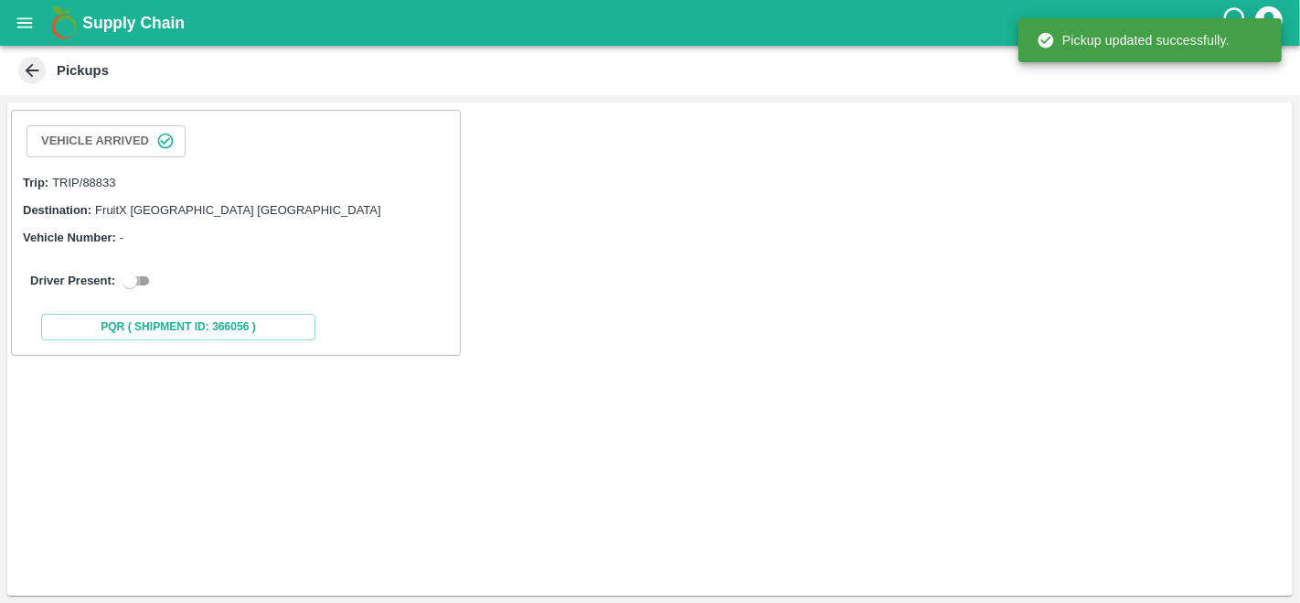
click at [138, 272] on input "checkbox" at bounding box center [130, 281] width 66 height 22
checkbox input "true"
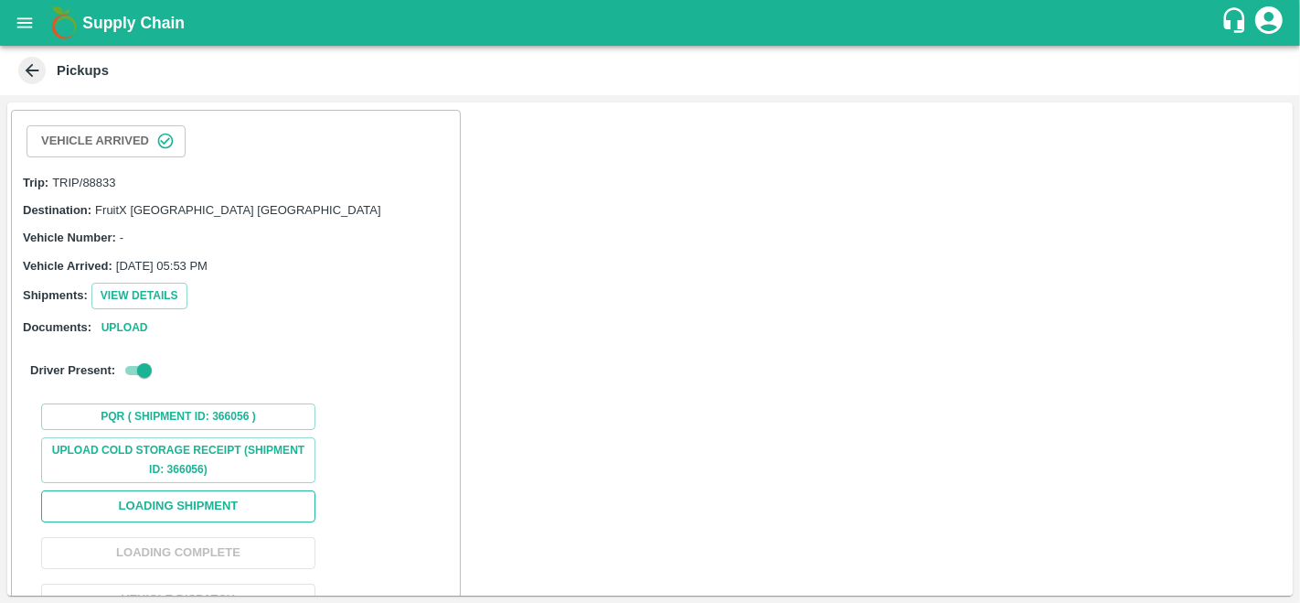
click at [193, 505] on button "Loading Shipment" at bounding box center [178, 506] width 274 height 32
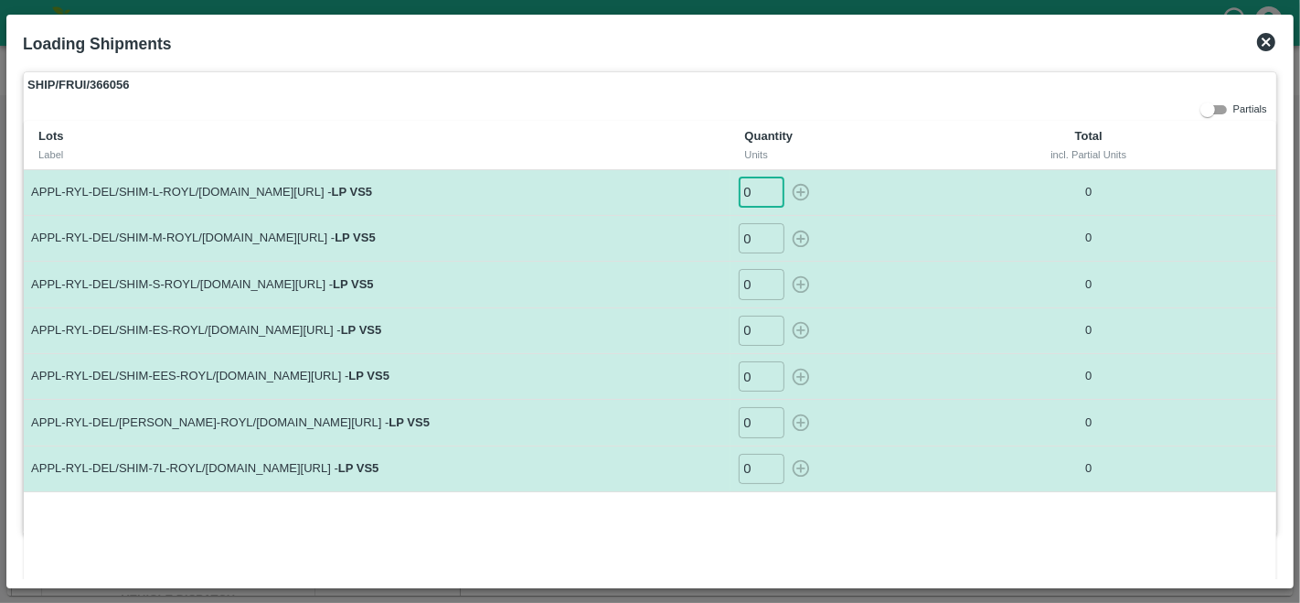
click at [758, 202] on input "0" at bounding box center [762, 192] width 46 height 30
click at [802, 191] on icon "button" at bounding box center [800, 192] width 17 height 17
type input "0"
click at [753, 245] on input "0" at bounding box center [762, 238] width 46 height 30
click at [795, 241] on icon "button" at bounding box center [801, 239] width 20 height 20
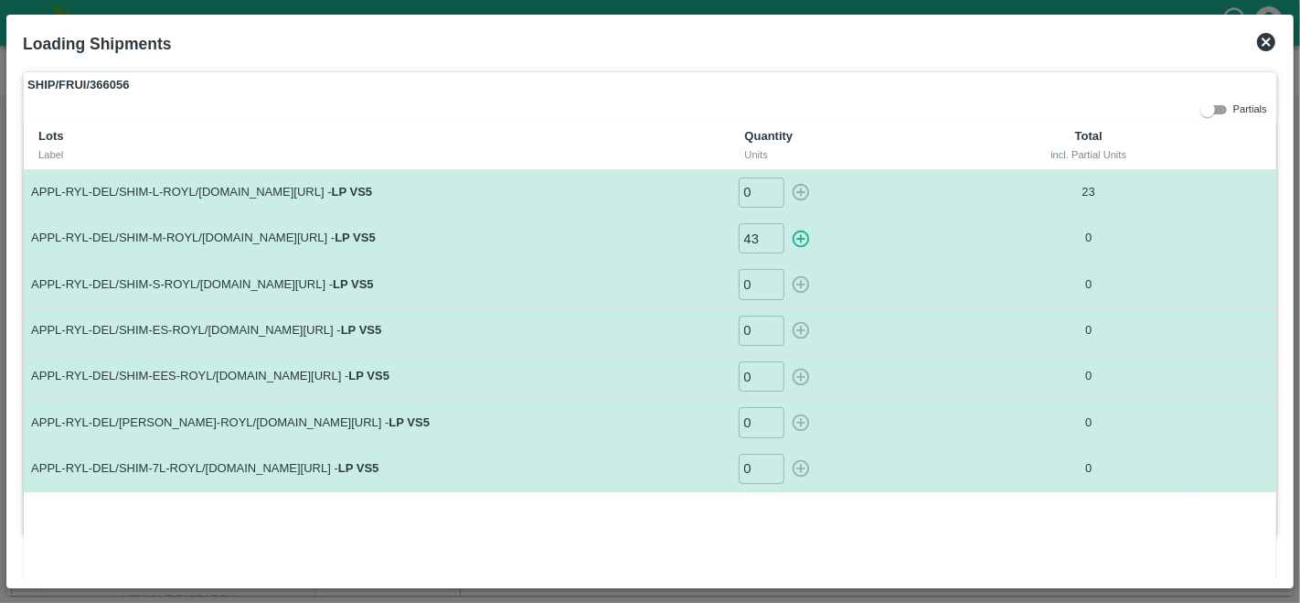
type input "0"
click at [752, 287] on input "0" at bounding box center [762, 284] width 46 height 30
click at [793, 281] on icon "button" at bounding box center [801, 284] width 20 height 20
type input "0"
click at [756, 333] on input "0" at bounding box center [762, 330] width 46 height 30
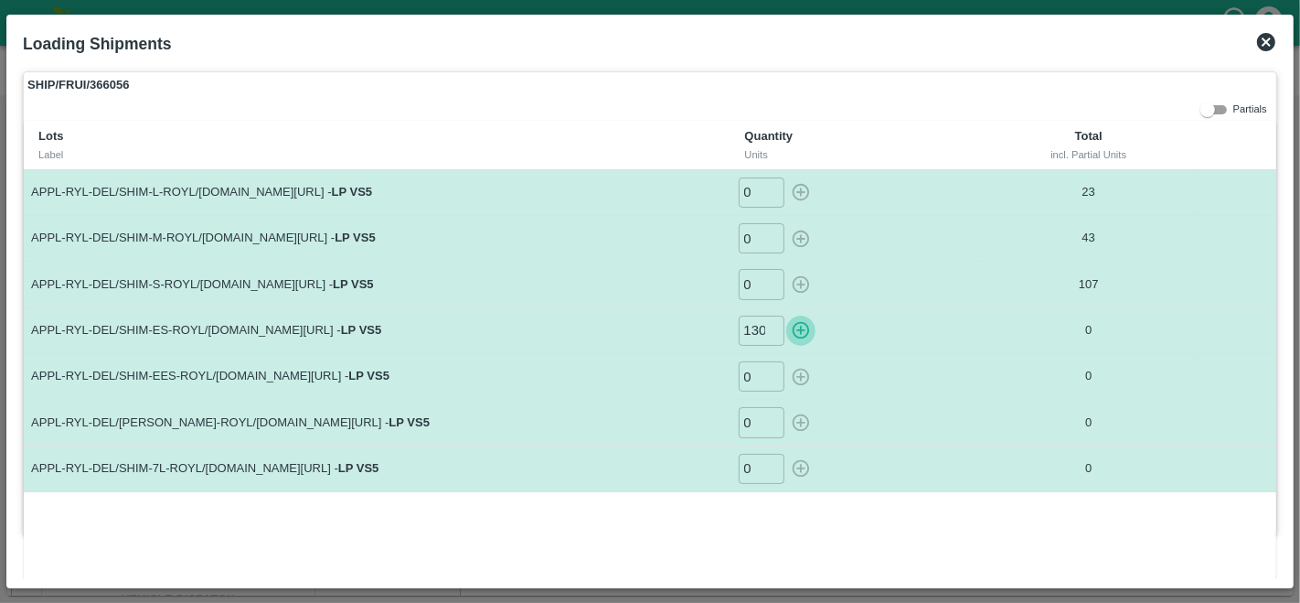
click at [796, 332] on icon "button" at bounding box center [801, 330] width 20 height 20
type input "0"
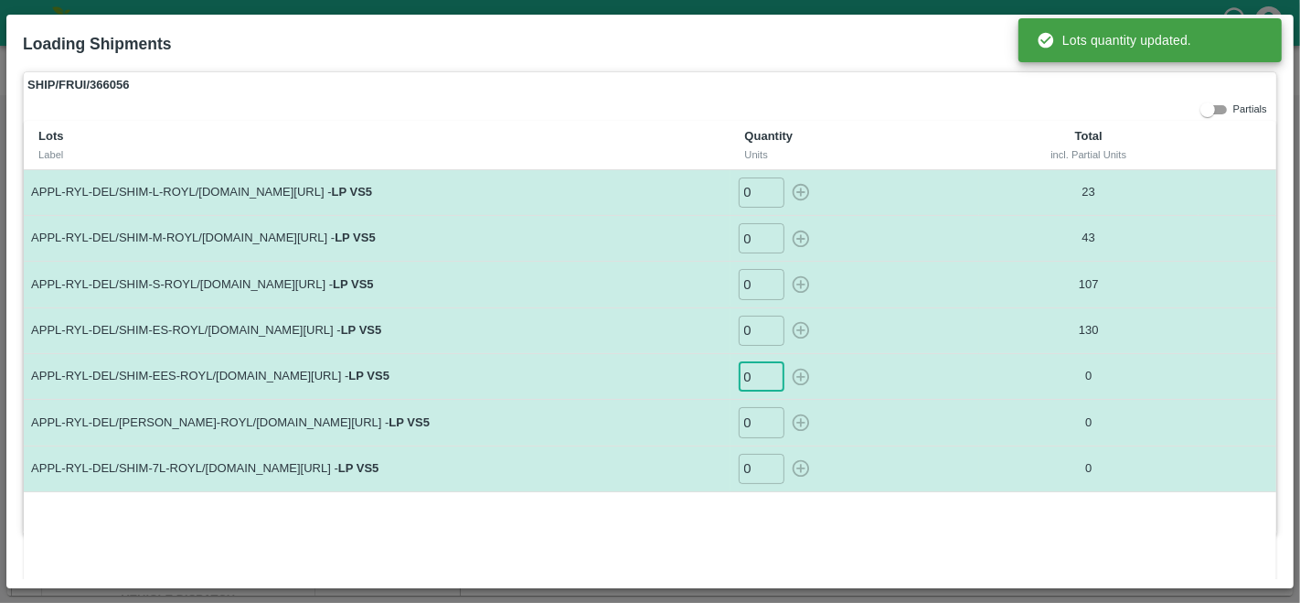
click at [749, 369] on input "0" at bounding box center [762, 376] width 46 height 30
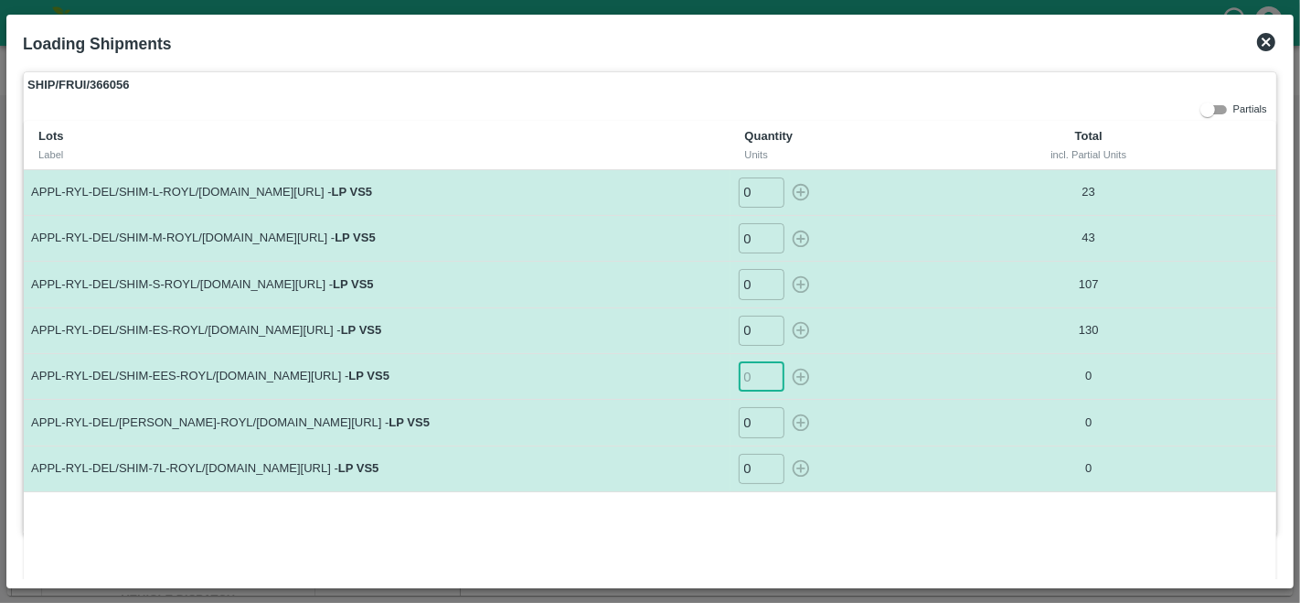
click at [750, 377] on input "number" at bounding box center [762, 376] width 46 height 30
click at [801, 376] on icon "button" at bounding box center [801, 377] width 20 height 20
type input "0"
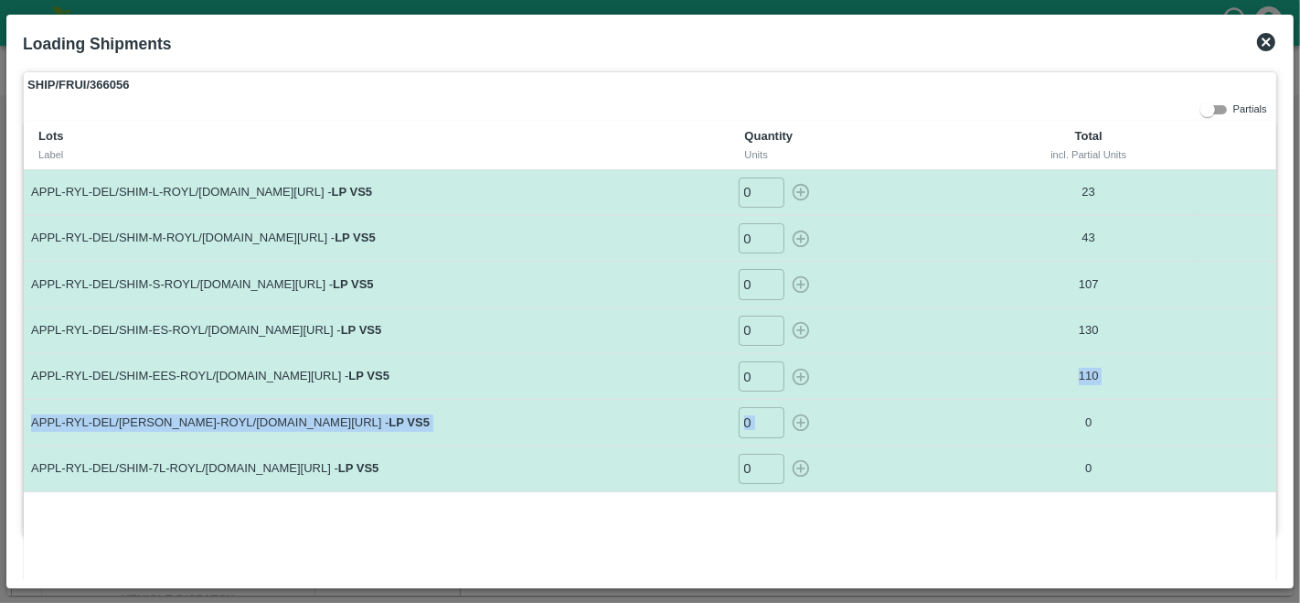
drag, startPoint x: 800, startPoint y: 376, endPoint x: 901, endPoint y: 432, distance: 115.0
click at [901, 432] on tbody "APPL-RYL-DEL/SHIM-L-ROYL/[DOMAIN_NAME][URL] - LP VS5 0 ​ 23 APPL-RYL-DEL/SHIM-M…" at bounding box center [650, 330] width 1253 height 322
click at [901, 432] on div "0 ​" at bounding box center [855, 422] width 234 height 30
click at [756, 421] on input "0" at bounding box center [762, 422] width 46 height 30
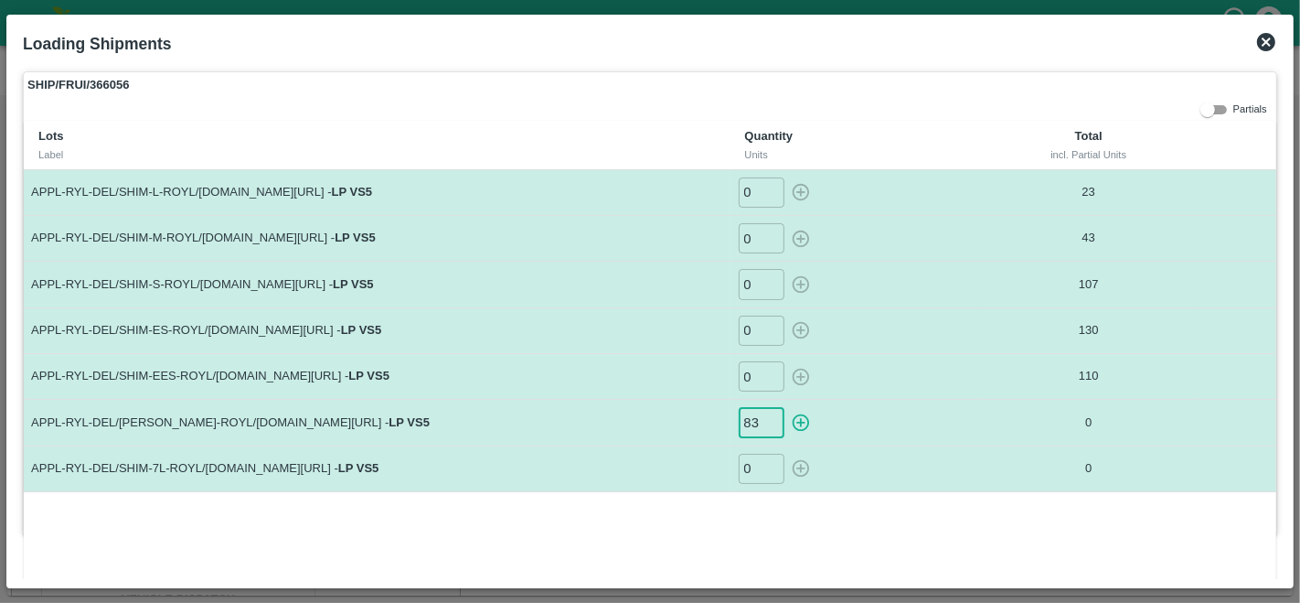
click at [804, 421] on icon "button" at bounding box center [801, 422] width 20 height 20
type input "0"
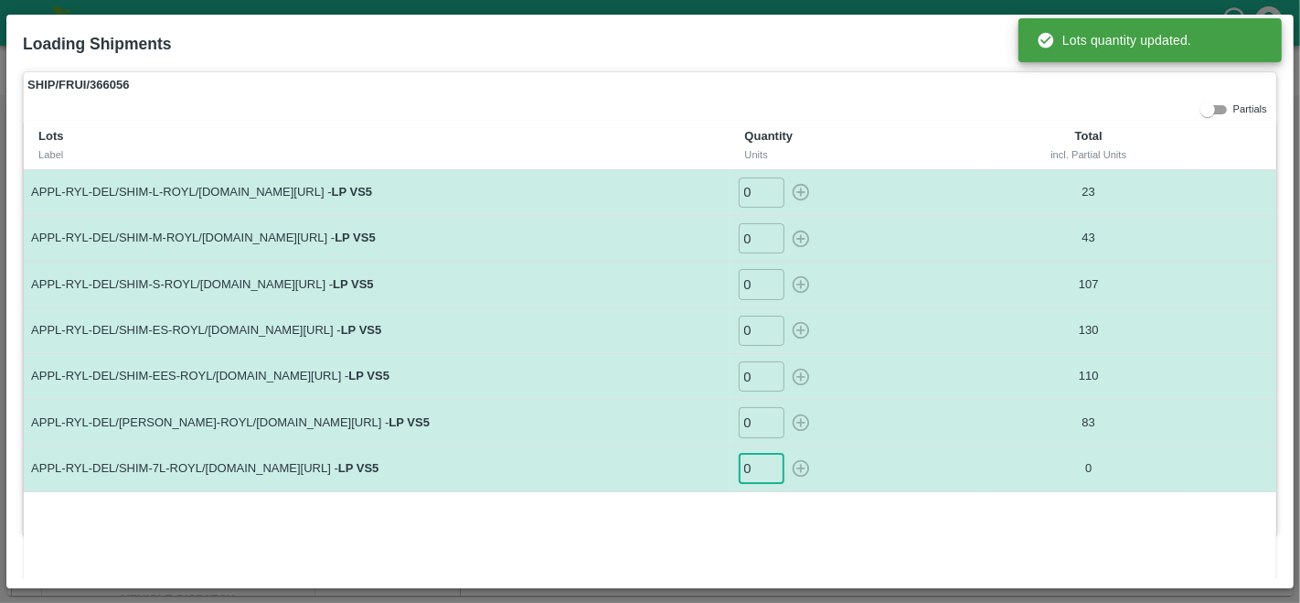
click at [752, 461] on input "0" at bounding box center [762, 468] width 46 height 30
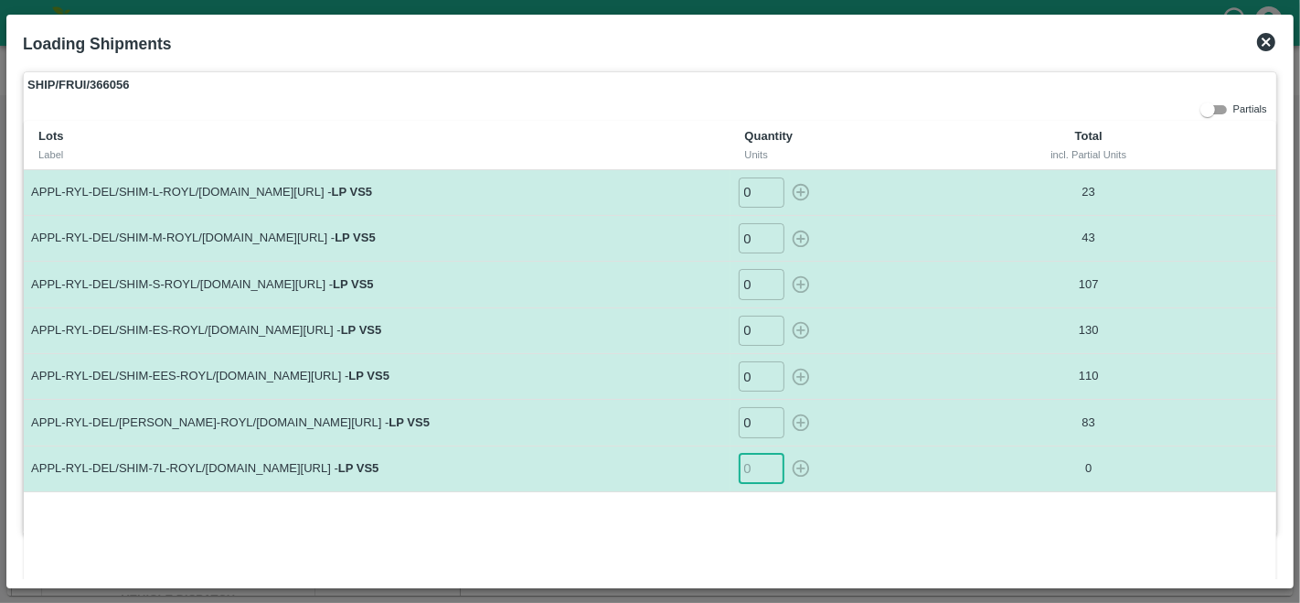
type input "7"
click at [795, 470] on icon "button" at bounding box center [801, 468] width 20 height 20
type input "0"
click at [752, 465] on input "0" at bounding box center [762, 468] width 46 height 30
click at [751, 463] on input "number" at bounding box center [762, 468] width 46 height 30
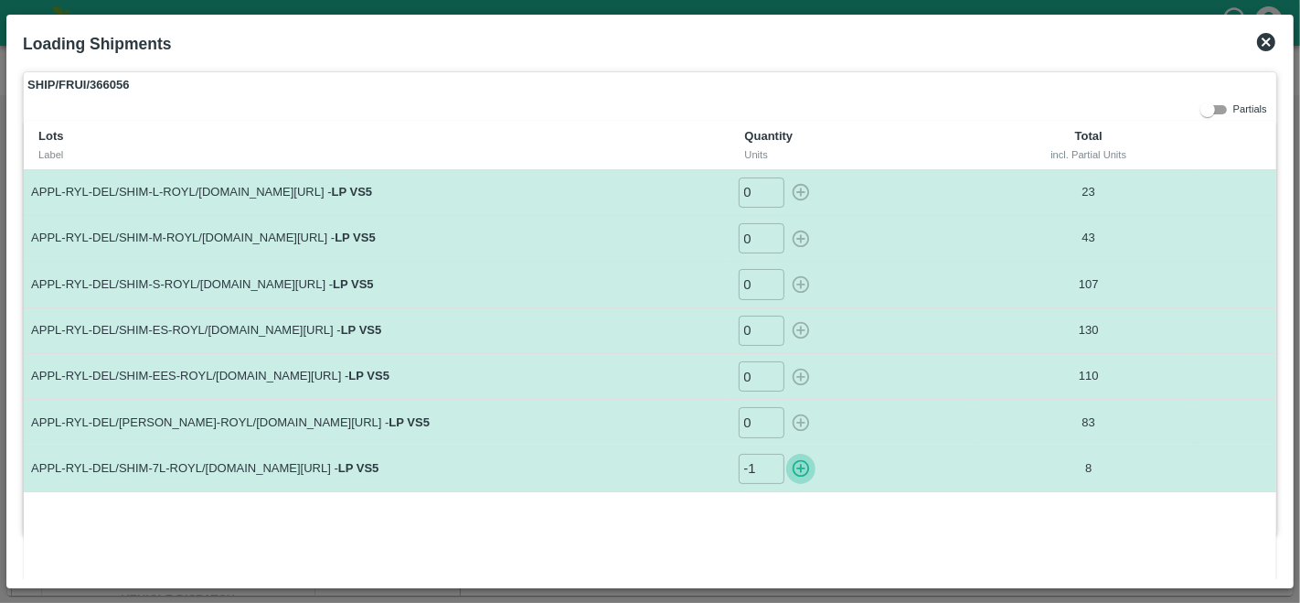
click at [802, 471] on icon "button" at bounding box center [801, 468] width 20 height 20
type input "0"
click at [1266, 41] on icon at bounding box center [1266, 42] width 22 height 22
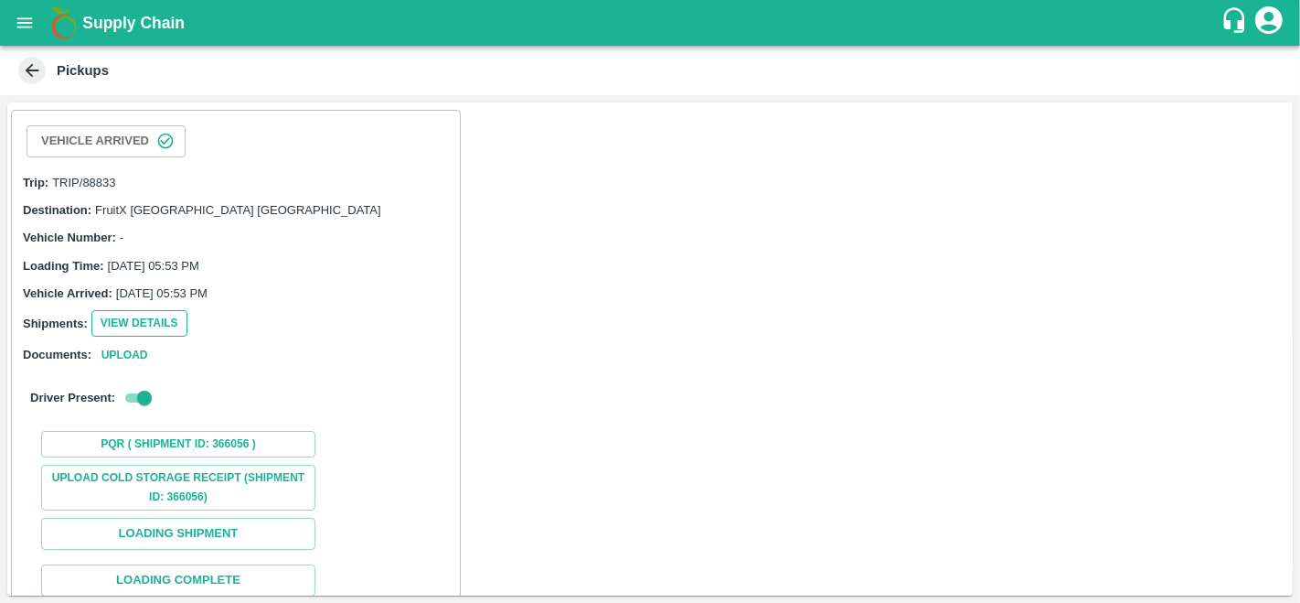
click at [138, 317] on button "View Details" at bounding box center [139, 323] width 96 height 27
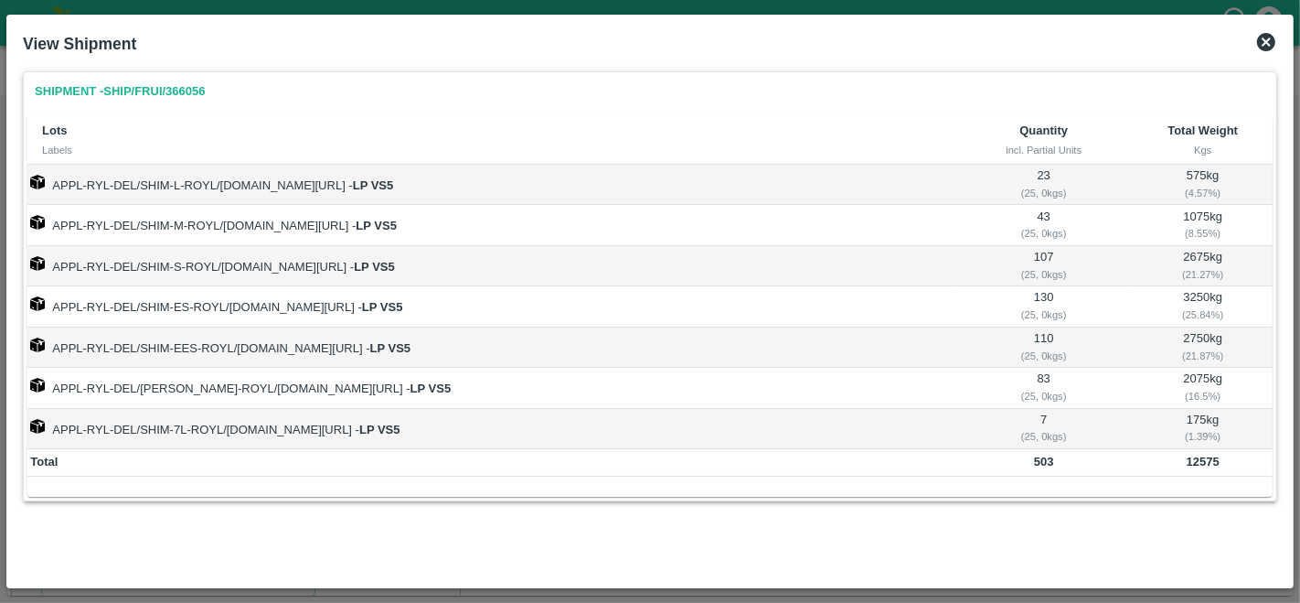
click at [1262, 43] on icon at bounding box center [1266, 42] width 18 height 18
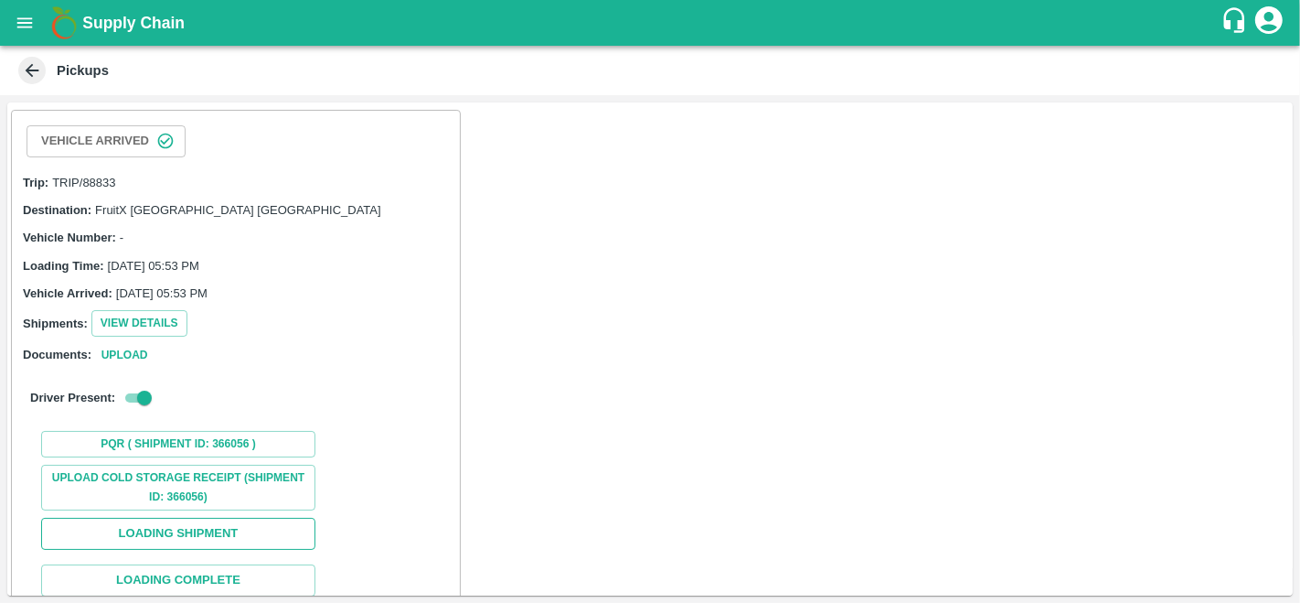
click at [187, 540] on button "Loading Shipment" at bounding box center [178, 533] width 274 height 32
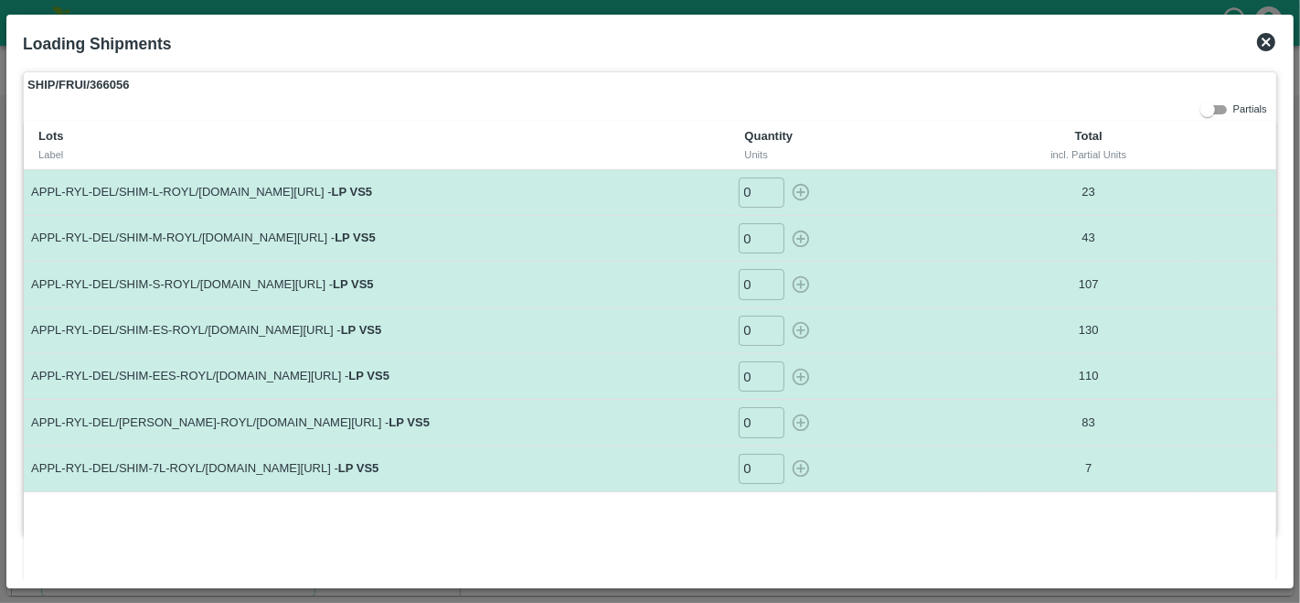
click at [742, 285] on input "0" at bounding box center [762, 284] width 46 height 30
click at [797, 282] on icon "button" at bounding box center [801, 284] width 20 height 20
type input "0"
click at [753, 281] on input "0" at bounding box center [762, 284] width 46 height 30
click at [800, 287] on icon "button" at bounding box center [801, 284] width 20 height 20
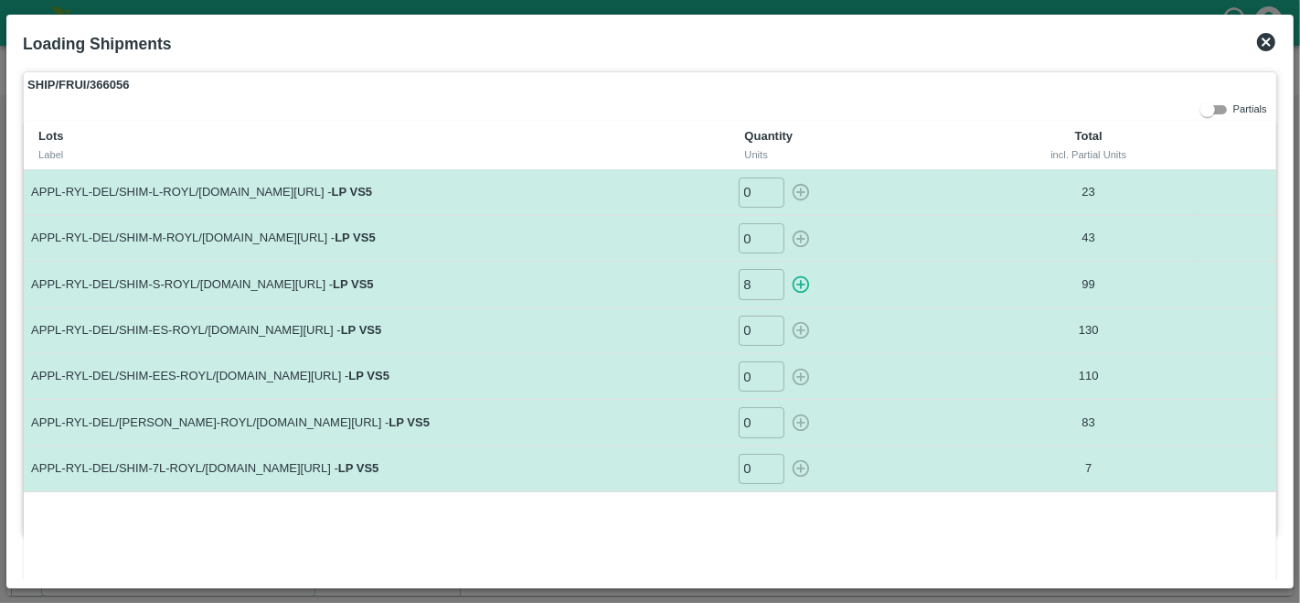
type input "0"
click at [1264, 46] on icon at bounding box center [1266, 42] width 18 height 18
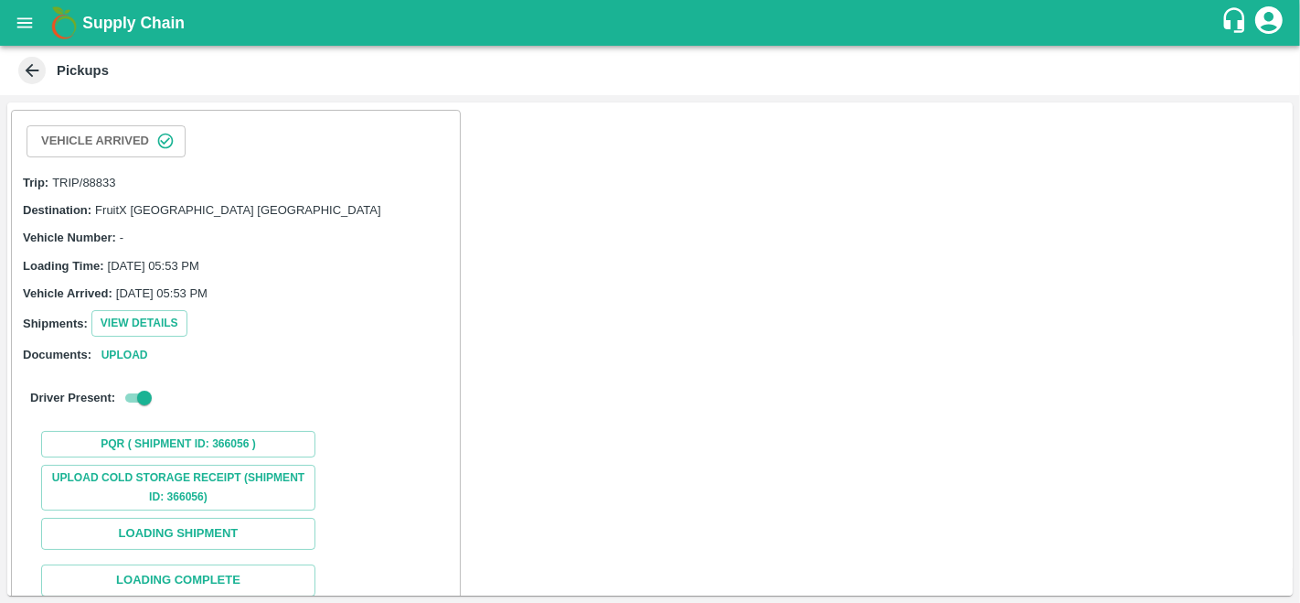
scroll to position [112, 0]
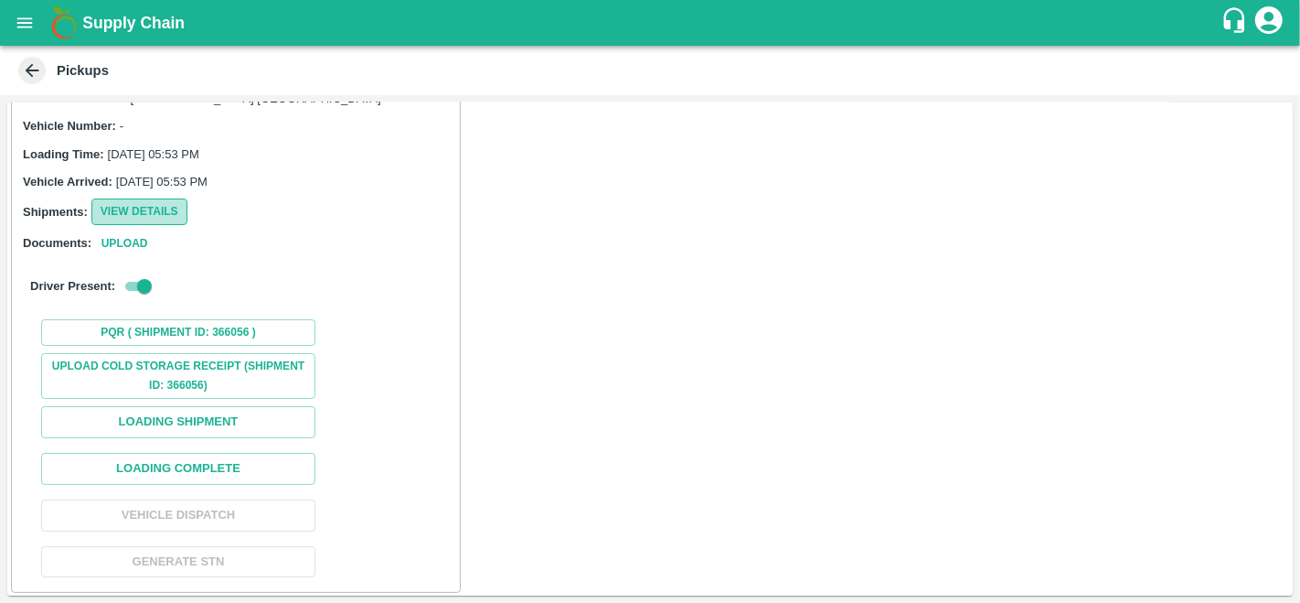
click at [123, 208] on button "View Details" at bounding box center [139, 211] width 96 height 27
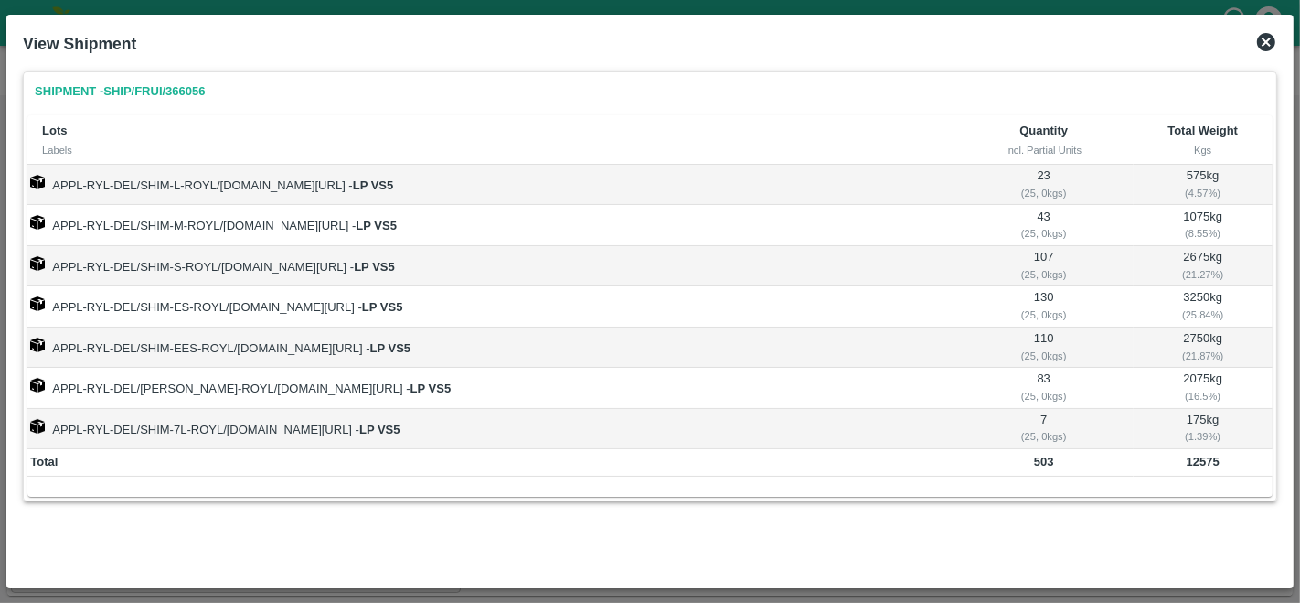
click at [1268, 48] on icon at bounding box center [1266, 42] width 18 height 18
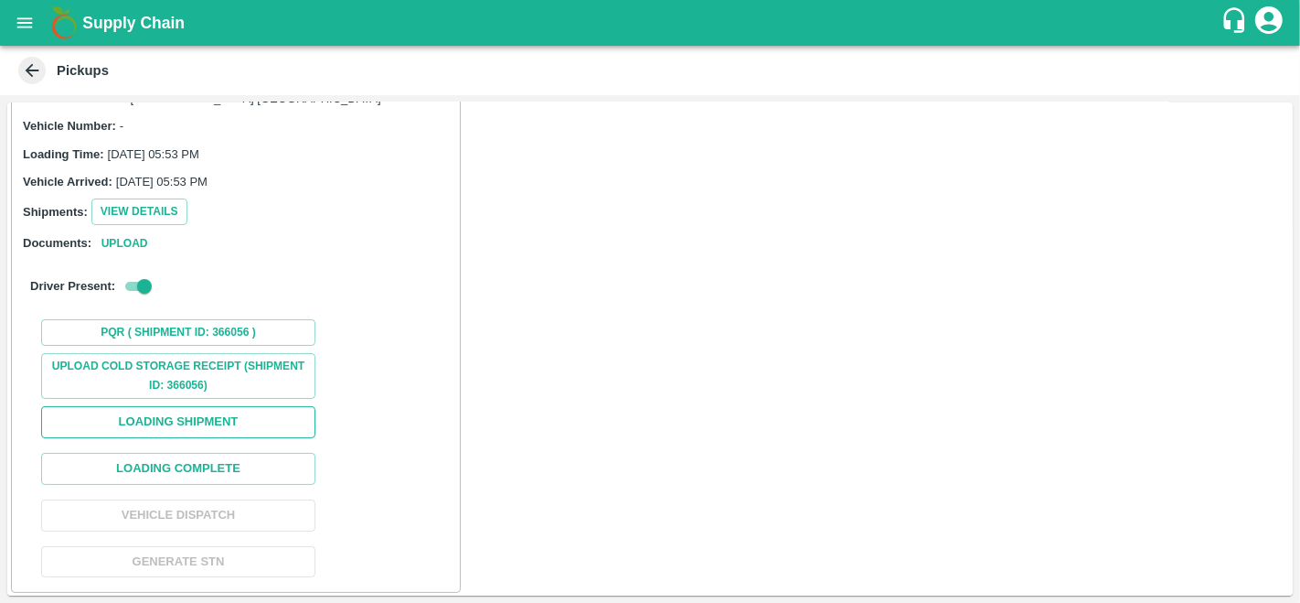
click at [217, 411] on button "Loading Shipment" at bounding box center [178, 422] width 274 height 32
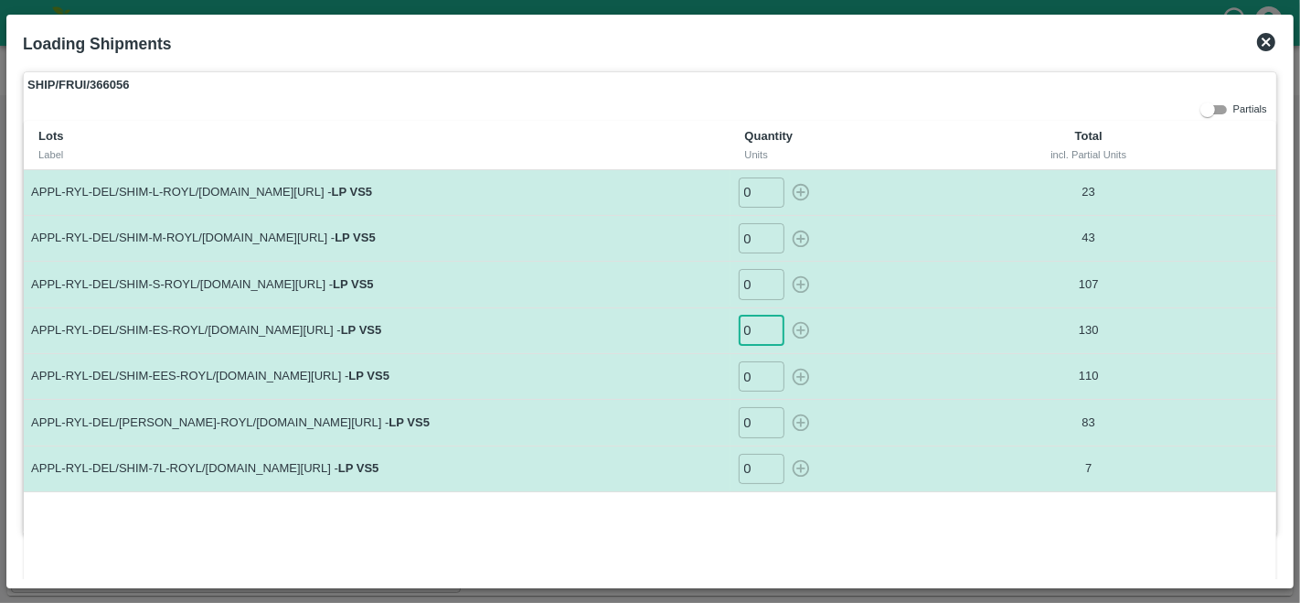
click at [758, 325] on input "0" at bounding box center [762, 330] width 46 height 30
click at [799, 325] on icon "button" at bounding box center [801, 330] width 20 height 20
type input "0"
click at [1267, 42] on icon at bounding box center [1266, 42] width 22 height 22
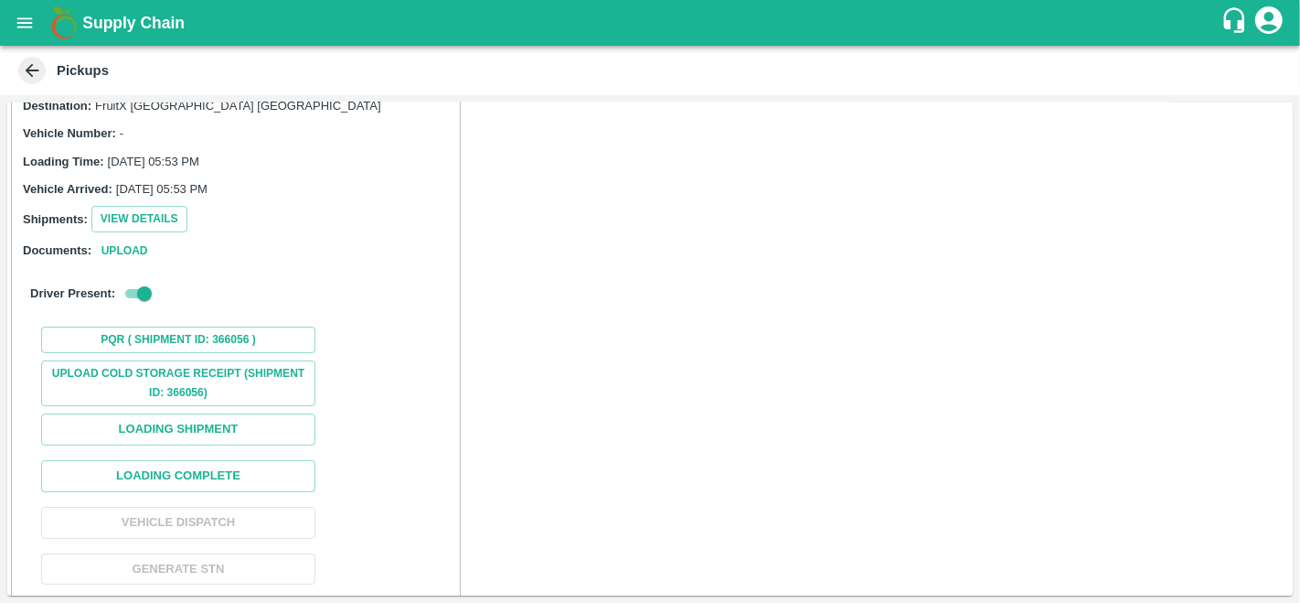
scroll to position [105, 0]
click at [128, 219] on button "View Details" at bounding box center [139, 218] width 96 height 27
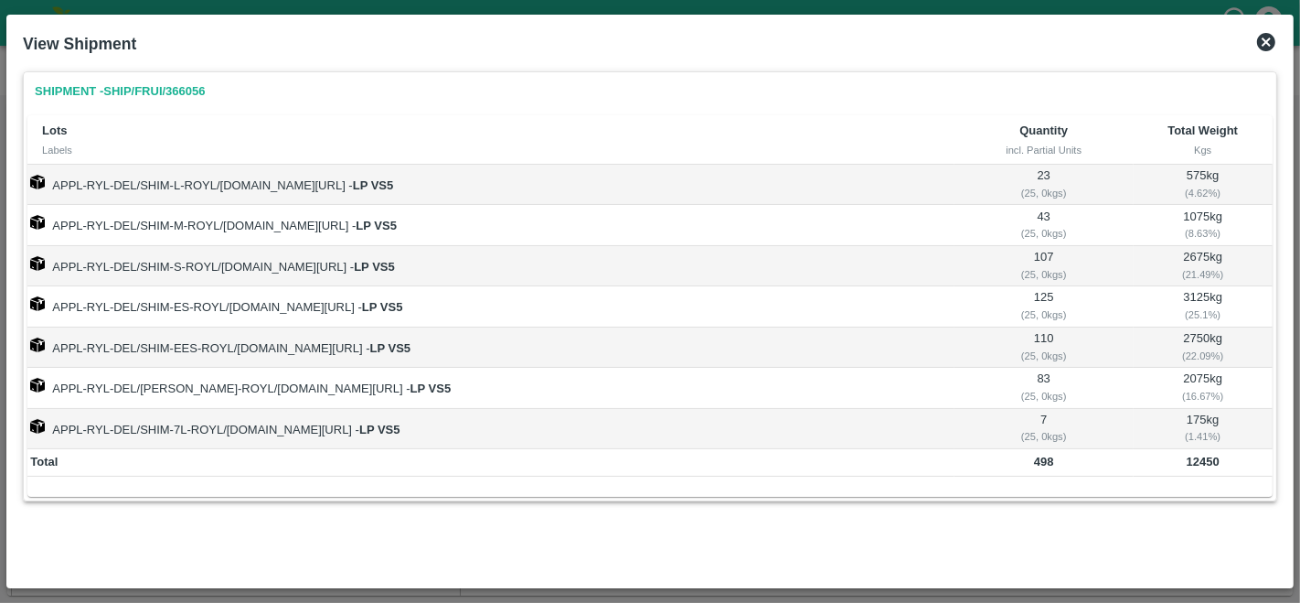
click at [1275, 41] on icon at bounding box center [1266, 42] width 18 height 18
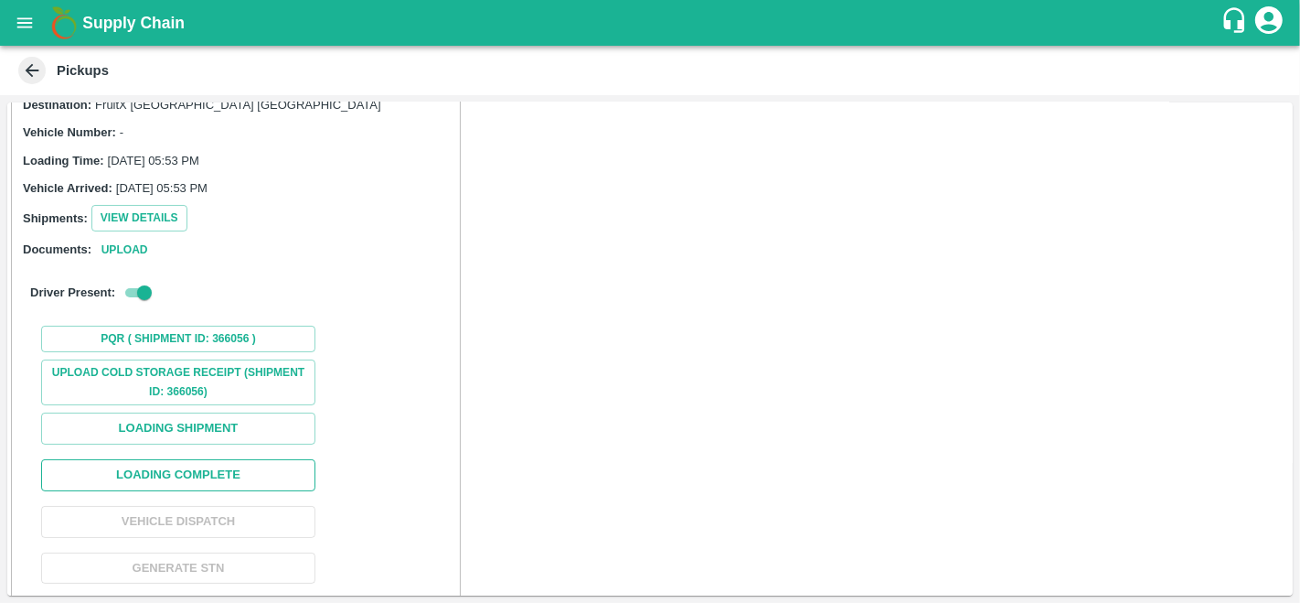
click at [147, 472] on button "Loading Complete" at bounding box center [178, 475] width 274 height 32
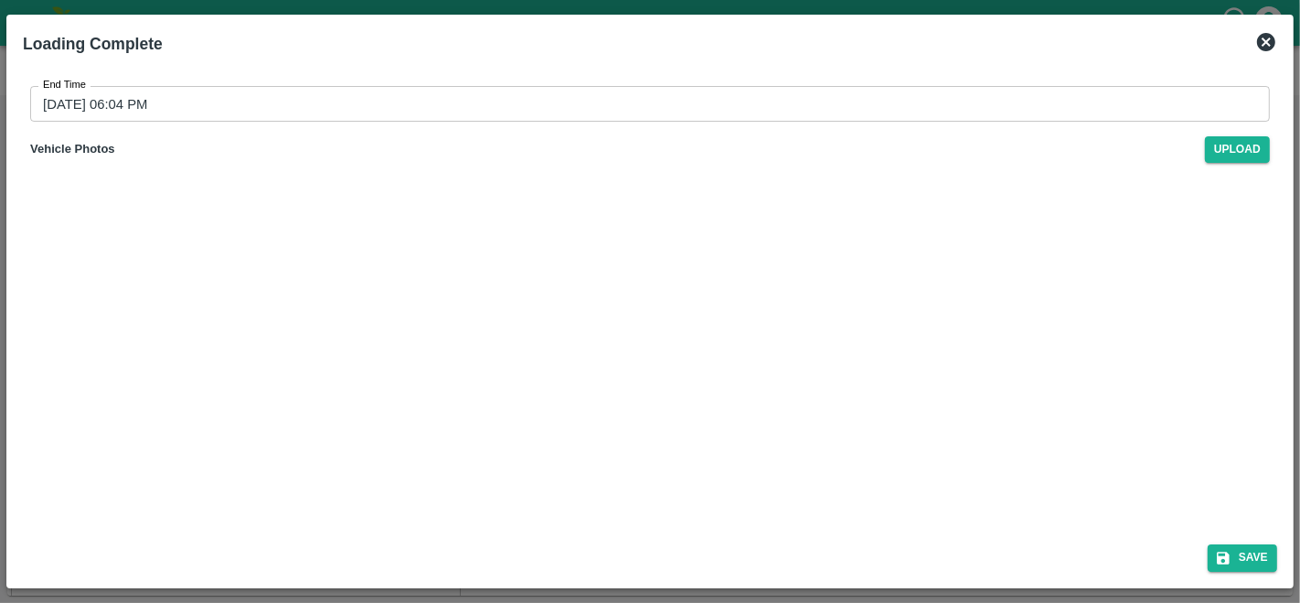
click at [1271, 46] on icon at bounding box center [1266, 42] width 18 height 18
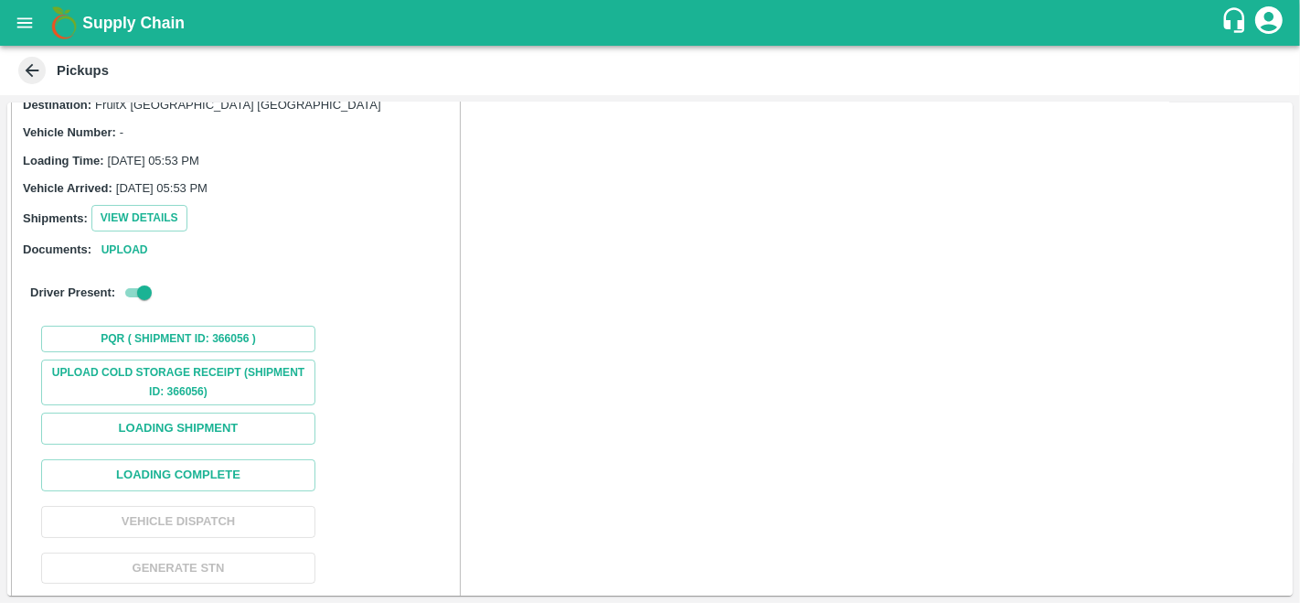
scroll to position [112, 0]
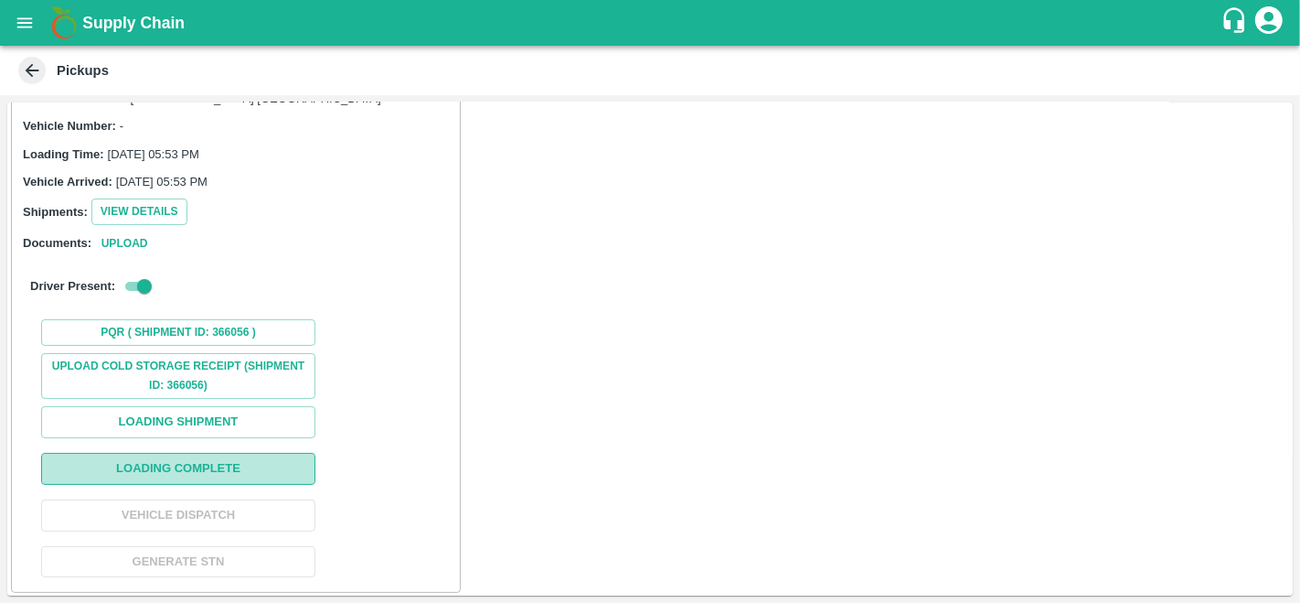
click at [187, 464] on button "Loading Complete" at bounding box center [178, 469] width 274 height 32
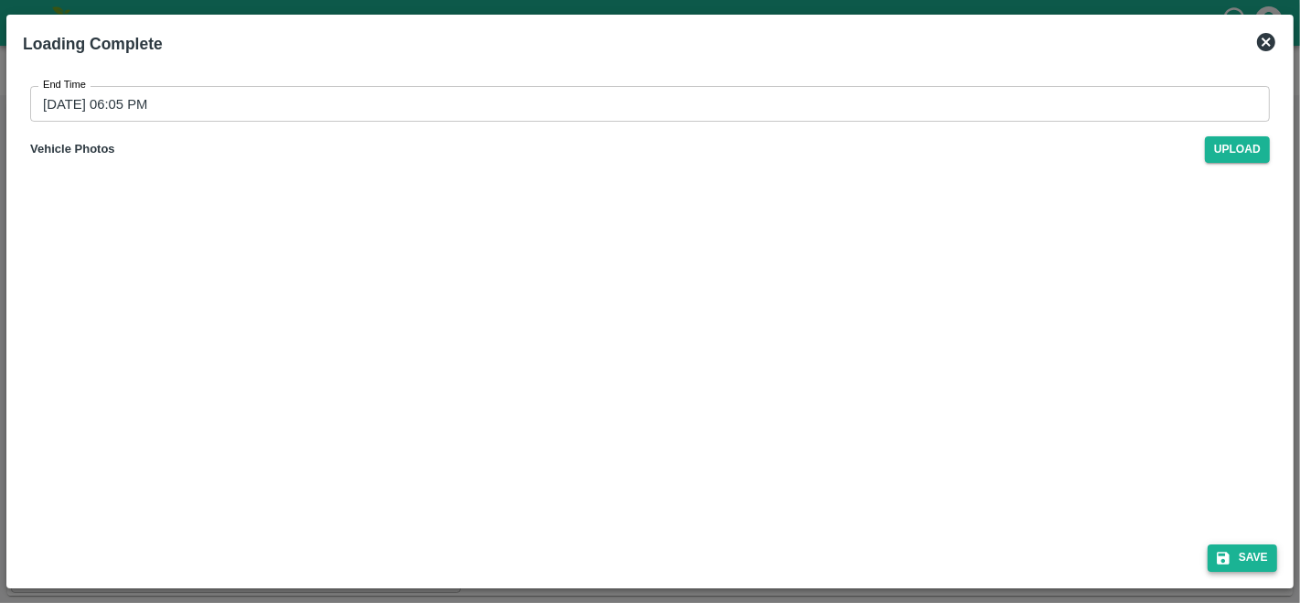
click at [1247, 561] on button "Save" at bounding box center [1242, 557] width 69 height 27
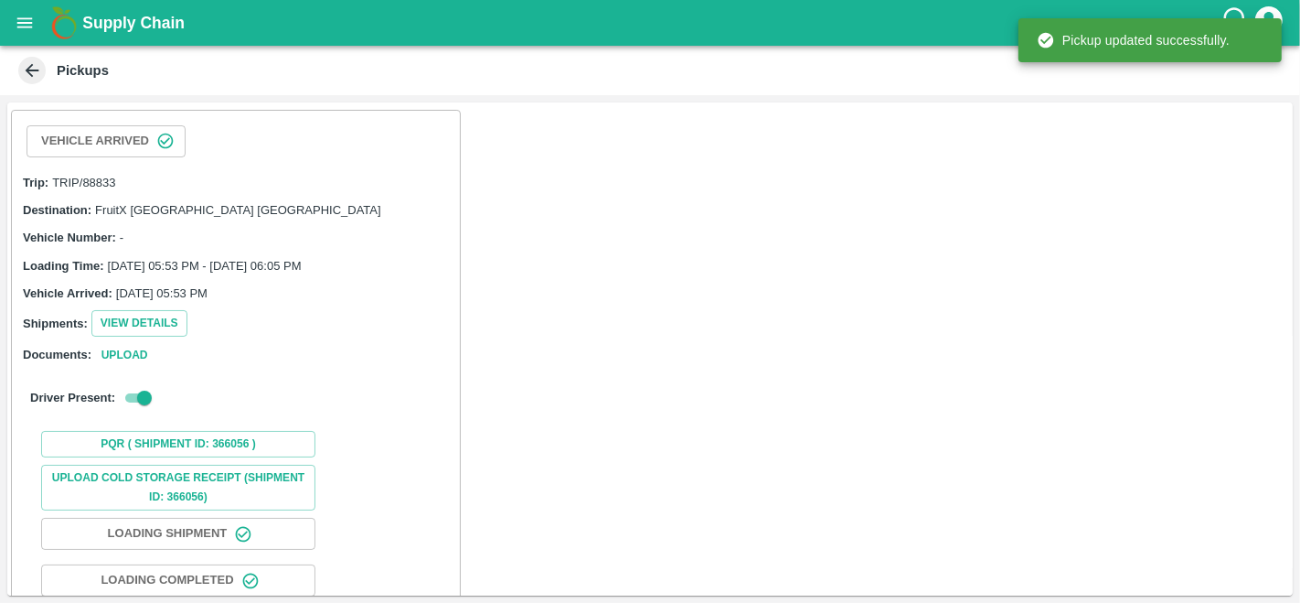
click at [274, 339] on div "Trip: TRIP/88833 Destination: FruitX [GEOGRAPHIC_DATA] [GEOGRAPHIC_DATA] Vehicl…" at bounding box center [235, 269] width 433 height 208
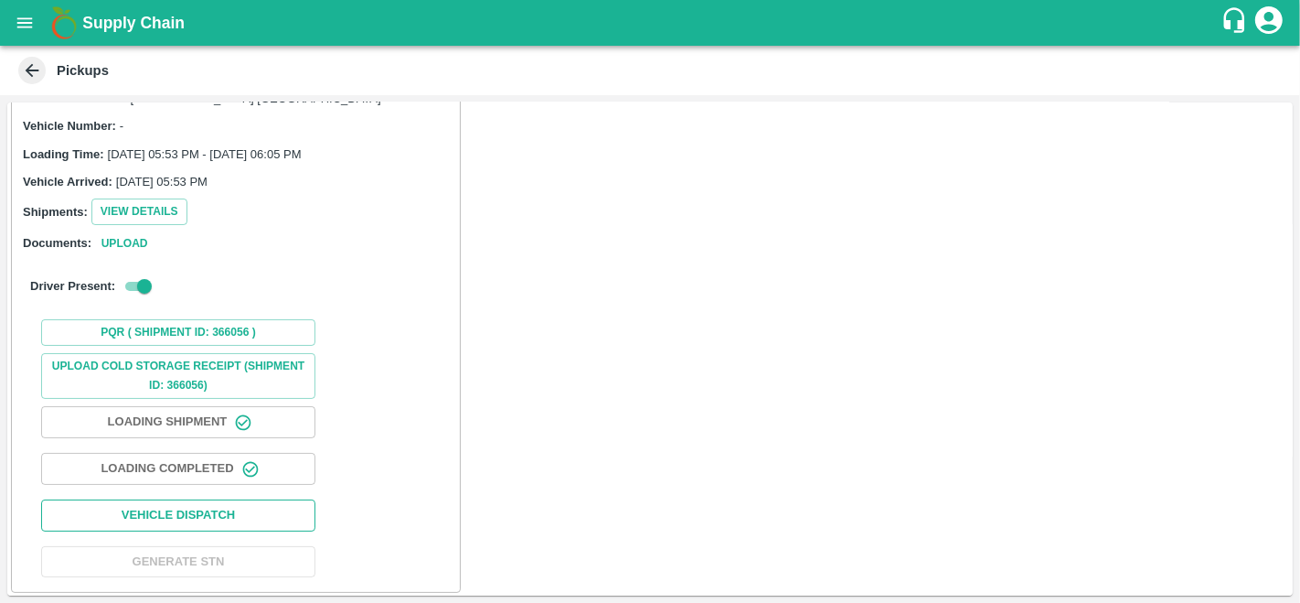
click at [232, 507] on button "Vehicle Dispatch" at bounding box center [178, 515] width 274 height 32
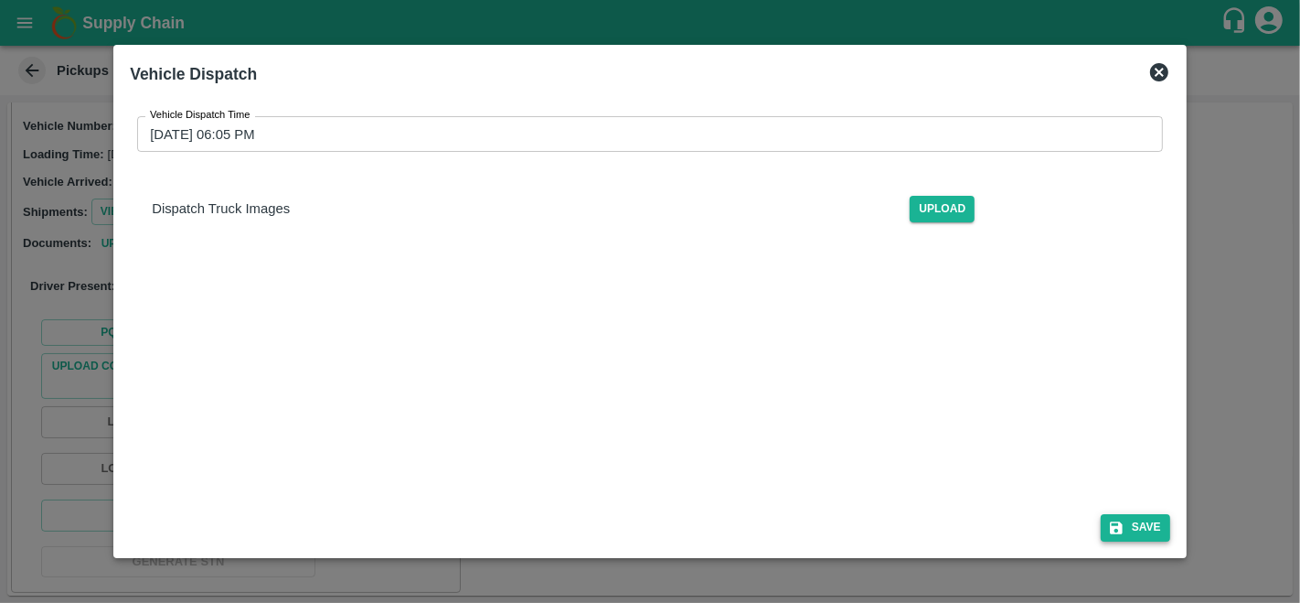
click at [1148, 532] on button "Save" at bounding box center [1135, 527] width 69 height 27
